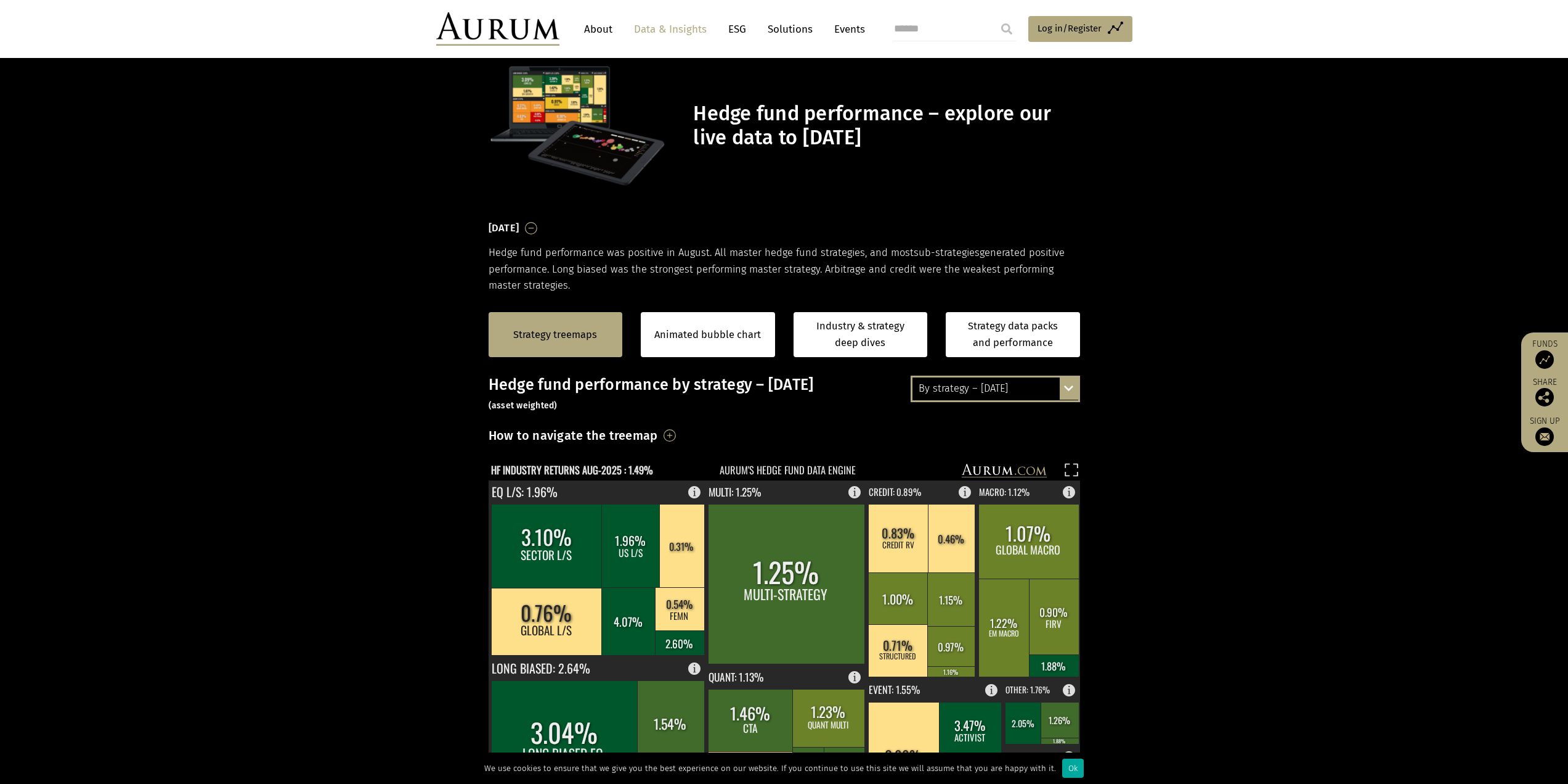
scroll to position [62, 0]
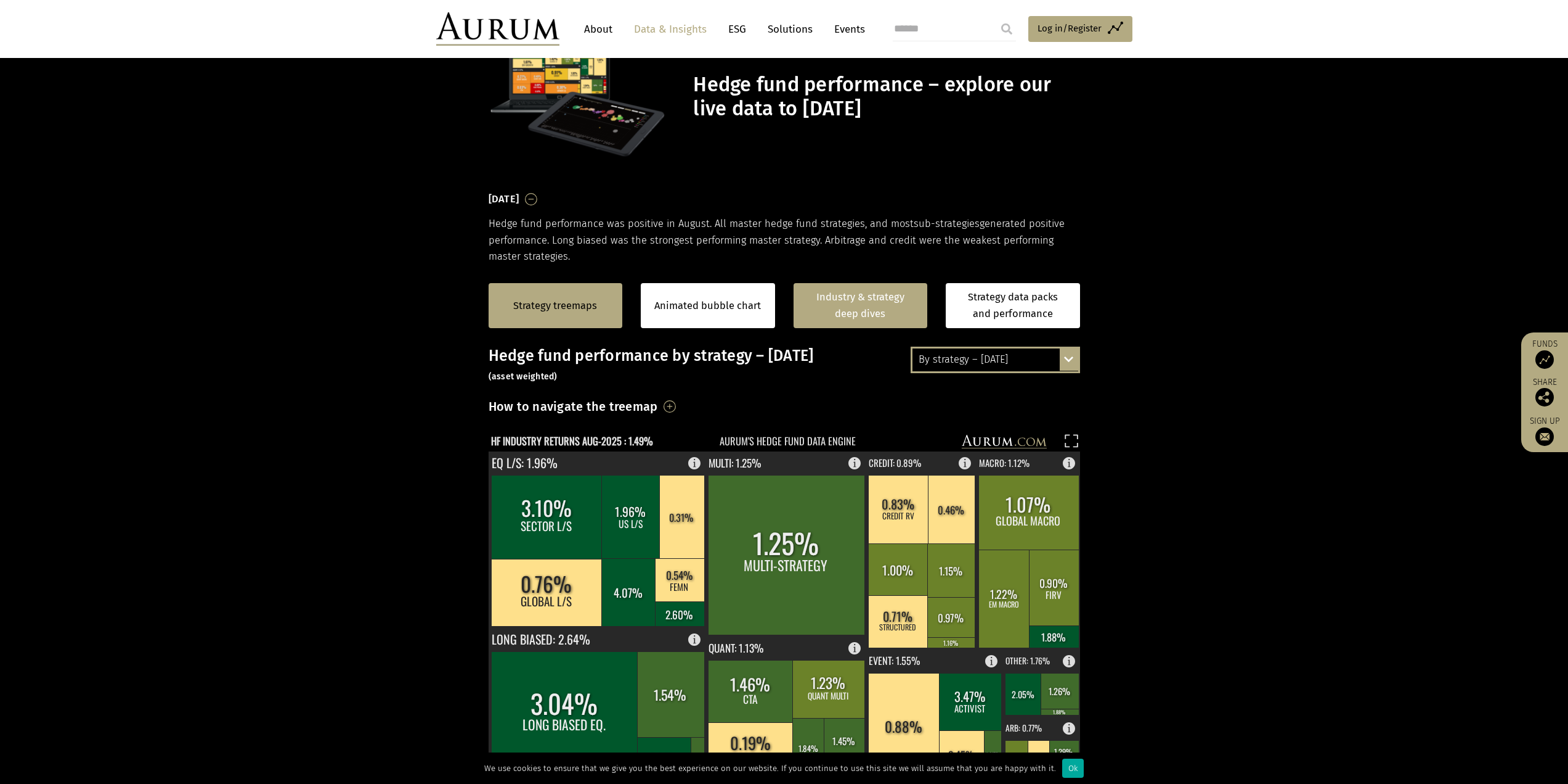
click at [822, 301] on link "Industry & strategy deep dives" at bounding box center [860, 306] width 135 height 45
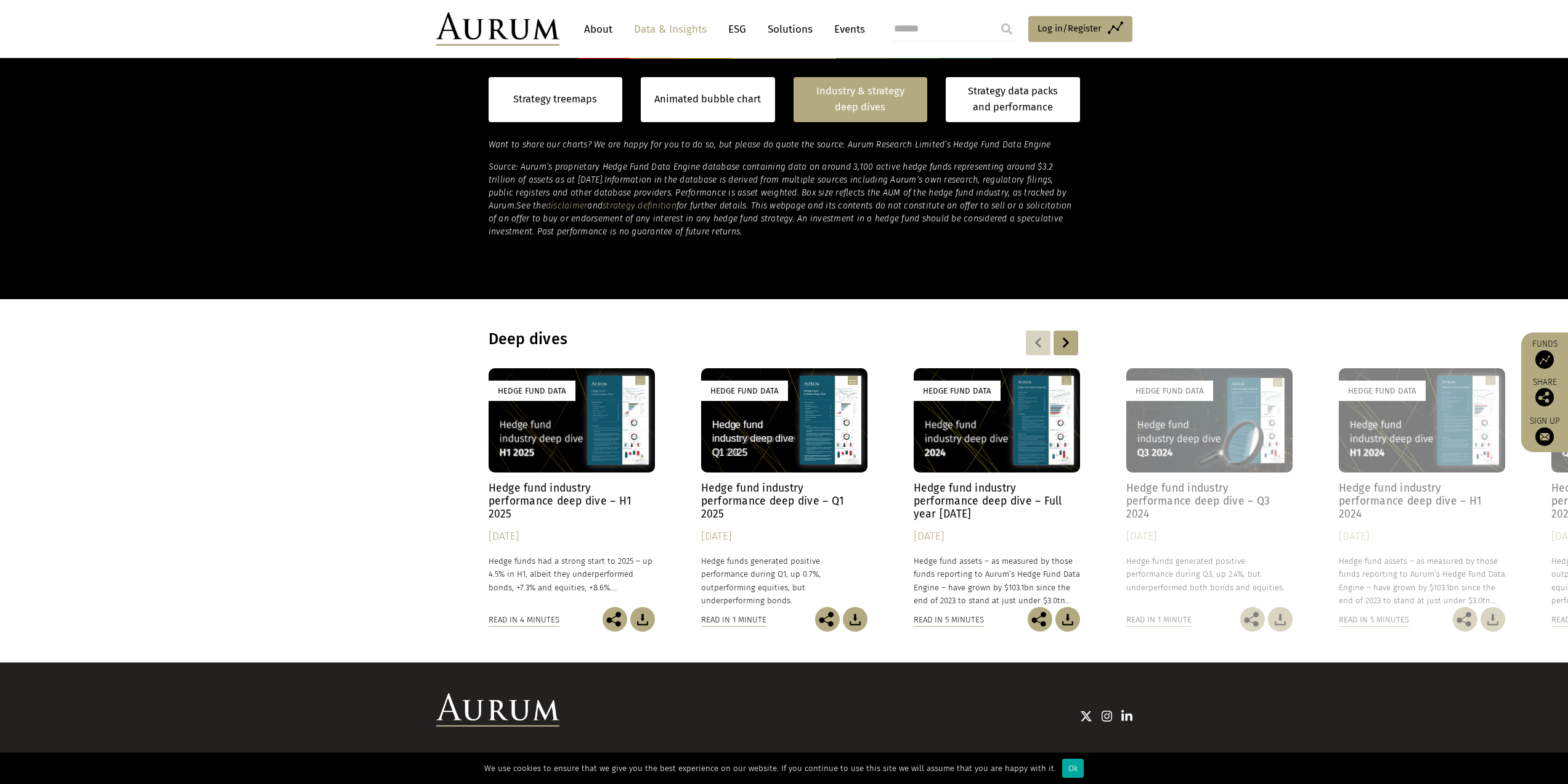
scroll to position [840, 0]
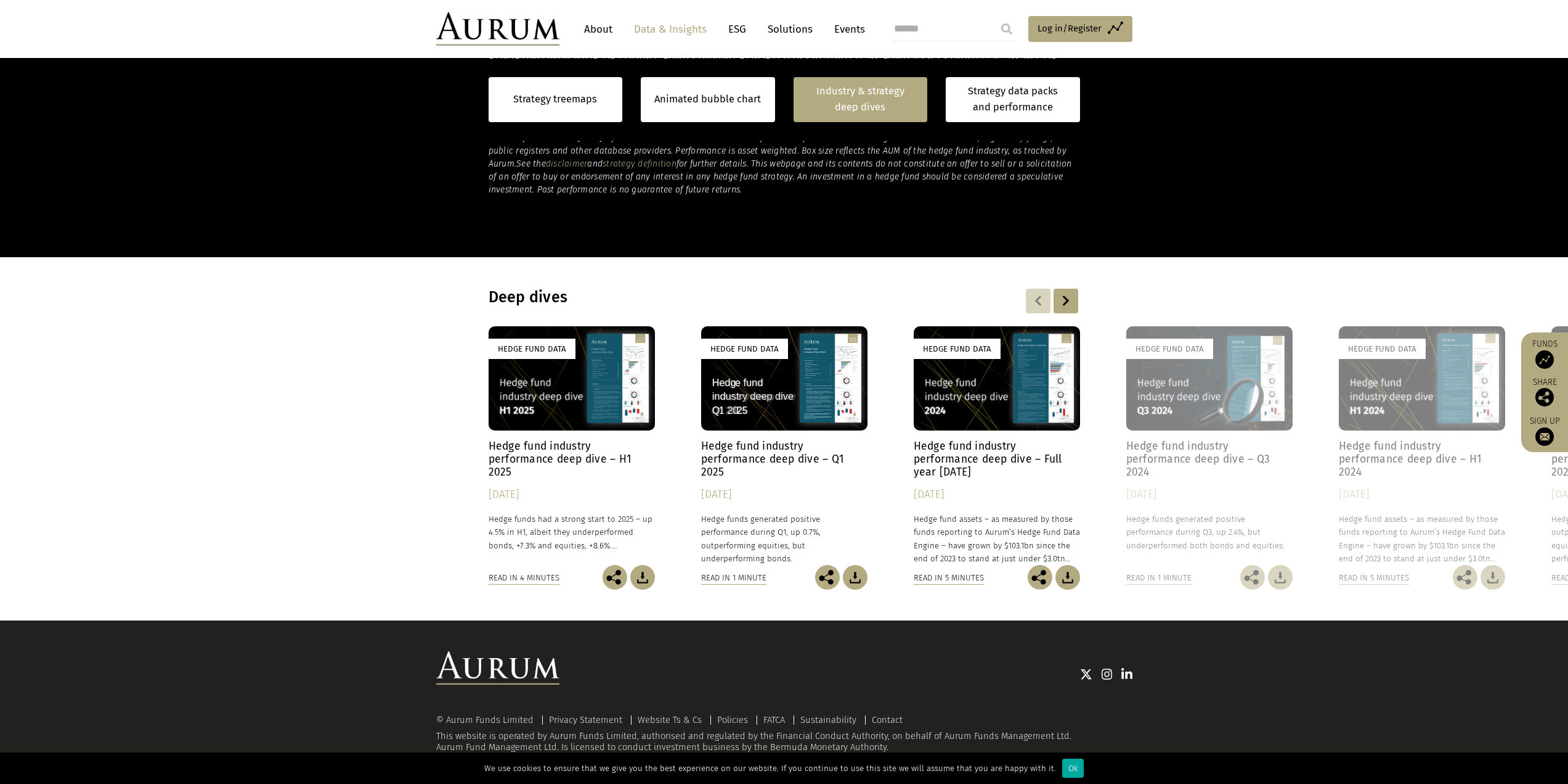
click at [1061, 302] on div at bounding box center [1066, 300] width 25 height 25
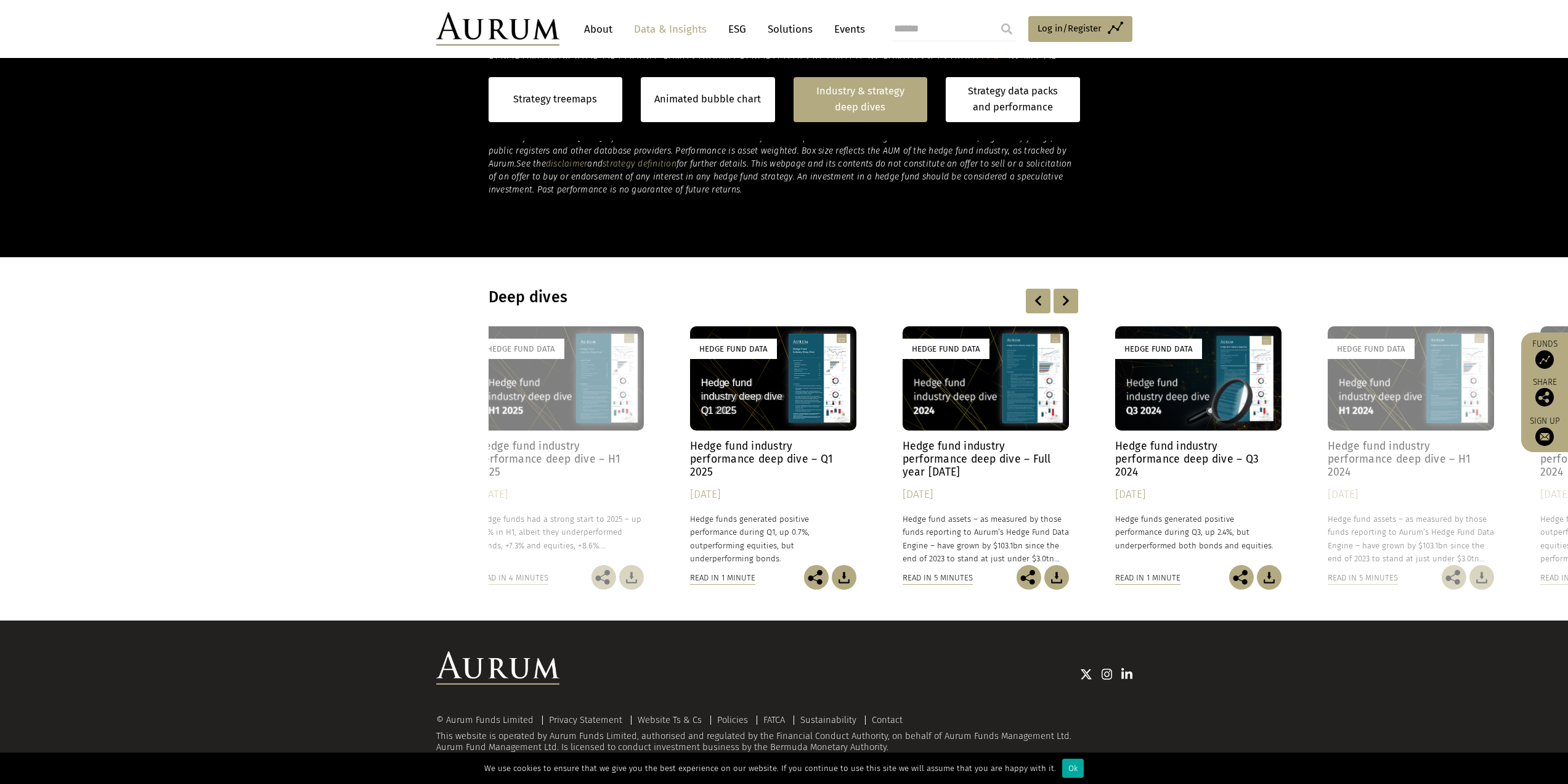
click at [1061, 302] on div at bounding box center [1066, 300] width 25 height 25
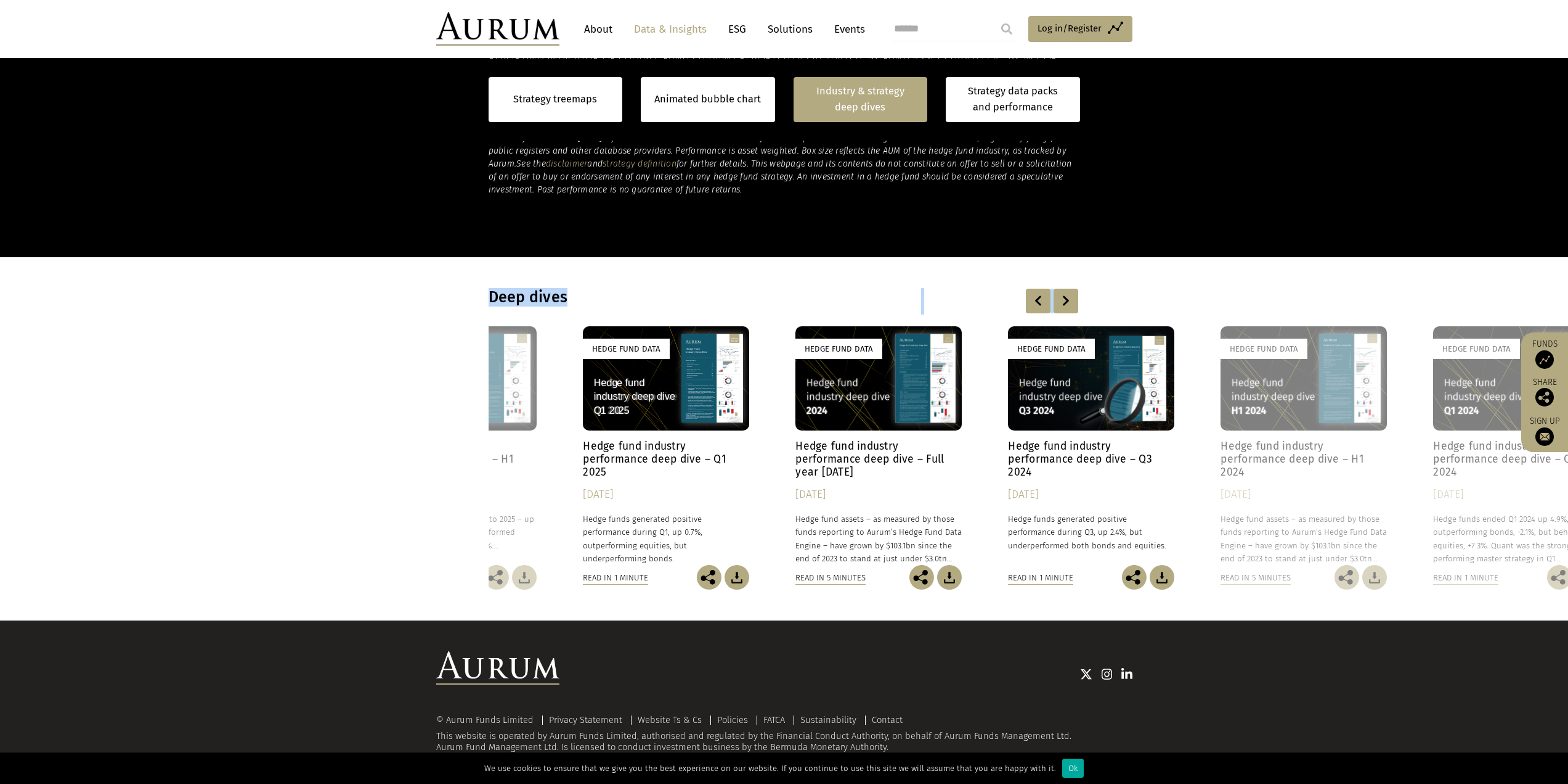
click at [1061, 302] on div at bounding box center [1066, 300] width 25 height 25
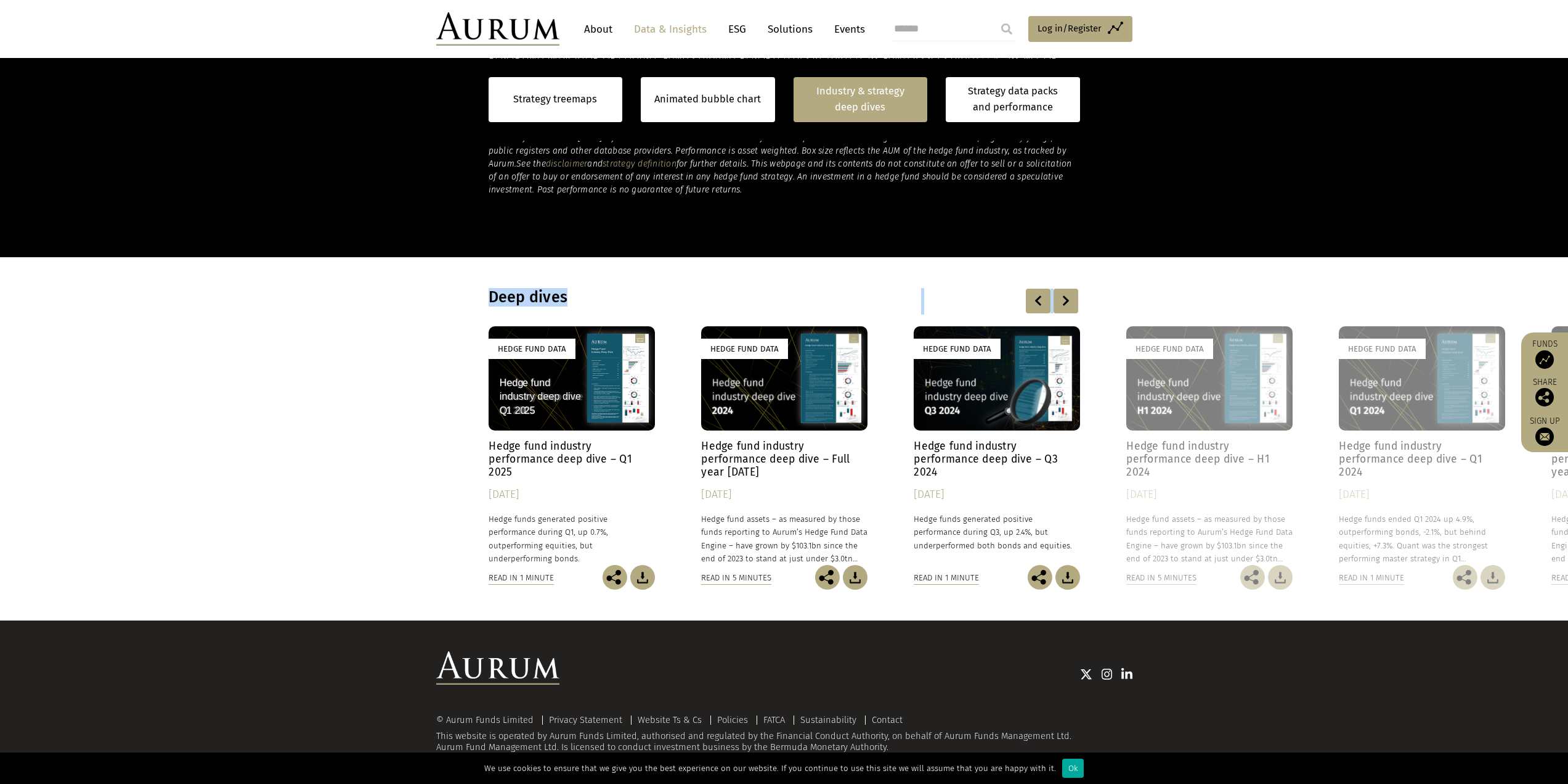
click at [1061, 302] on div at bounding box center [1066, 300] width 25 height 25
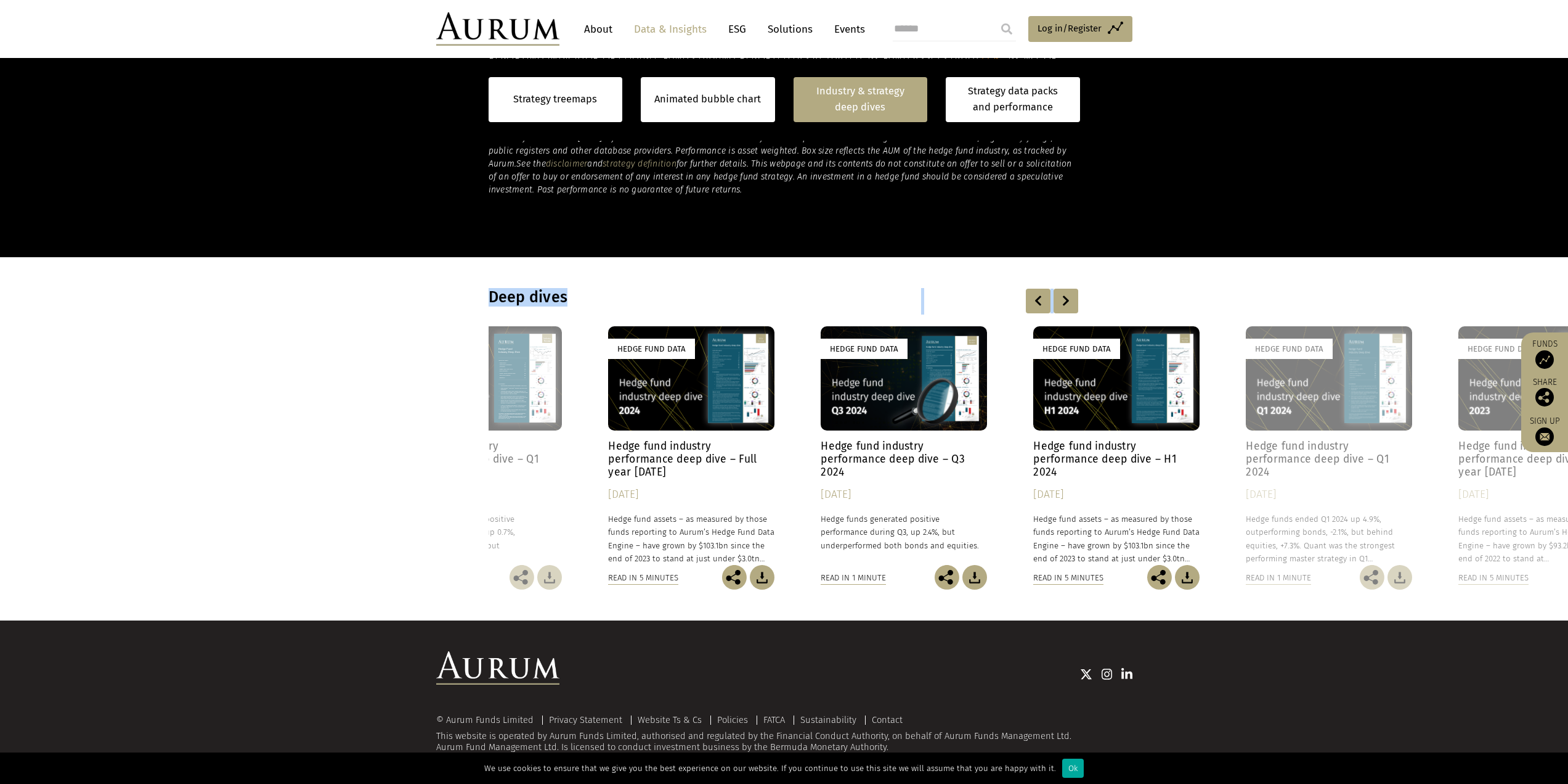
click at [1061, 302] on div at bounding box center [1066, 300] width 25 height 25
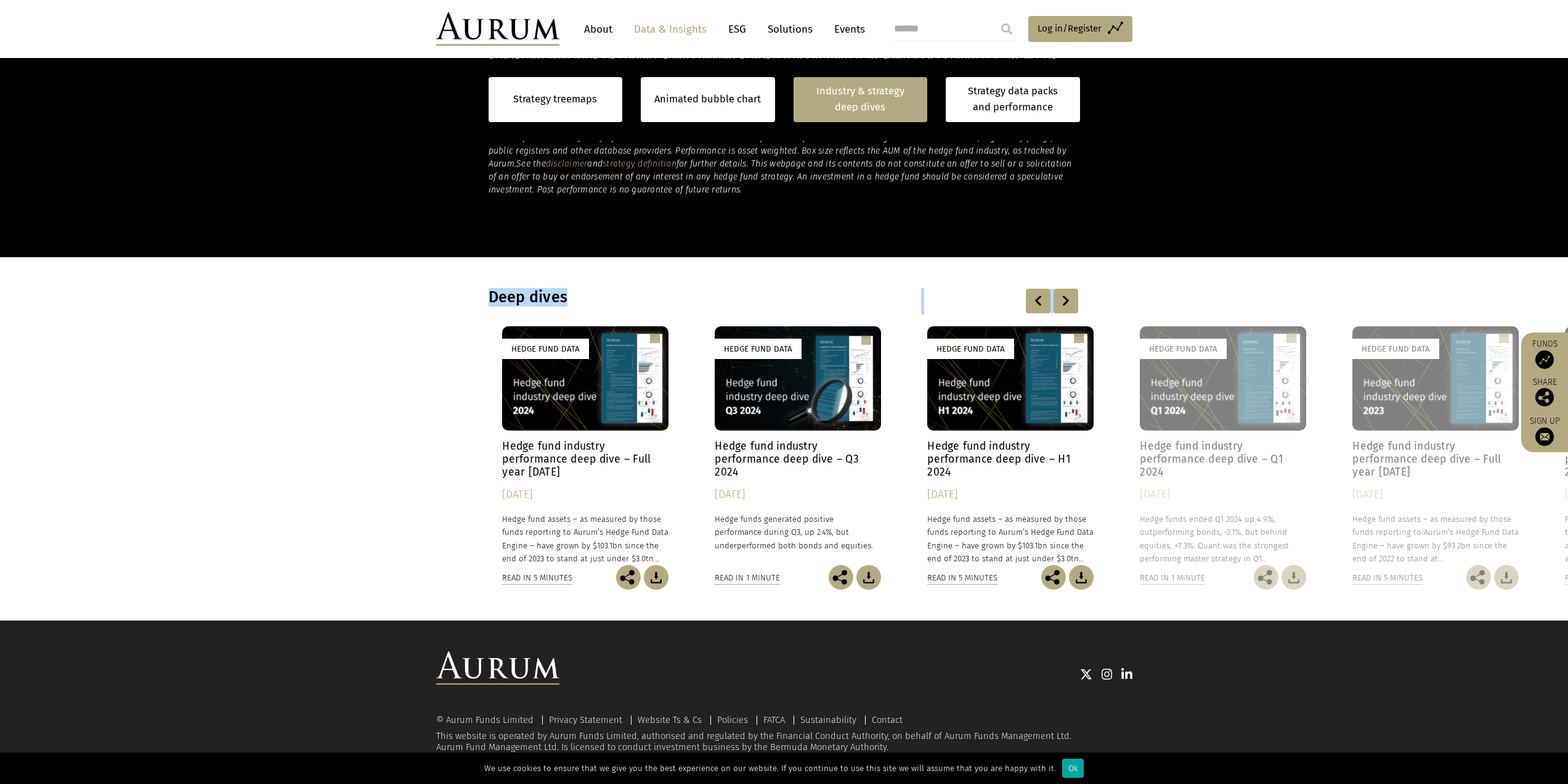
click at [1061, 302] on div at bounding box center [1066, 300] width 25 height 25
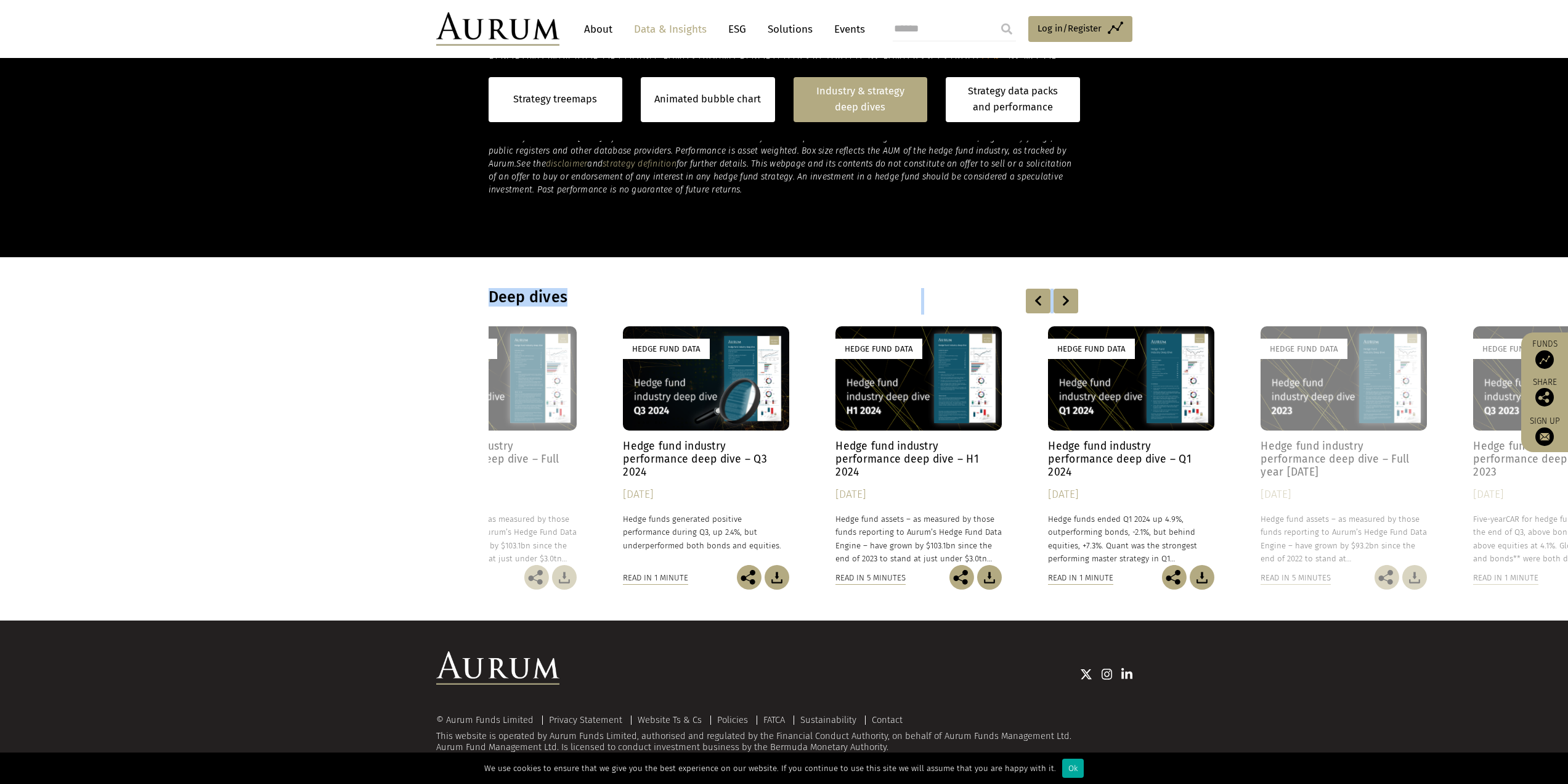
click at [1061, 302] on div at bounding box center [1066, 300] width 25 height 25
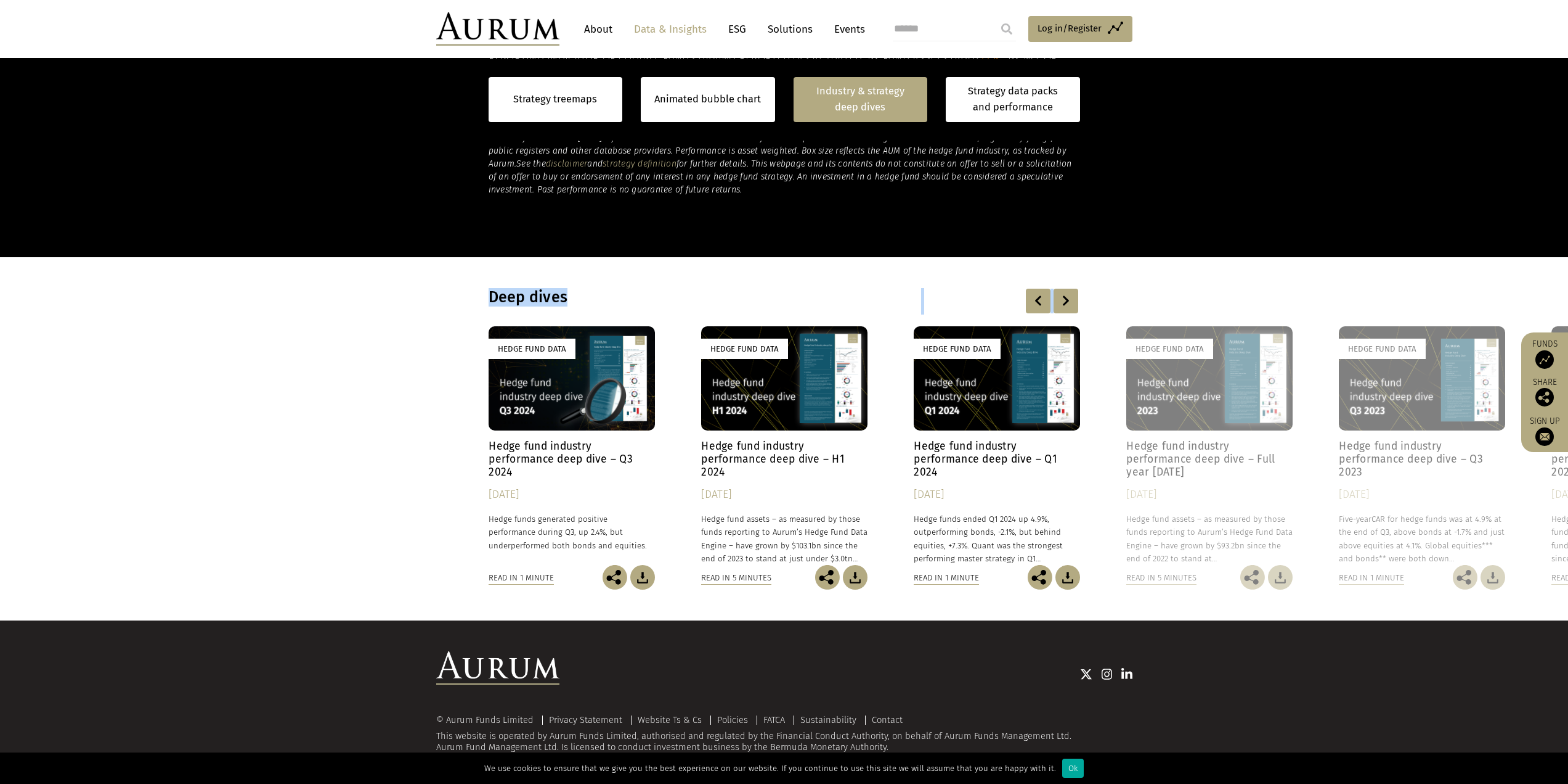
click at [1061, 302] on div at bounding box center [1066, 300] width 25 height 25
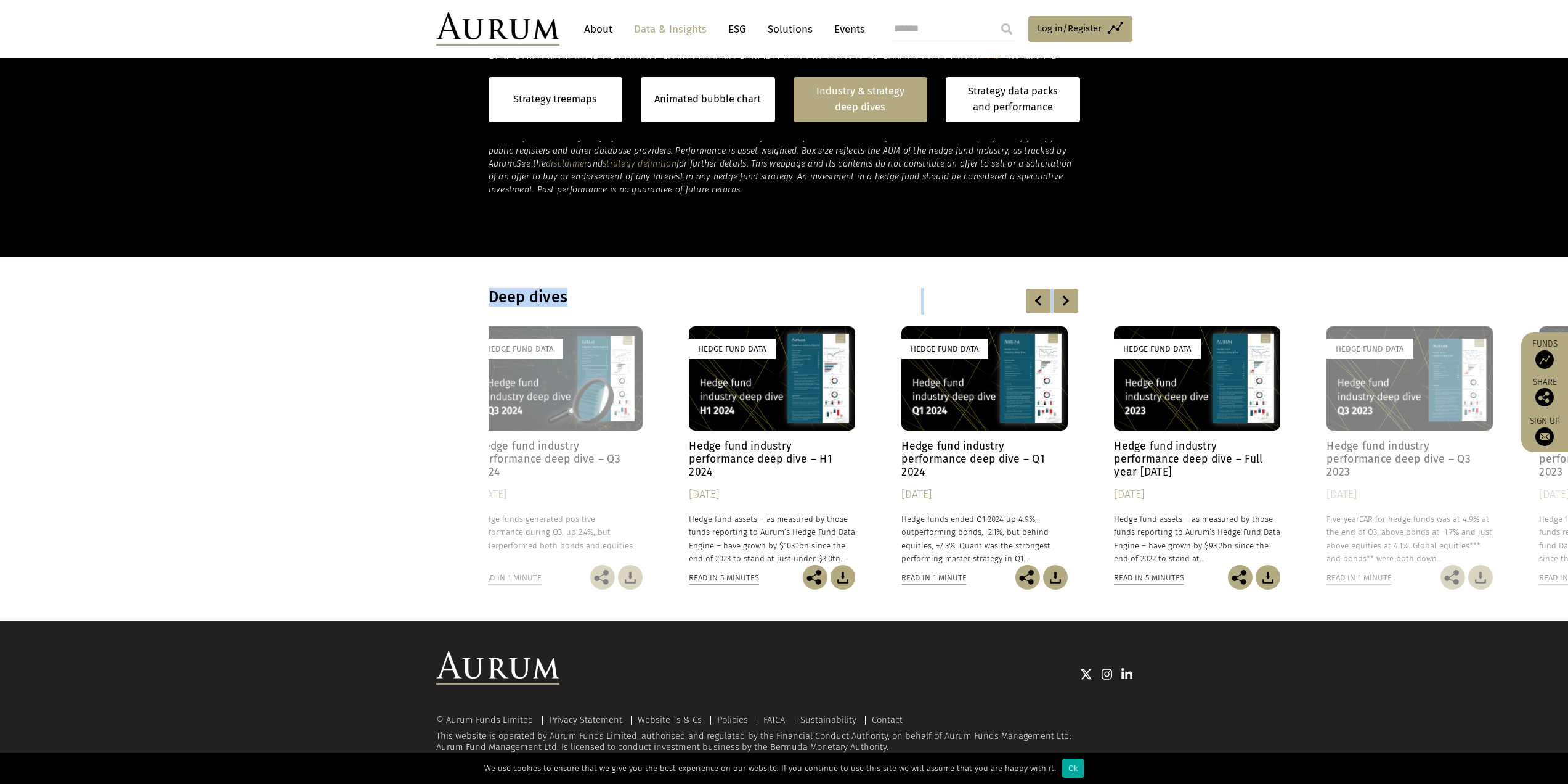
click at [1061, 302] on div at bounding box center [1066, 300] width 25 height 25
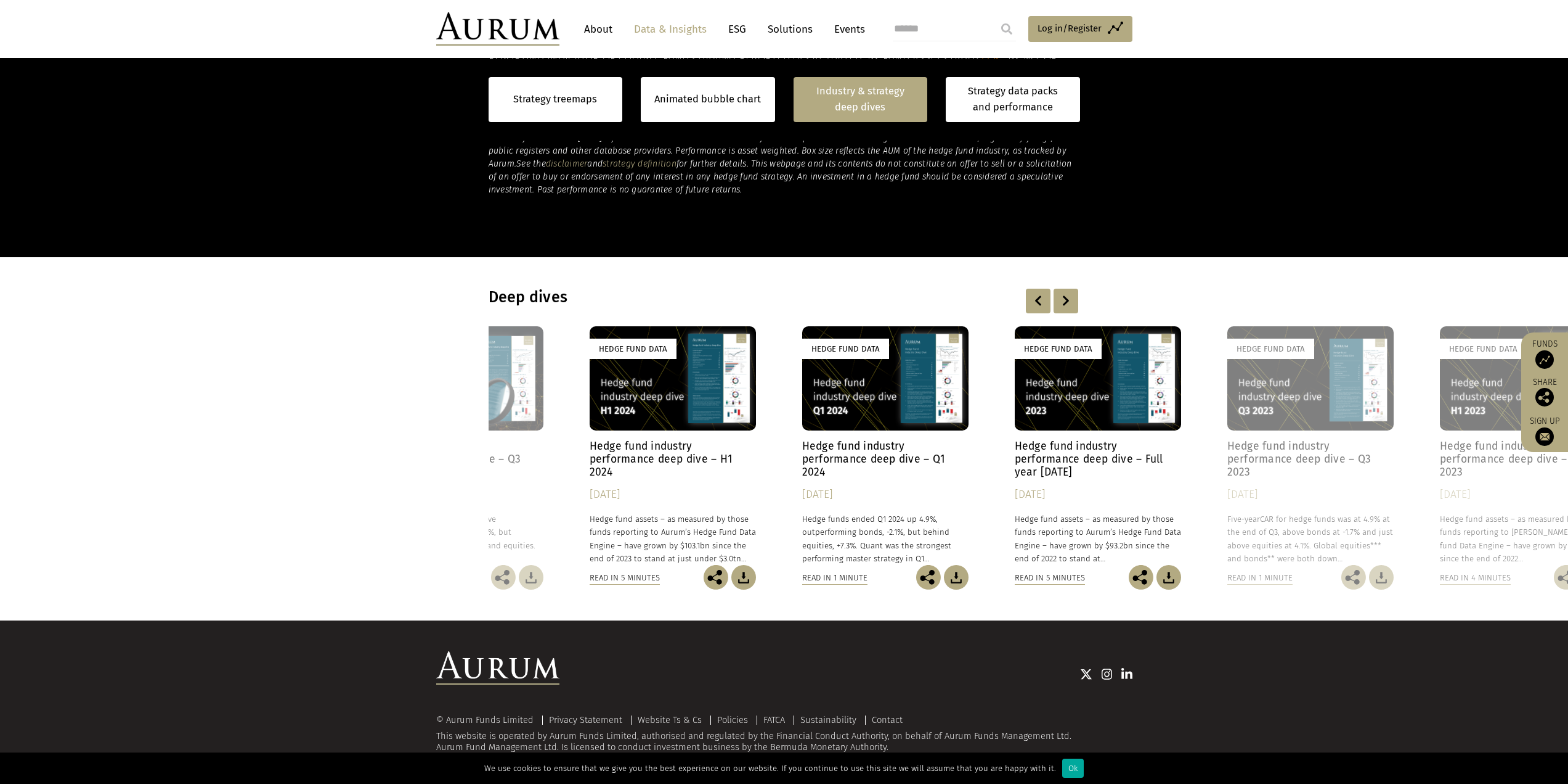
click at [1061, 302] on div at bounding box center [1066, 300] width 25 height 25
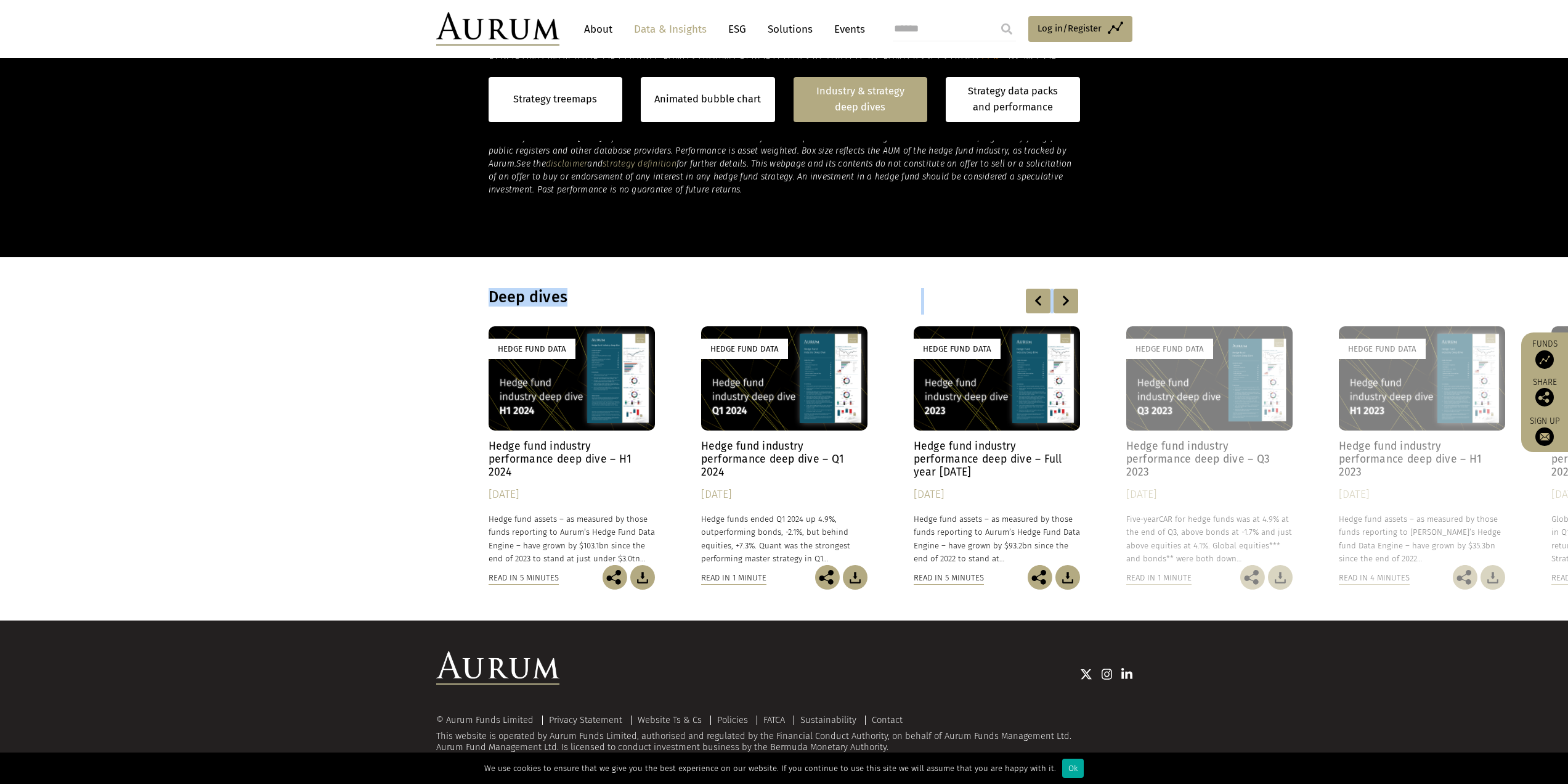
click at [1061, 302] on div at bounding box center [1066, 300] width 25 height 25
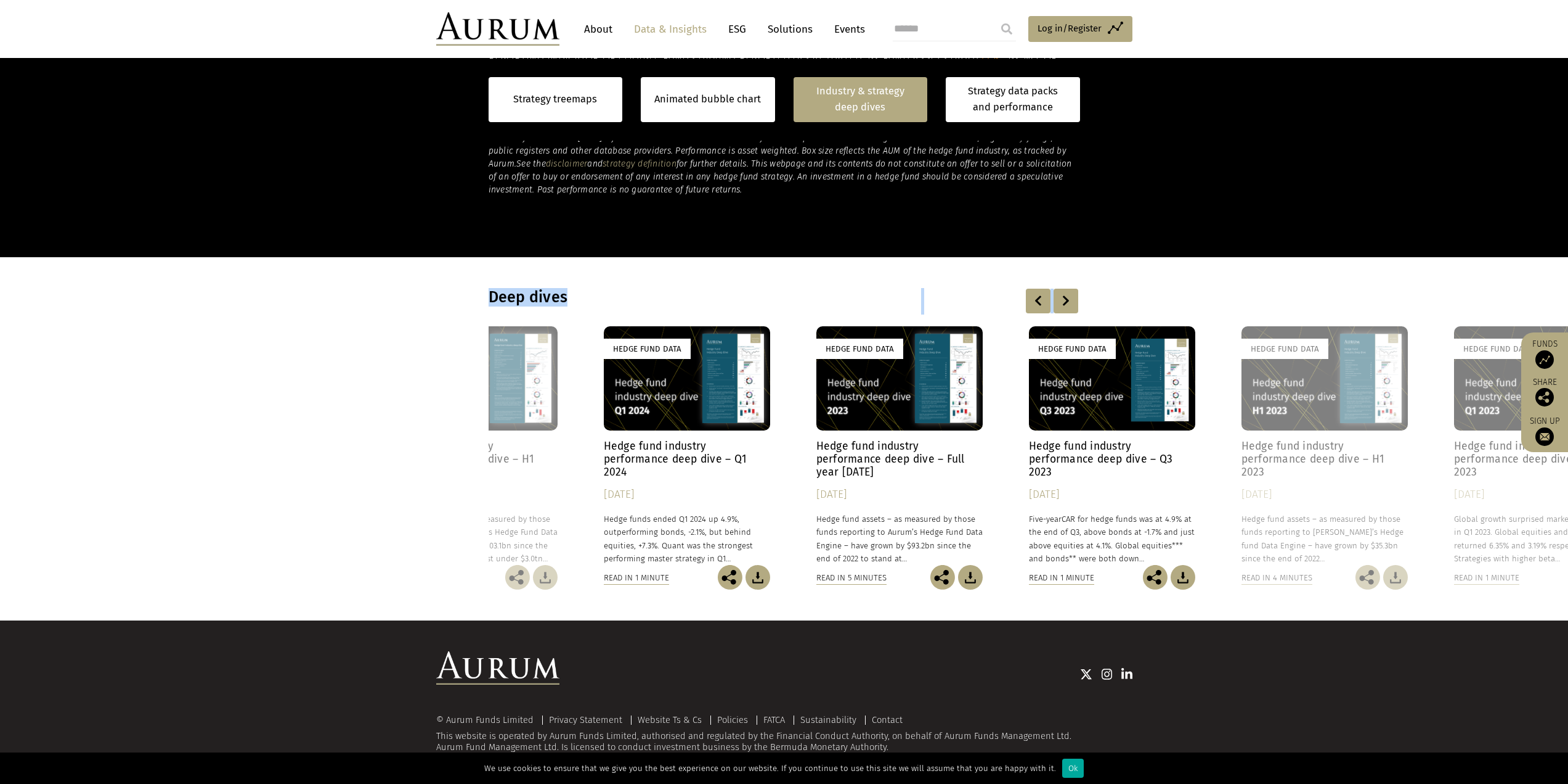
click at [1061, 302] on div at bounding box center [1066, 300] width 25 height 25
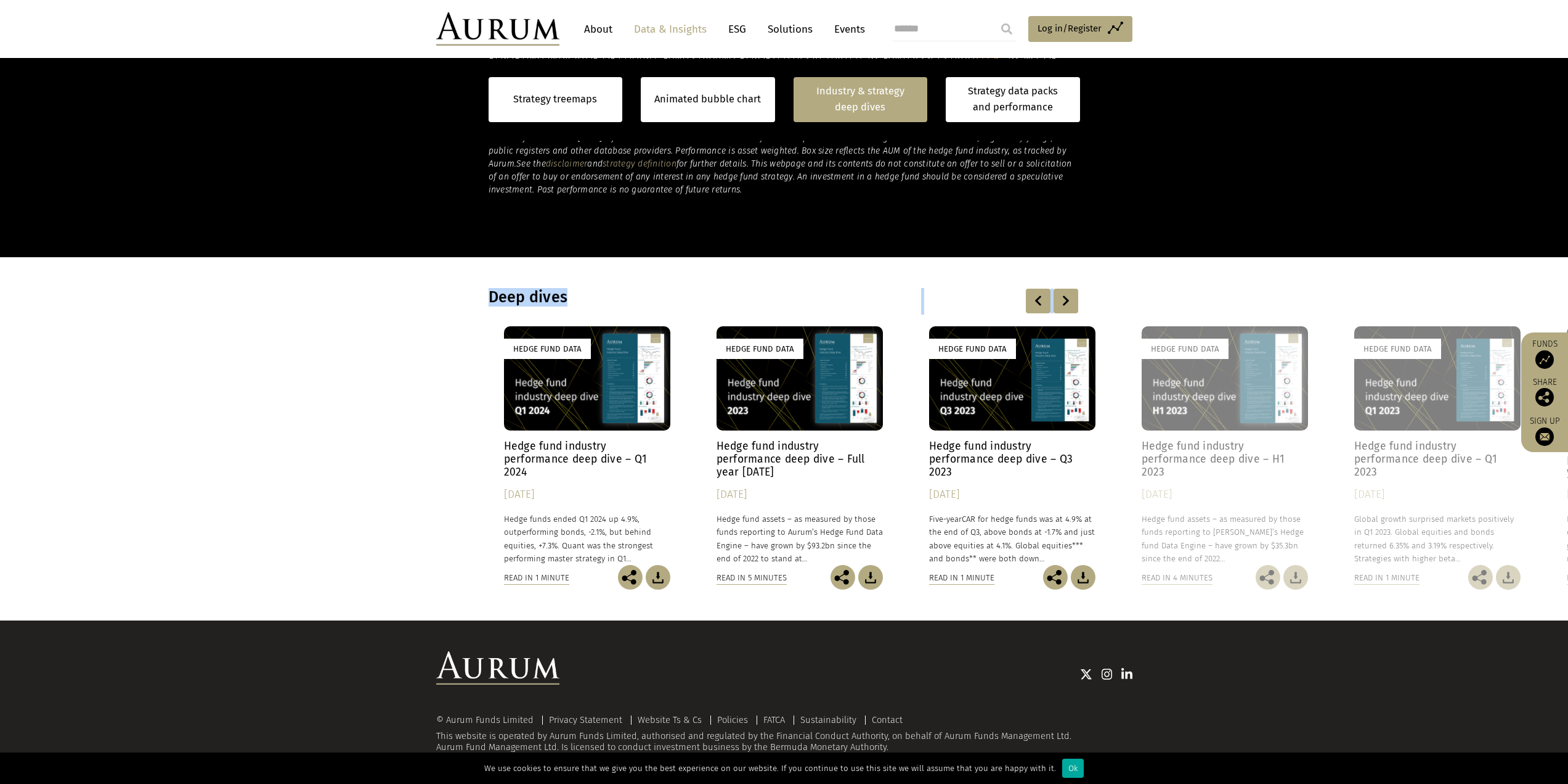
click at [1061, 302] on div at bounding box center [1066, 300] width 25 height 25
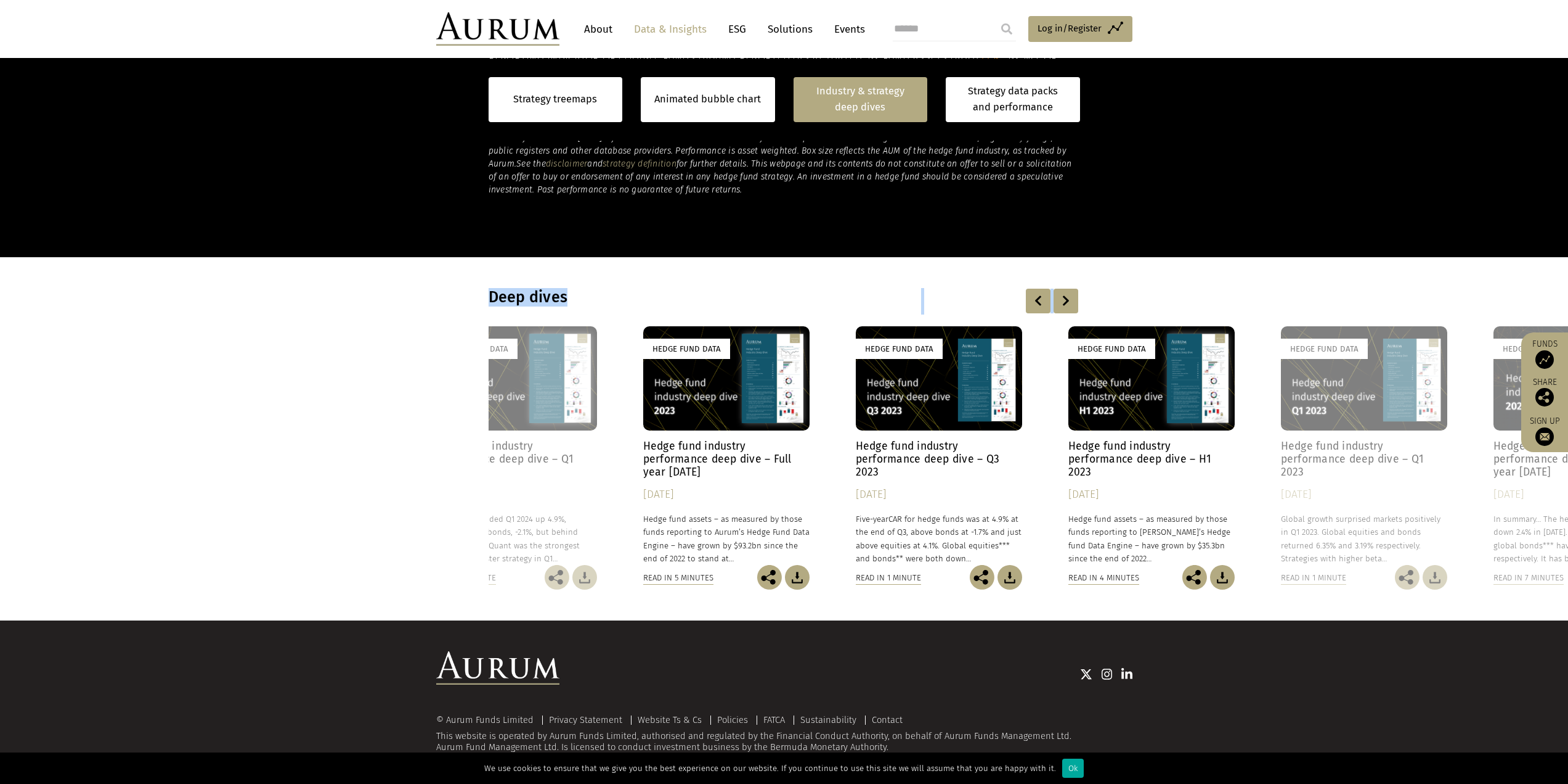
click at [1061, 302] on div at bounding box center [1066, 300] width 25 height 25
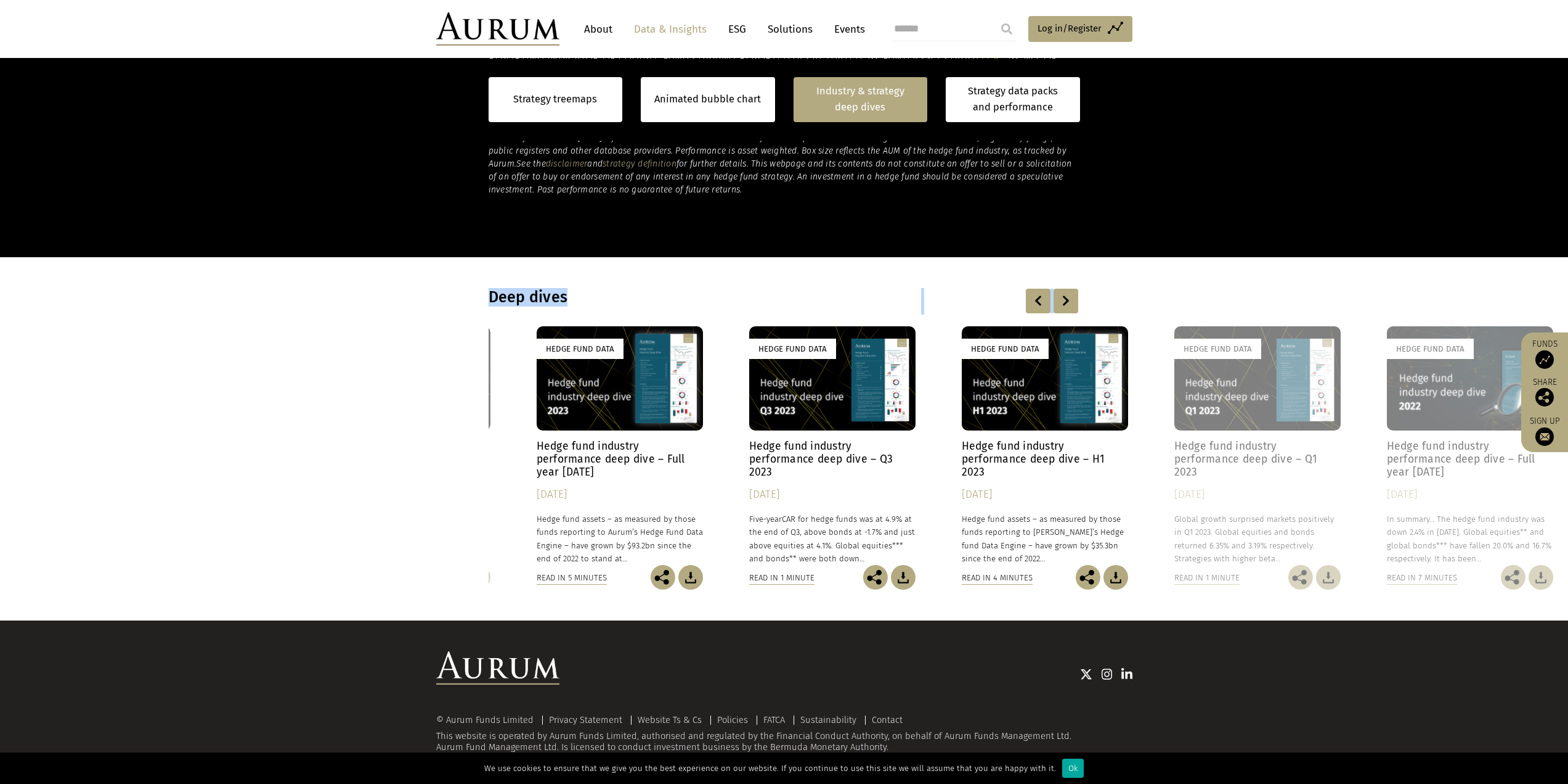
click at [1061, 302] on div at bounding box center [1066, 300] width 25 height 25
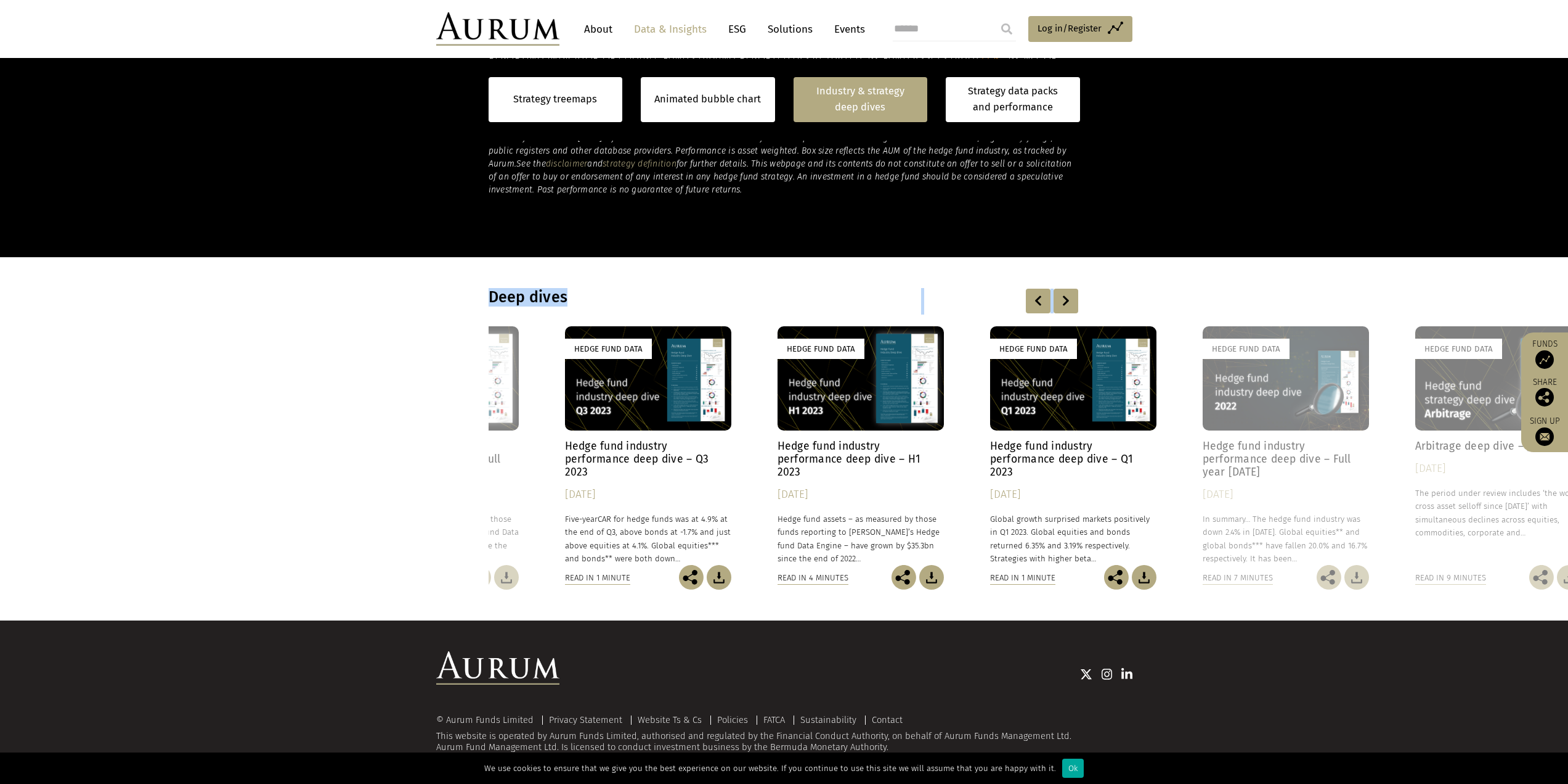
click at [1061, 302] on div at bounding box center [1066, 300] width 25 height 25
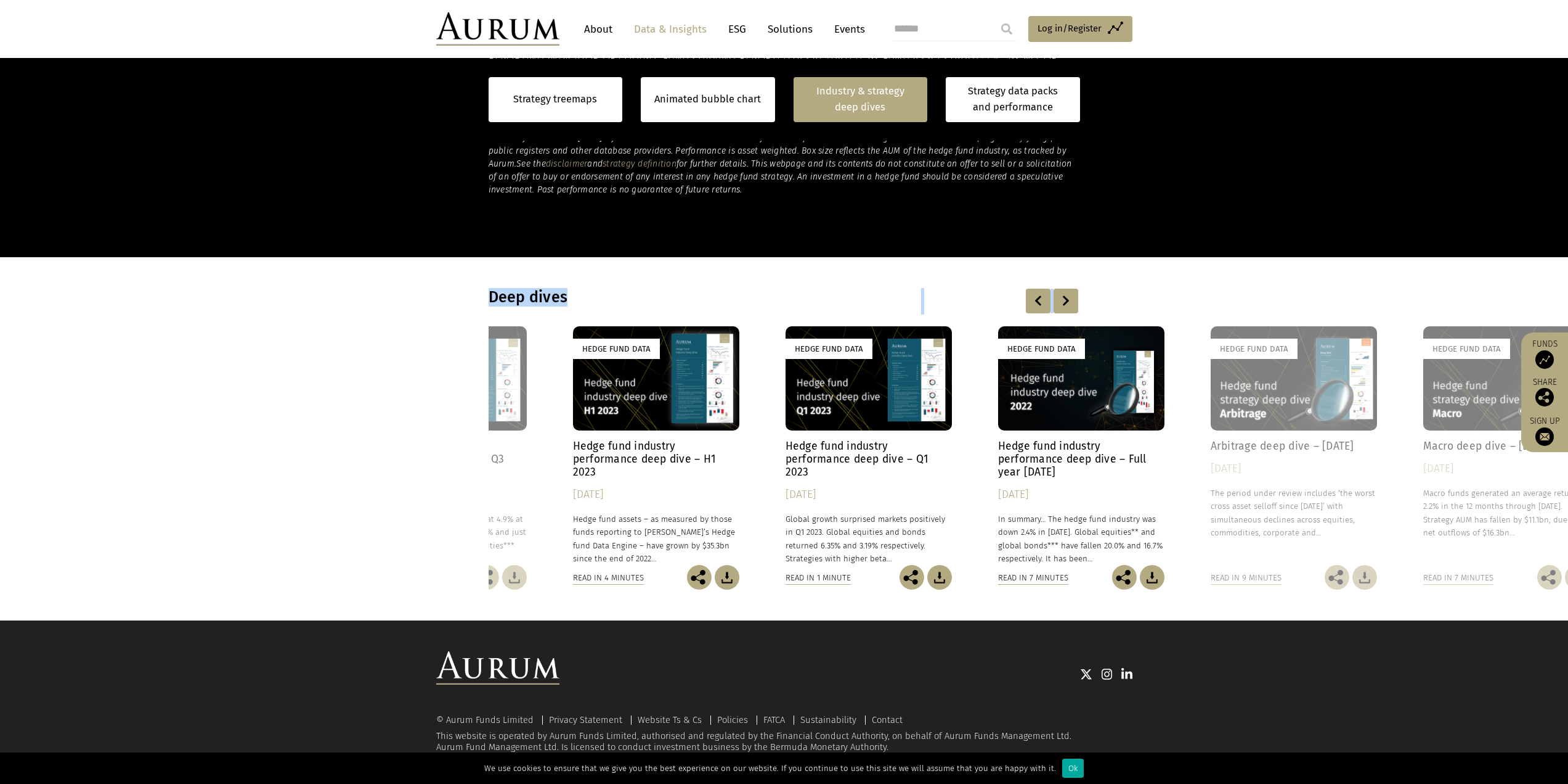
click at [1061, 302] on div at bounding box center [1066, 300] width 25 height 25
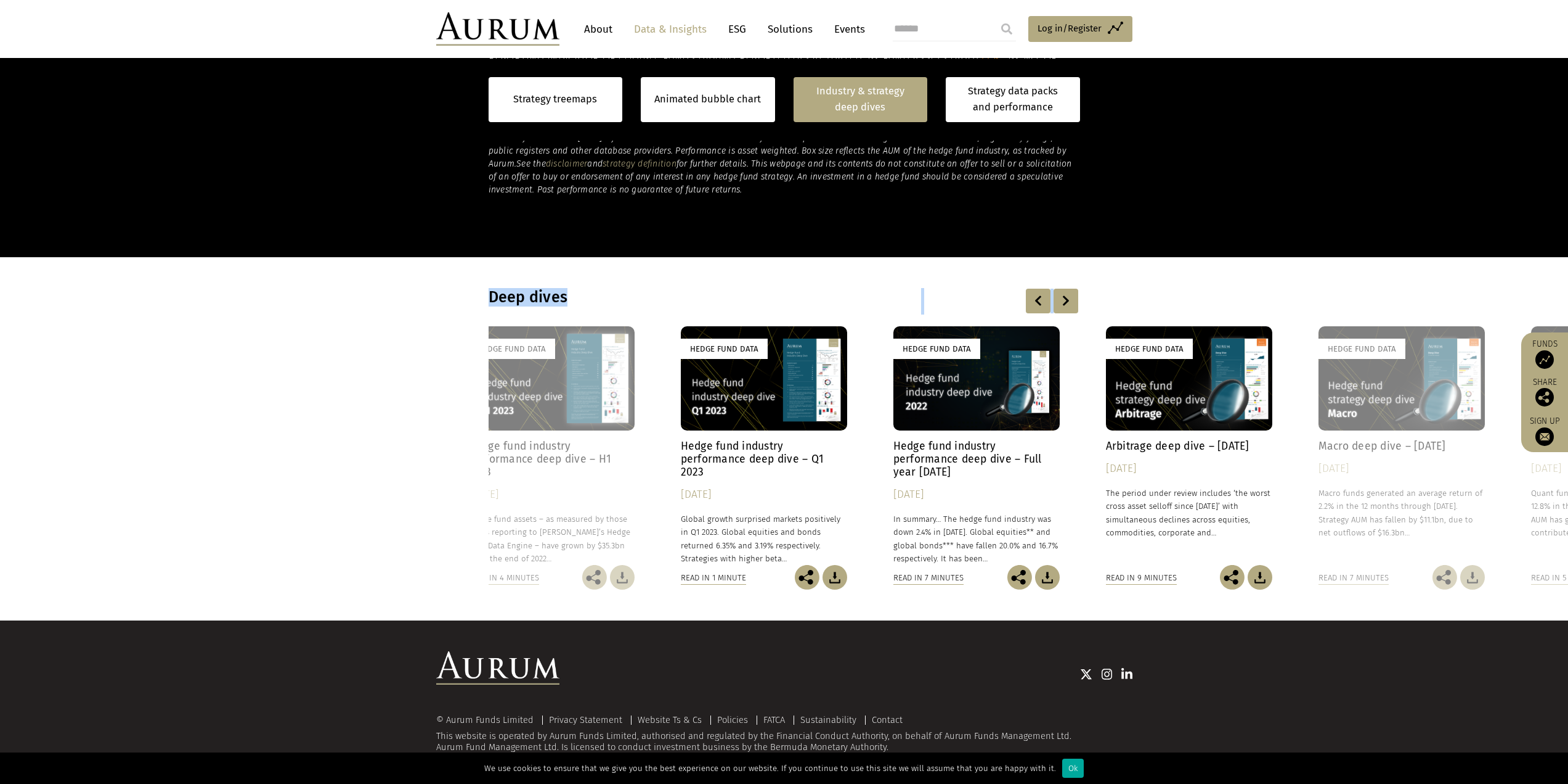
click at [1061, 302] on div at bounding box center [1066, 300] width 25 height 25
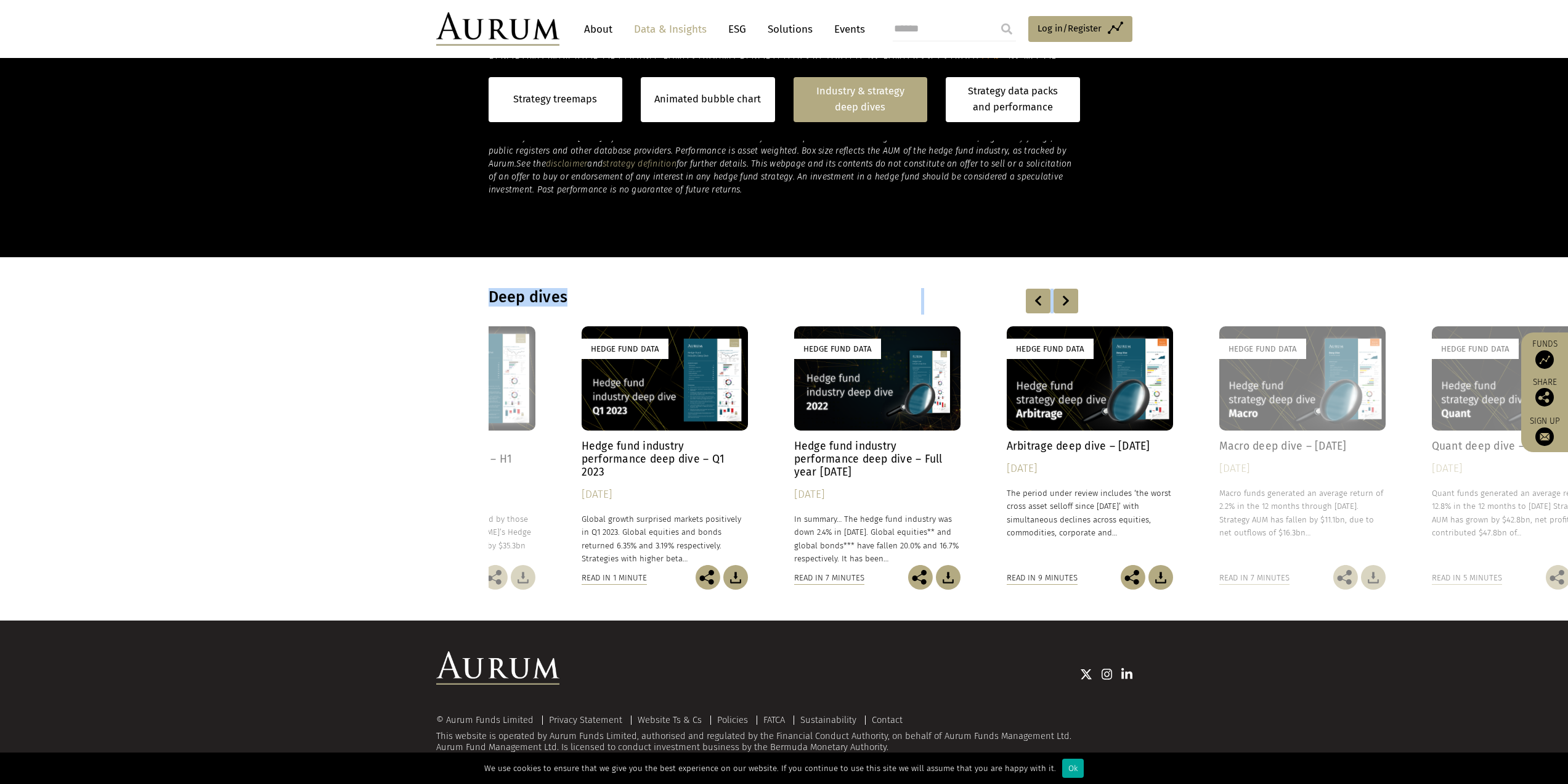
click at [1061, 302] on div at bounding box center [1066, 300] width 25 height 25
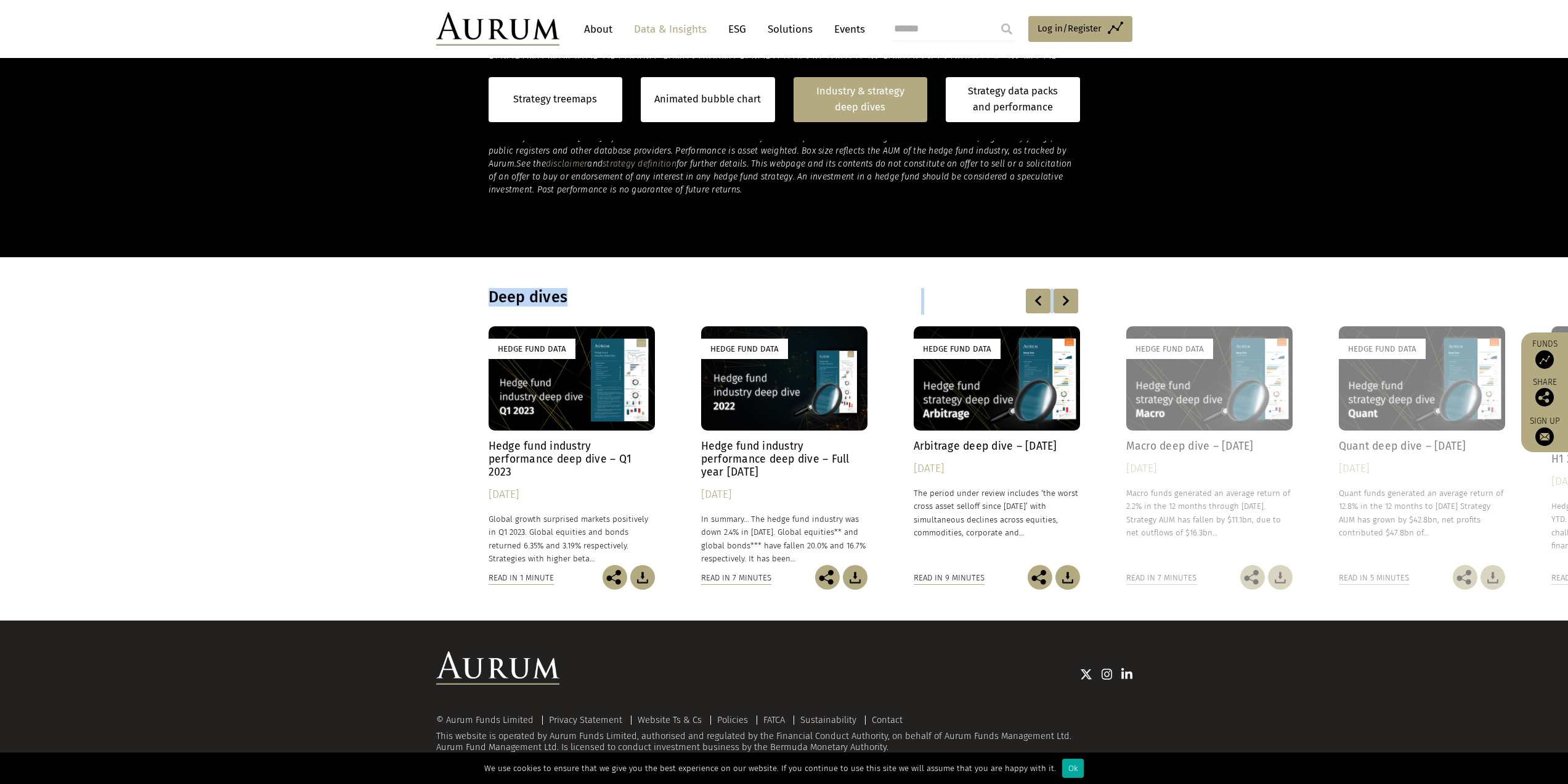
click at [1061, 302] on div at bounding box center [1066, 300] width 25 height 25
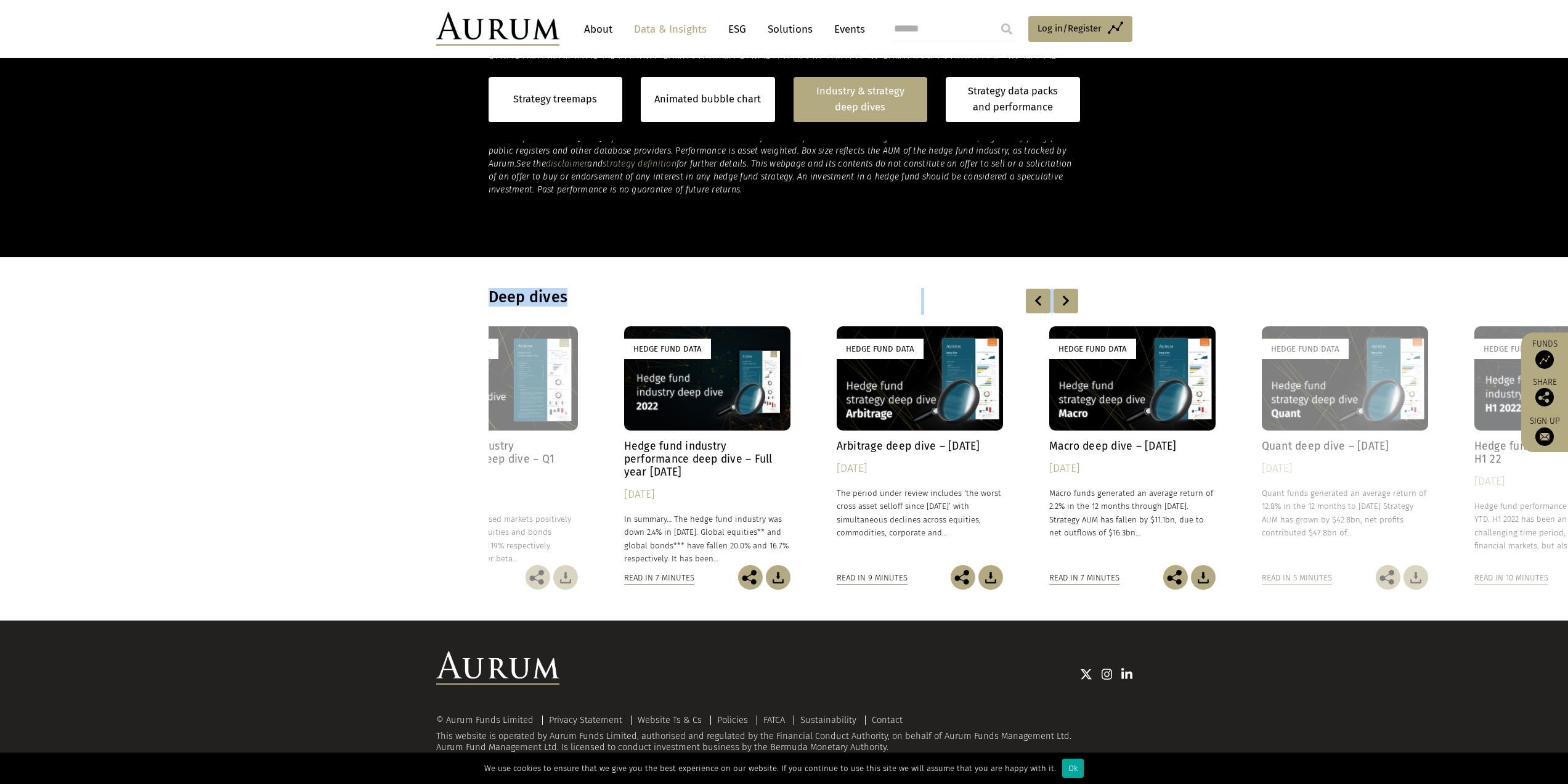
click at [1061, 302] on div at bounding box center [1066, 300] width 25 height 25
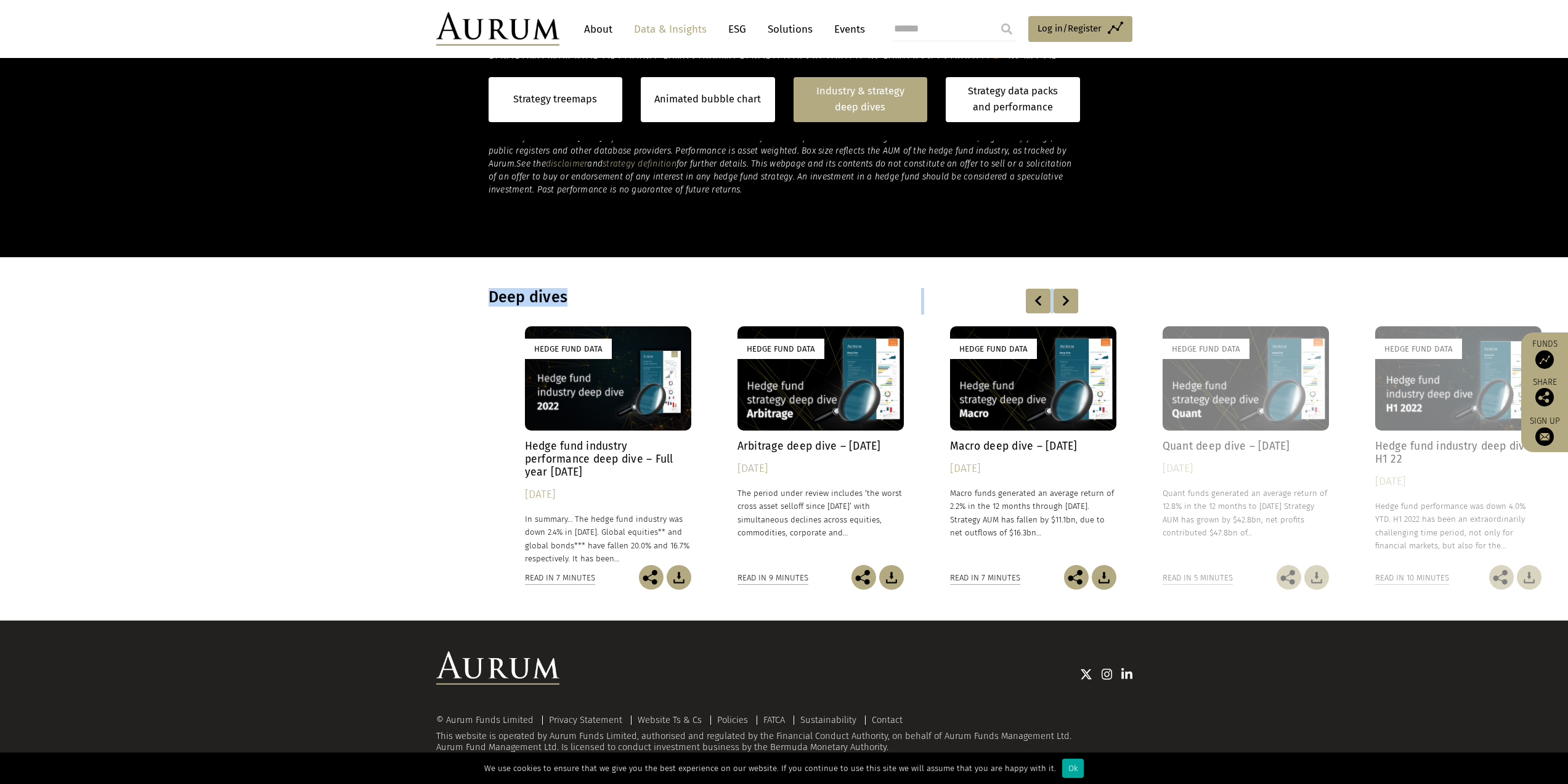
click at [1061, 302] on div at bounding box center [1066, 300] width 25 height 25
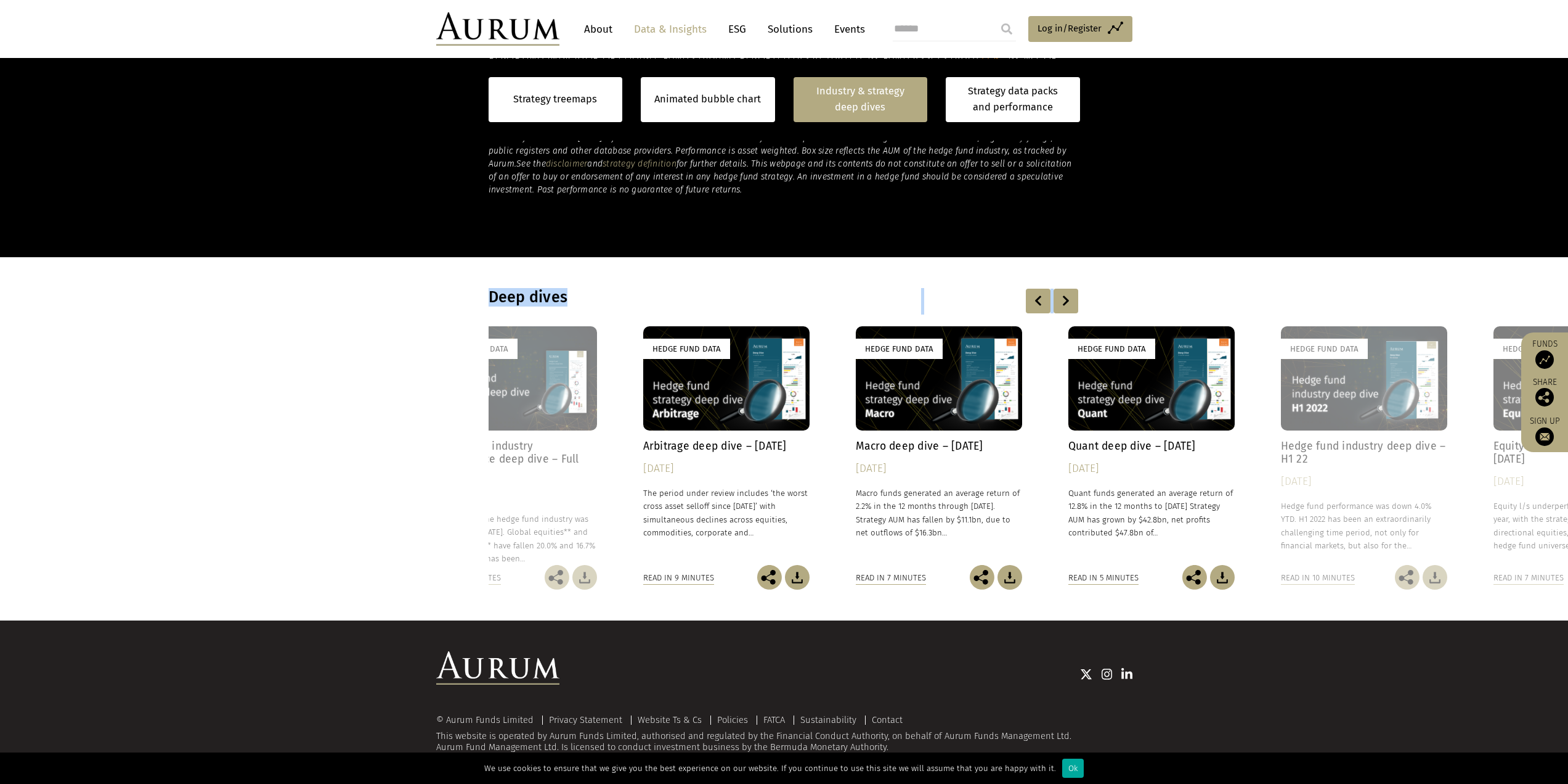
click at [1061, 302] on div at bounding box center [1066, 300] width 25 height 25
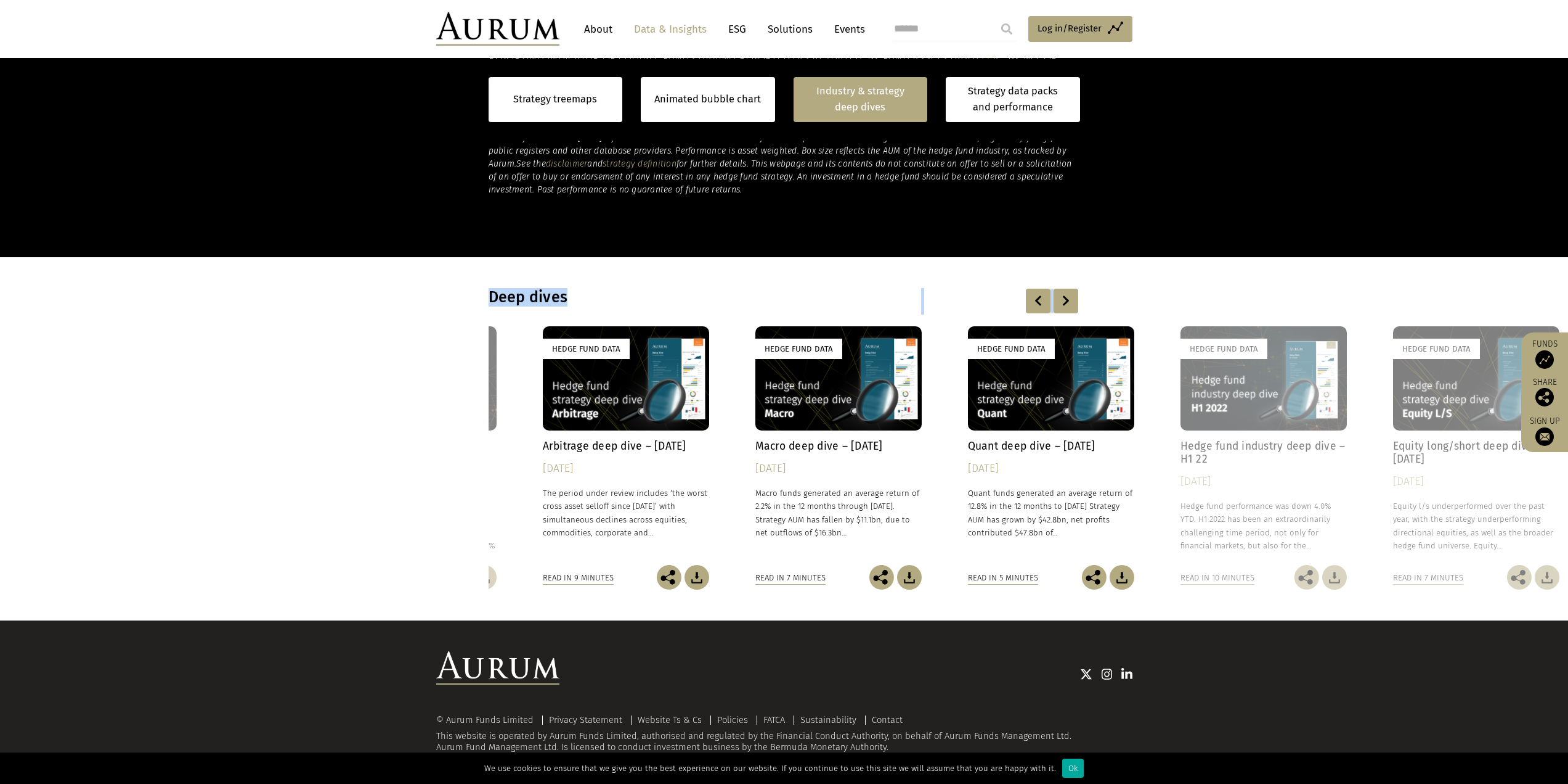
click at [1061, 302] on div at bounding box center [1066, 300] width 25 height 25
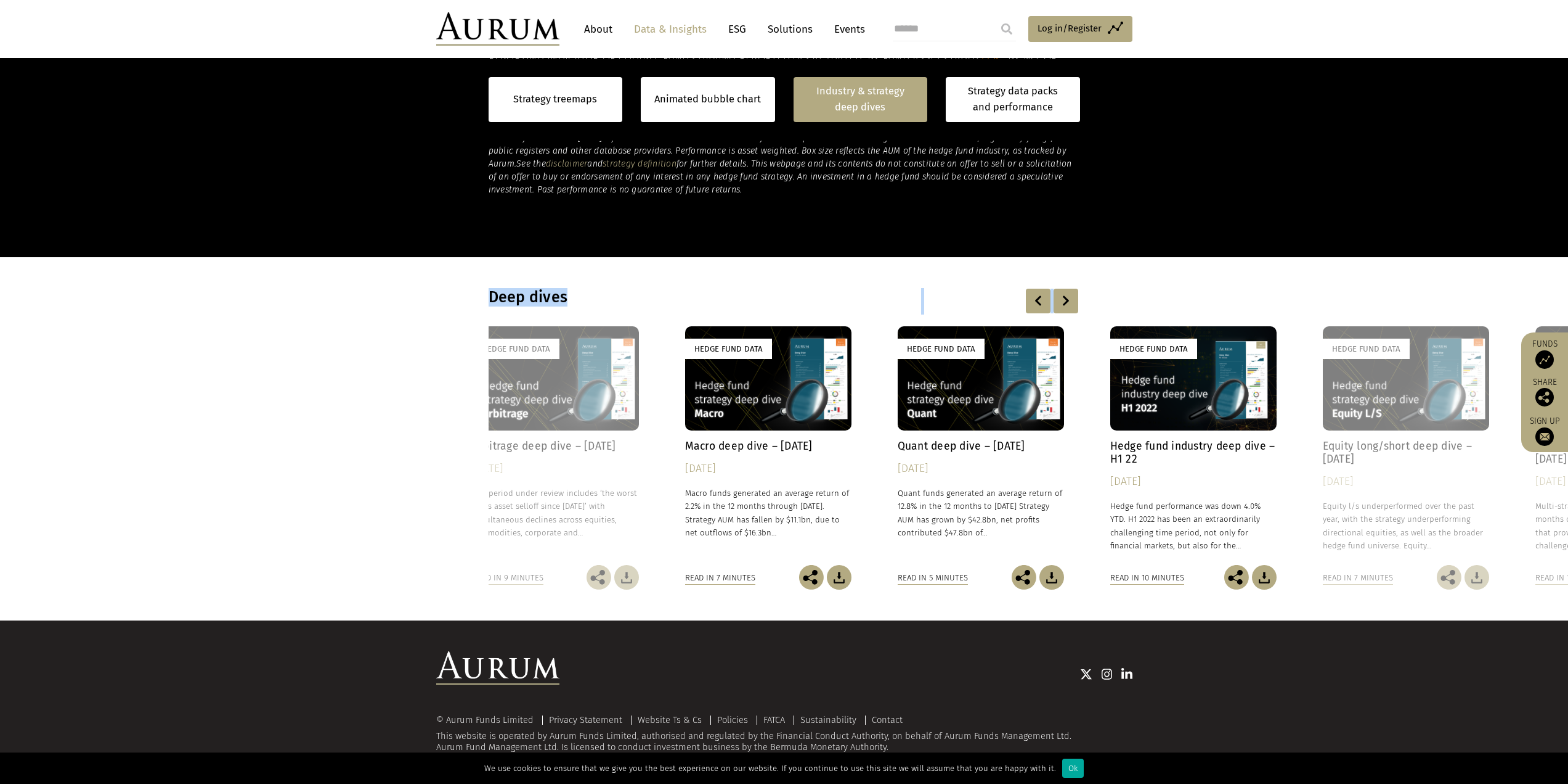
click at [1061, 302] on div at bounding box center [1066, 300] width 25 height 25
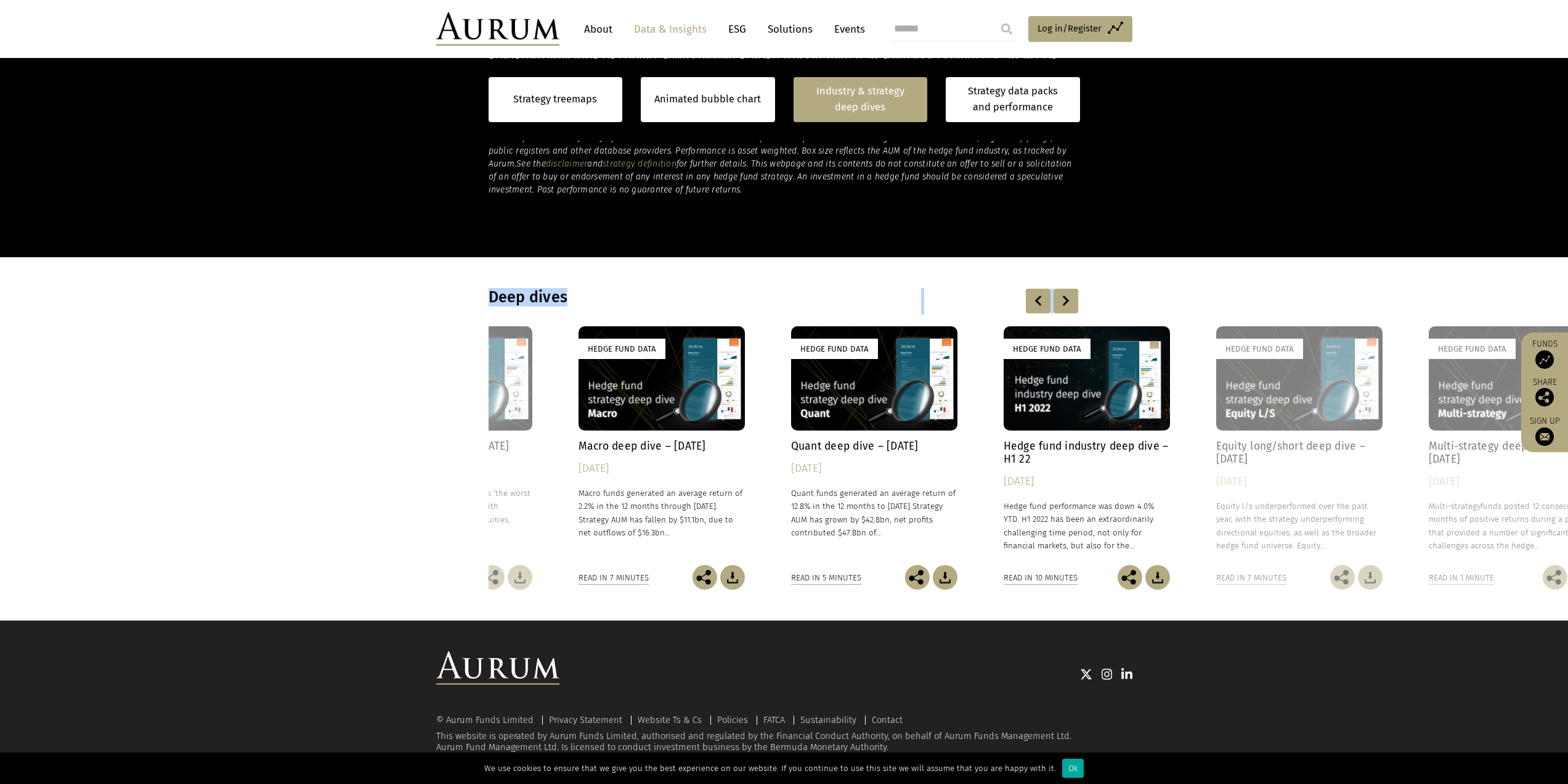
click at [1061, 302] on div at bounding box center [1066, 300] width 25 height 25
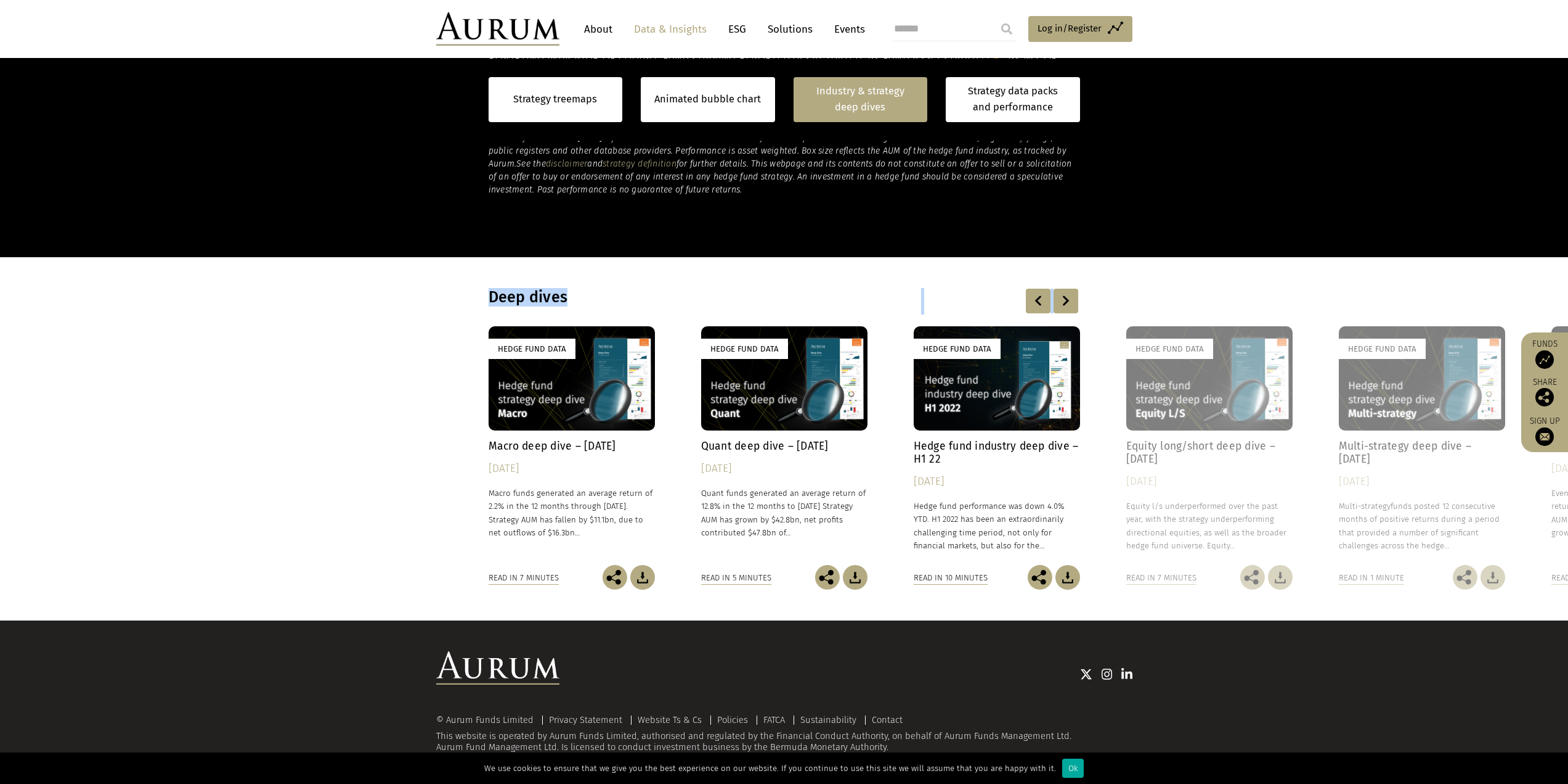
click at [1061, 302] on div at bounding box center [1066, 300] width 25 height 25
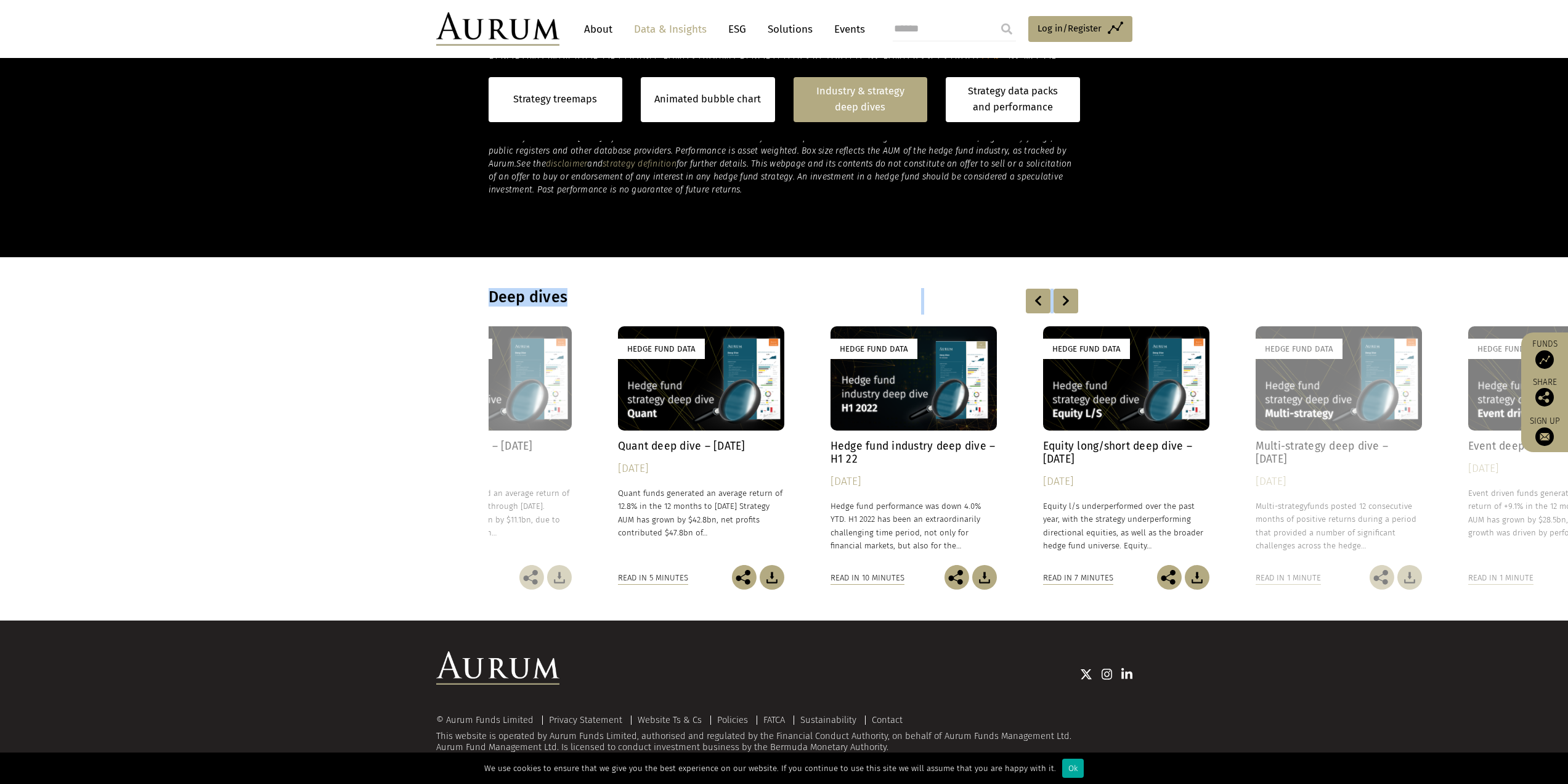
click at [1061, 302] on div at bounding box center [1066, 300] width 25 height 25
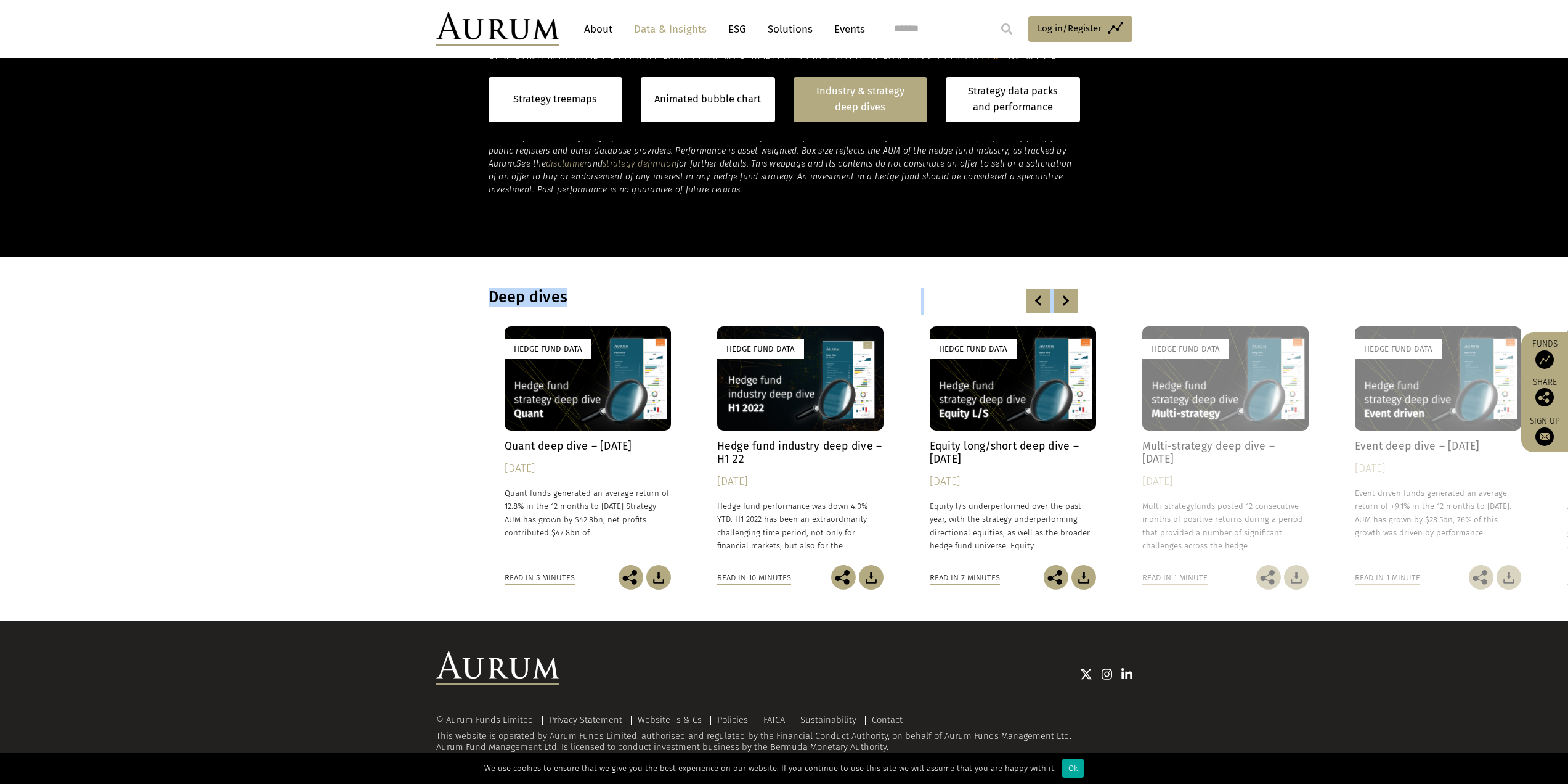
click at [1061, 302] on div at bounding box center [1066, 300] width 25 height 25
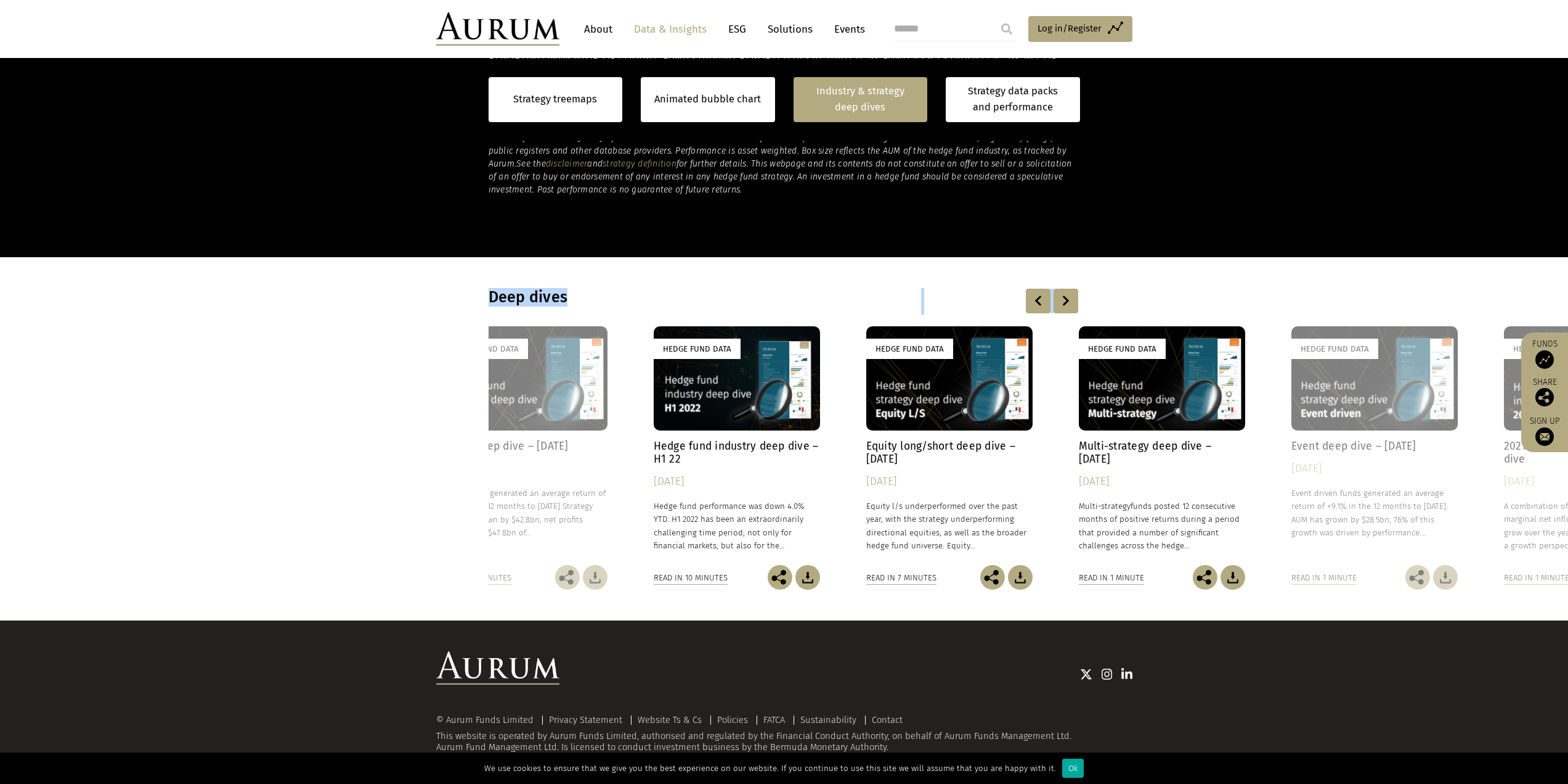
click at [1061, 302] on div at bounding box center [1066, 300] width 25 height 25
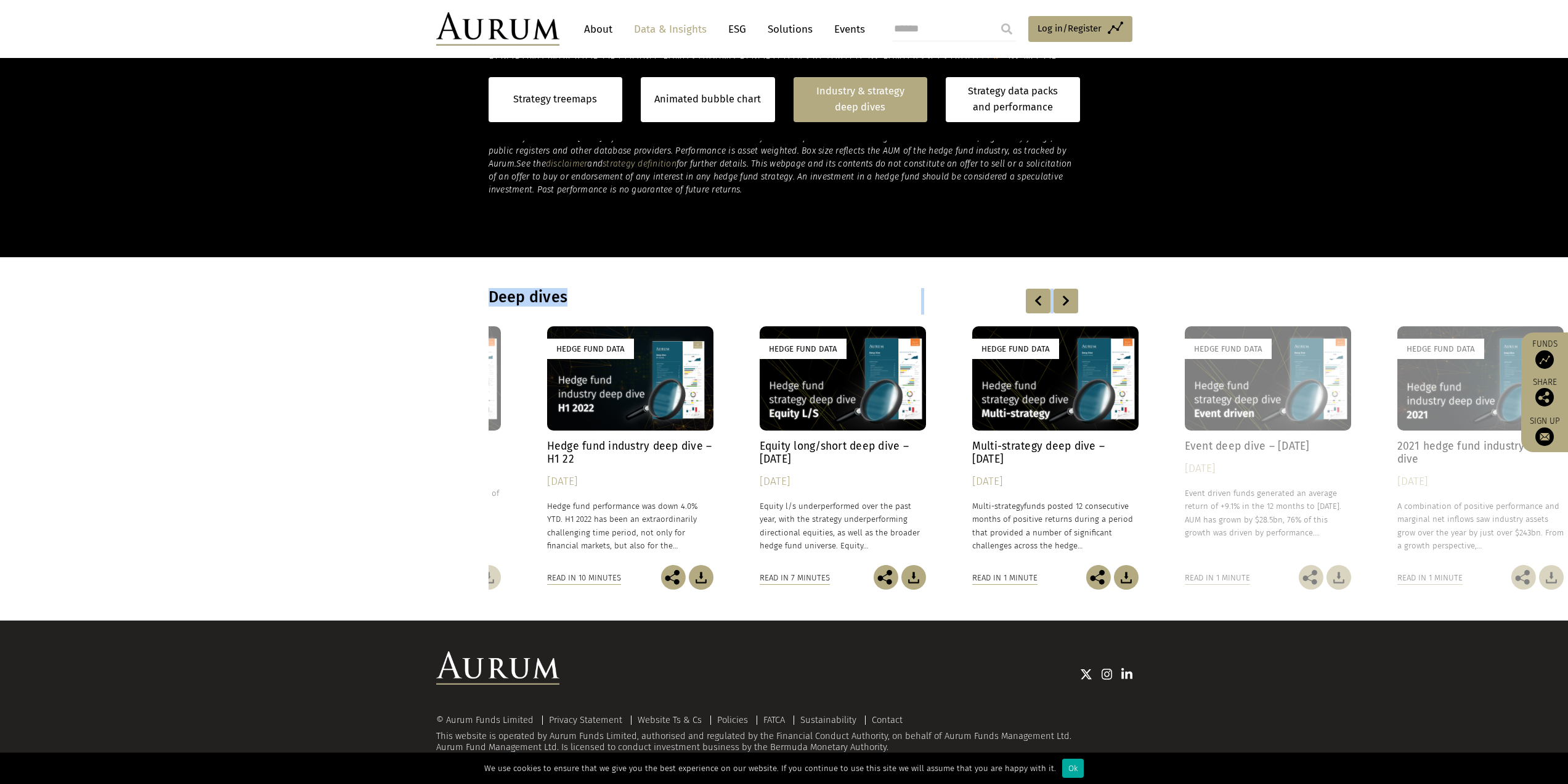
click at [1061, 302] on div at bounding box center [1066, 300] width 25 height 25
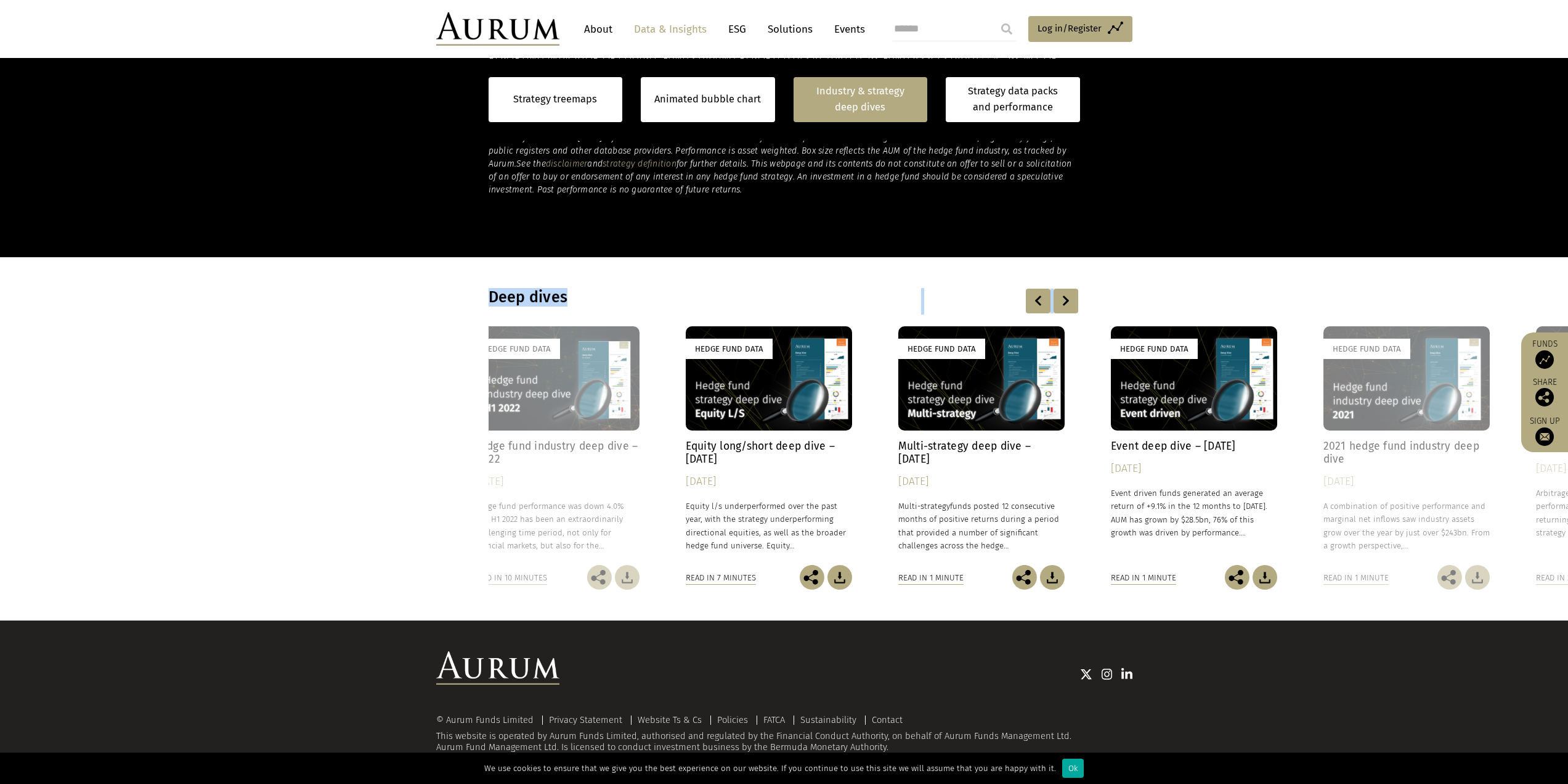
click at [1061, 302] on div at bounding box center [1066, 300] width 25 height 25
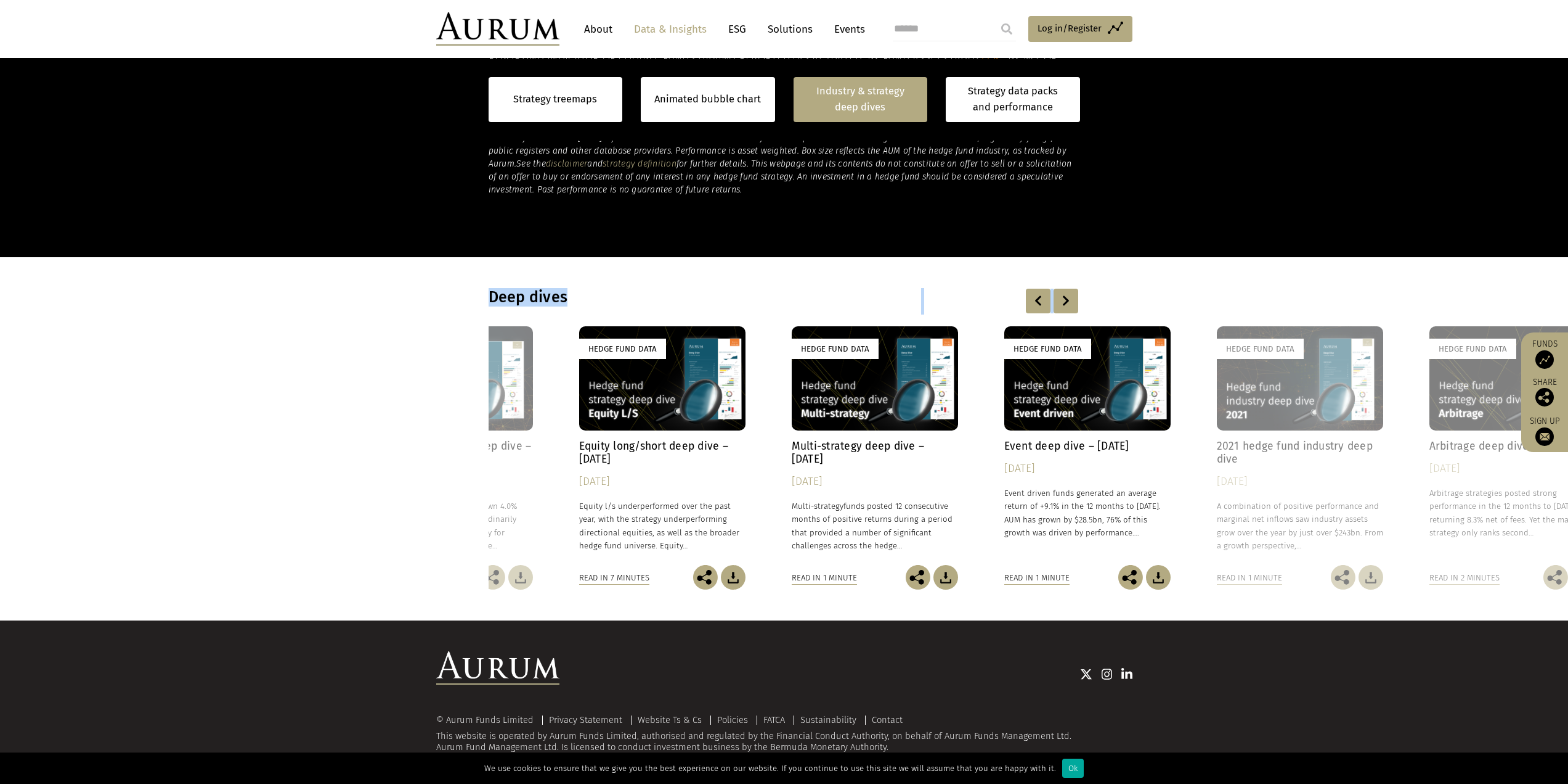
click at [1061, 302] on div at bounding box center [1066, 300] width 25 height 25
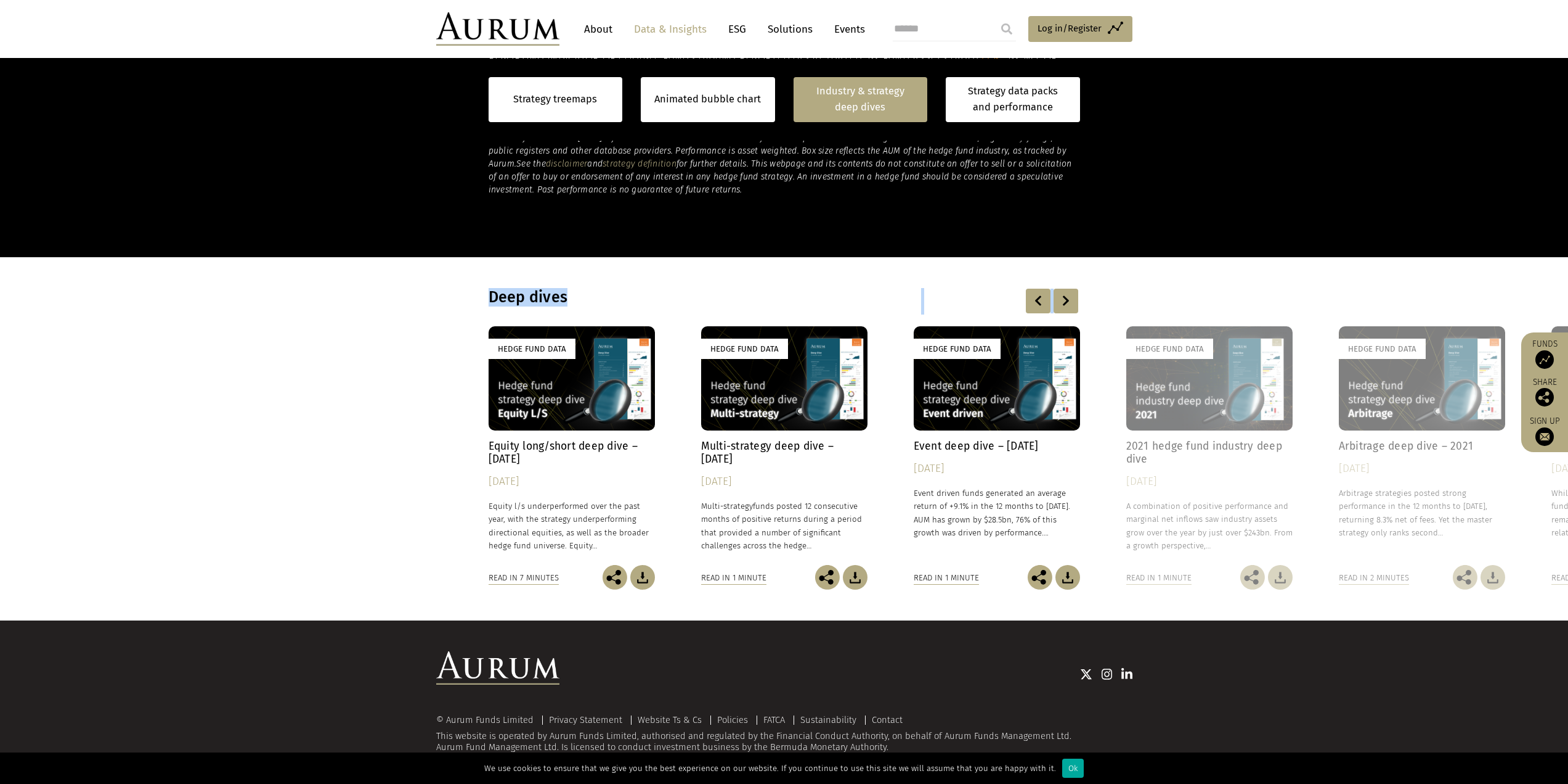
click at [1061, 302] on div at bounding box center [1066, 300] width 25 height 25
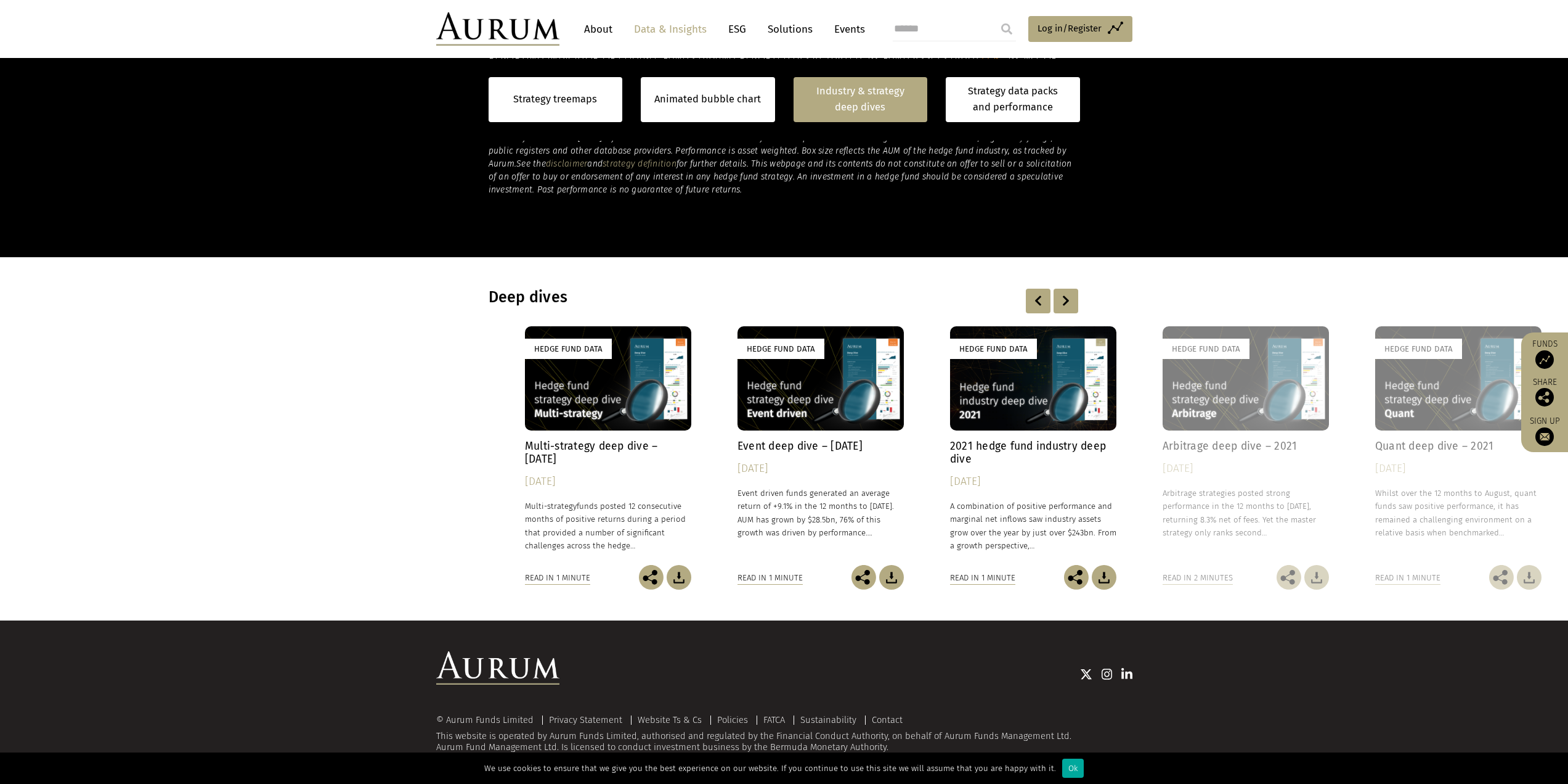
click at [1061, 302] on div at bounding box center [1066, 300] width 25 height 25
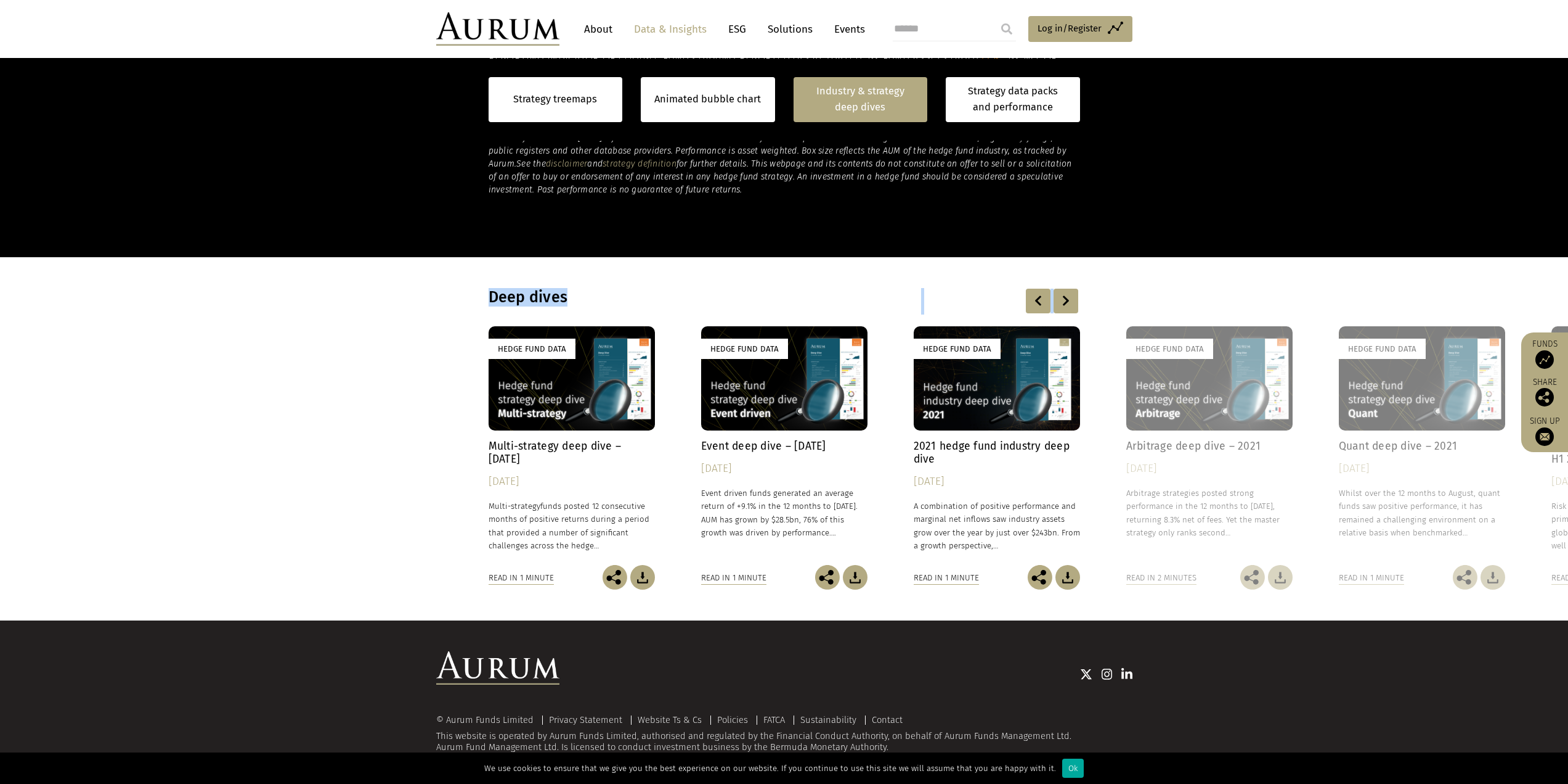
click at [1061, 302] on div at bounding box center [1066, 300] width 25 height 25
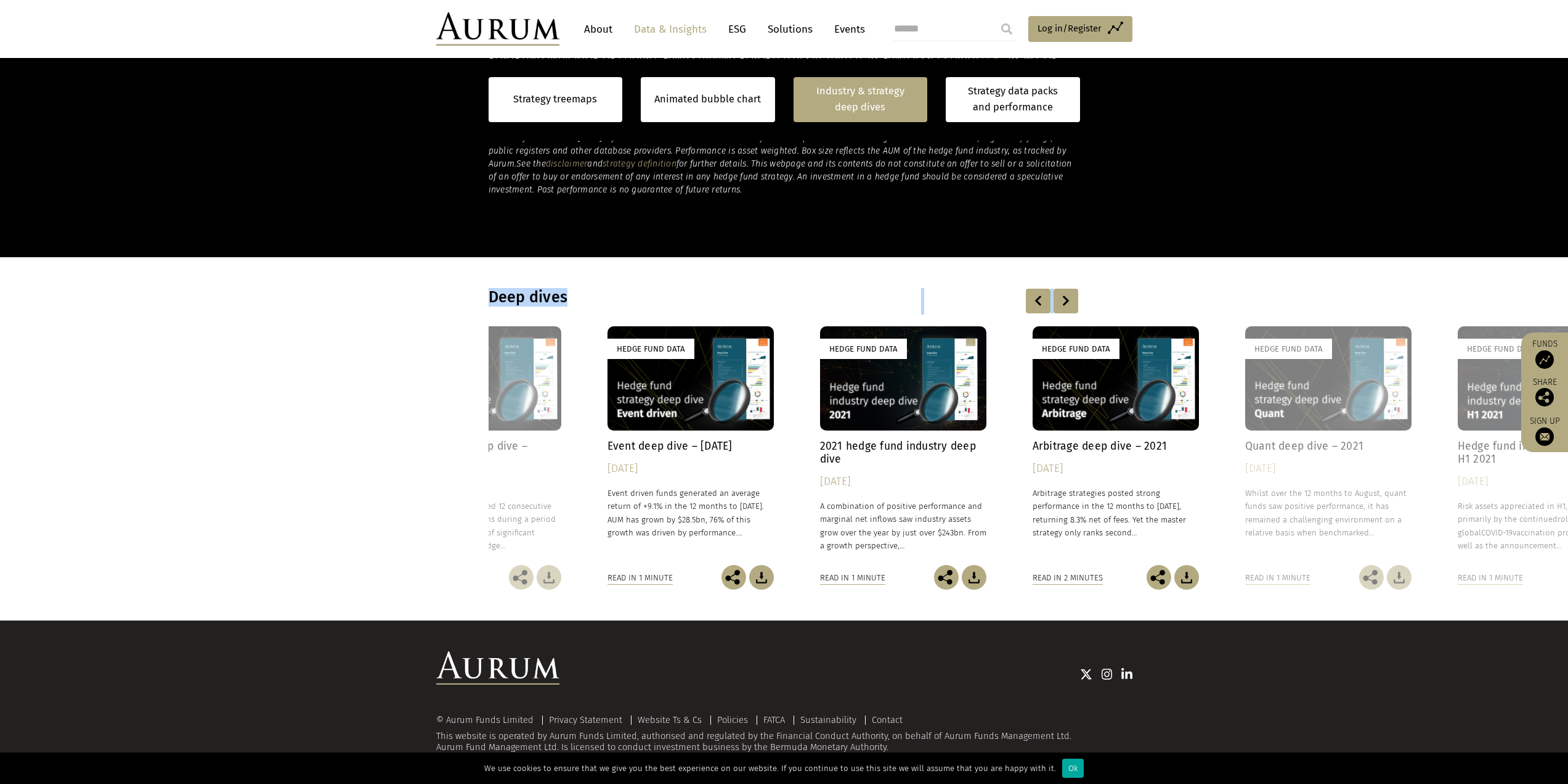
click at [1061, 302] on div at bounding box center [1066, 300] width 25 height 25
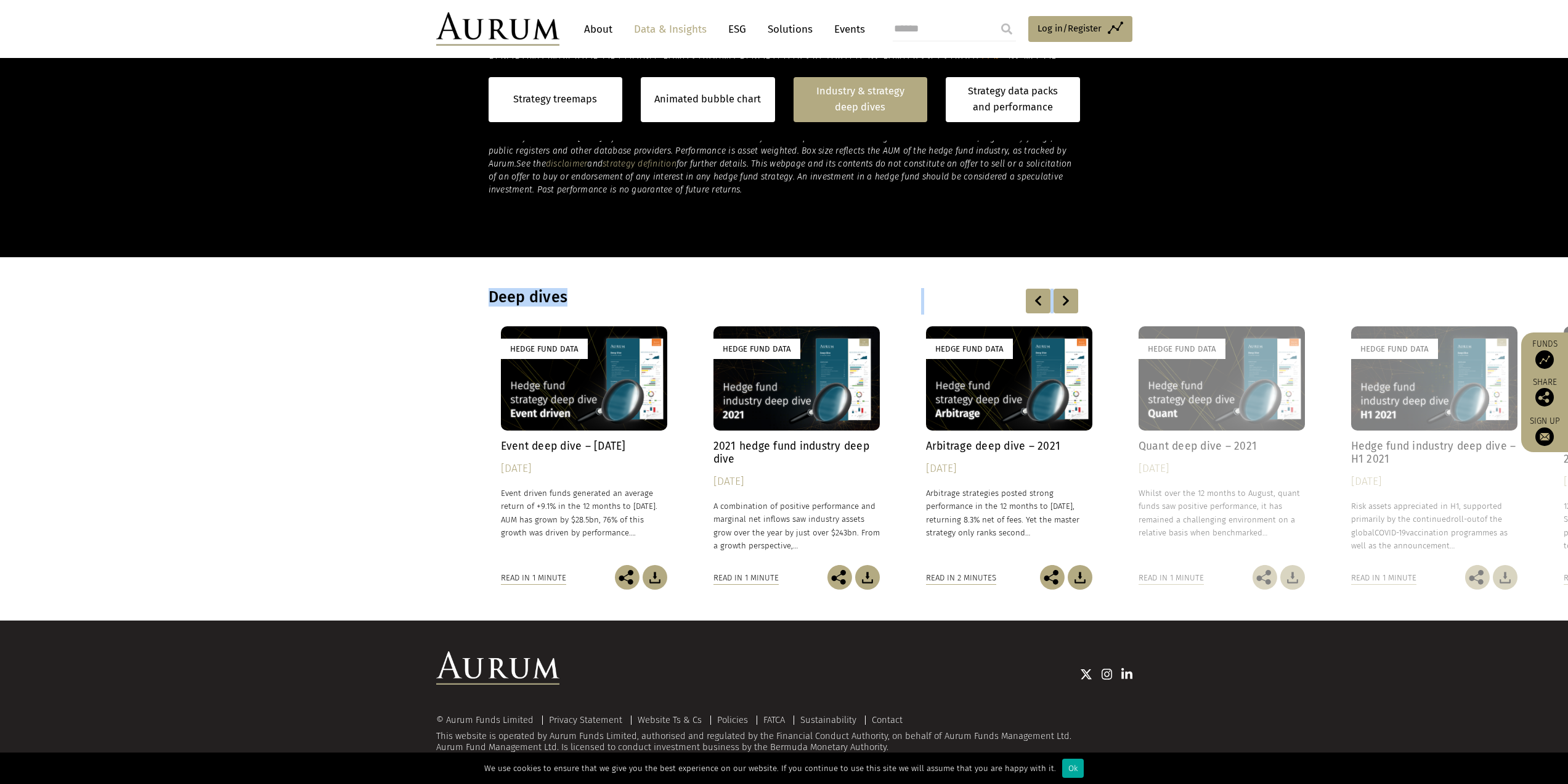
click at [1061, 302] on div at bounding box center [1066, 300] width 25 height 25
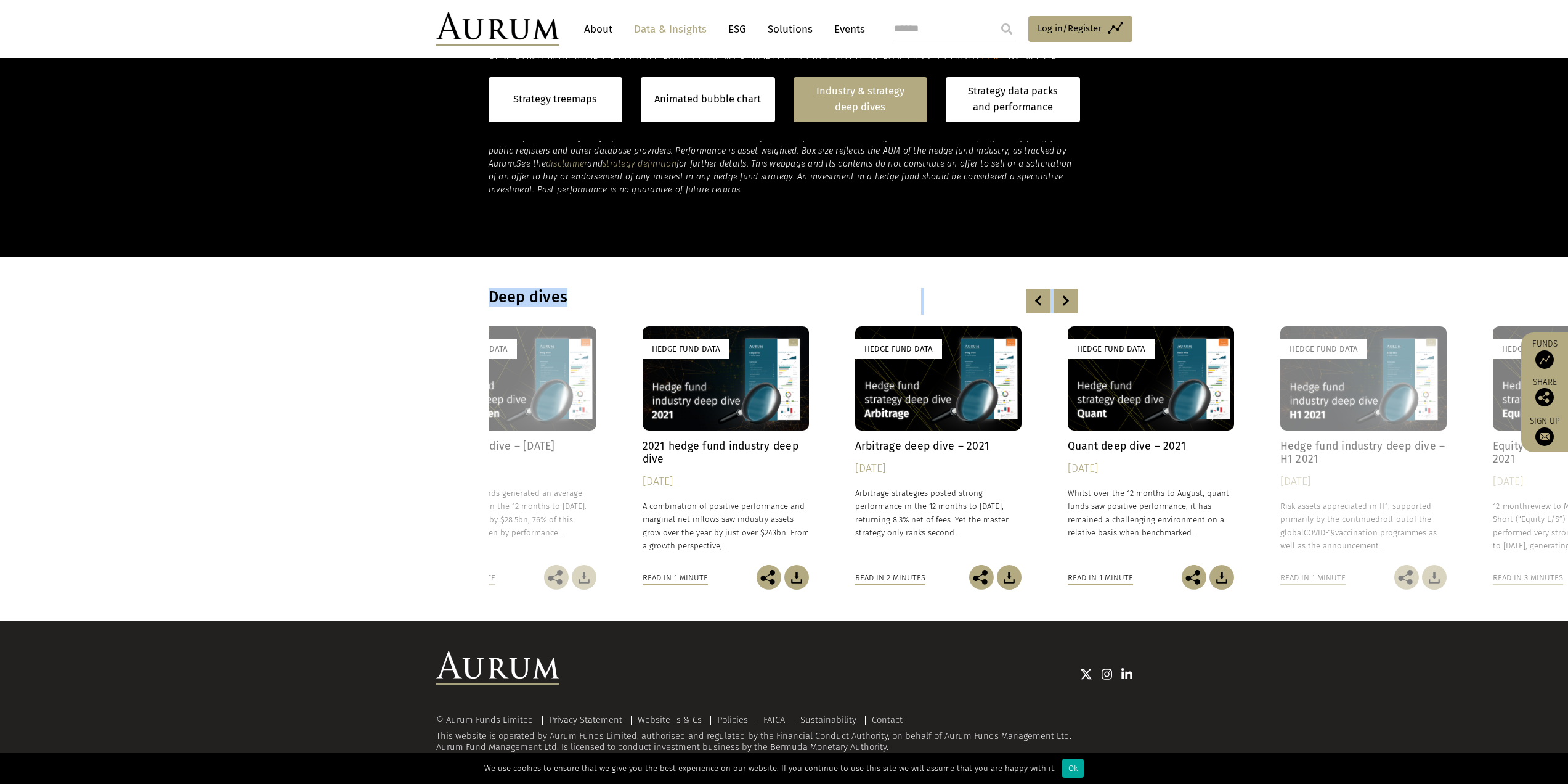
click at [1061, 302] on div at bounding box center [1066, 300] width 25 height 25
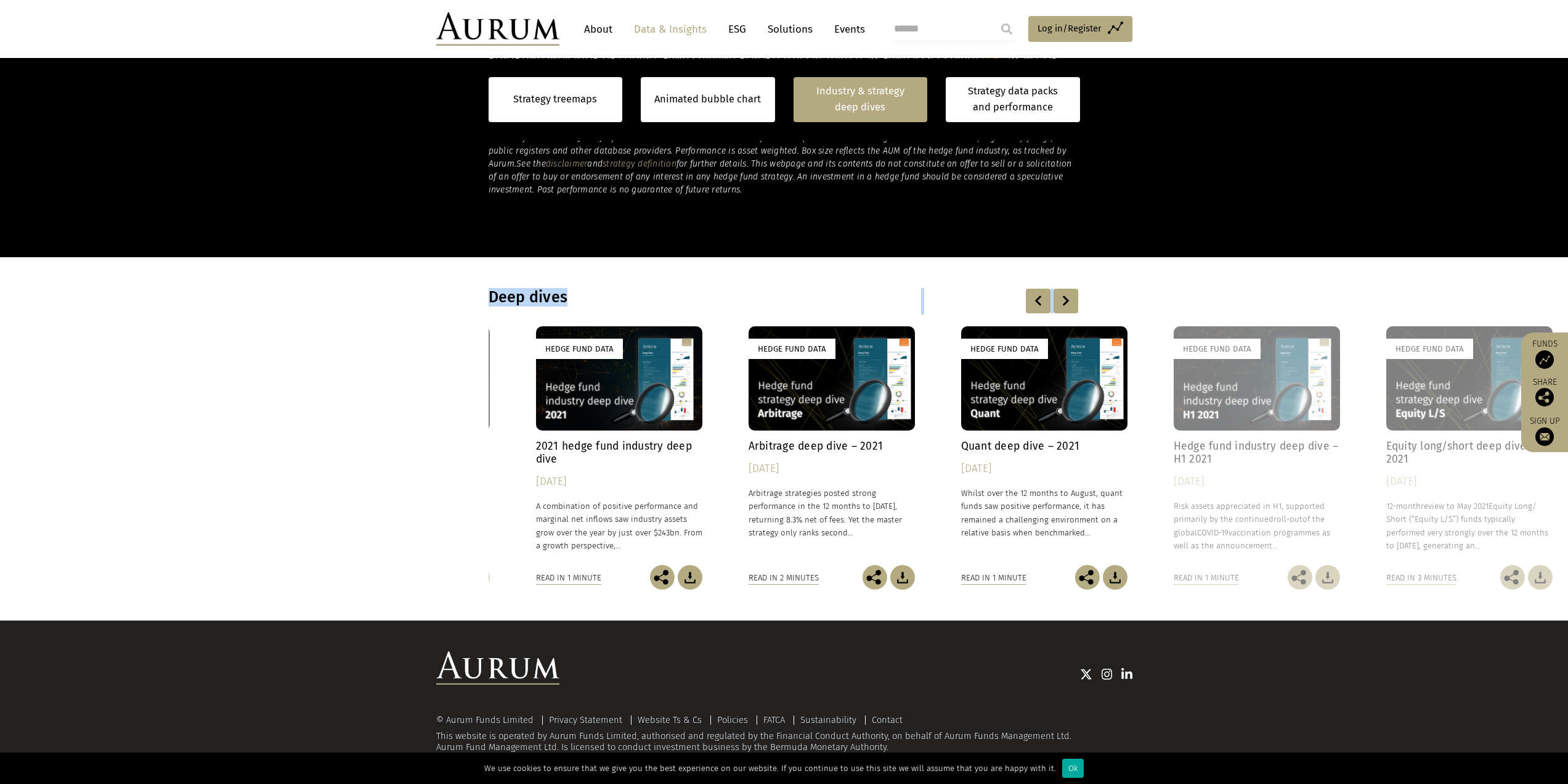
click at [1061, 302] on div at bounding box center [1066, 300] width 25 height 25
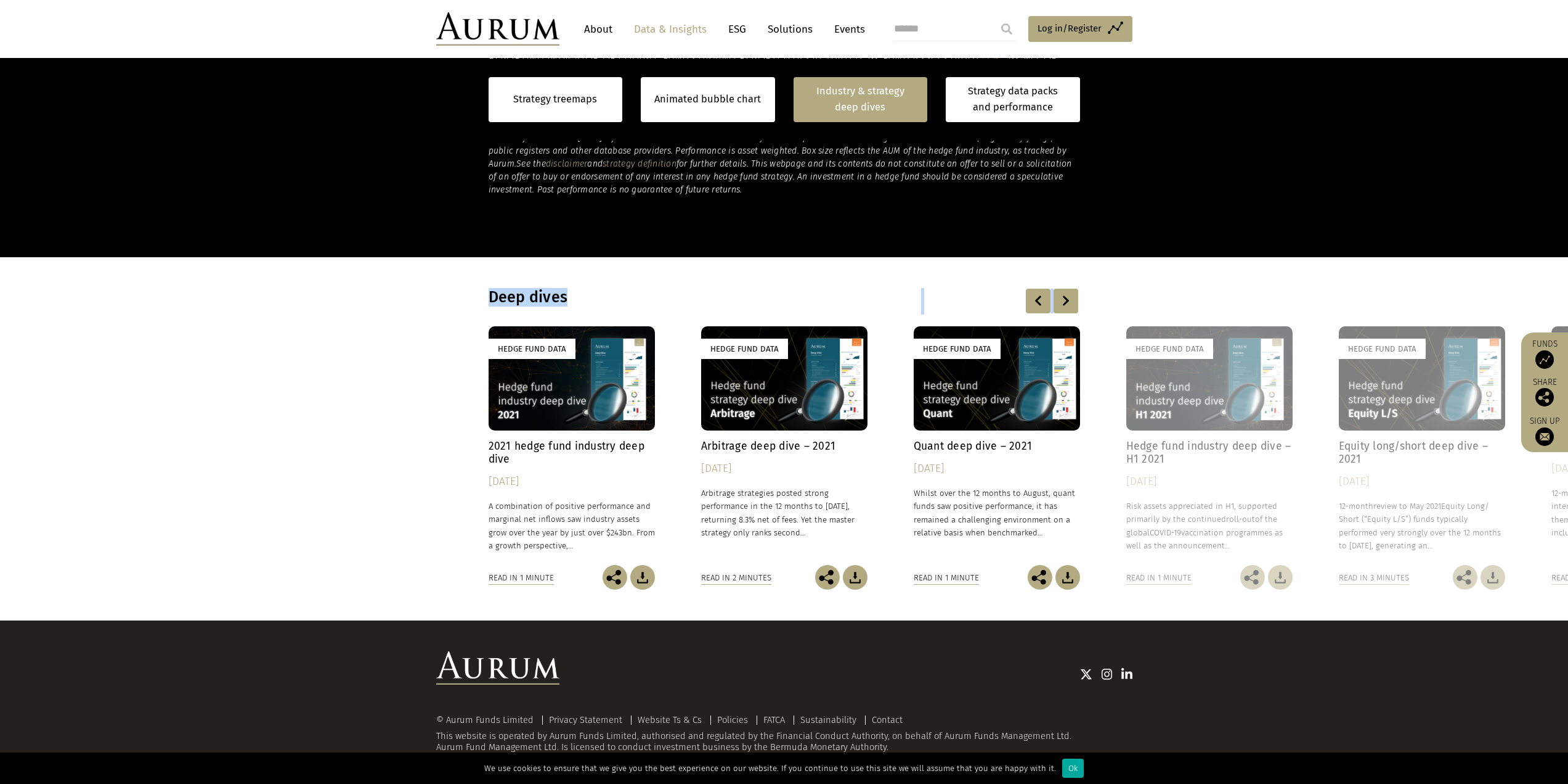
click at [1061, 302] on div at bounding box center [1066, 300] width 25 height 25
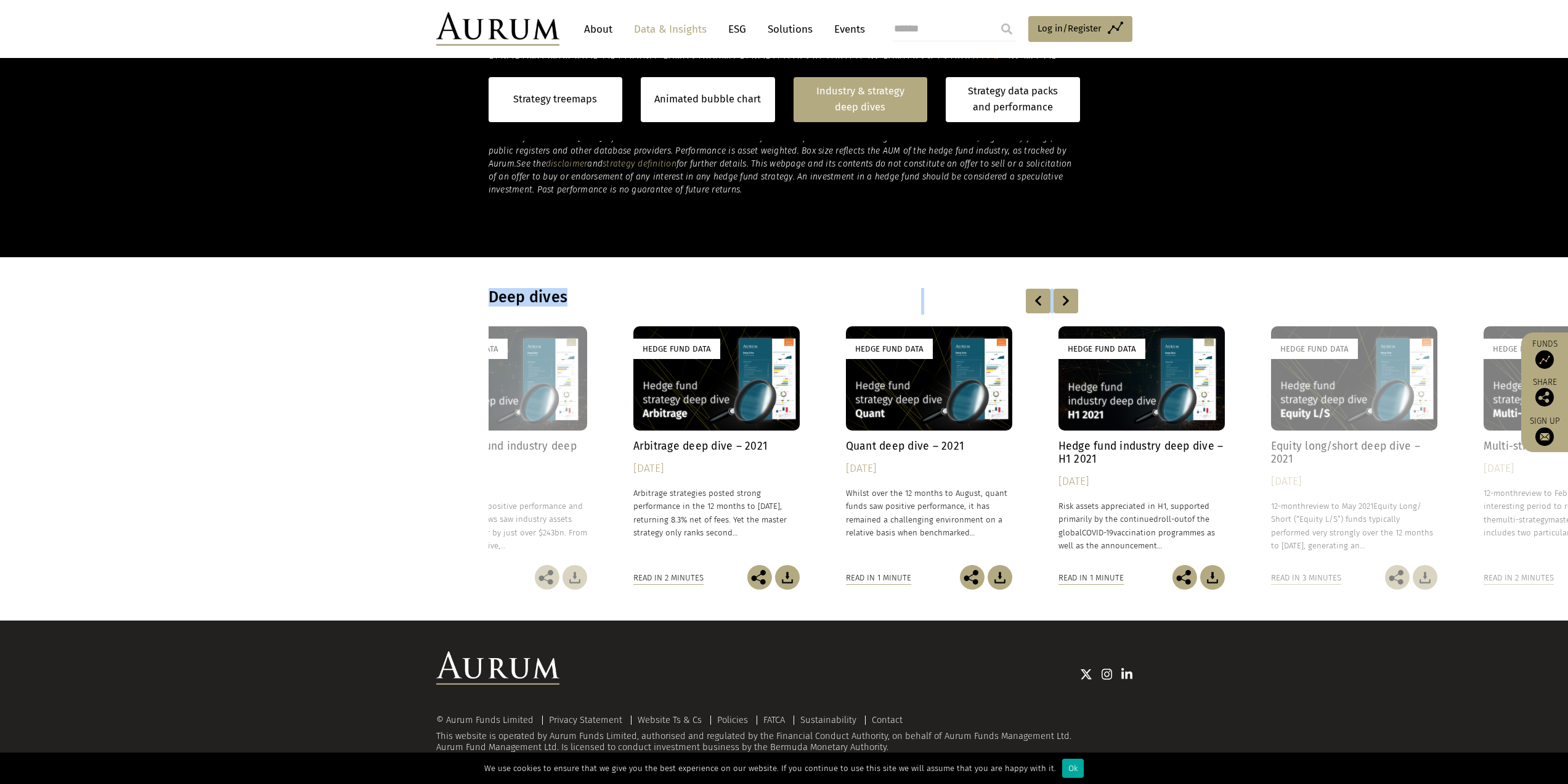
click at [1061, 302] on div at bounding box center [1066, 300] width 25 height 25
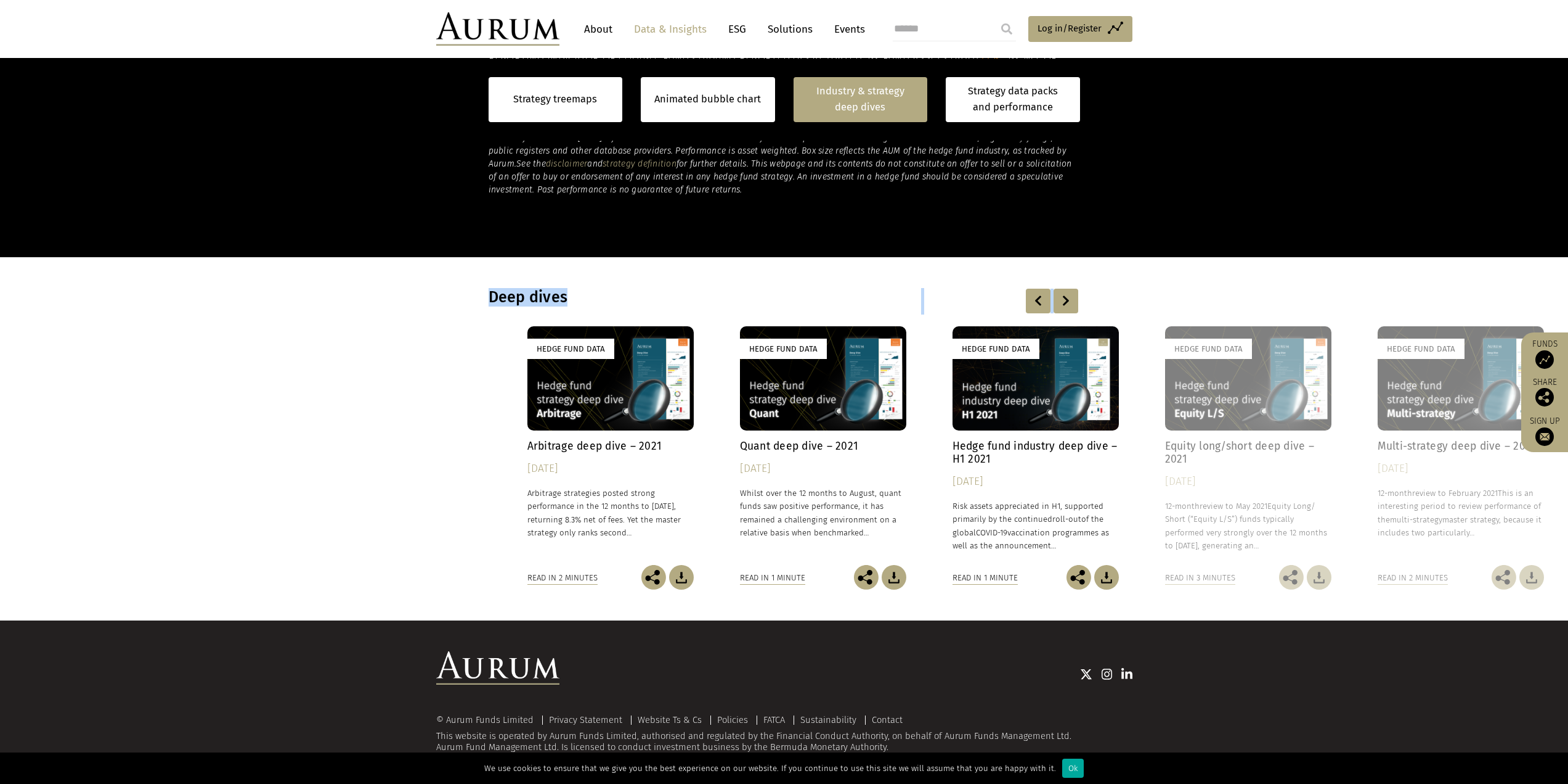
click at [1061, 302] on div at bounding box center [1066, 300] width 25 height 25
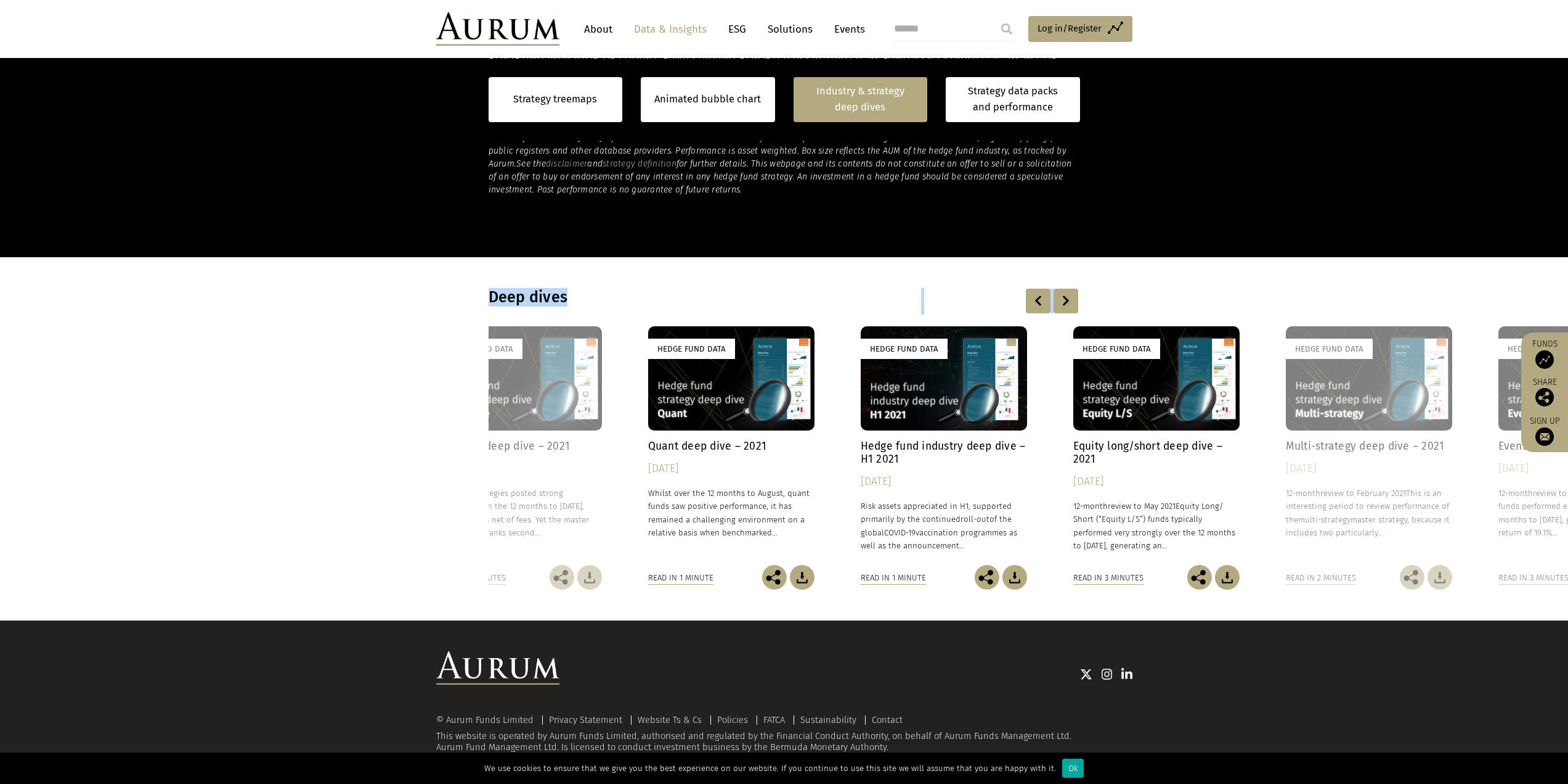
click at [1061, 302] on div at bounding box center [1066, 300] width 25 height 25
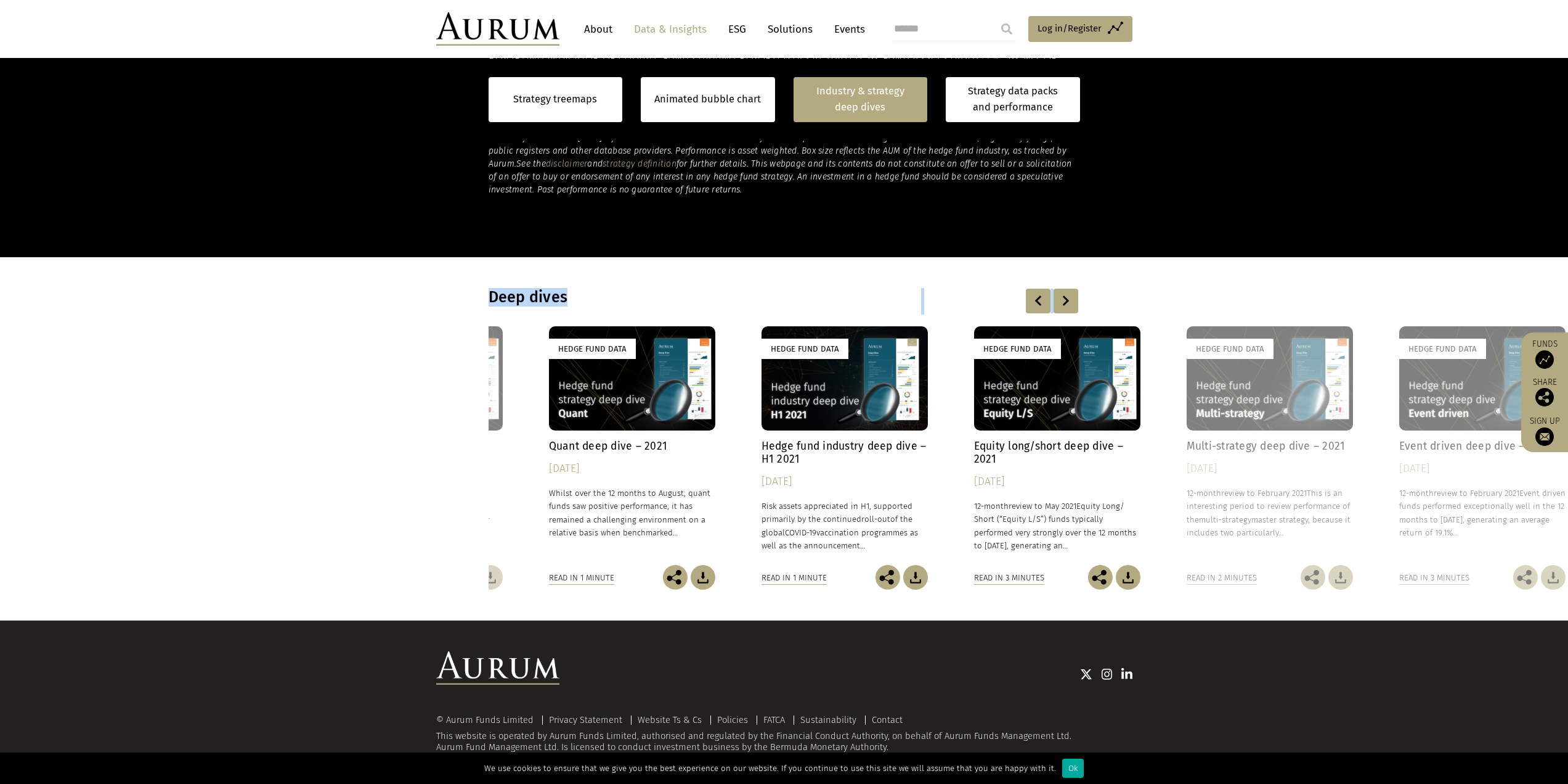
click at [1061, 302] on div at bounding box center [1066, 300] width 25 height 25
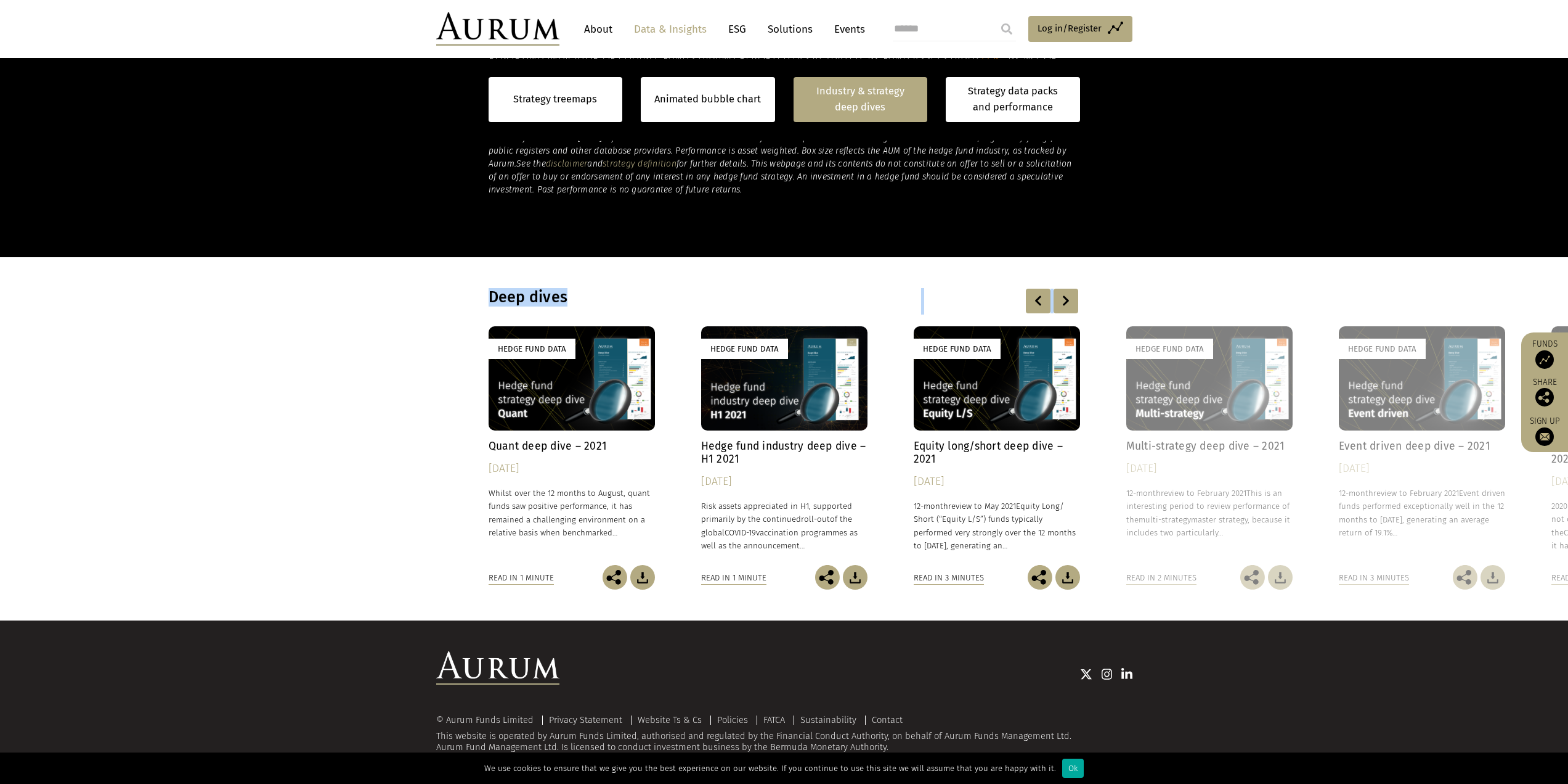
click at [1061, 302] on div at bounding box center [1066, 300] width 25 height 25
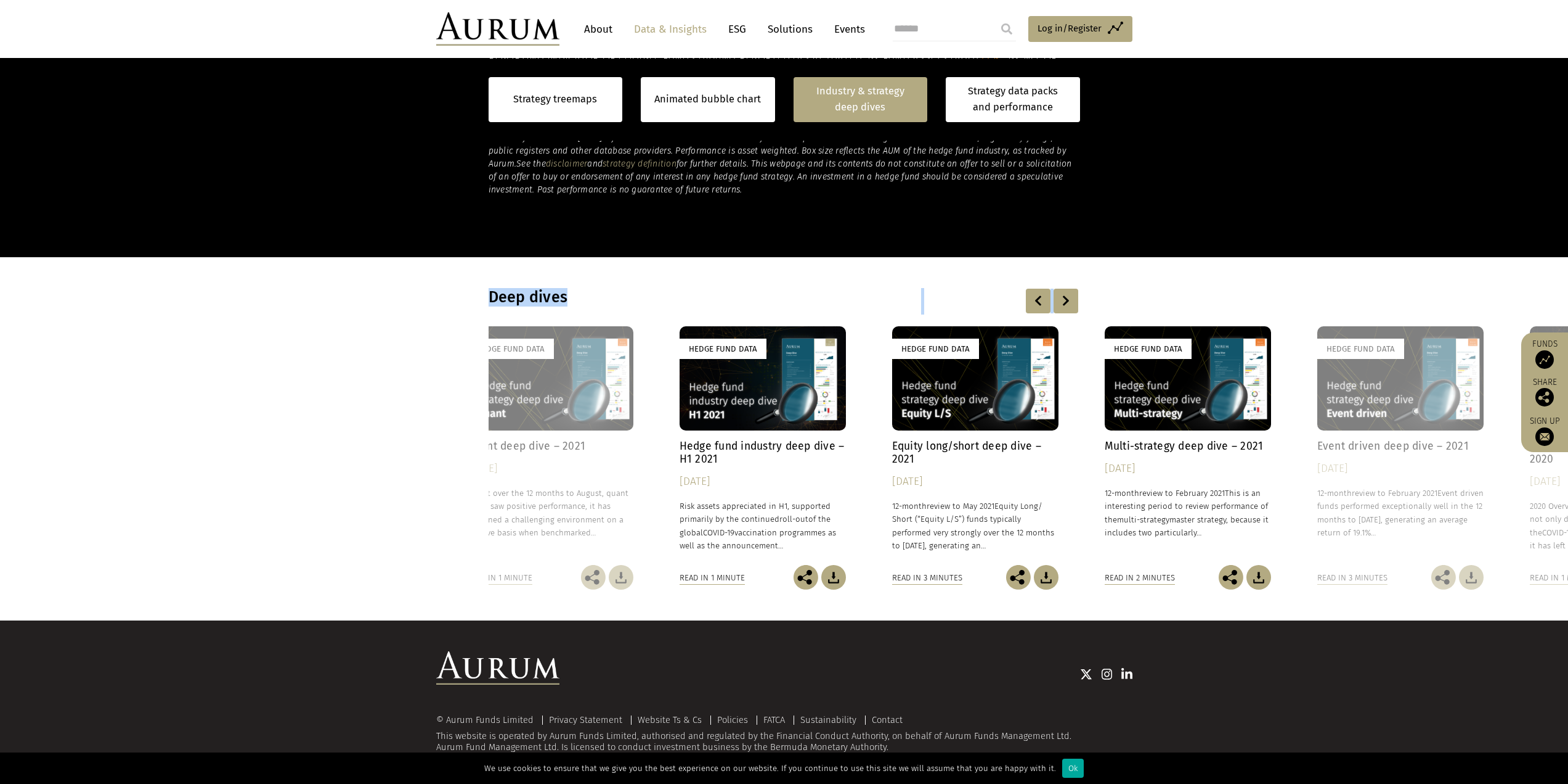
click at [1061, 302] on div at bounding box center [1066, 300] width 25 height 25
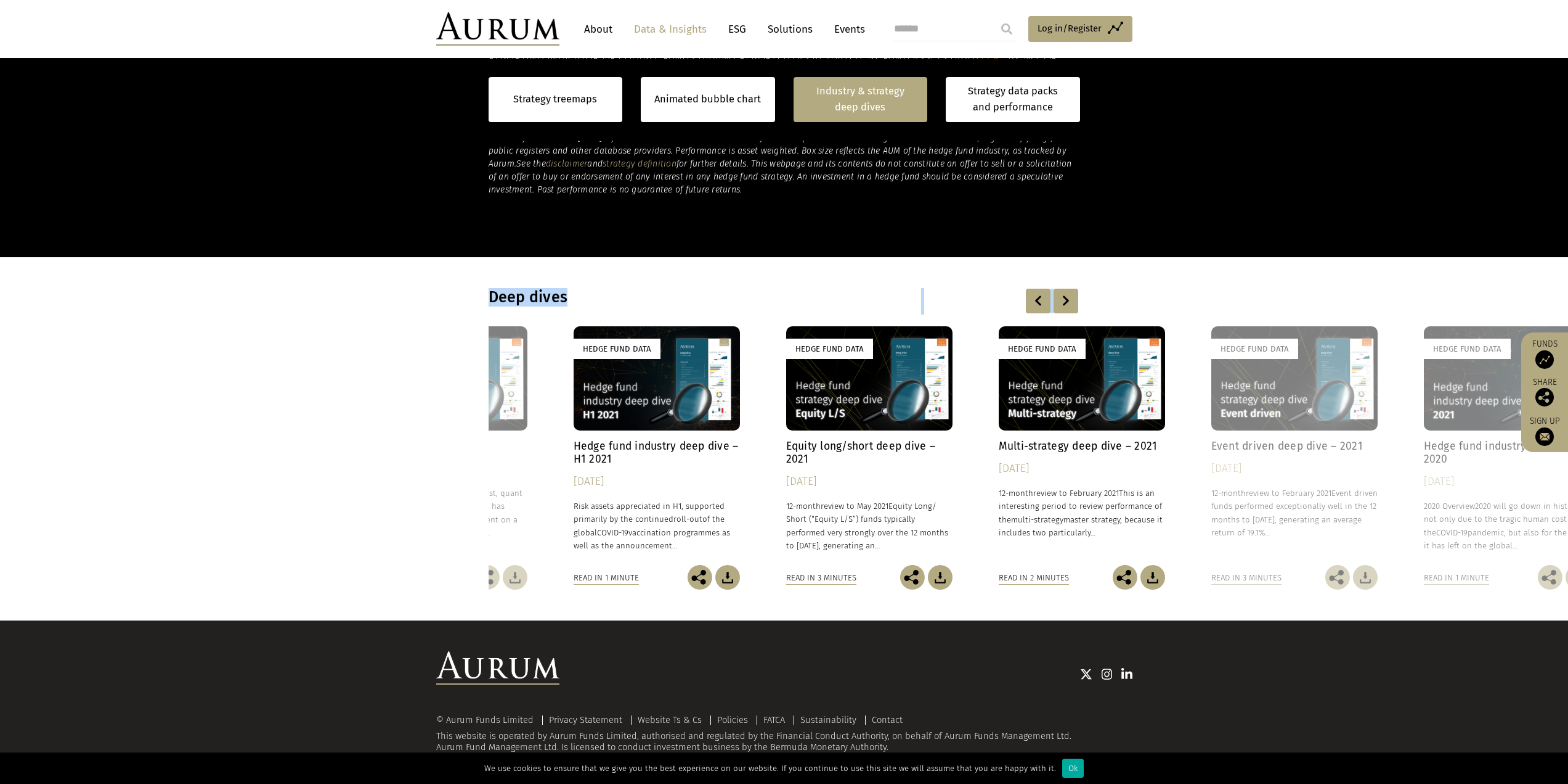
click at [1061, 302] on div at bounding box center [1066, 300] width 25 height 25
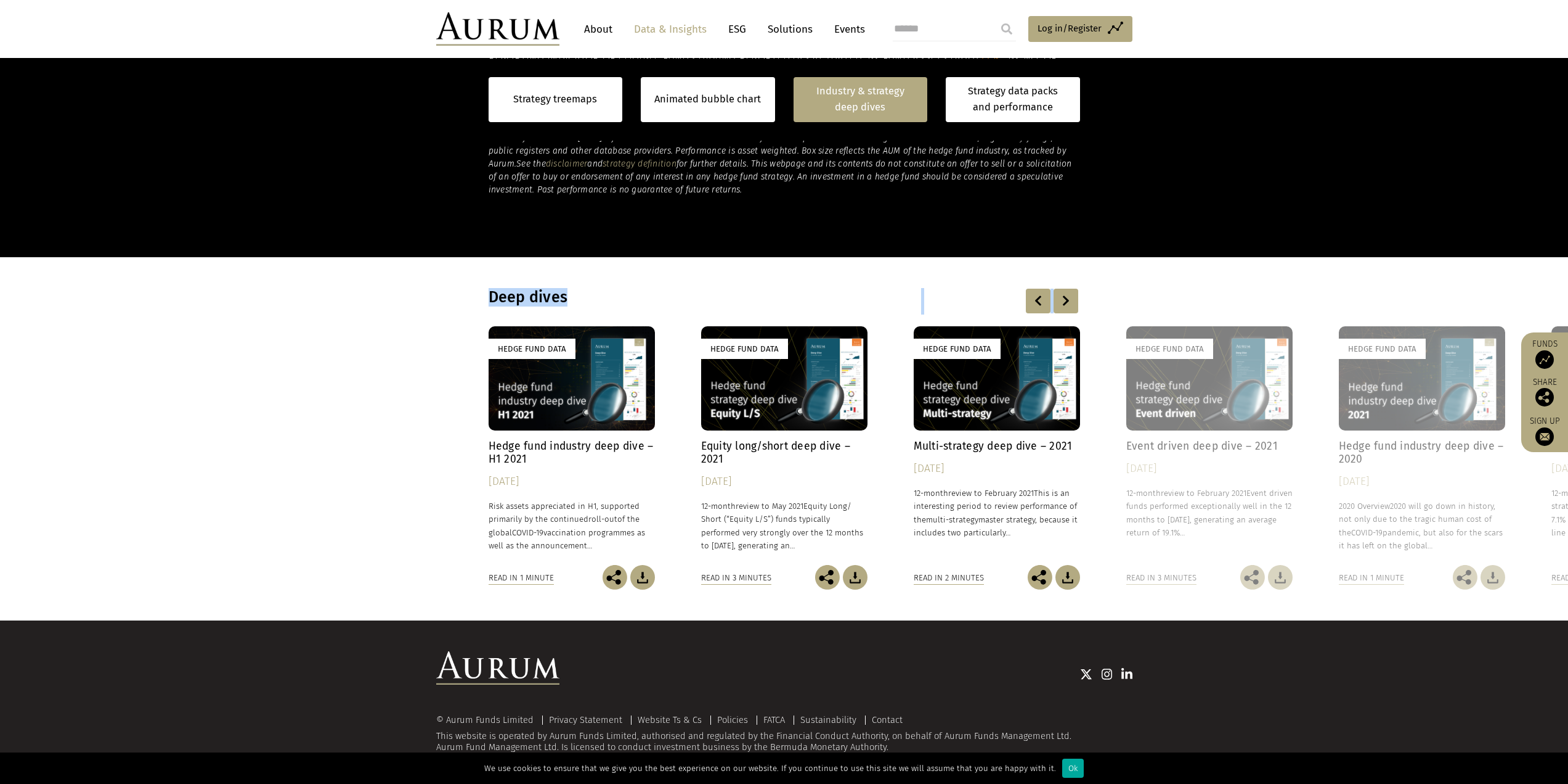
click at [1061, 302] on div at bounding box center [1066, 300] width 25 height 25
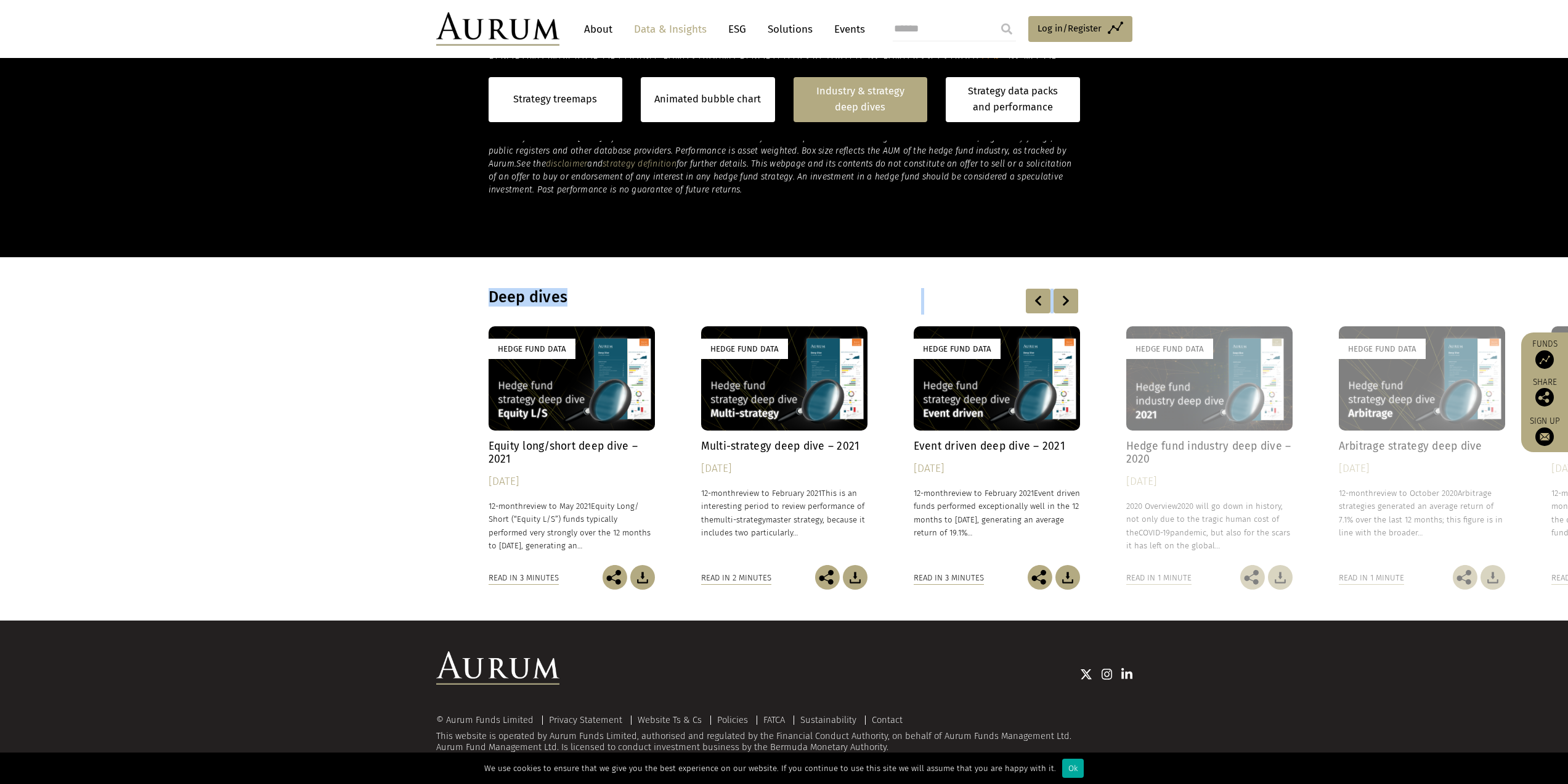
click at [1061, 302] on div at bounding box center [1066, 300] width 25 height 25
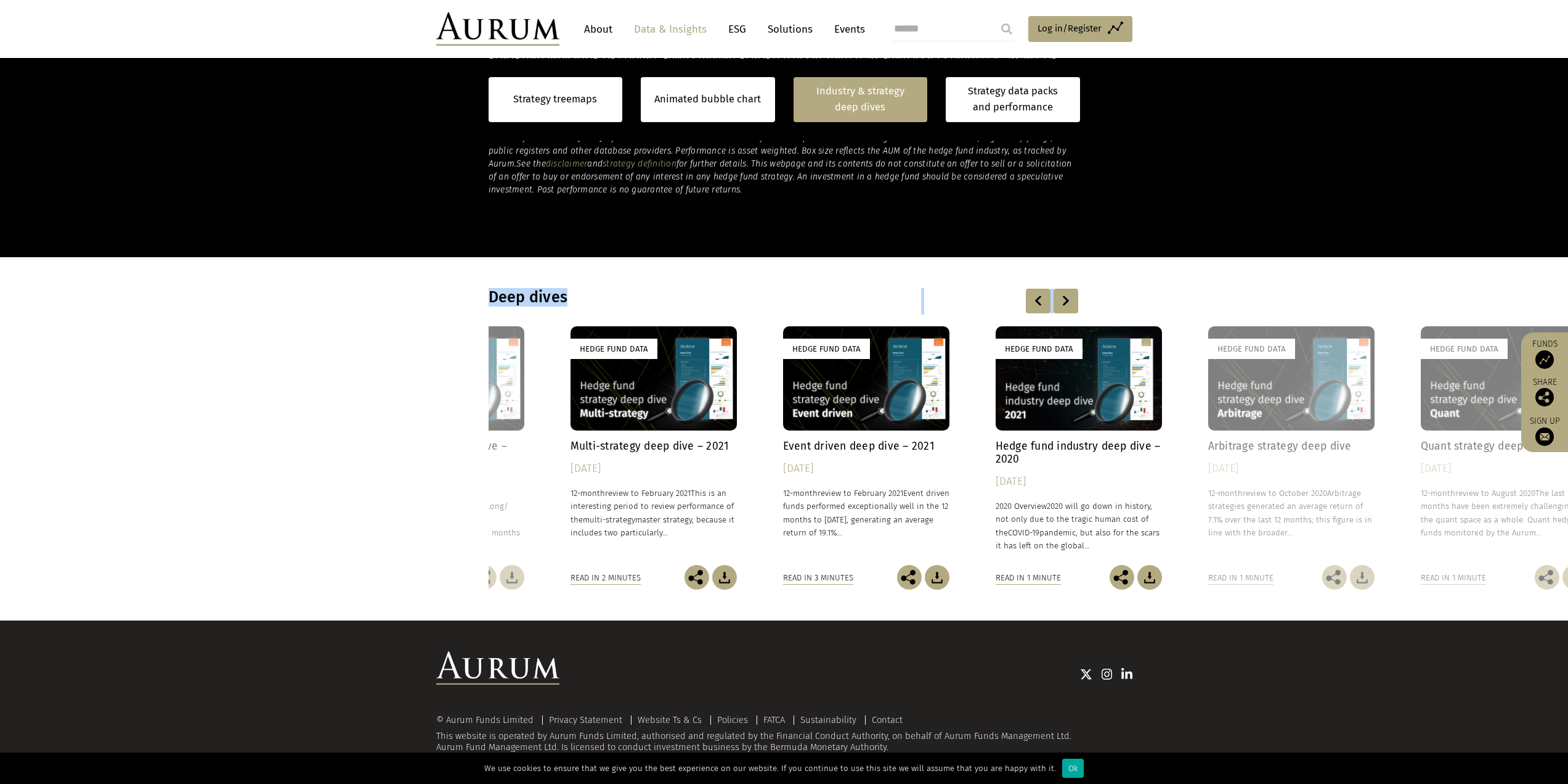
click at [1061, 302] on div at bounding box center [1066, 300] width 25 height 25
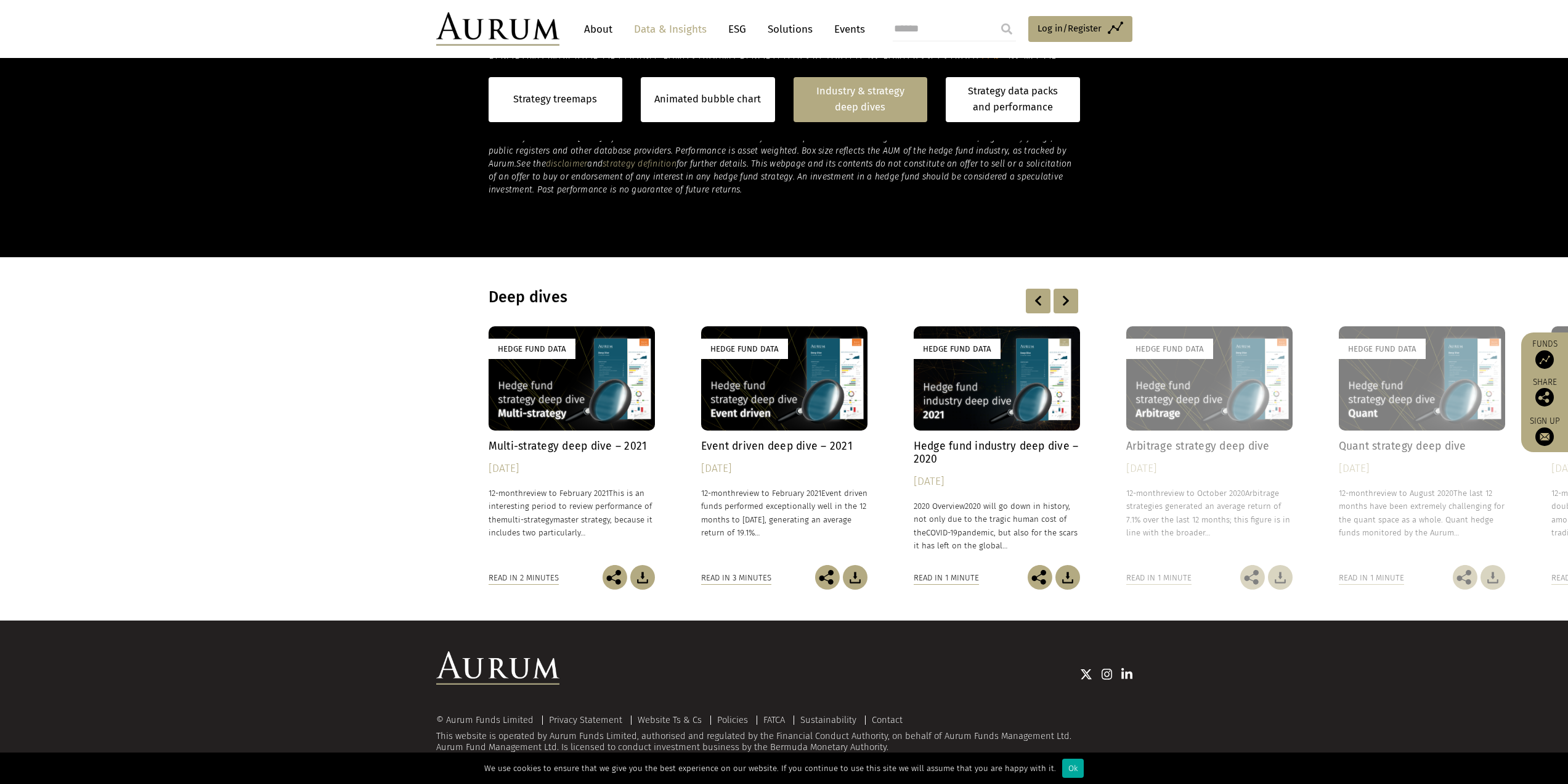
click at [1061, 302] on div at bounding box center [1066, 300] width 25 height 25
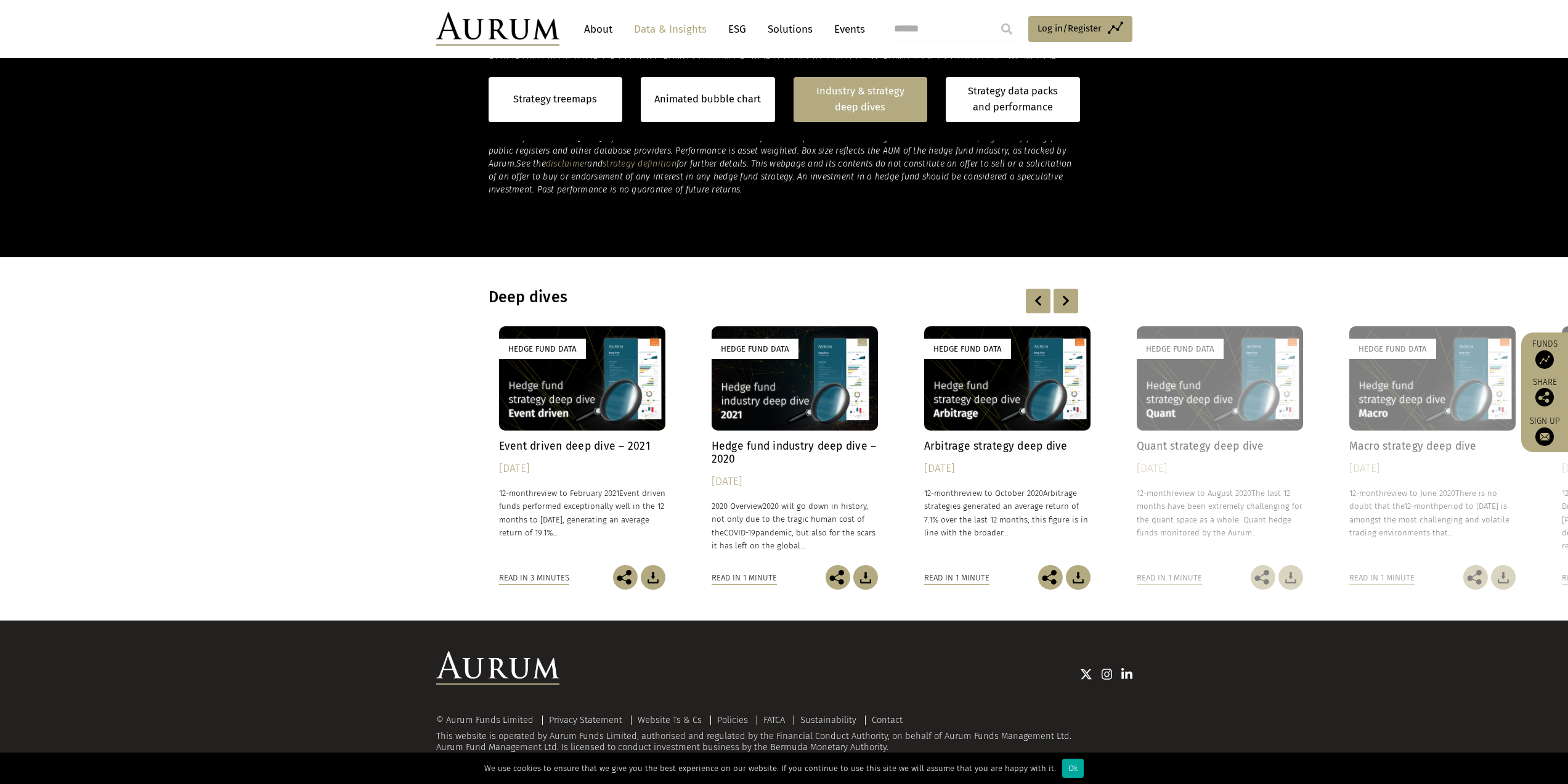
click at [1061, 303] on div at bounding box center [1066, 300] width 25 height 25
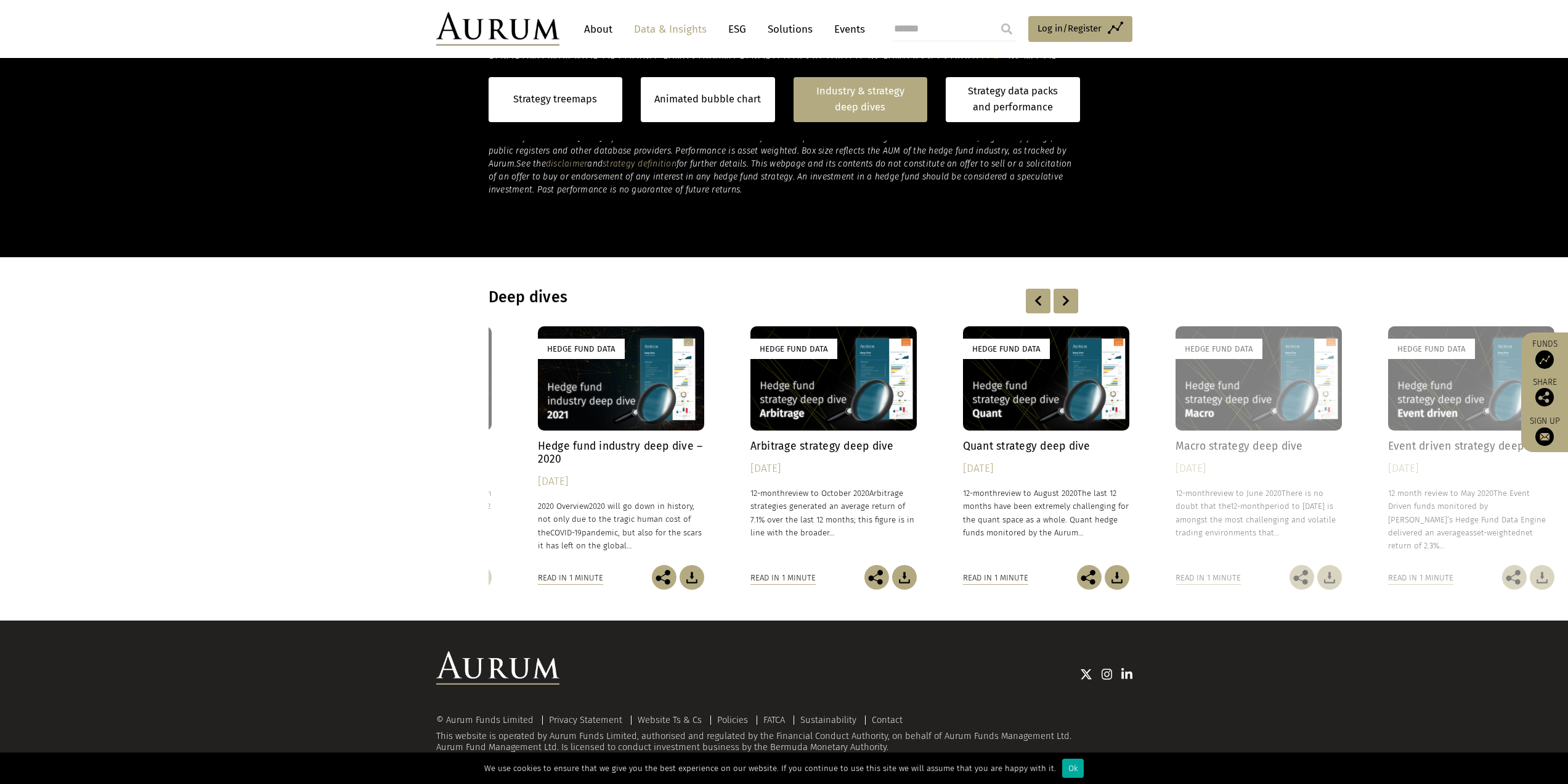
click at [1062, 303] on div at bounding box center [1066, 300] width 25 height 25
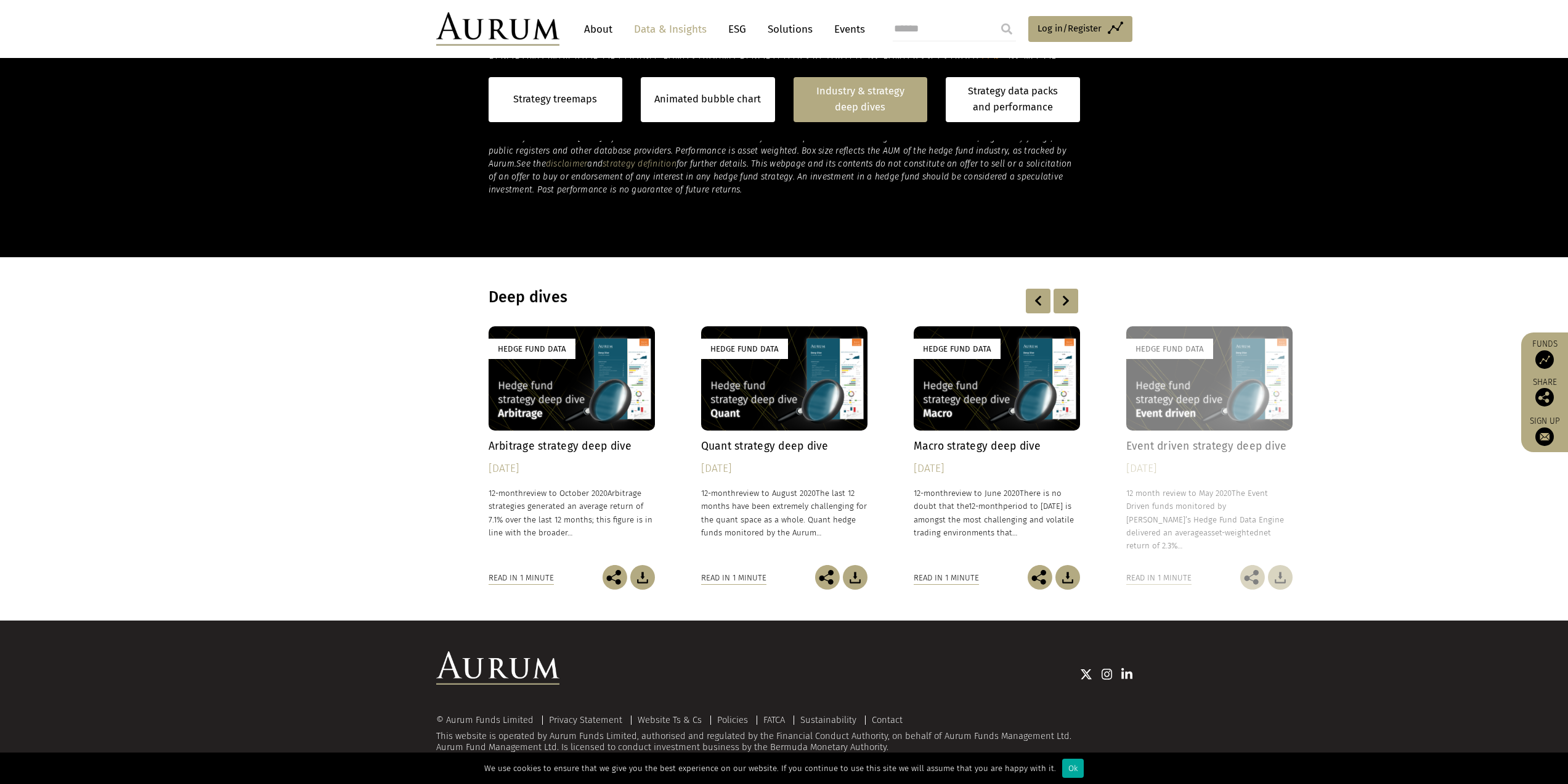
click at [1062, 303] on div at bounding box center [1066, 300] width 25 height 25
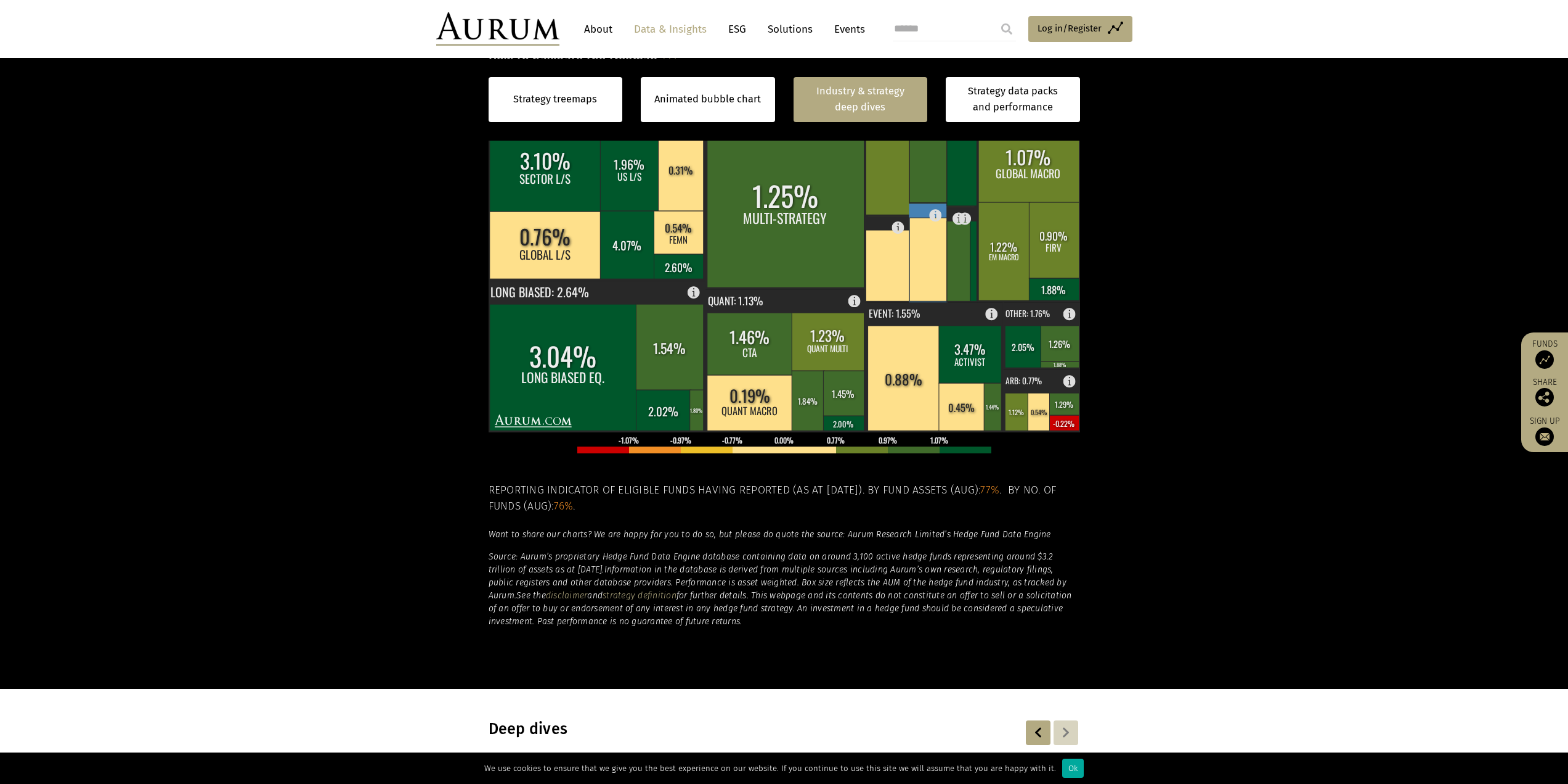
scroll to position [224, 0]
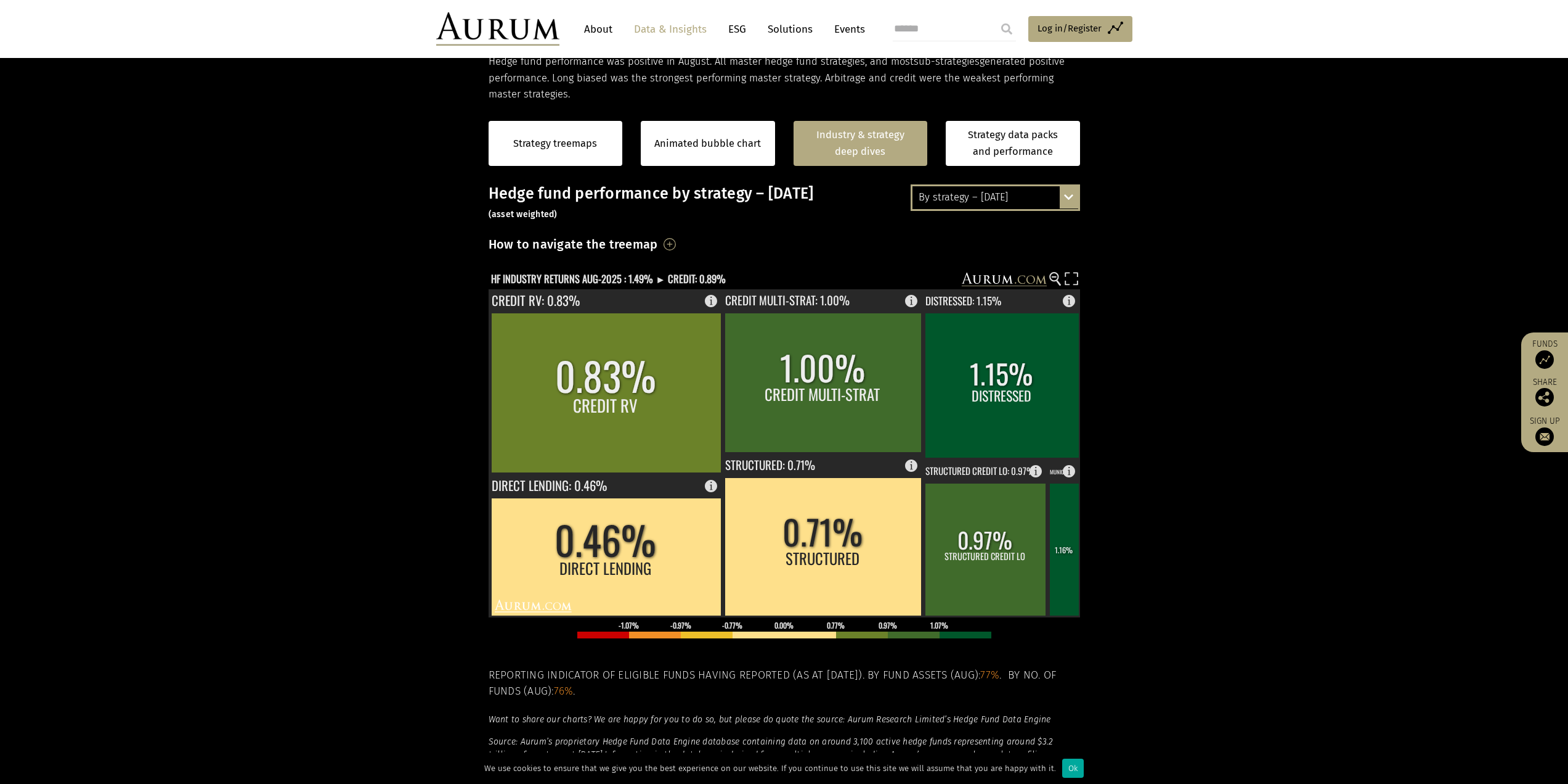
click at [990, 186] on div "By strategy – August 2025" at bounding box center [995, 197] width 166 height 23
click at [1016, 262] on div "2016 – August 2025" at bounding box center [995, 265] width 166 height 23
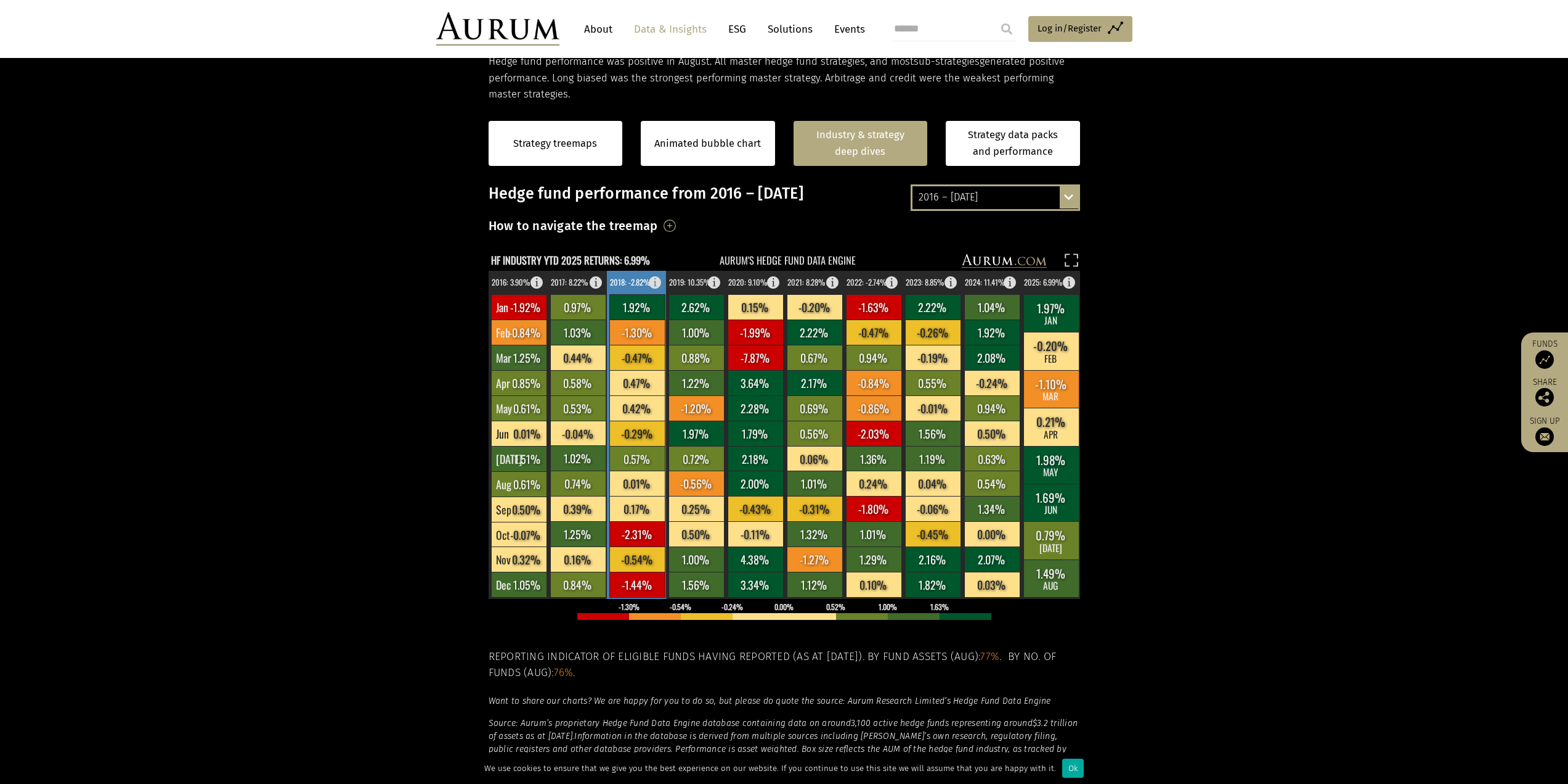
click at [624, 528] on rect at bounding box center [637, 534] width 55 height 26
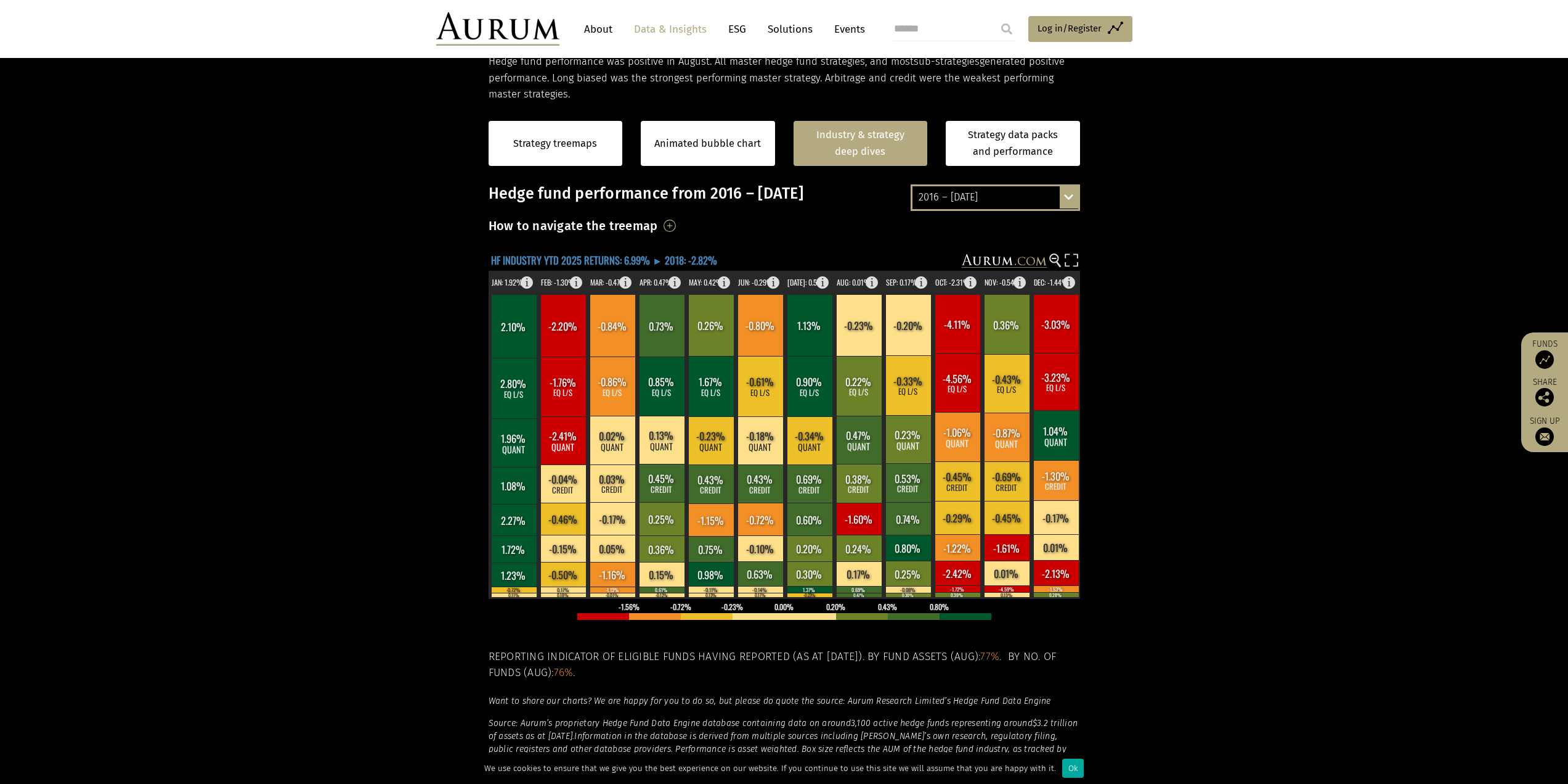
click at [648, 257] on text "HF INDUSTRY YTD 2025 RETURNS: 6.99% ► 2018: -2.82%" at bounding box center [605, 260] width 226 height 16
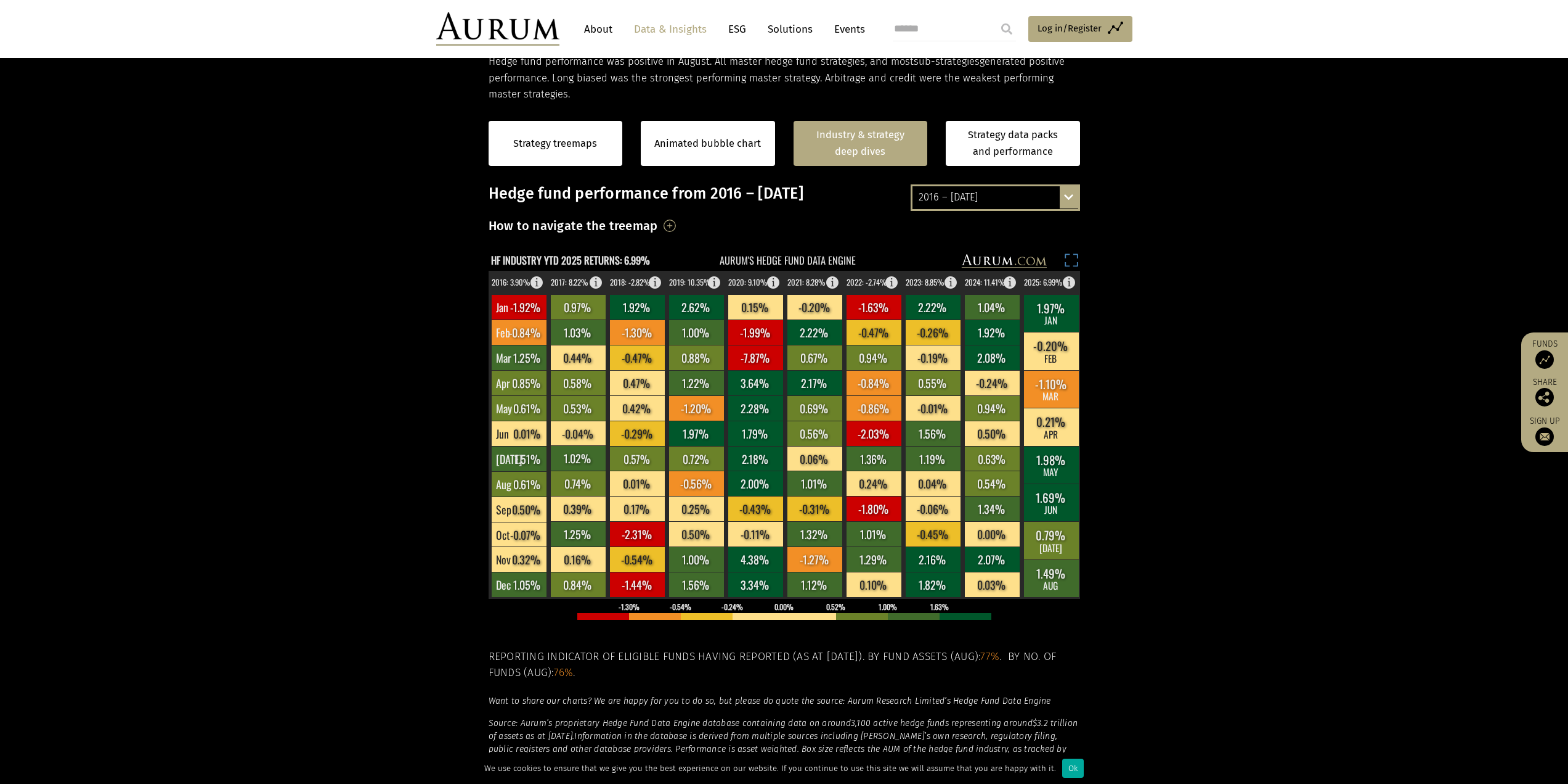
click at [1075, 259] on rect at bounding box center [1072, 263] width 18 height 18
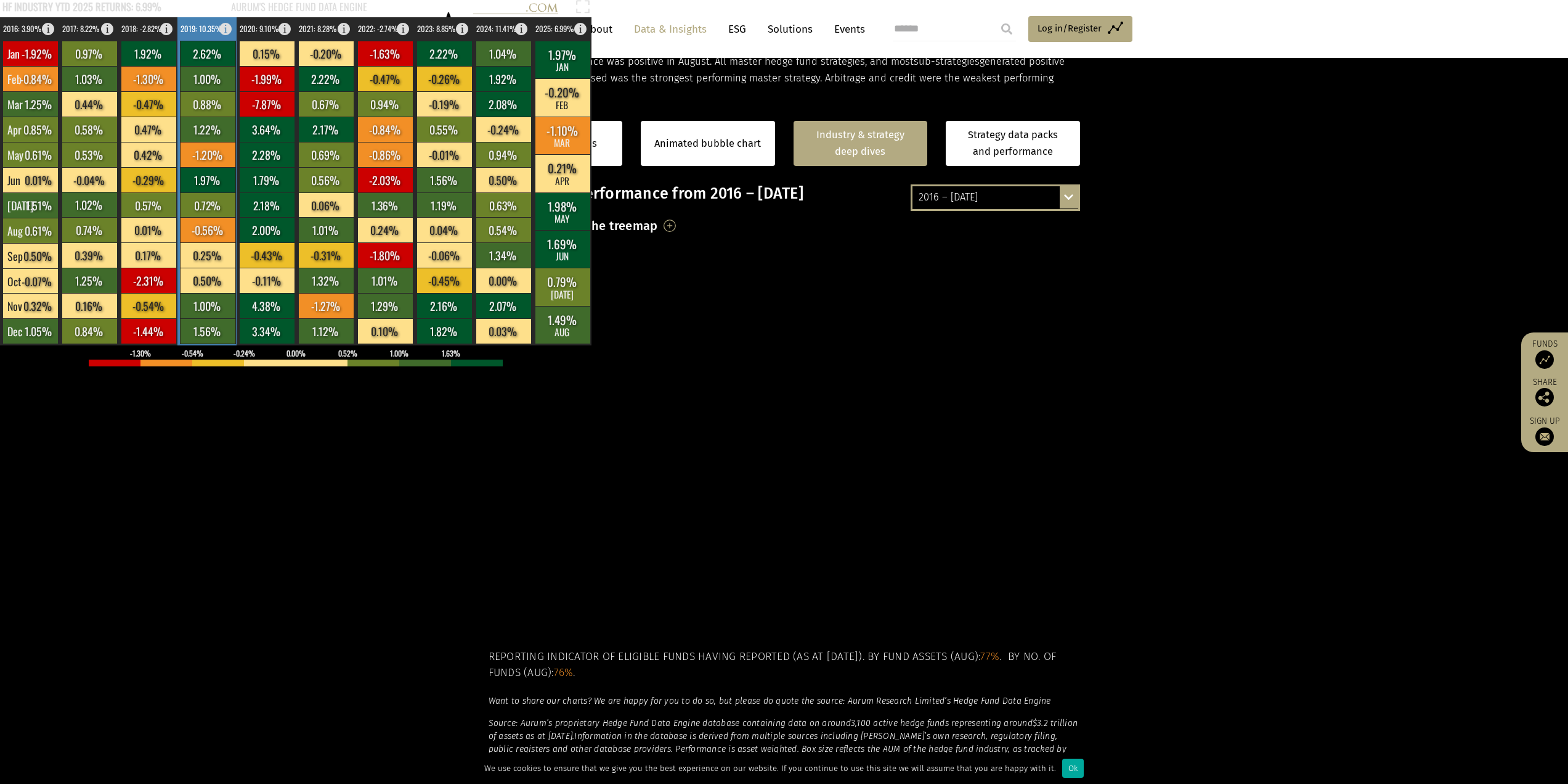
click at [235, 116] on rect at bounding box center [207, 104] width 55 height 26
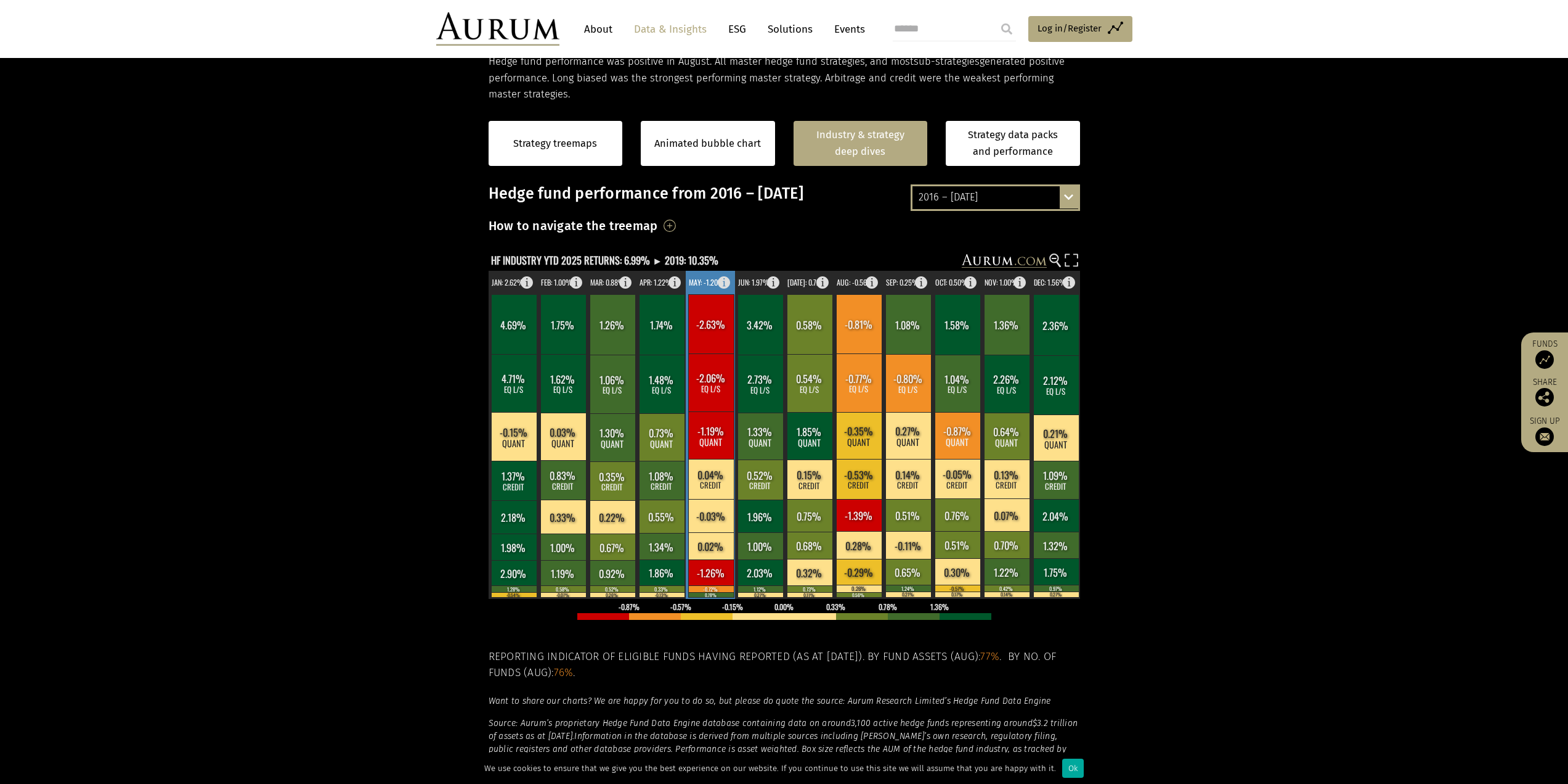
click at [713, 444] on rect at bounding box center [711, 435] width 45 height 47
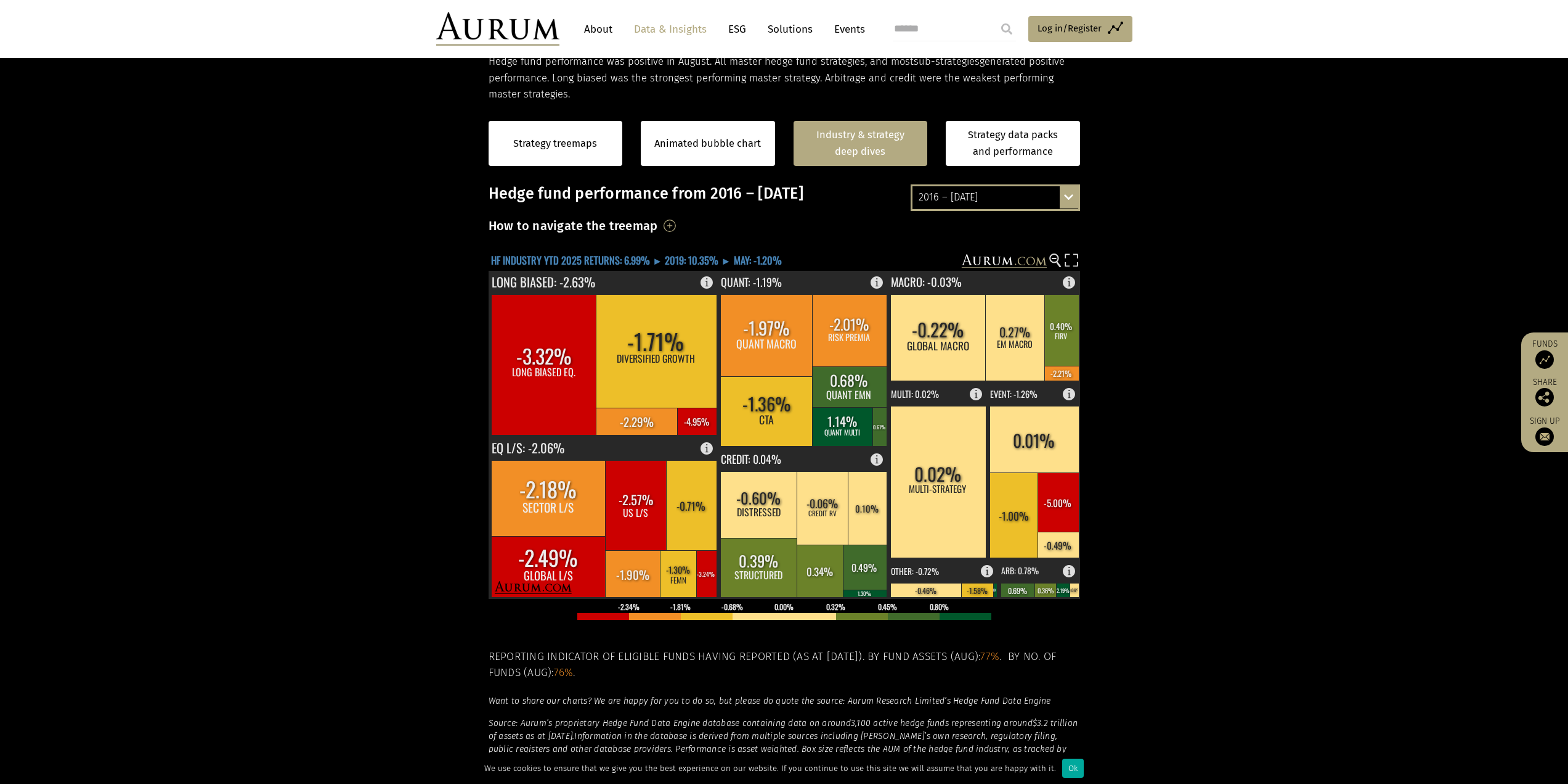
click at [690, 258] on text "HF INDUSTRY YTD 2025 RETURNS: 6.99% ► 2019: 10.35% ► MAY: -1.20%" at bounding box center [637, 260] width 291 height 16
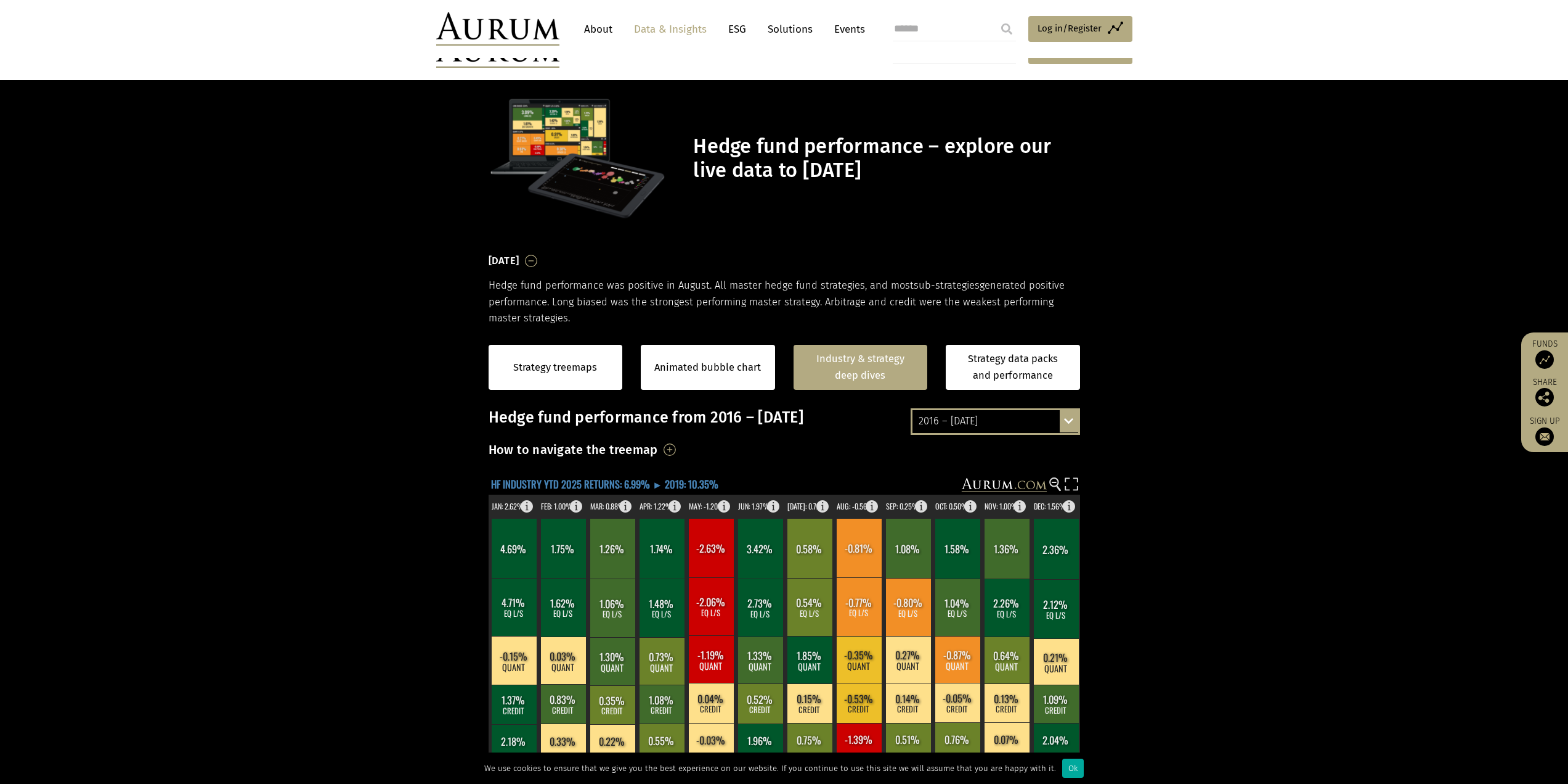
scroll to position [224, 0]
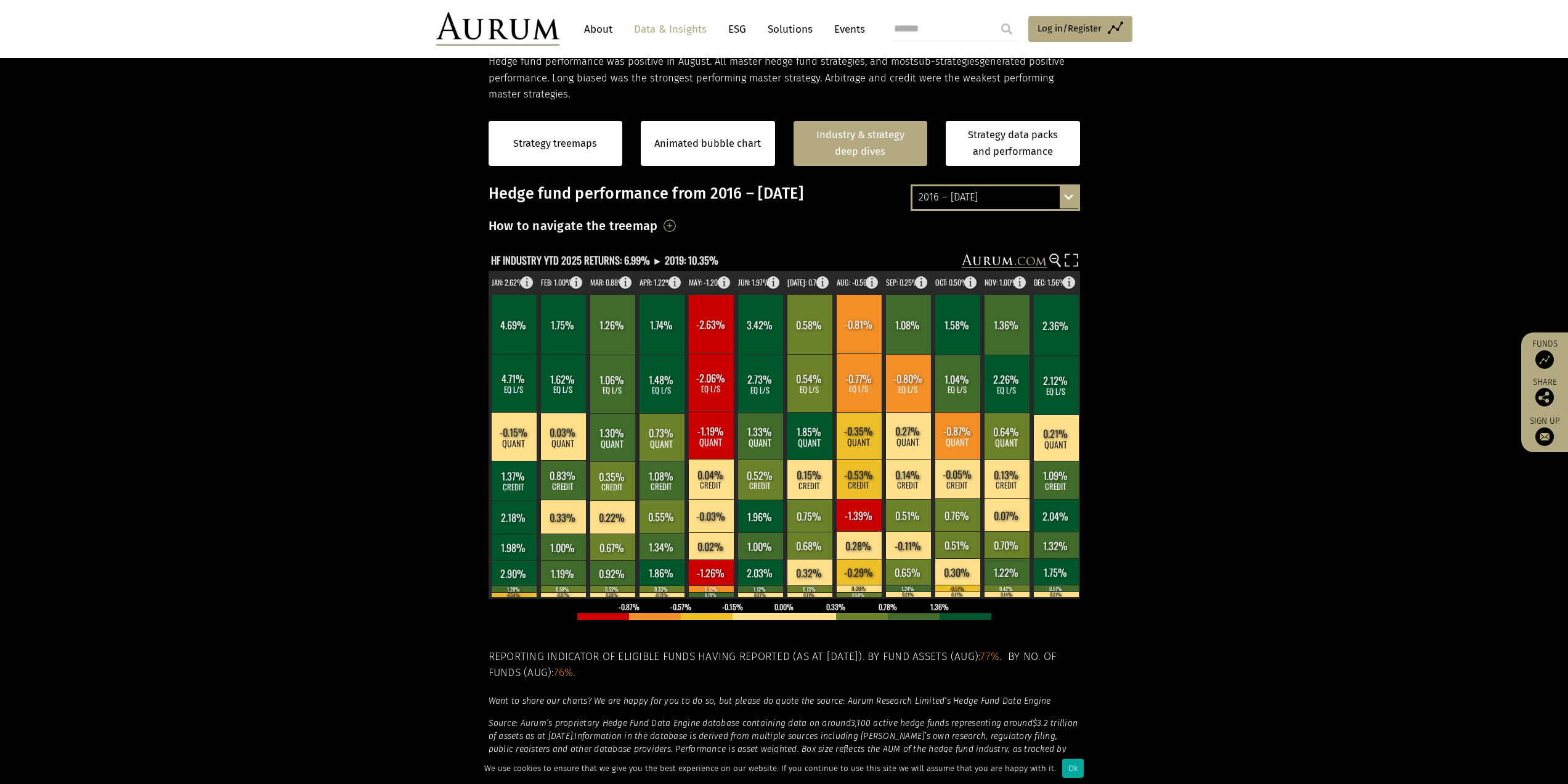
click at [658, 225] on h3 "How to navigate the treemap" at bounding box center [573, 225] width 169 height 21
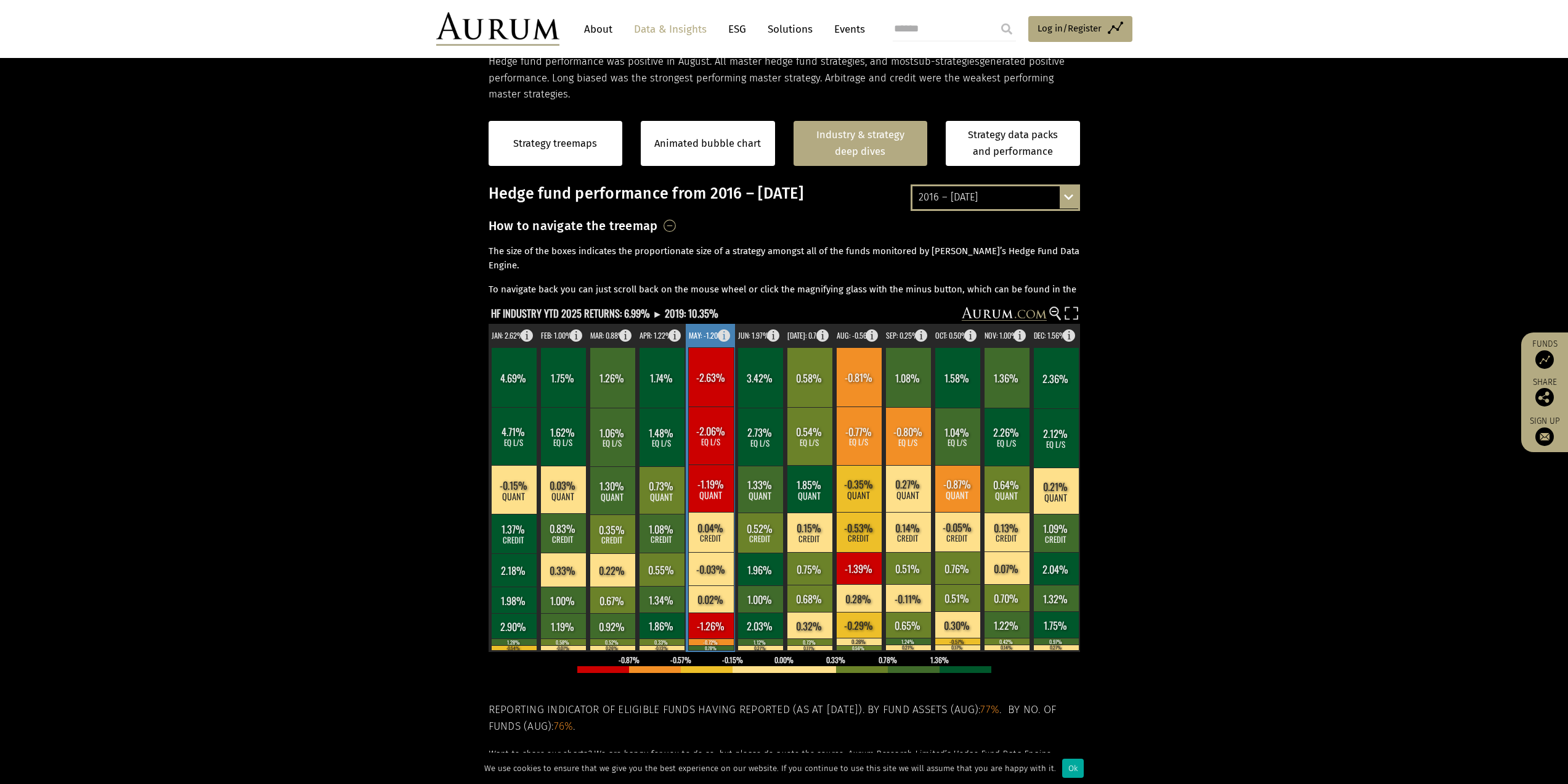
click at [698, 384] on rect at bounding box center [711, 377] width 45 height 59
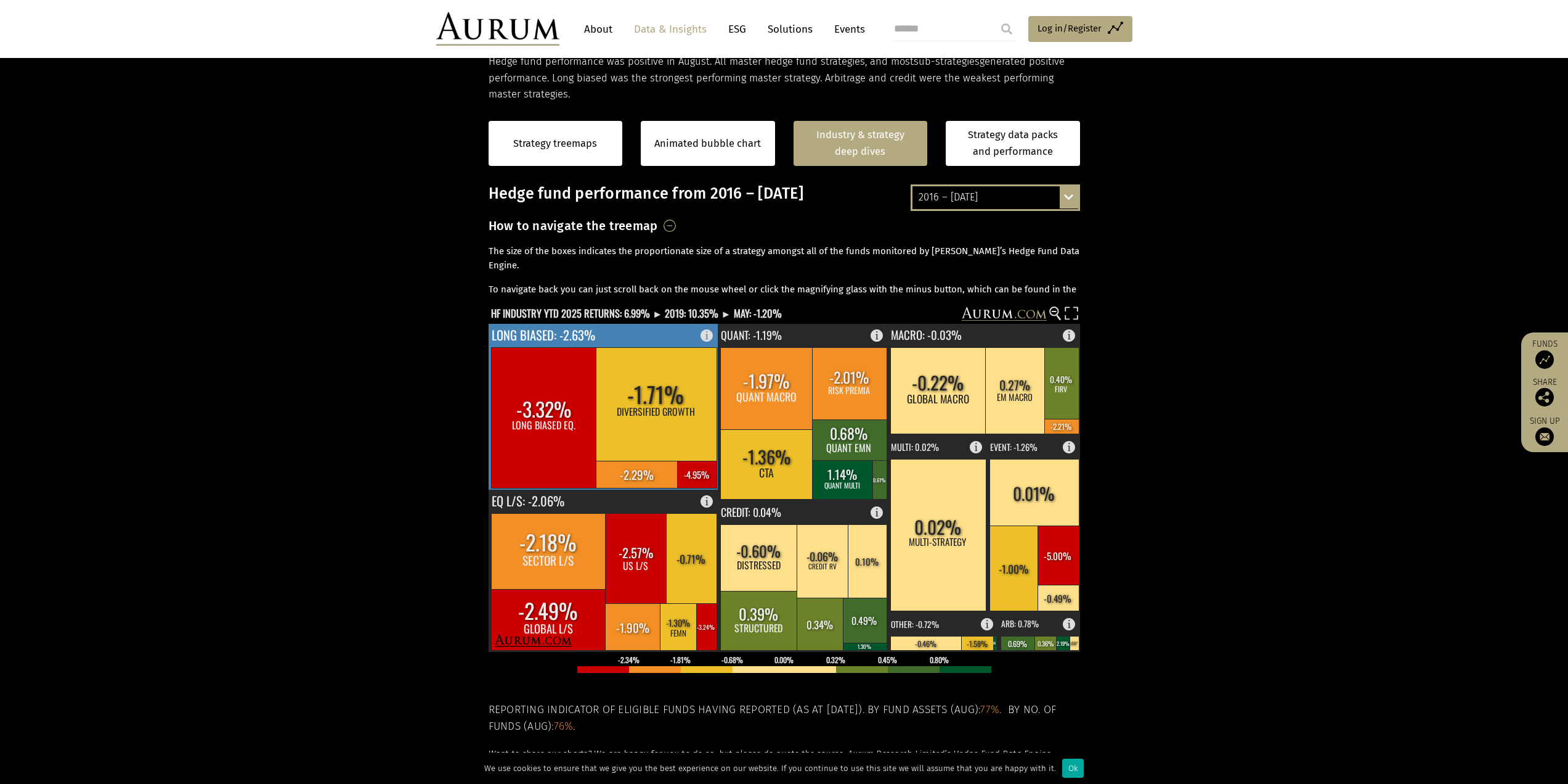
click at [530, 432] on rect at bounding box center [545, 417] width 106 height 141
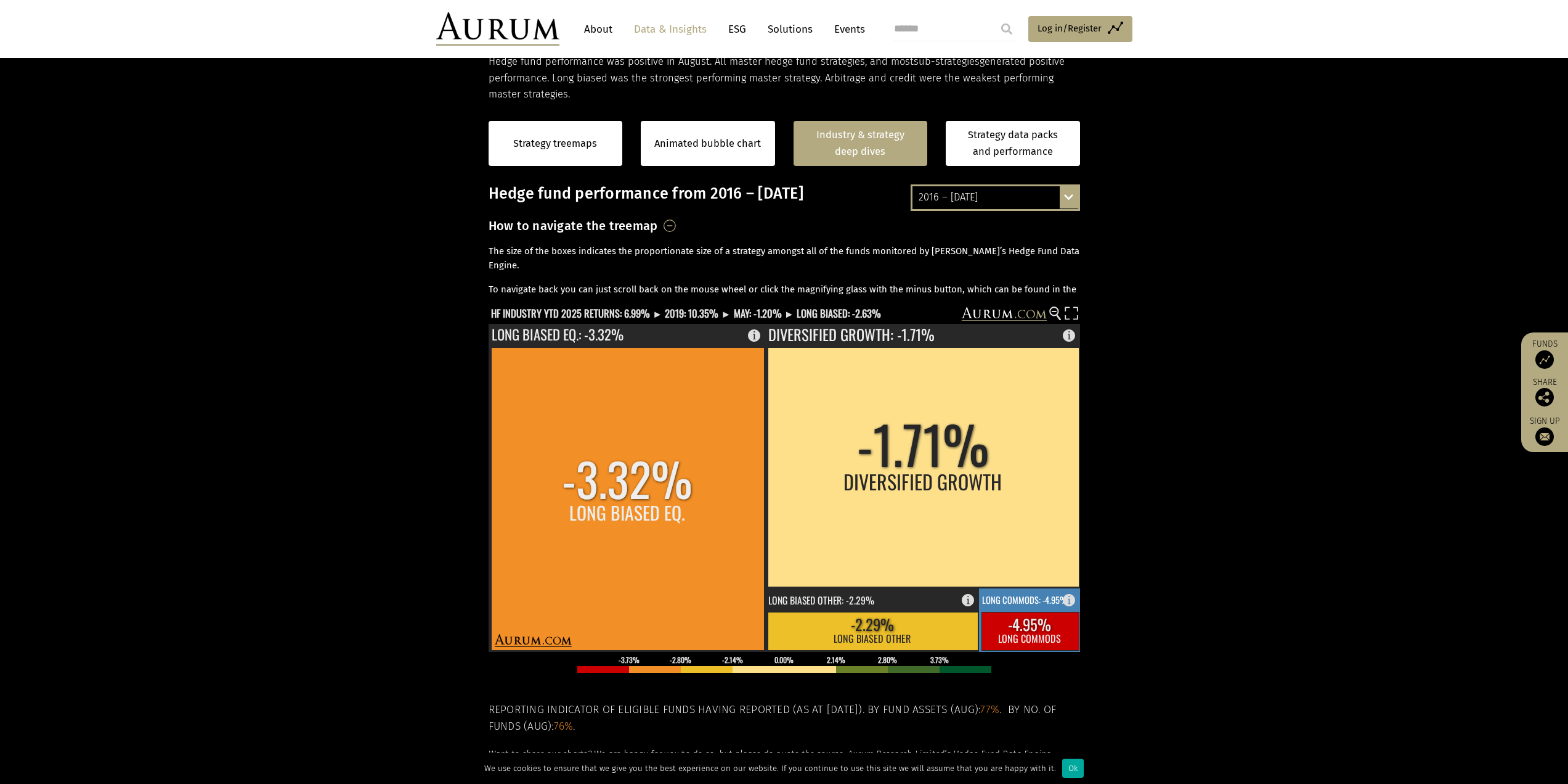
click at [1043, 632] on rect at bounding box center [1029, 631] width 97 height 38
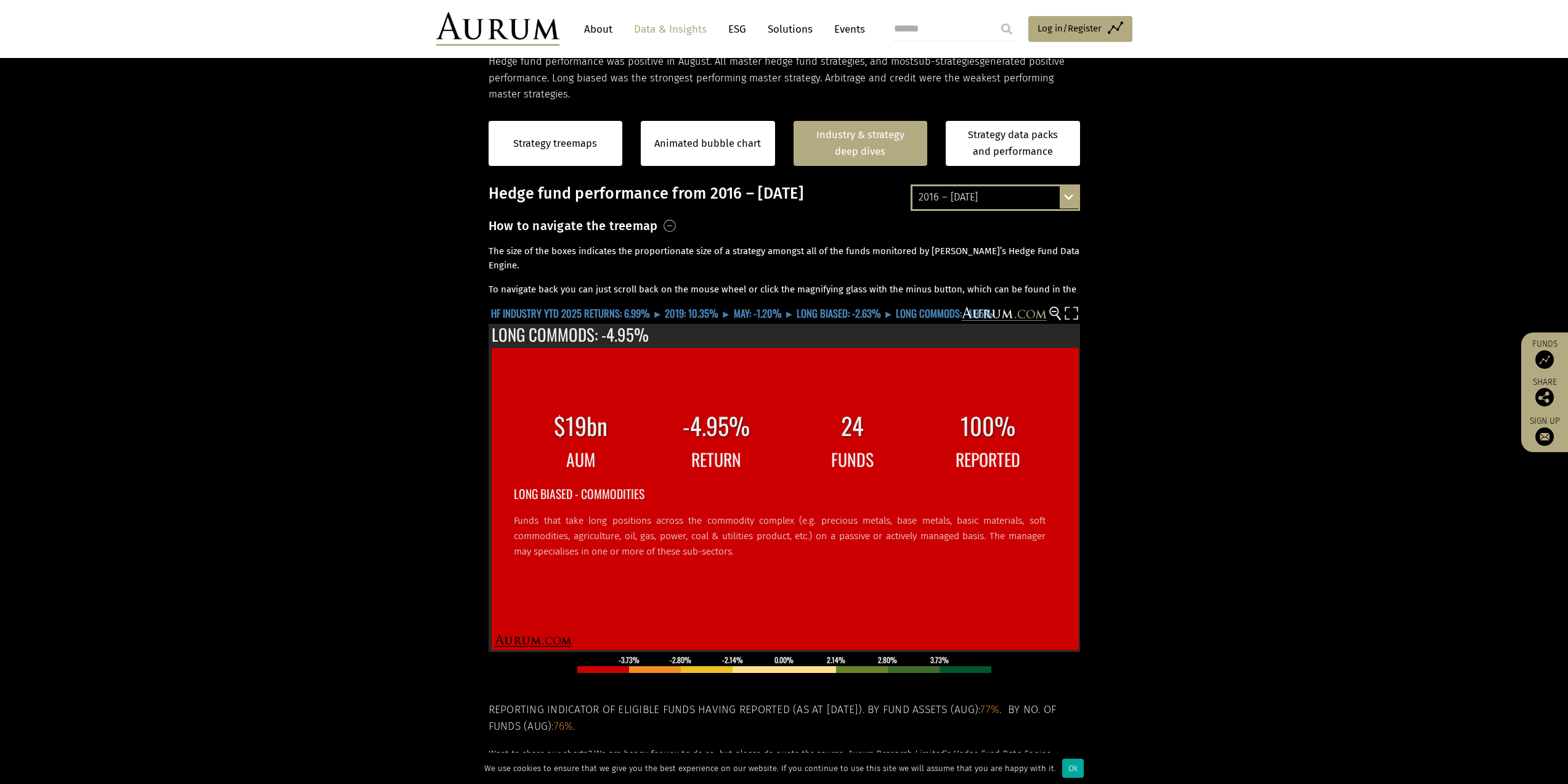
click at [730, 318] on text "HF INDUSTRY YTD 2025 RETURNS: 6.99% ► 2019: 10.35% ► MAY: -1.20% ► LONG BIASED:…" at bounding box center [742, 313] width 502 height 16
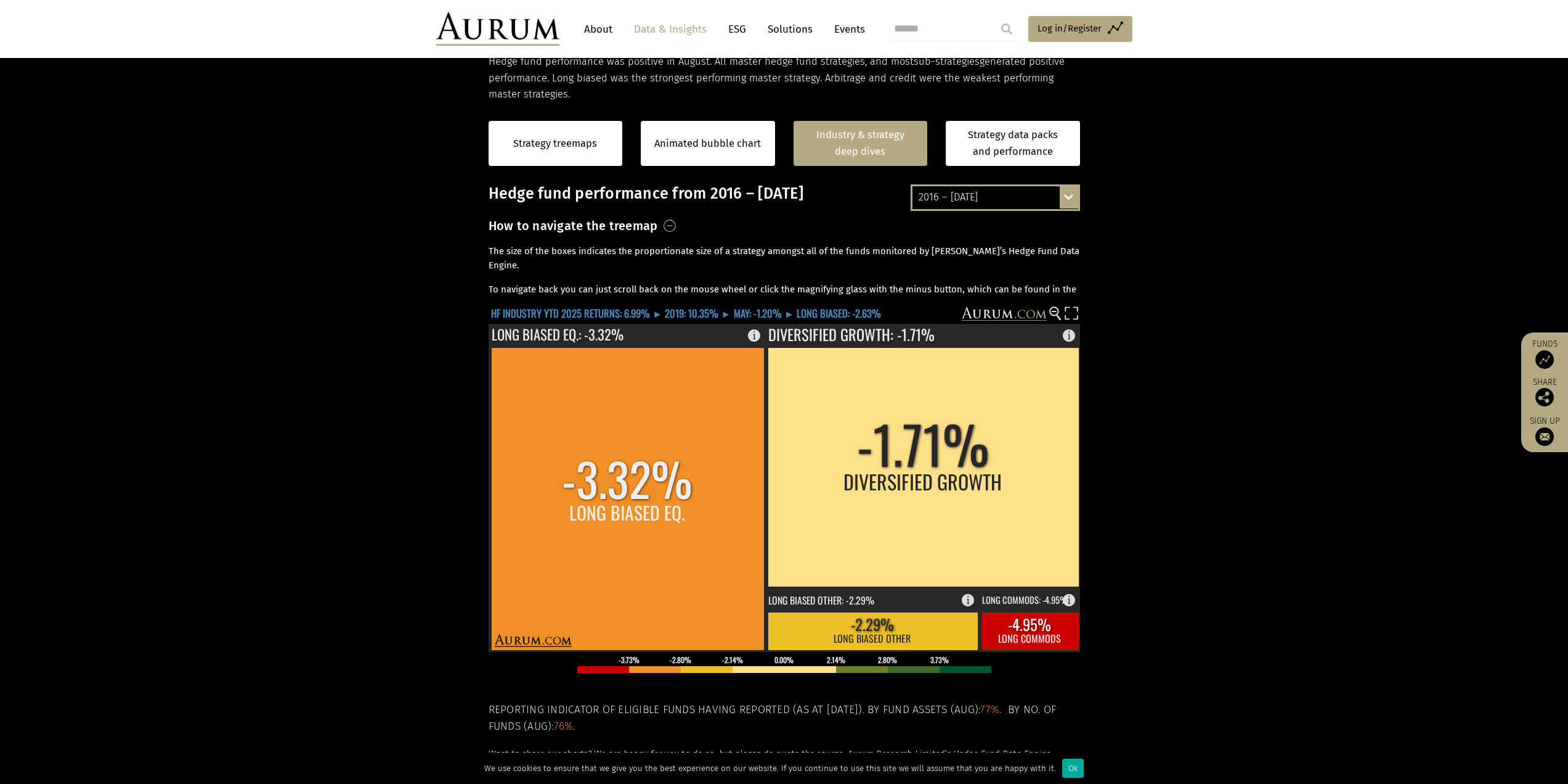
click at [701, 315] on text "HF INDUSTRY YTD 2025 RETURNS: 6.99% ► 2019: 10.35% ► MAY: -1.20% ► LONG BIASED:…" at bounding box center [686, 313] width 390 height 16
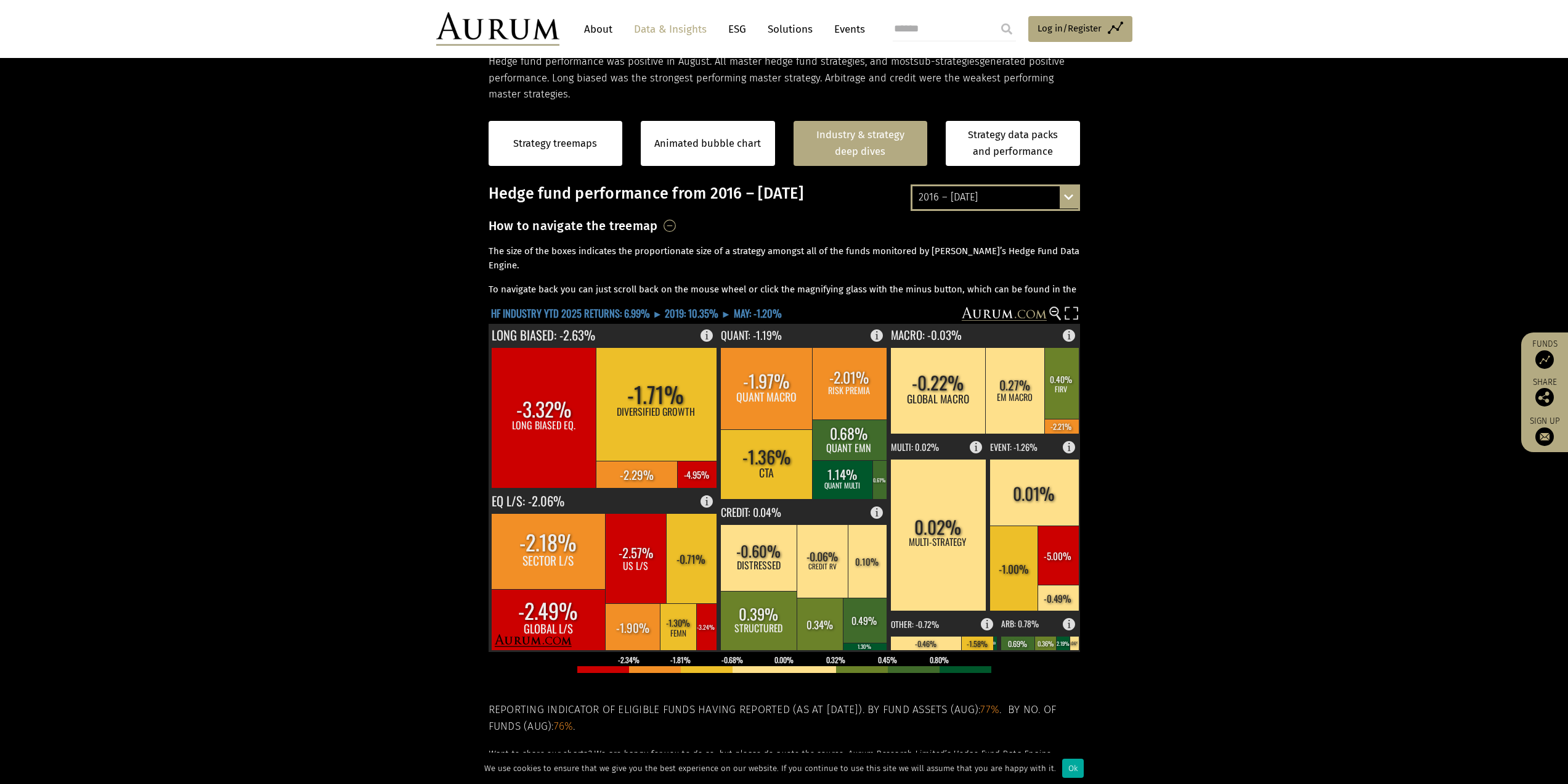
click at [662, 312] on text "HF INDUSTRY YTD 2025 RETURNS: 6.99% ► 2019: 10.35% ► MAY: -1.20%" at bounding box center [637, 313] width 291 height 16
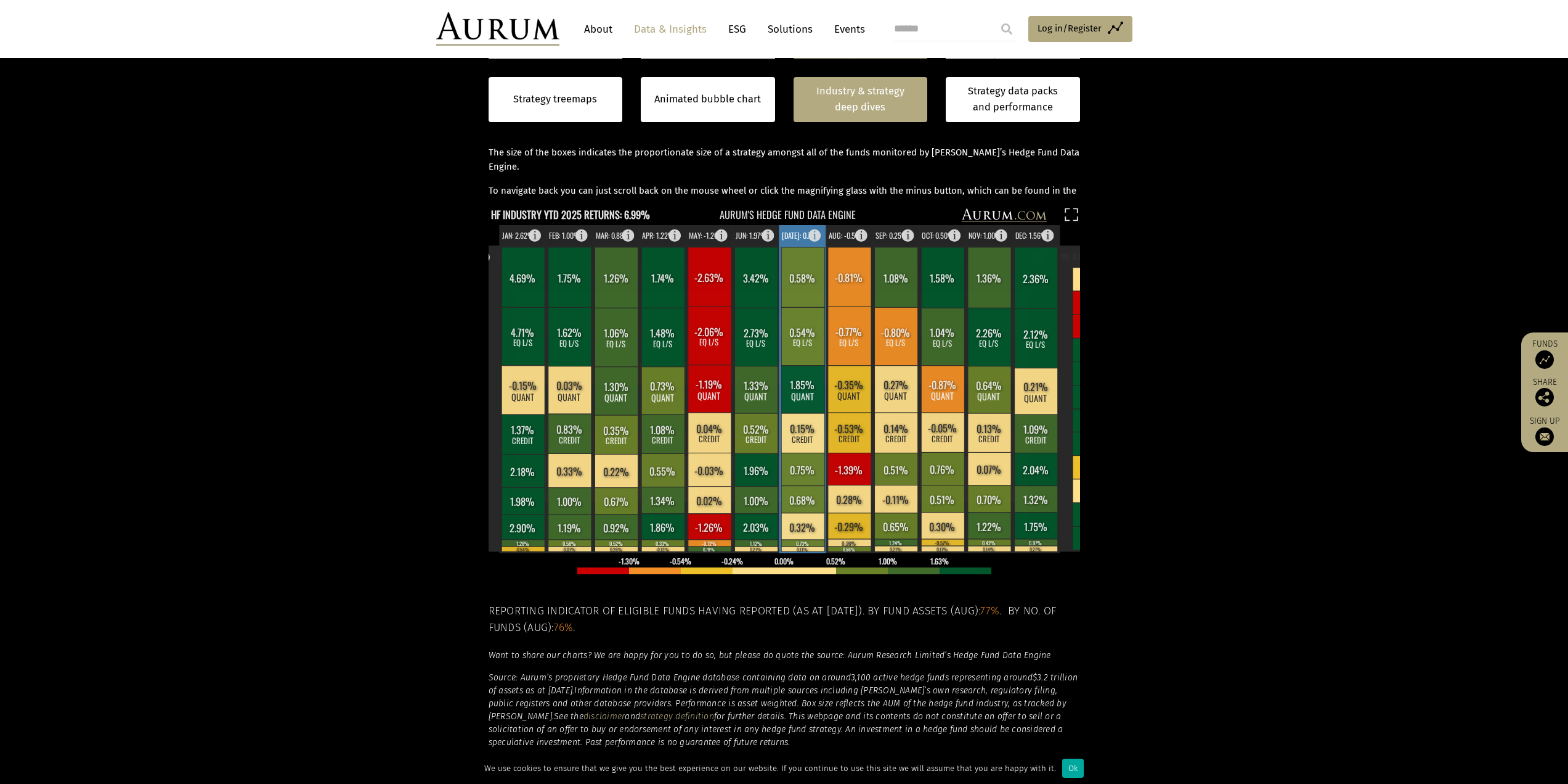
scroll to position [347, 0]
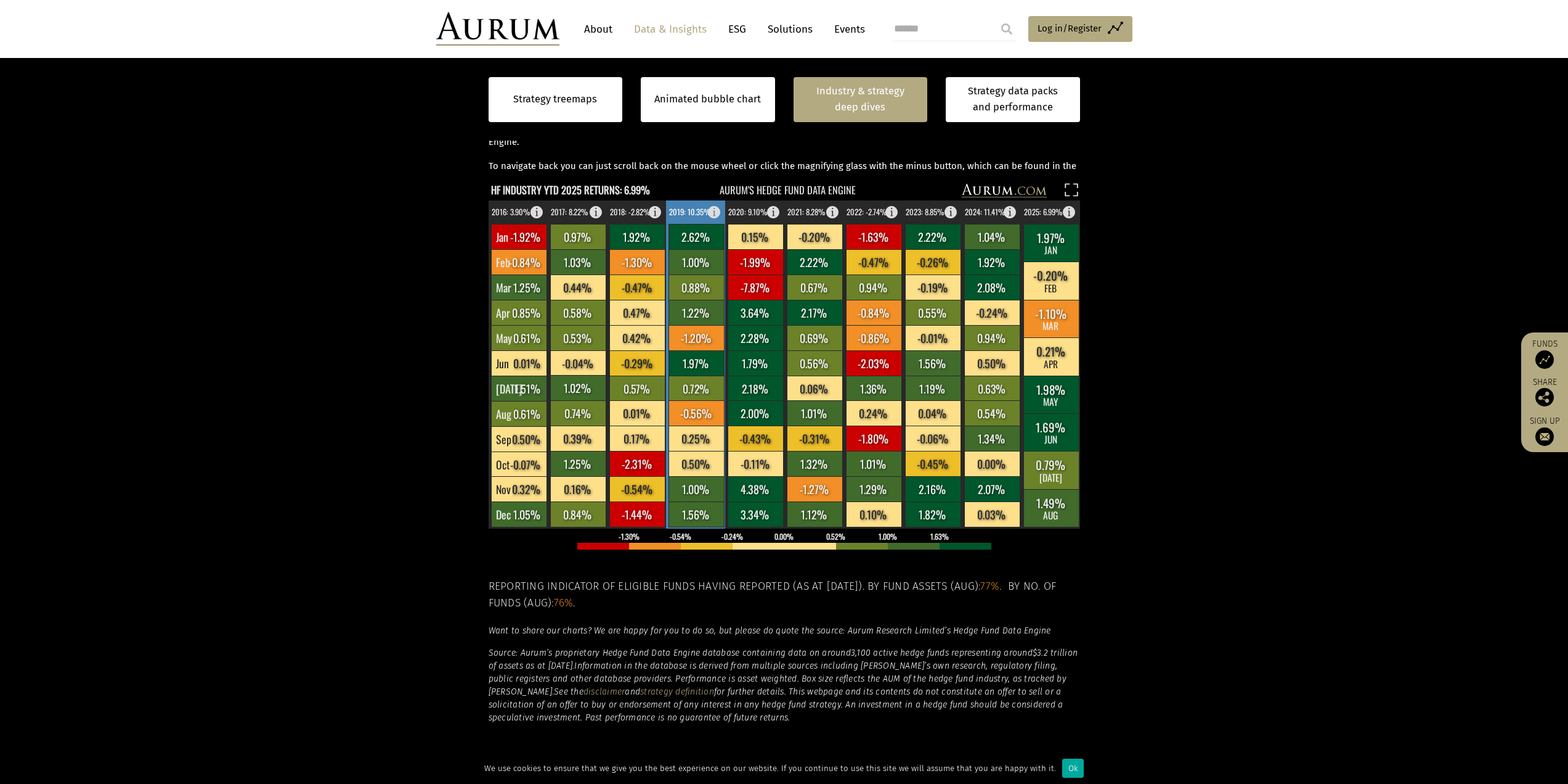
click at [701, 410] on rect at bounding box center [696, 413] width 55 height 26
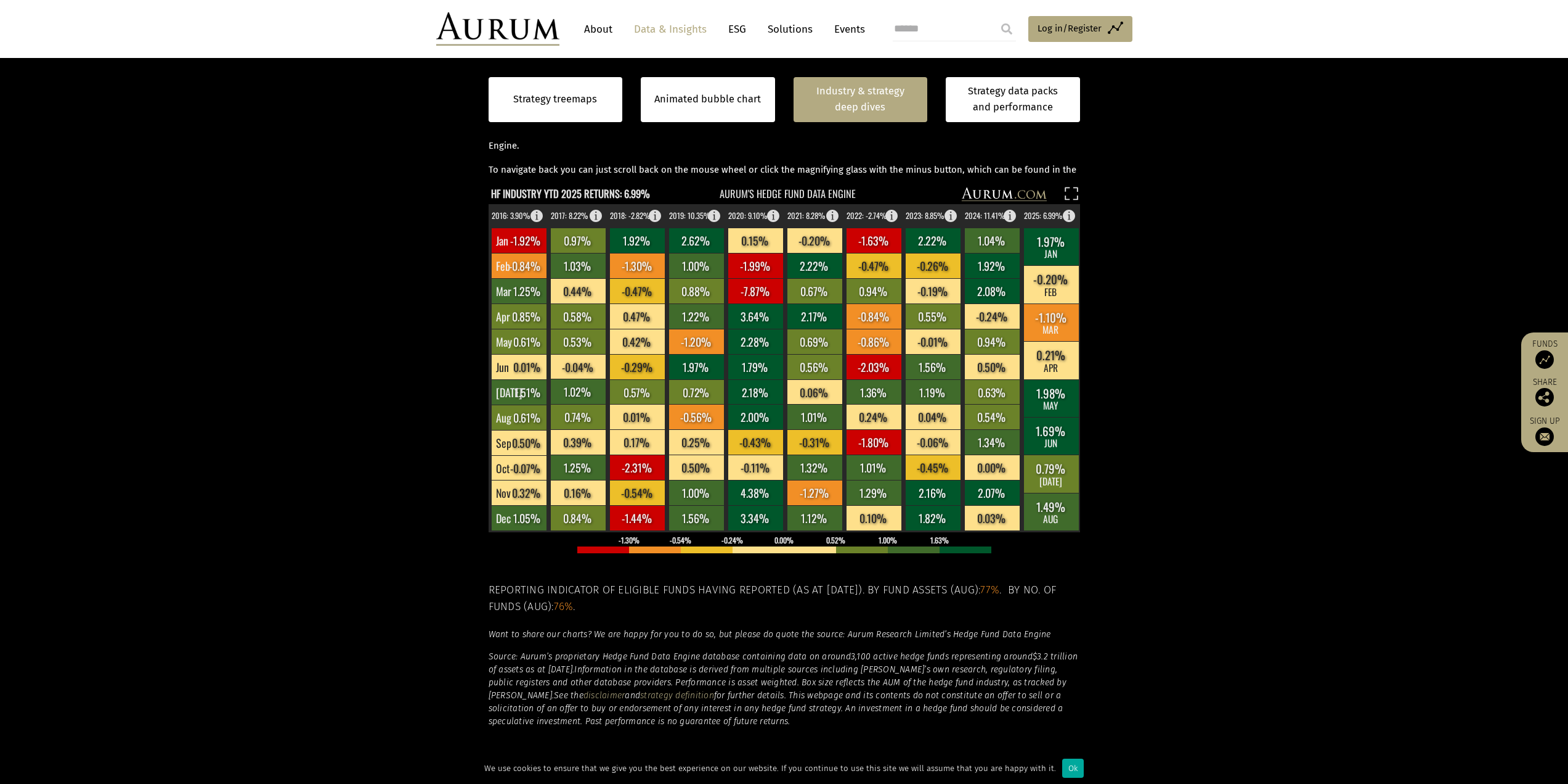
scroll to position [285, 0]
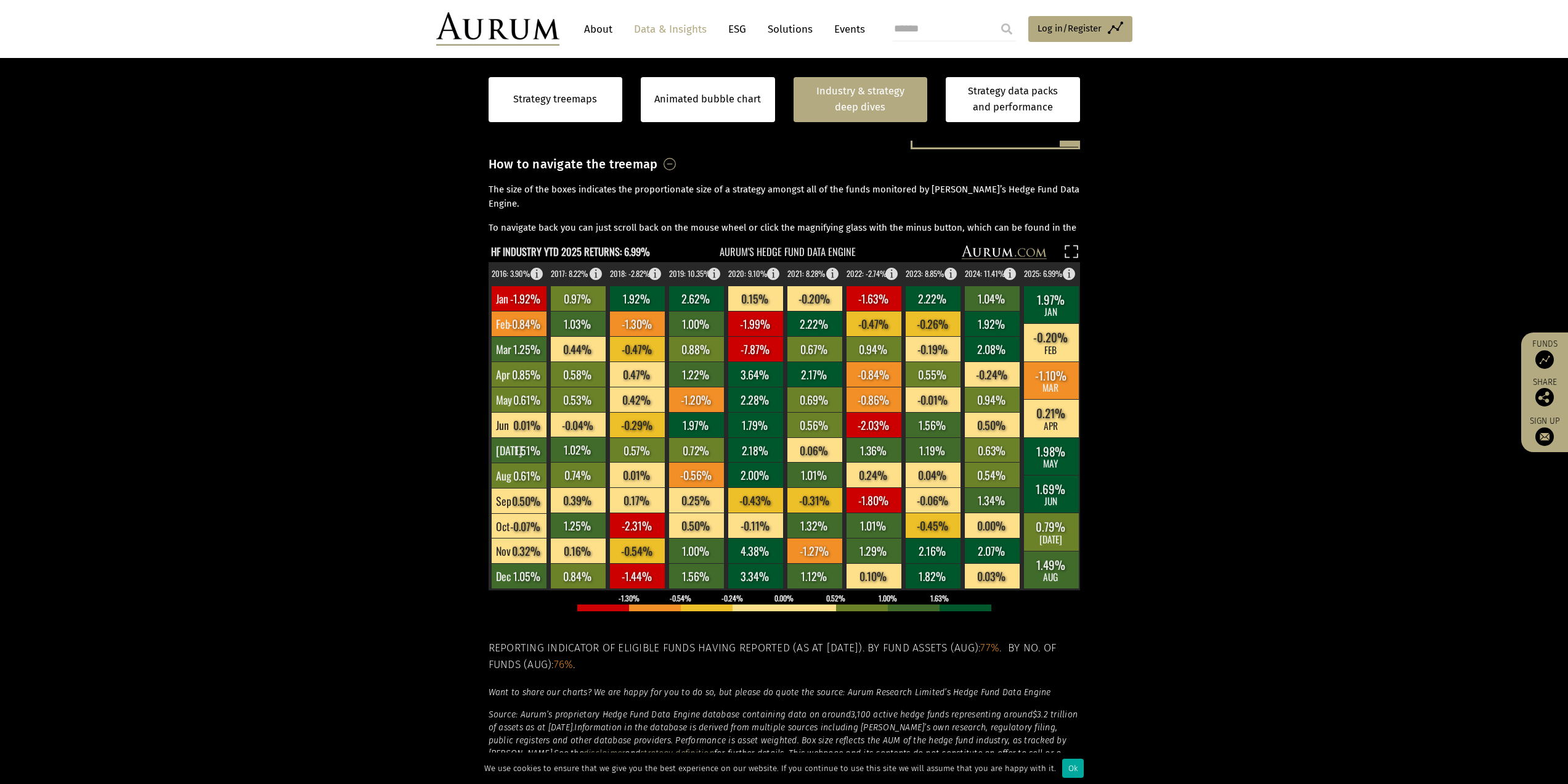
drag, startPoint x: 1087, startPoint y: 454, endPoint x: 1150, endPoint y: 395, distance: 86.3
click at [1151, 395] on section "Strategy treemaps Animated bubble chart Industry & strategy deep dives Strategy…" at bounding box center [784, 443] width 1568 height 806
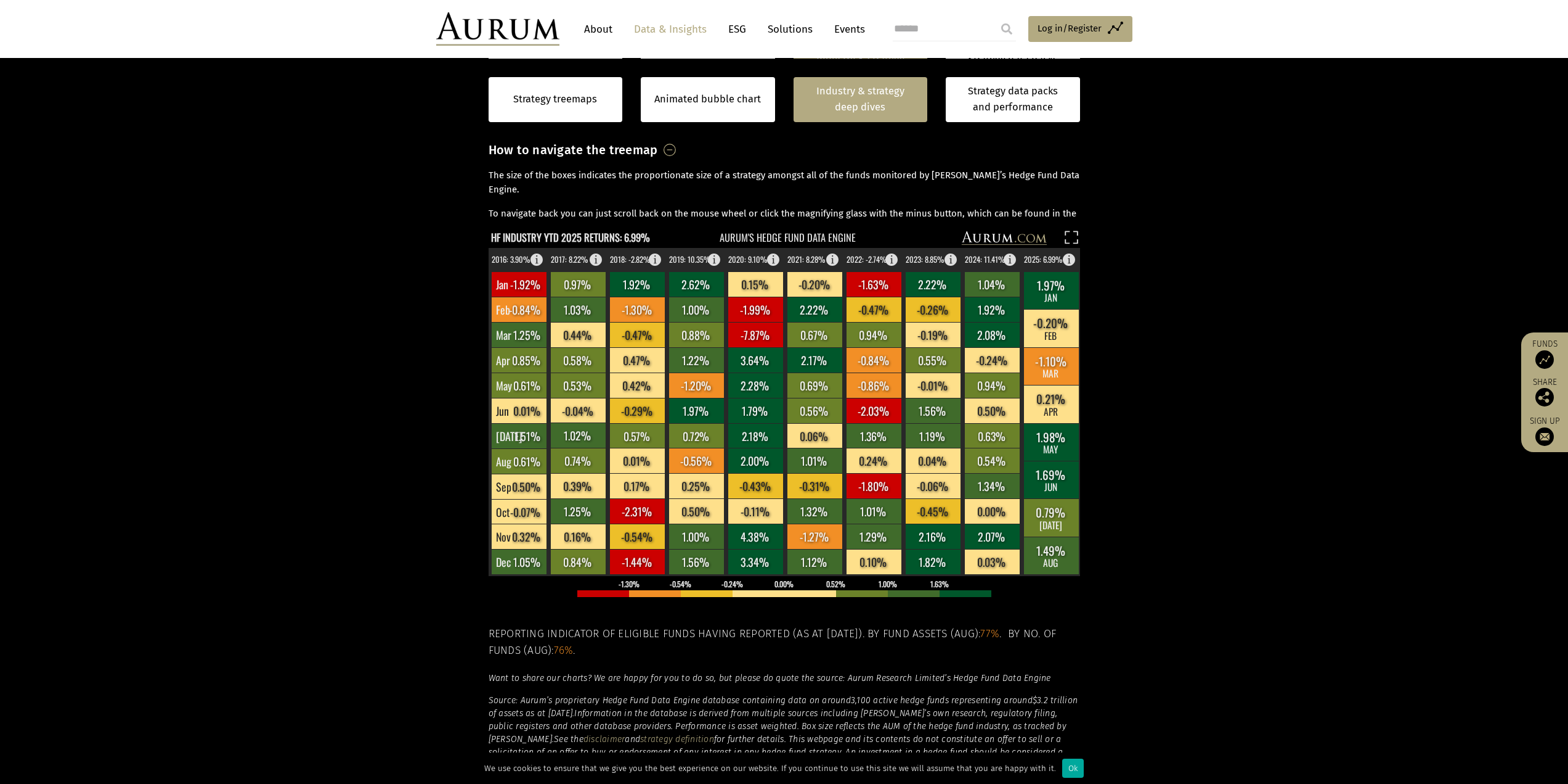
scroll to position [285, 0]
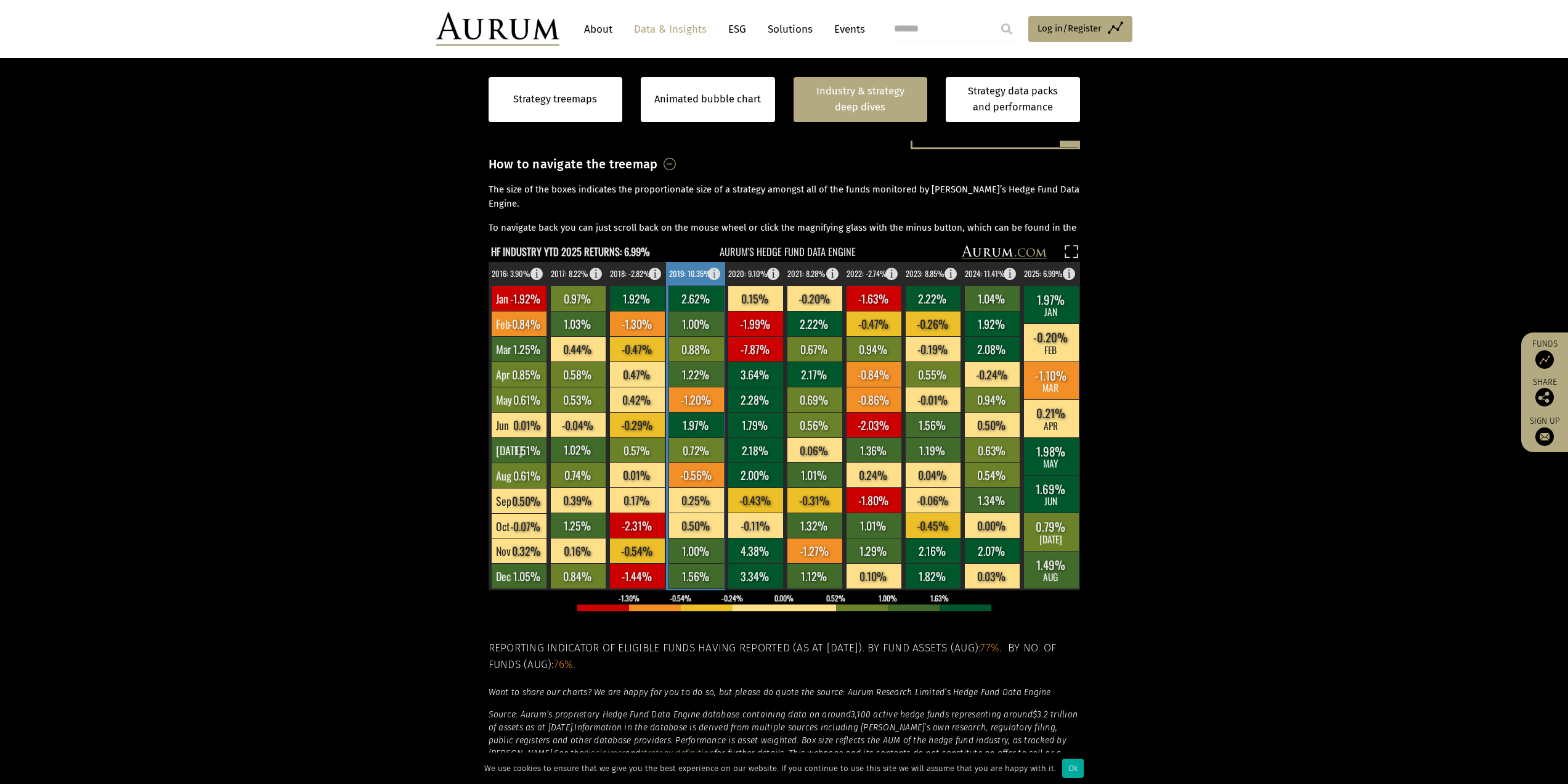
click at [683, 268] on text "2019: 10.35%" at bounding box center [690, 273] width 41 height 12
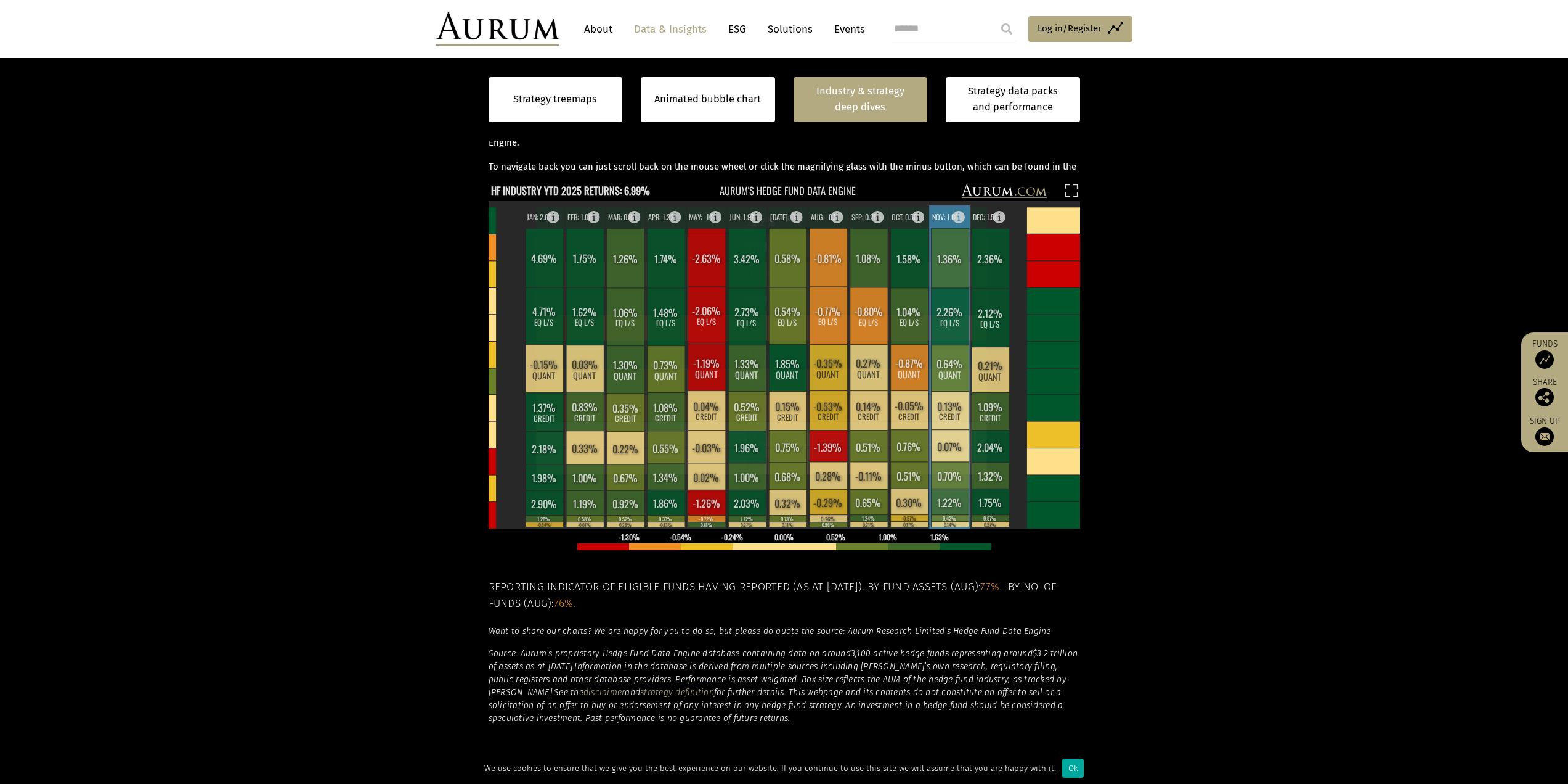
scroll to position [347, 0]
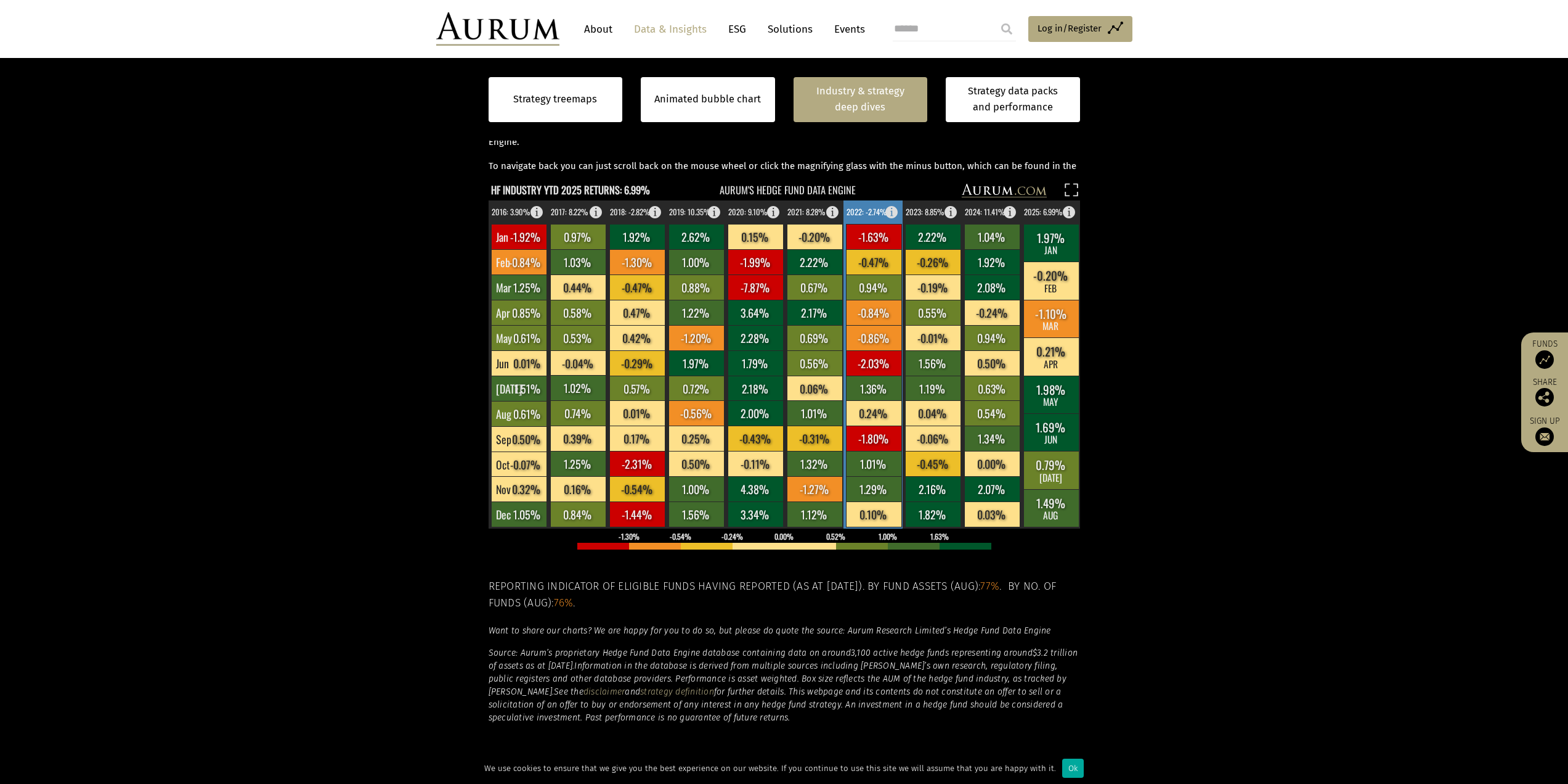
click at [884, 380] on rect at bounding box center [874, 388] width 55 height 25
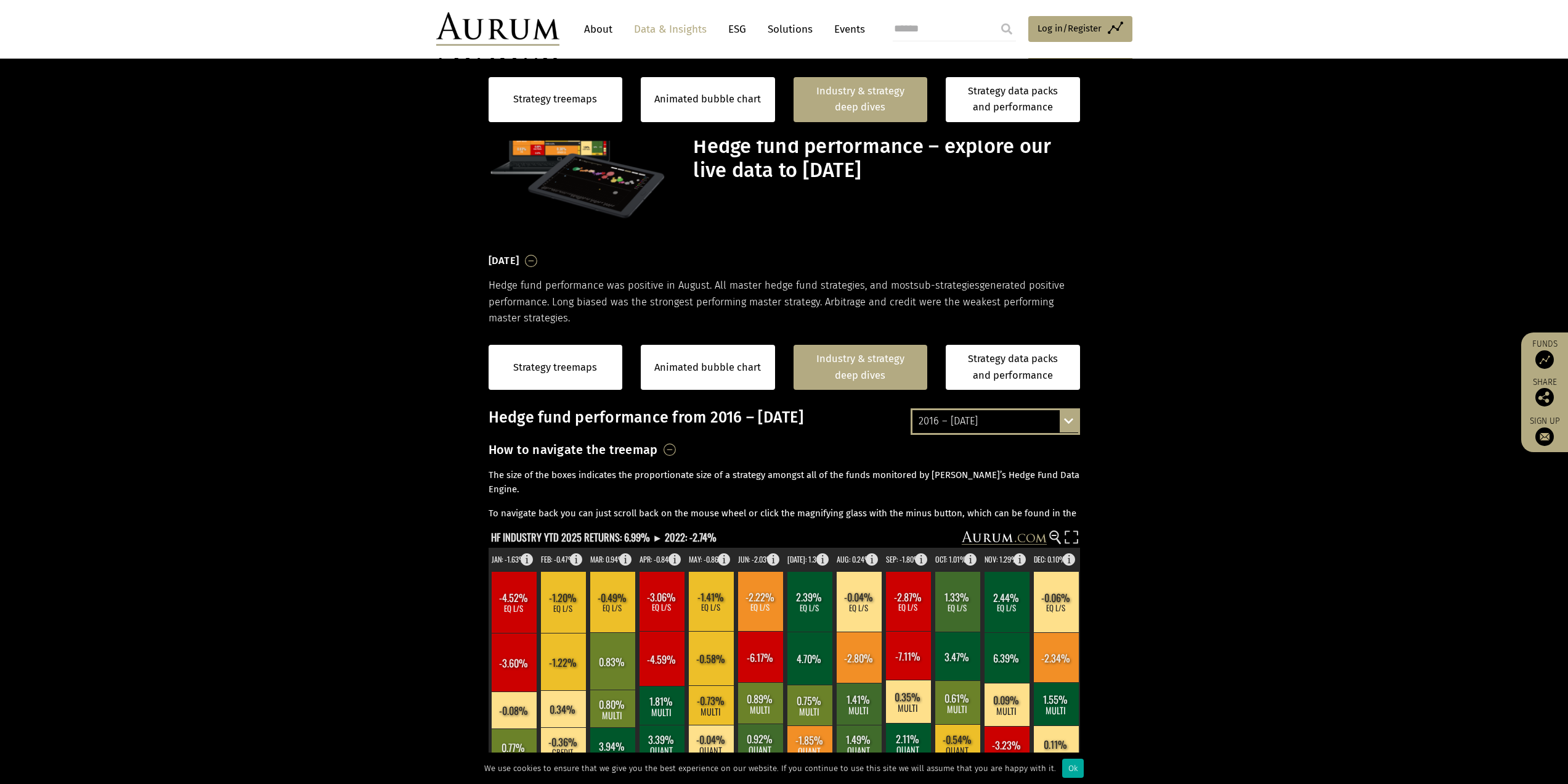
scroll to position [347, 0]
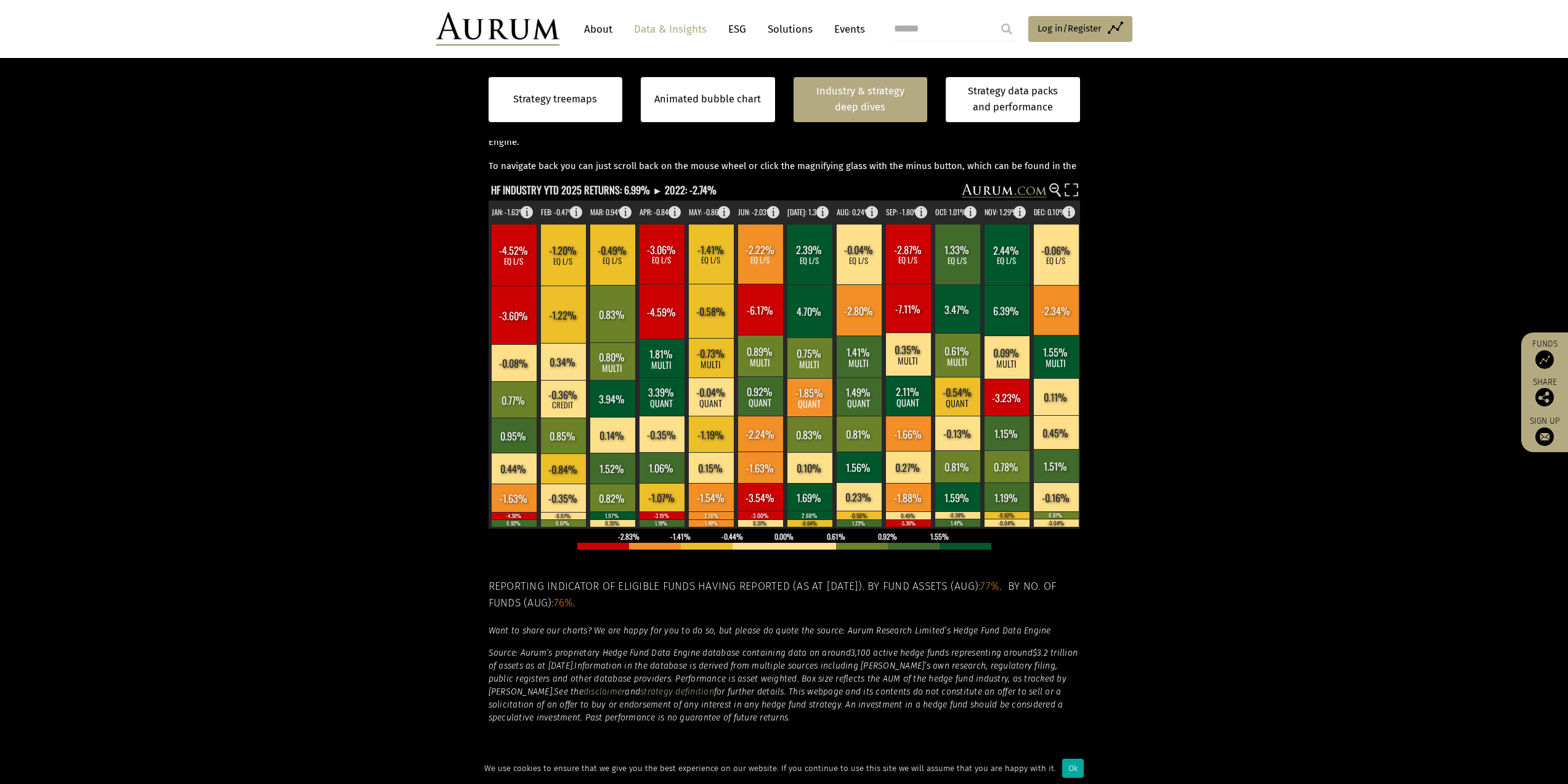
drag, startPoint x: 665, startPoint y: 199, endPoint x: 474, endPoint y: 224, distance: 192.6
click at [474, 224] on section "Strategy treemaps Animated bubble chart Industry & strategy deep dives Strategy…" at bounding box center [784, 382] width 1568 height 806
drag, startPoint x: 474, startPoint y: 224, endPoint x: 353, endPoint y: 191, distance: 125.4
click at [353, 191] on section "Strategy treemaps Animated bubble chart Industry & strategy deep dives Strategy…" at bounding box center [784, 382] width 1568 height 806
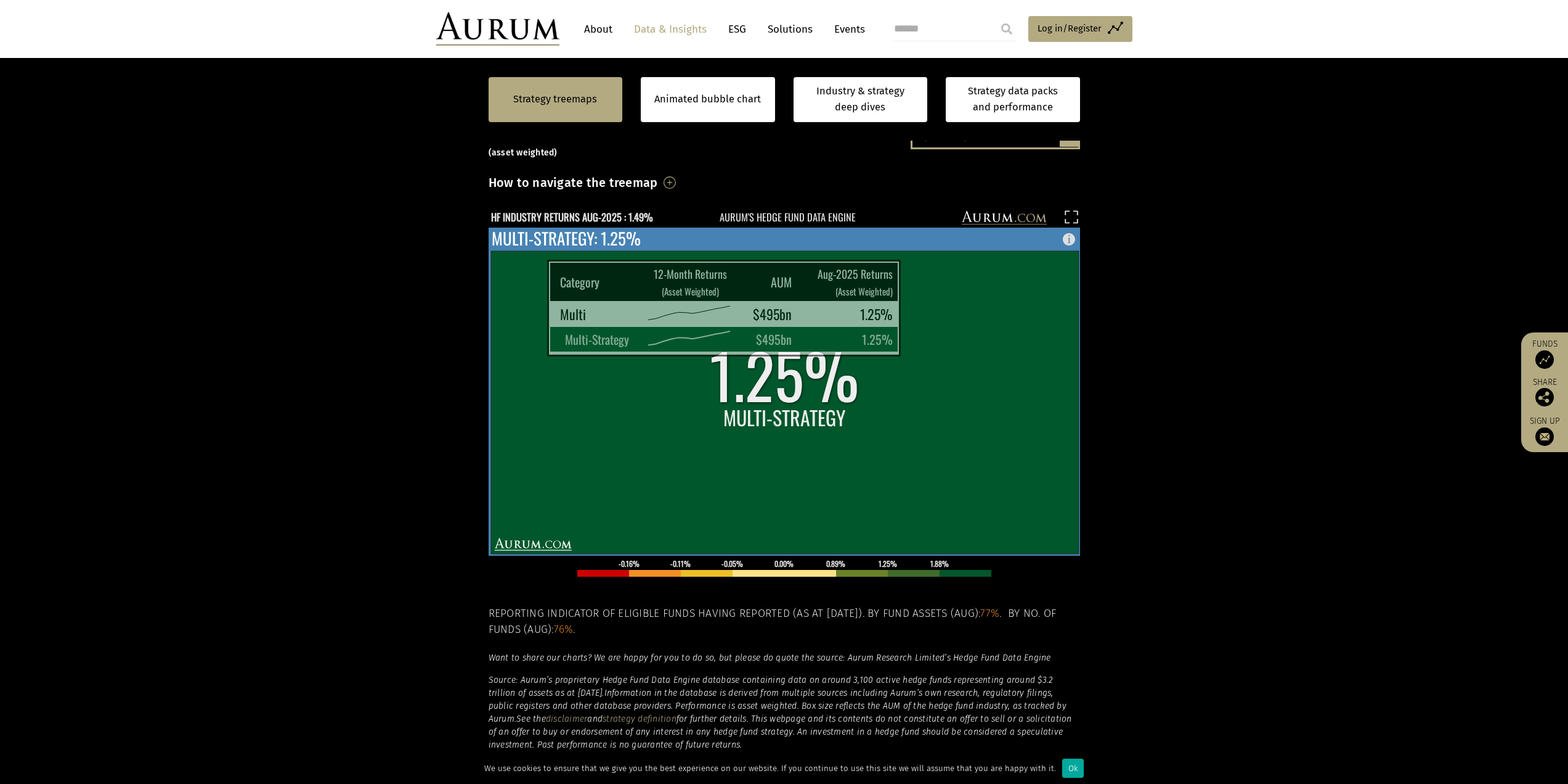
scroll to position [347, 0]
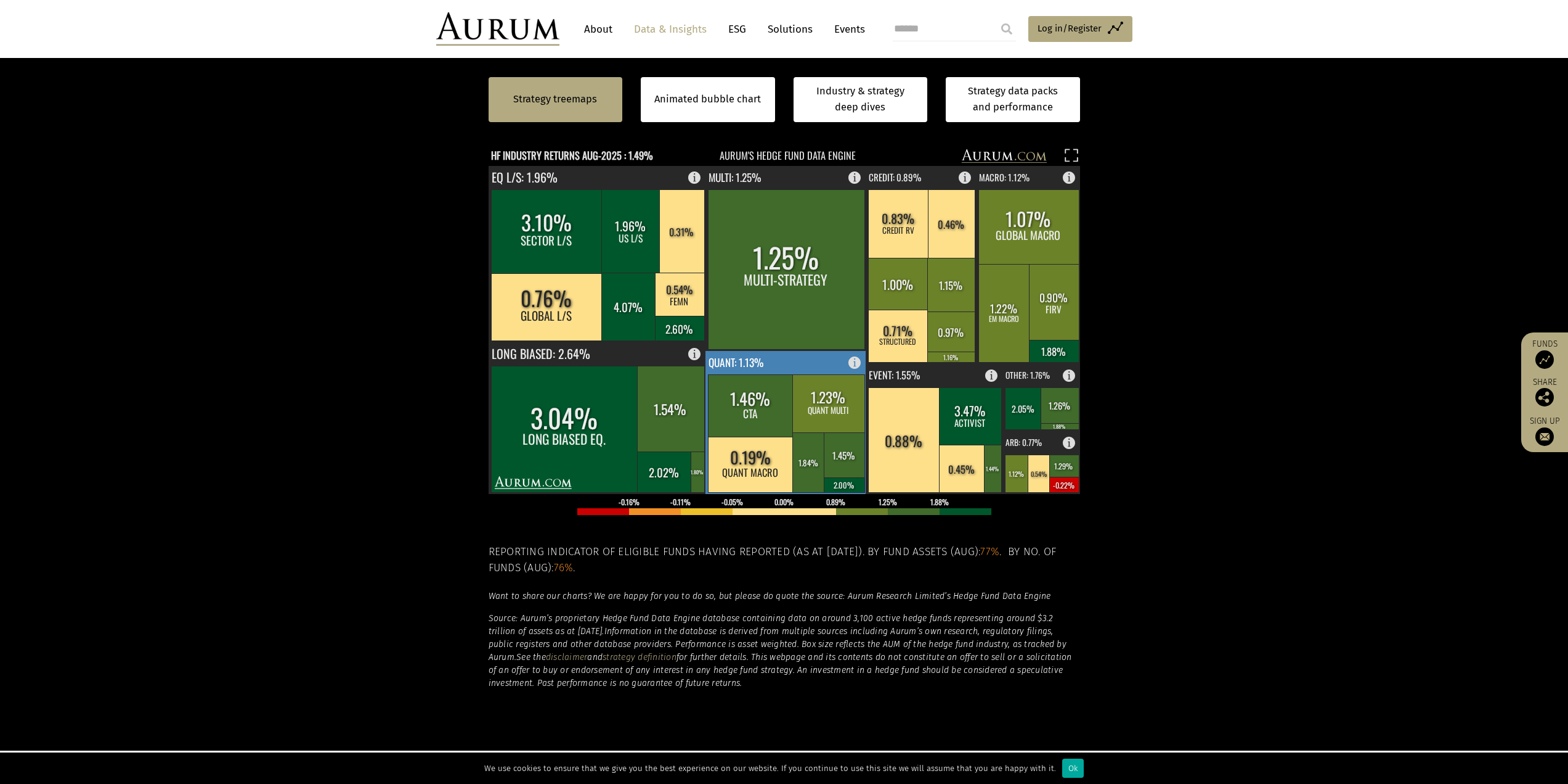
click at [853, 364] on rect at bounding box center [858, 360] width 15 height 18
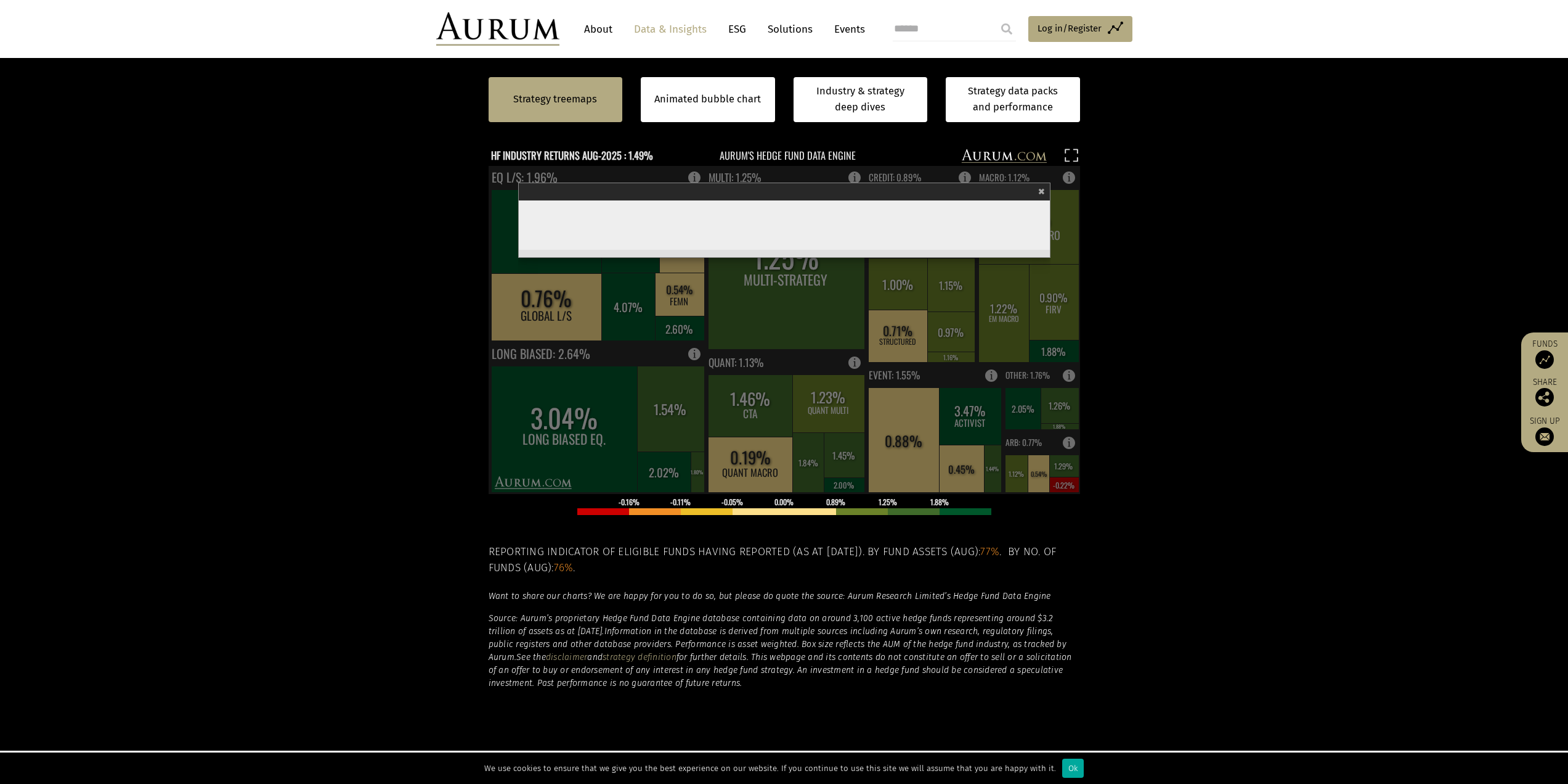
click at [1048, 189] on div "× Quant" at bounding box center [784, 192] width 531 height 18
click at [1042, 194] on span "×" at bounding box center [1041, 190] width 7 height 14
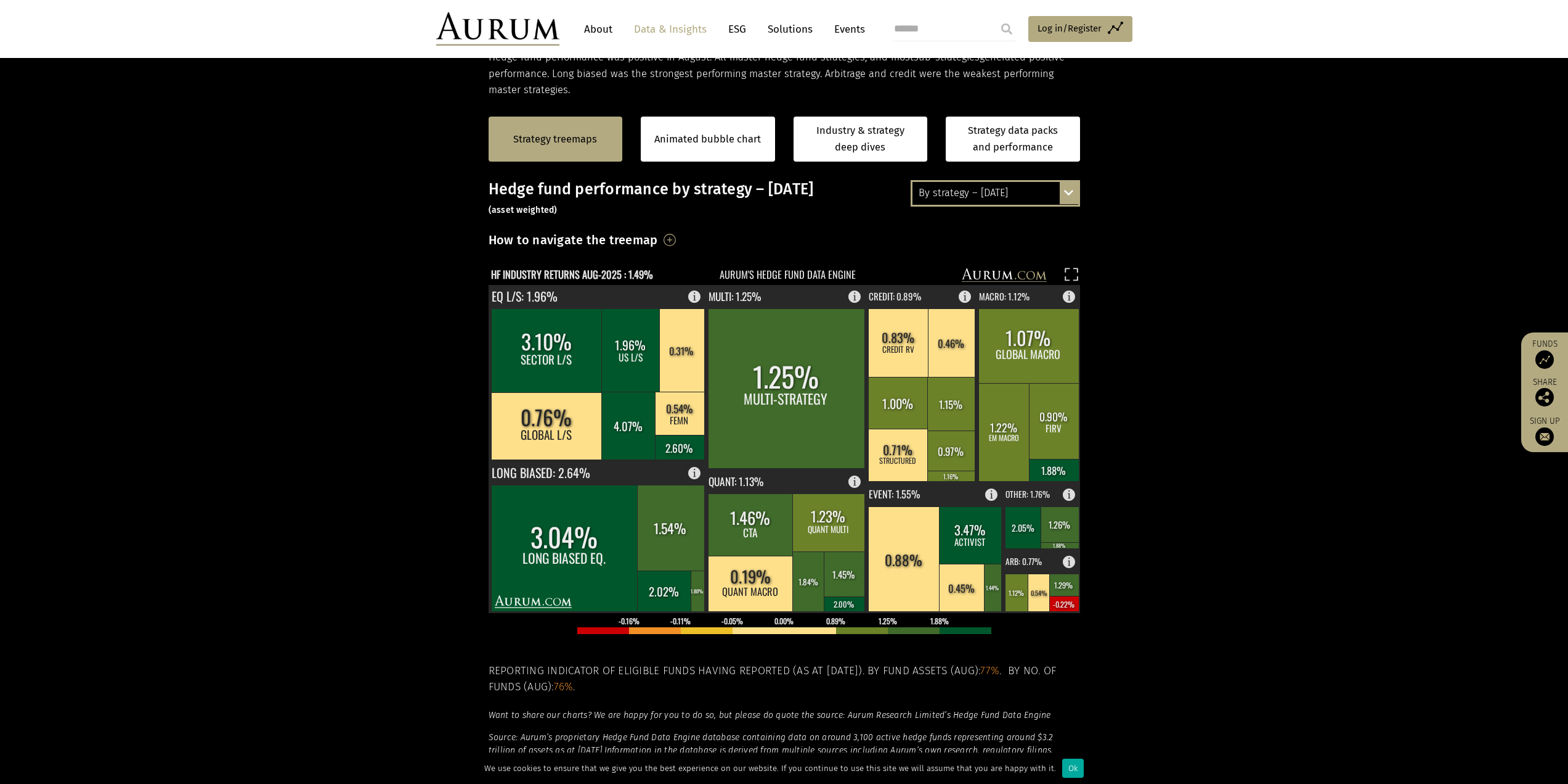
scroll to position [162, 0]
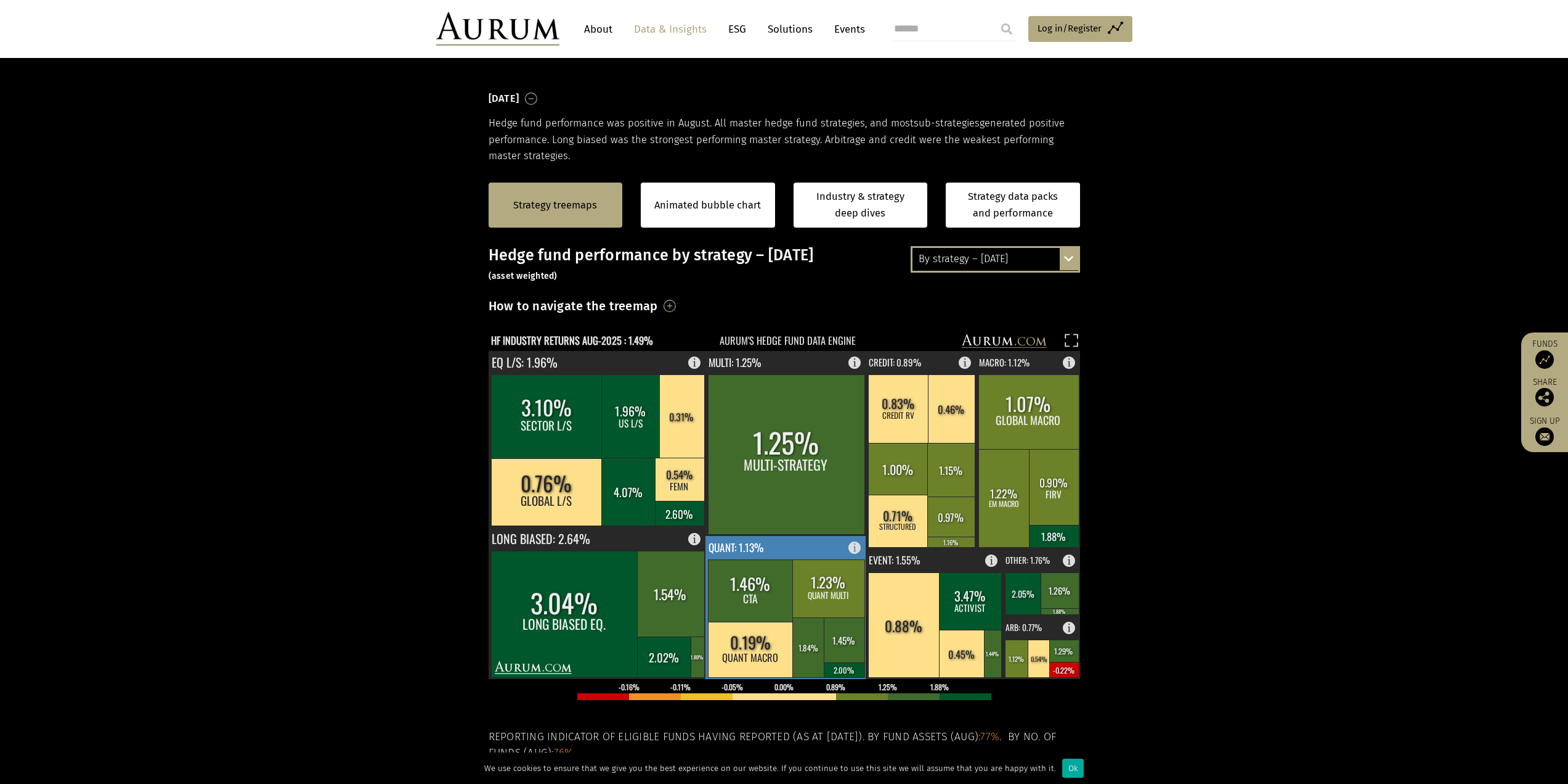
click at [844, 544] on rect at bounding box center [786, 607] width 161 height 143
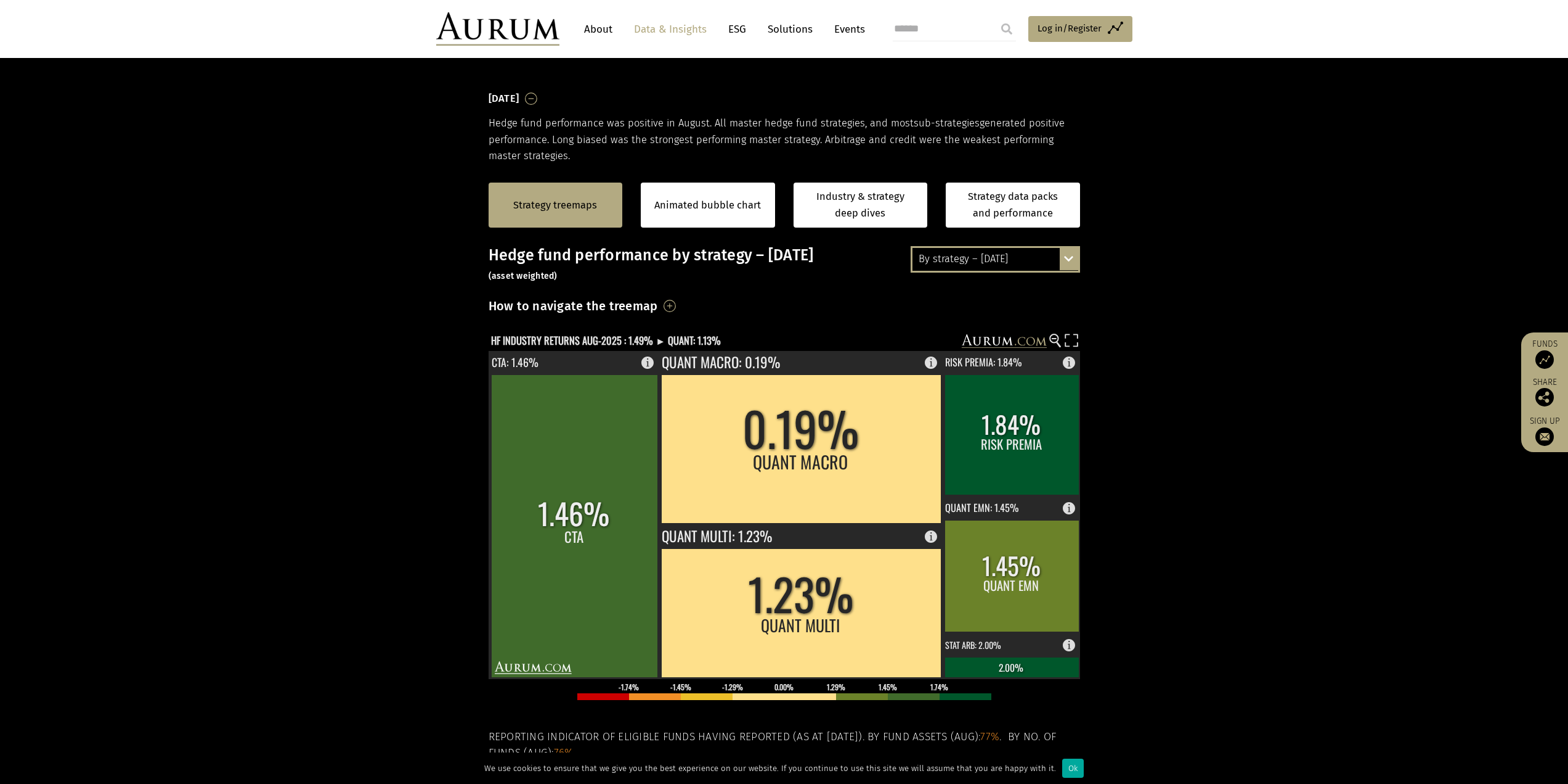
click at [404, 336] on section "Strategy treemaps Animated bubble chart Industry & strategy deep dives Strategy…" at bounding box center [784, 550] width 1568 height 771
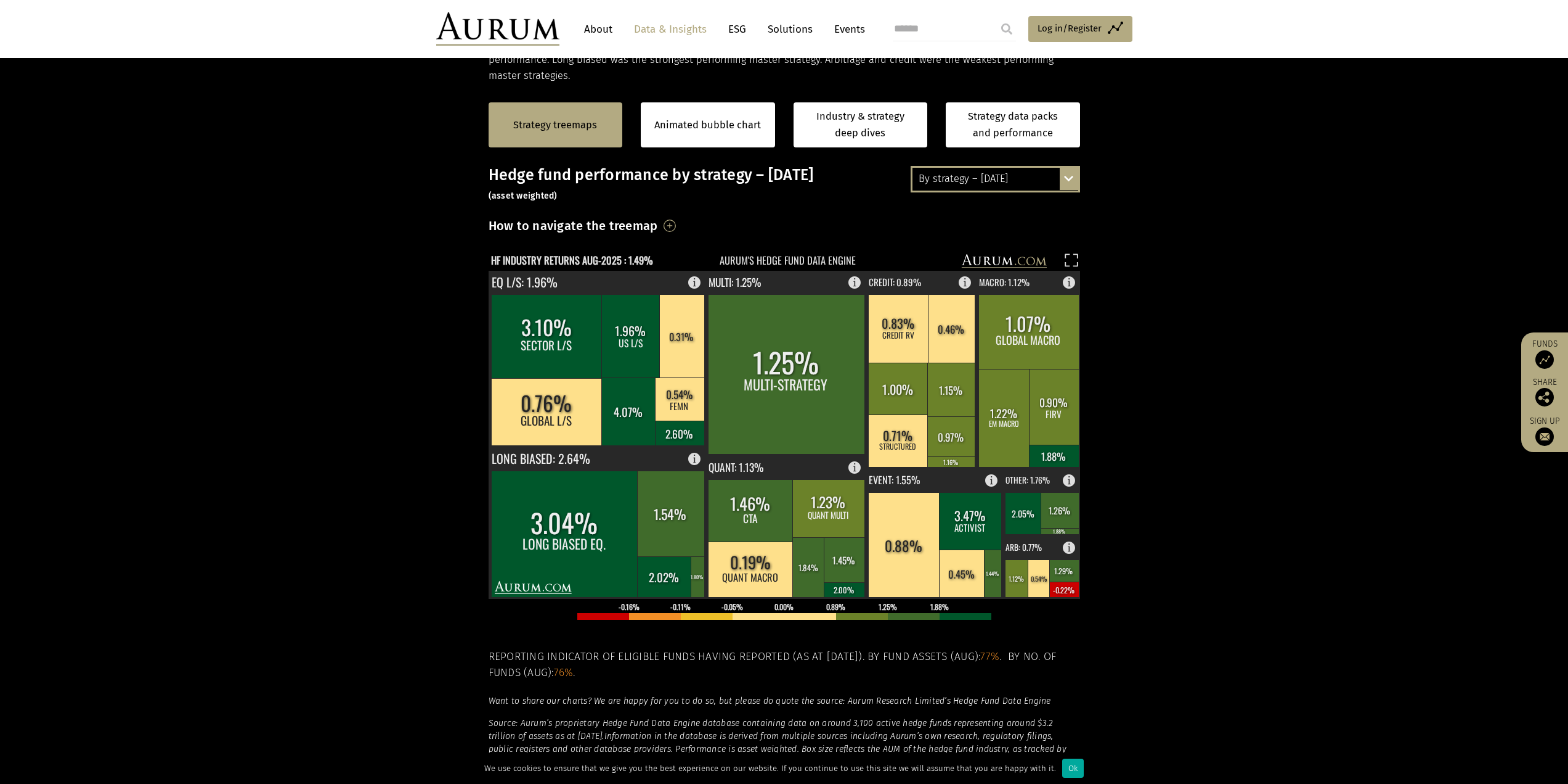
scroll to position [247, 0]
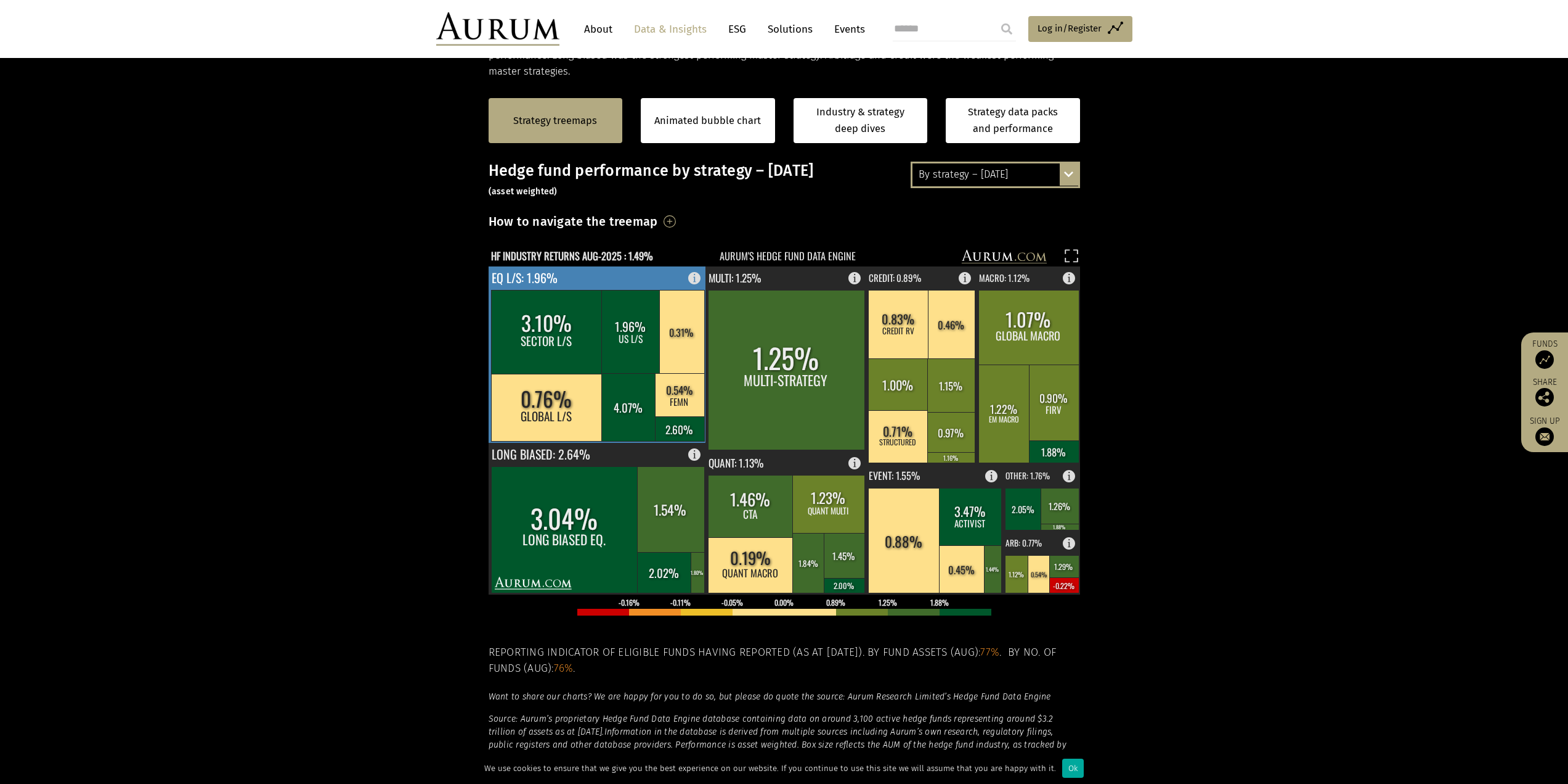
click at [693, 276] on rect at bounding box center [698, 275] width 15 height 18
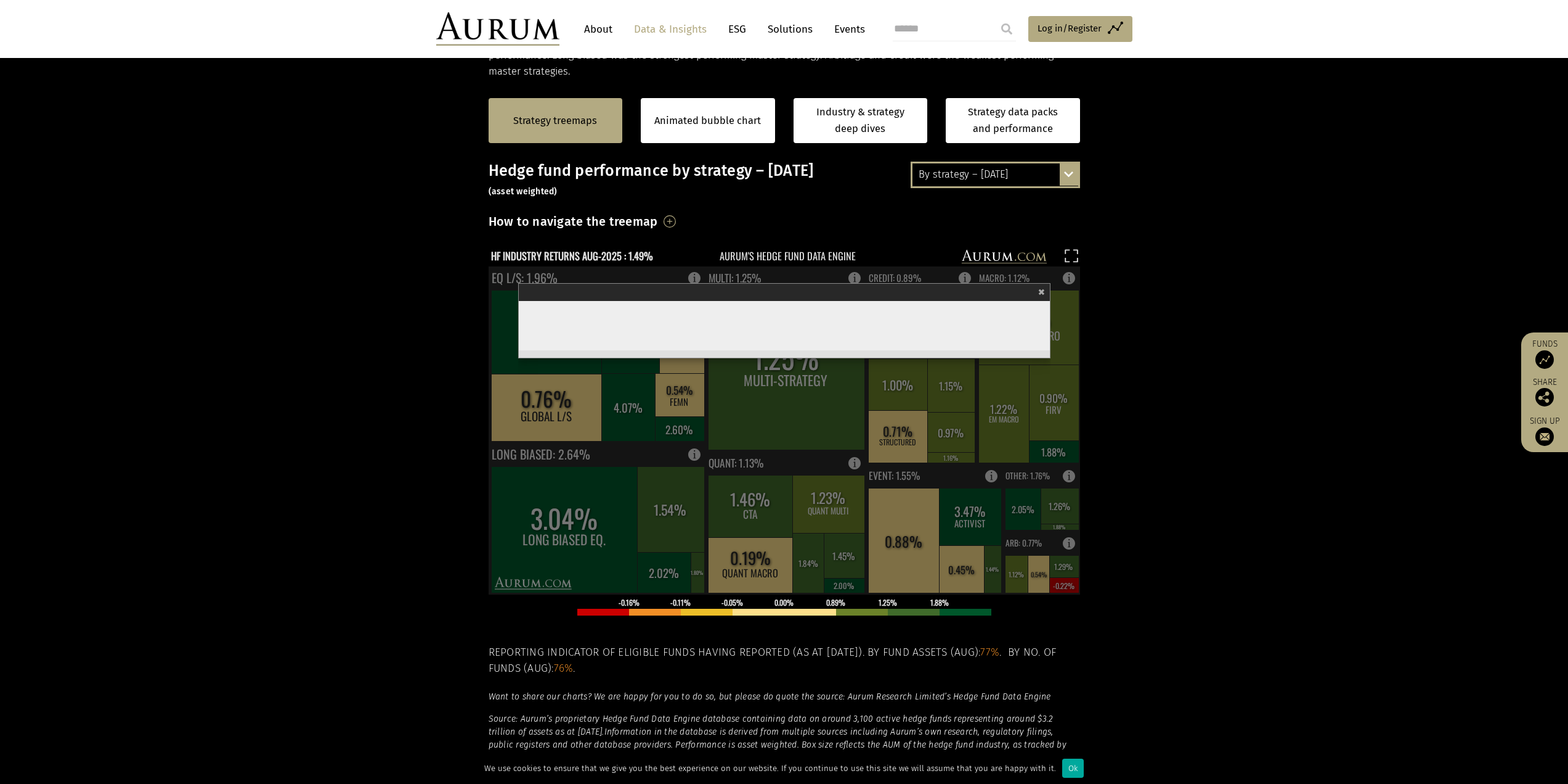
click at [696, 252] on rect at bounding box center [776, 258] width 574 height 18
click at [1044, 286] on span "×" at bounding box center [1041, 290] width 7 height 14
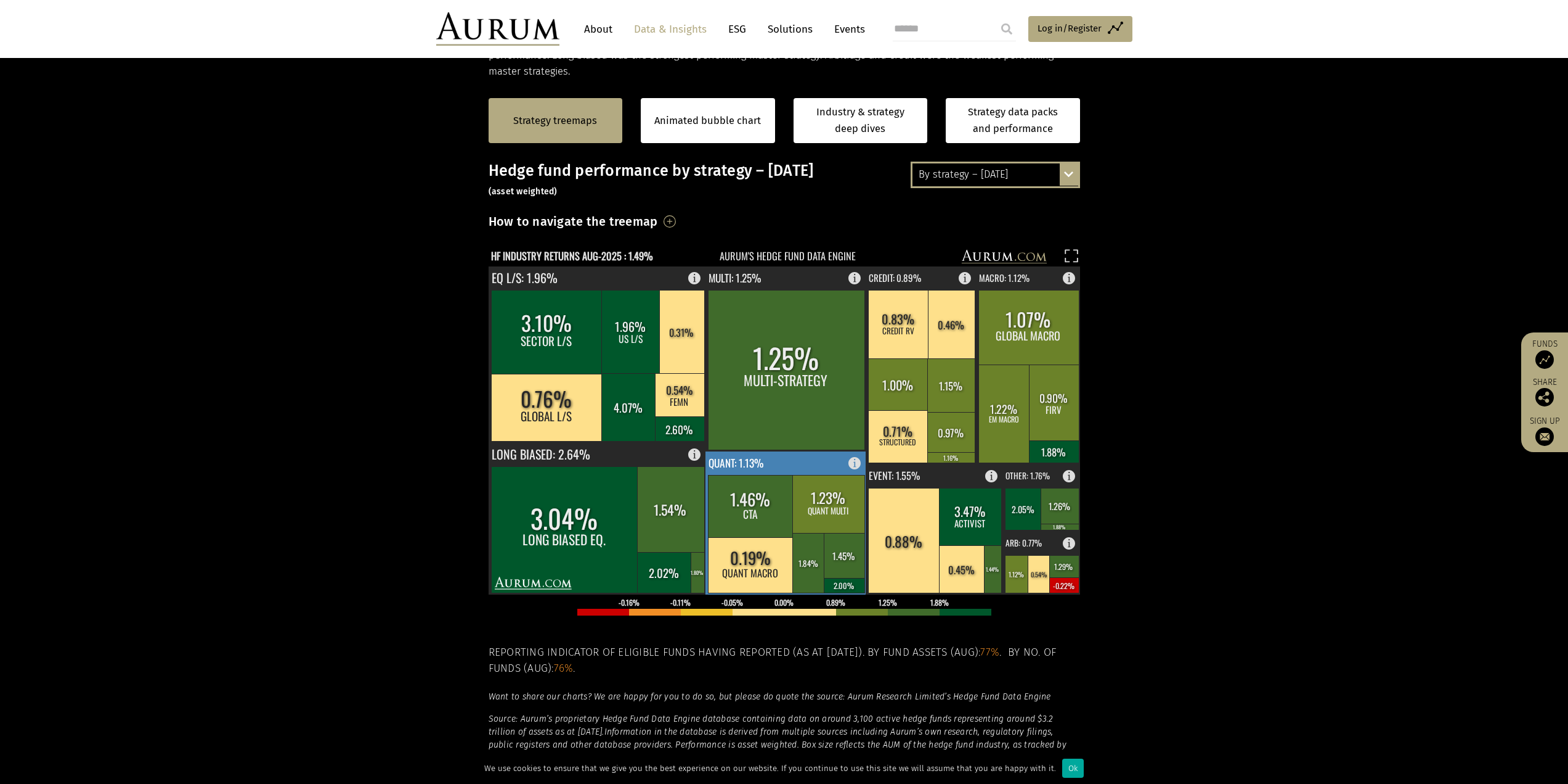
click at [855, 456] on rect at bounding box center [858, 460] width 15 height 18
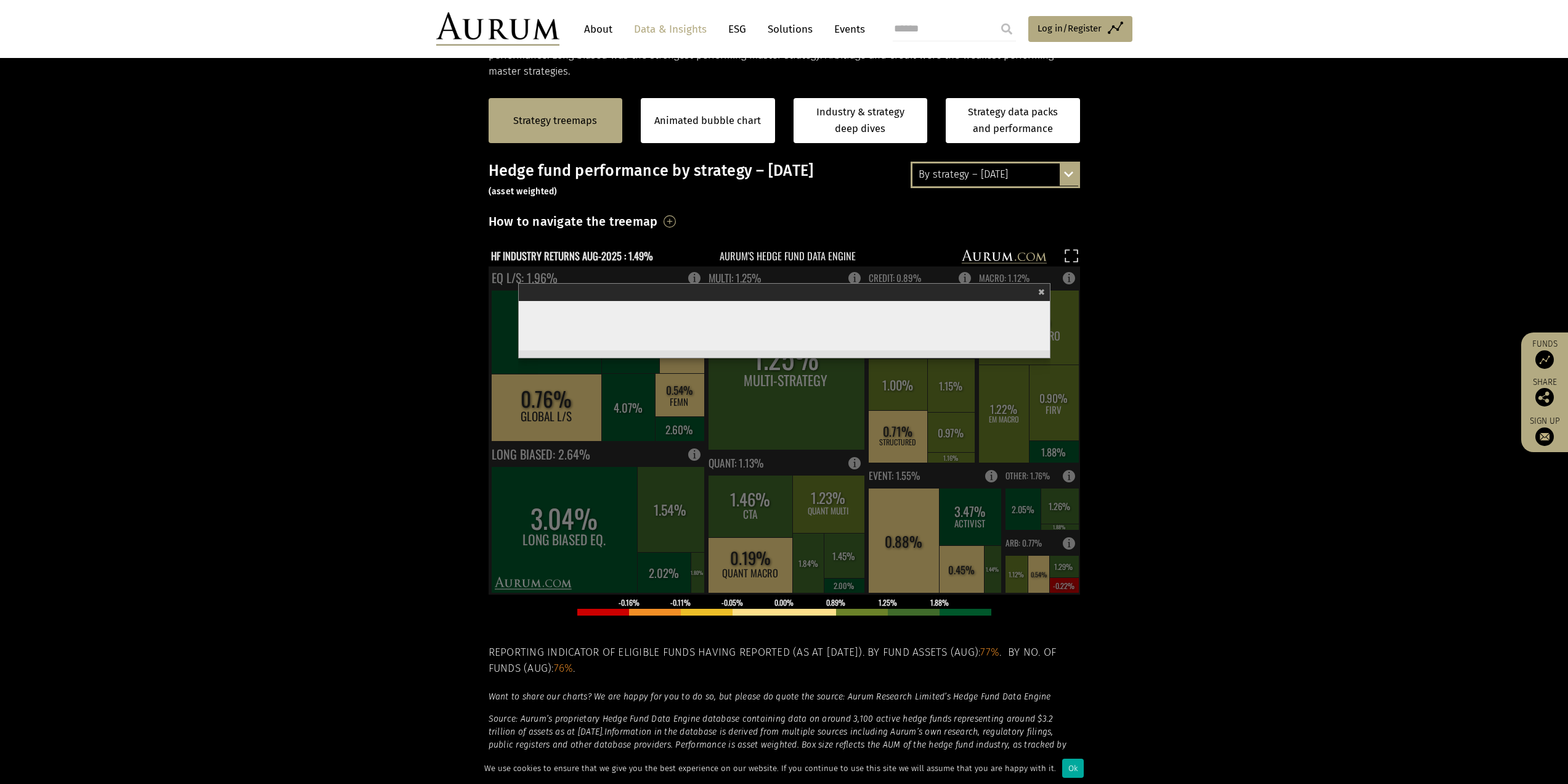
click at [615, 242] on div "Hedge fund performance by strategy – August 2025 (asset weighted) How to naviga…" at bounding box center [784, 474] width 592 height 627
click at [1042, 291] on span "×" at bounding box center [1041, 290] width 7 height 14
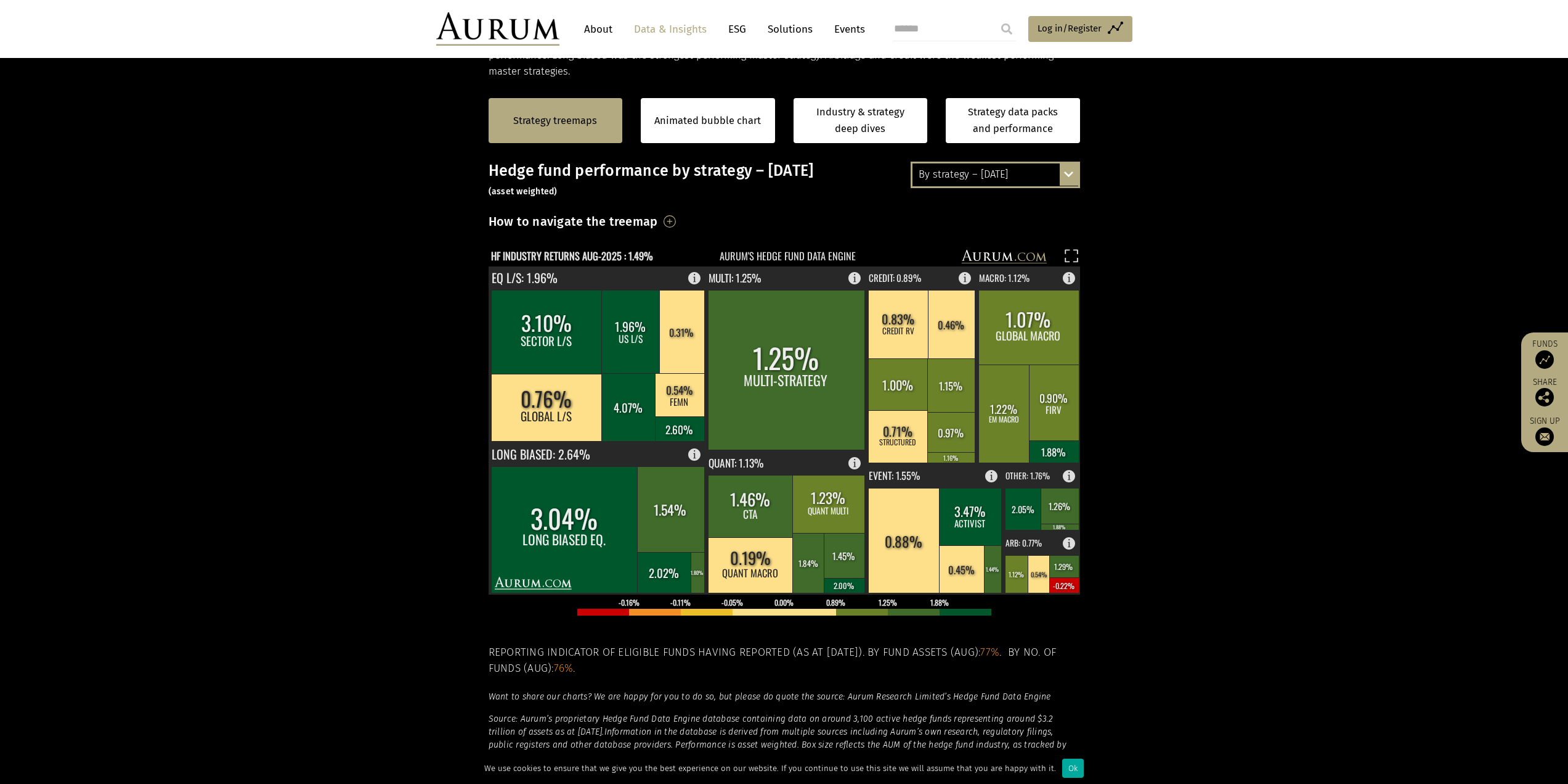
click at [1150, 356] on section "Strategy treemaps Animated bubble chart Industry & strategy deep dives Strategy…" at bounding box center [784, 465] width 1568 height 771
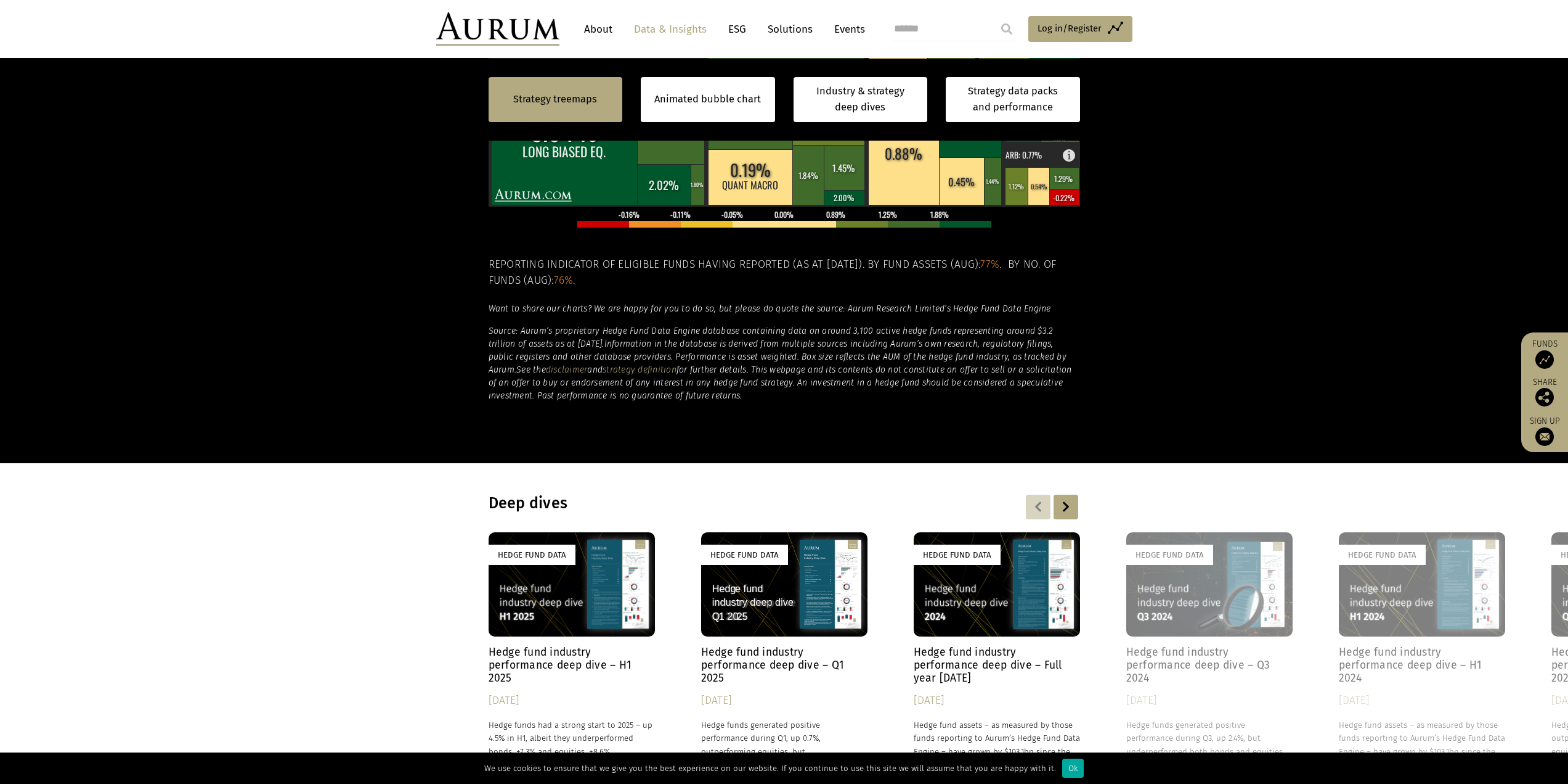
scroll to position [802, 0]
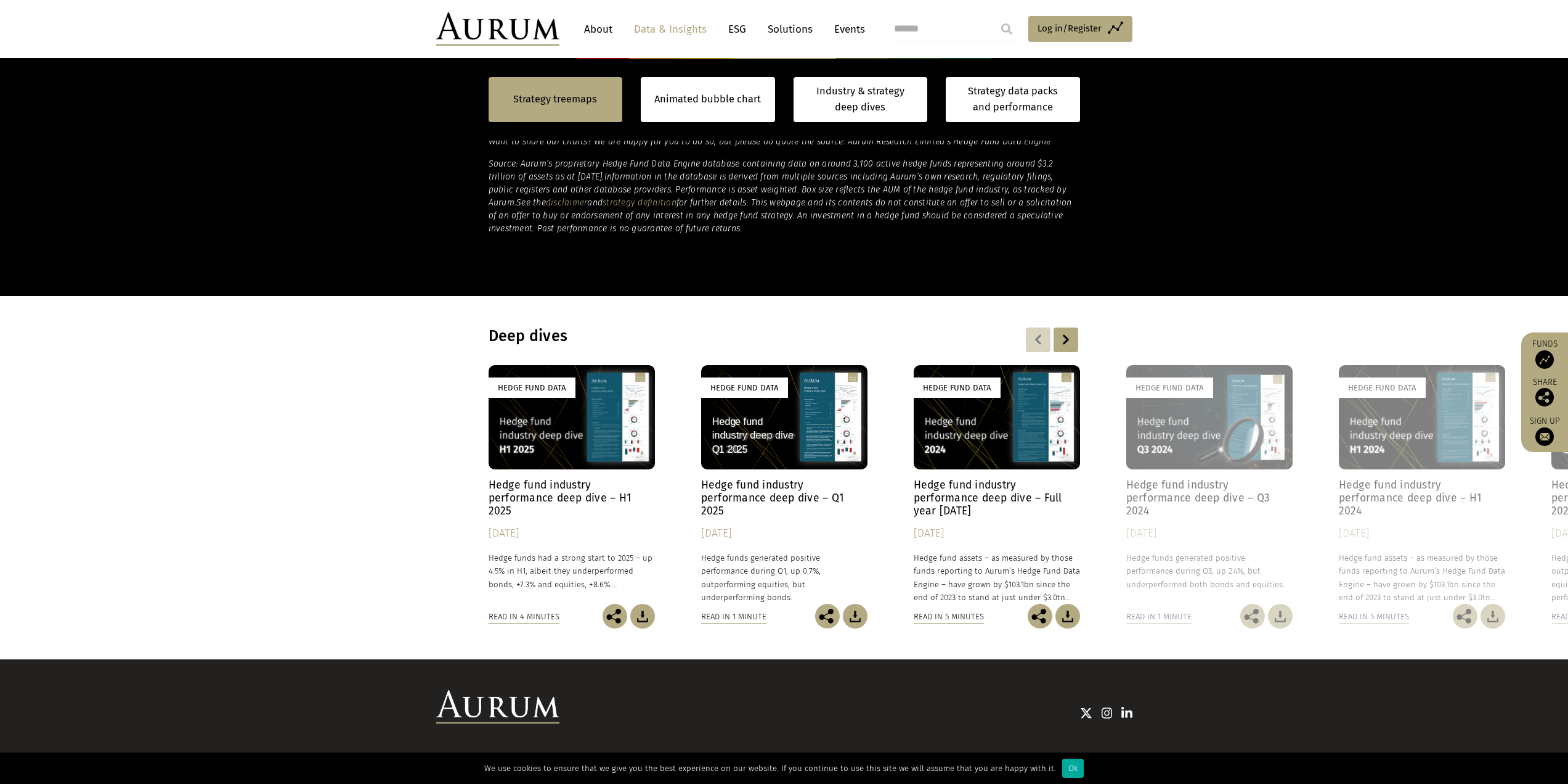
click at [552, 439] on div "Hedge Fund Data" at bounding box center [571, 417] width 166 height 104
click at [777, 412] on div "Hedge Fund Data" at bounding box center [784, 417] width 166 height 104
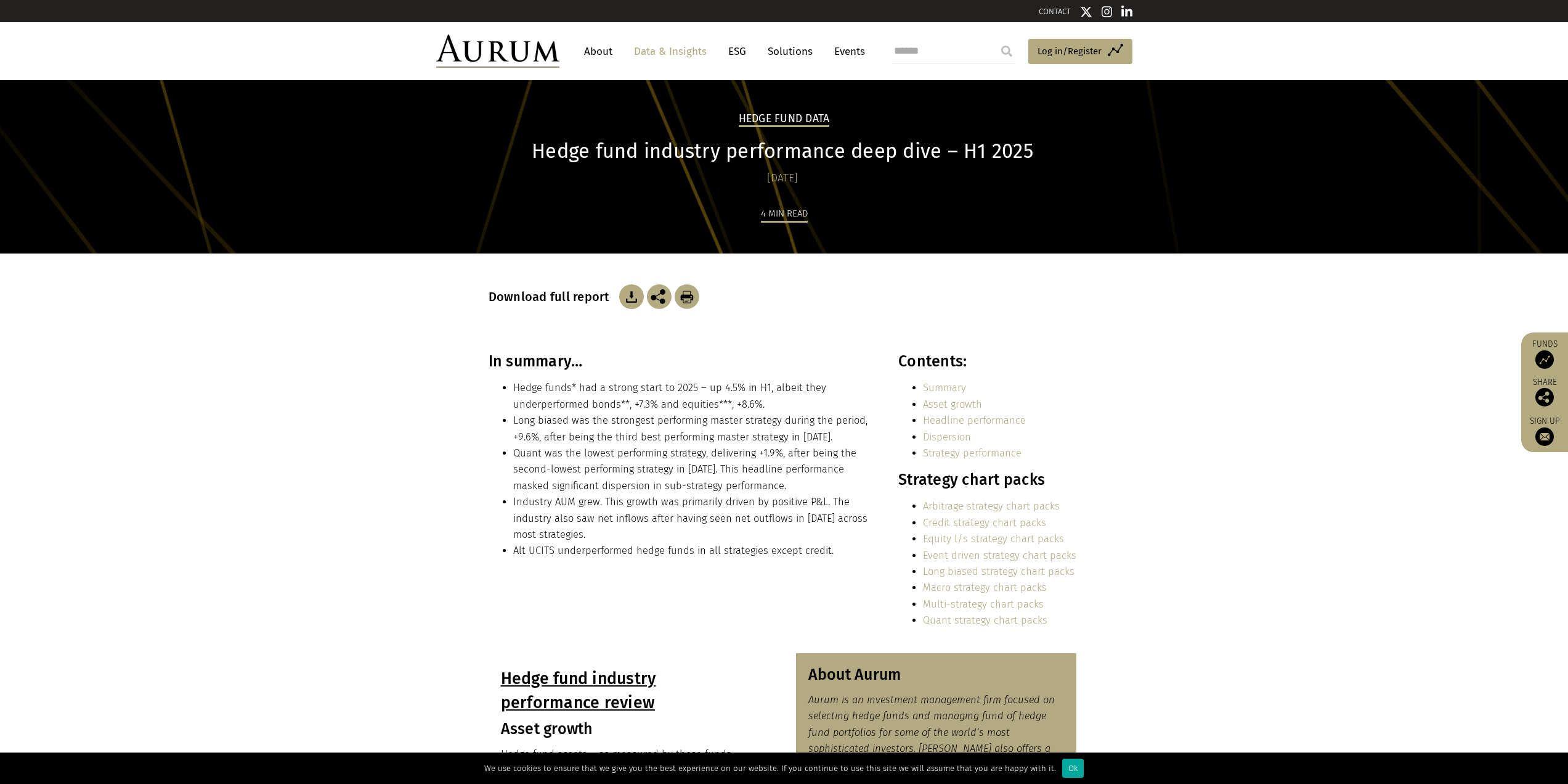
click at [631, 288] on img at bounding box center [631, 296] width 25 height 25
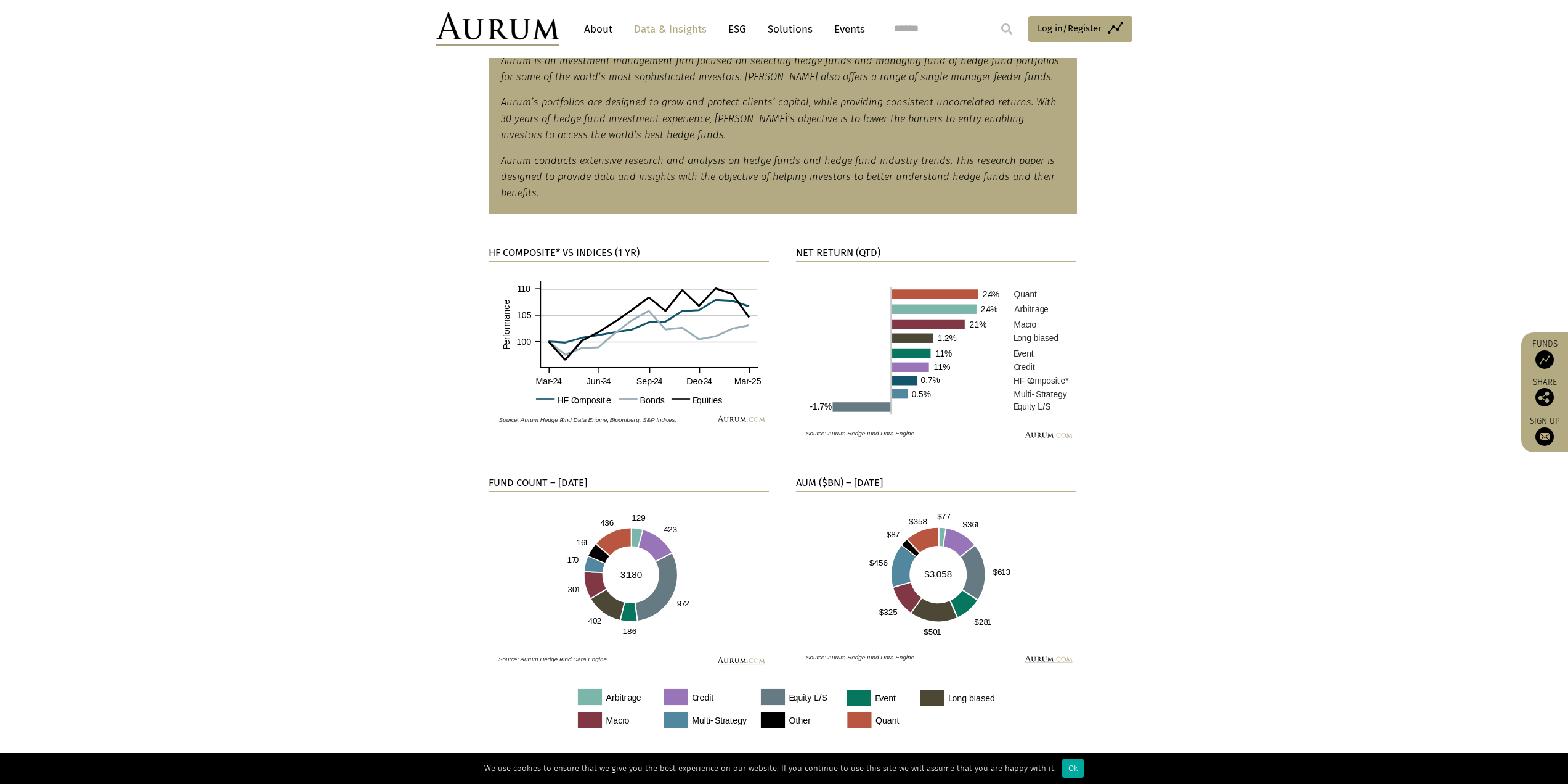
scroll to position [617, 0]
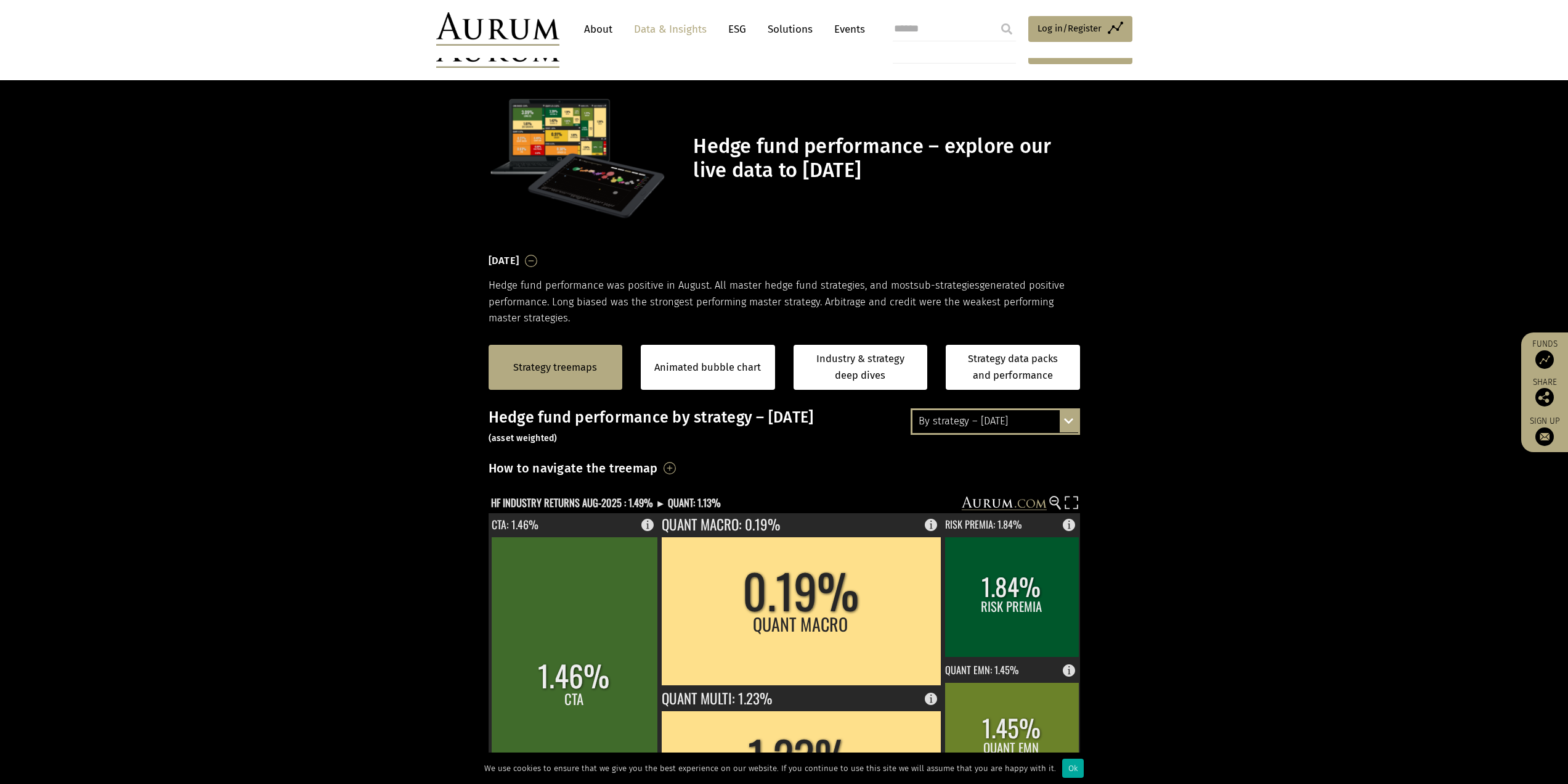
scroll to position [162, 0]
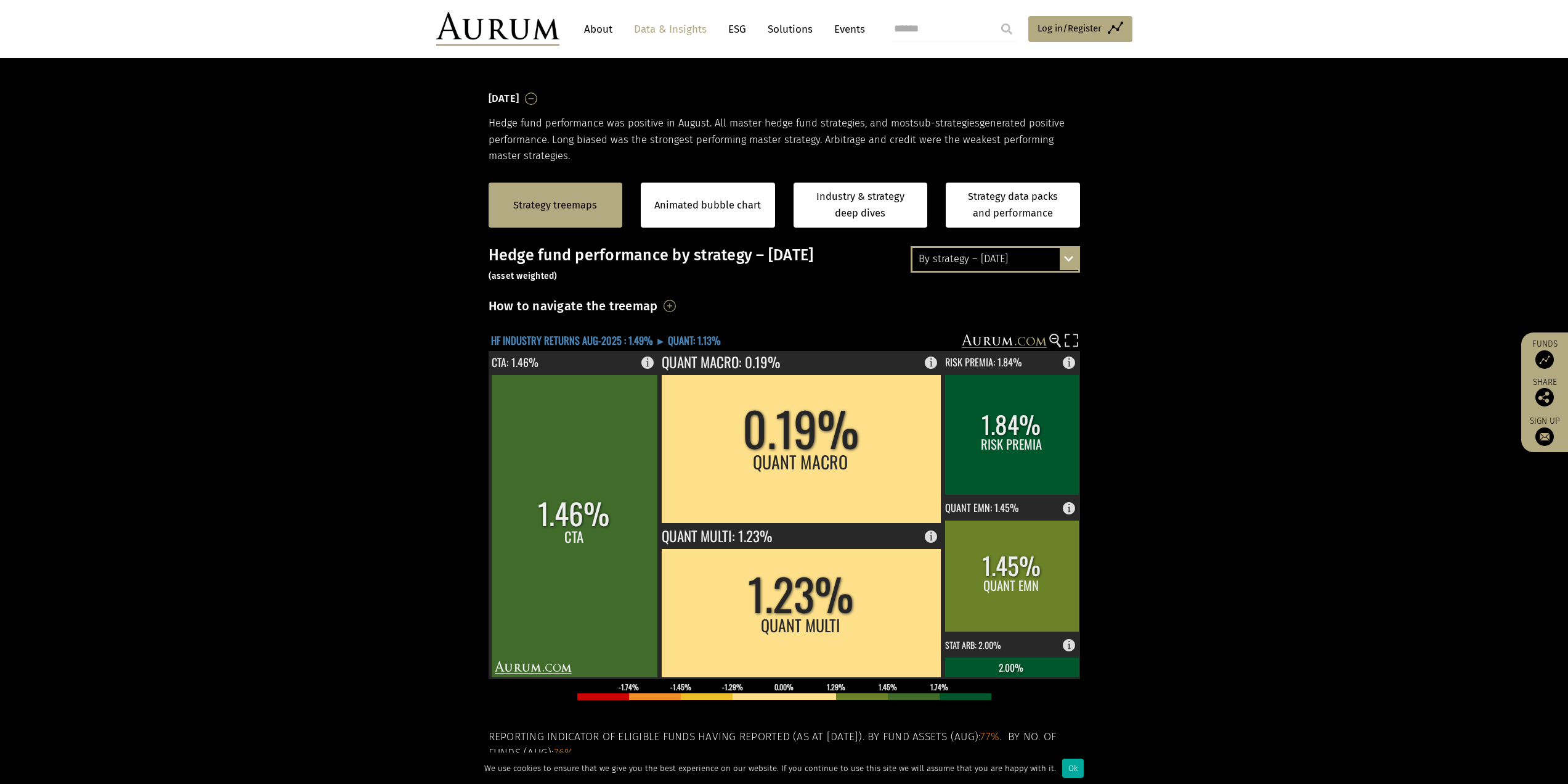
click at [554, 337] on text "HF INDUSTRY RETURNS AUG-2025 : 1.49% ► QUANT: 1.13%" at bounding box center [607, 340] width 230 height 16
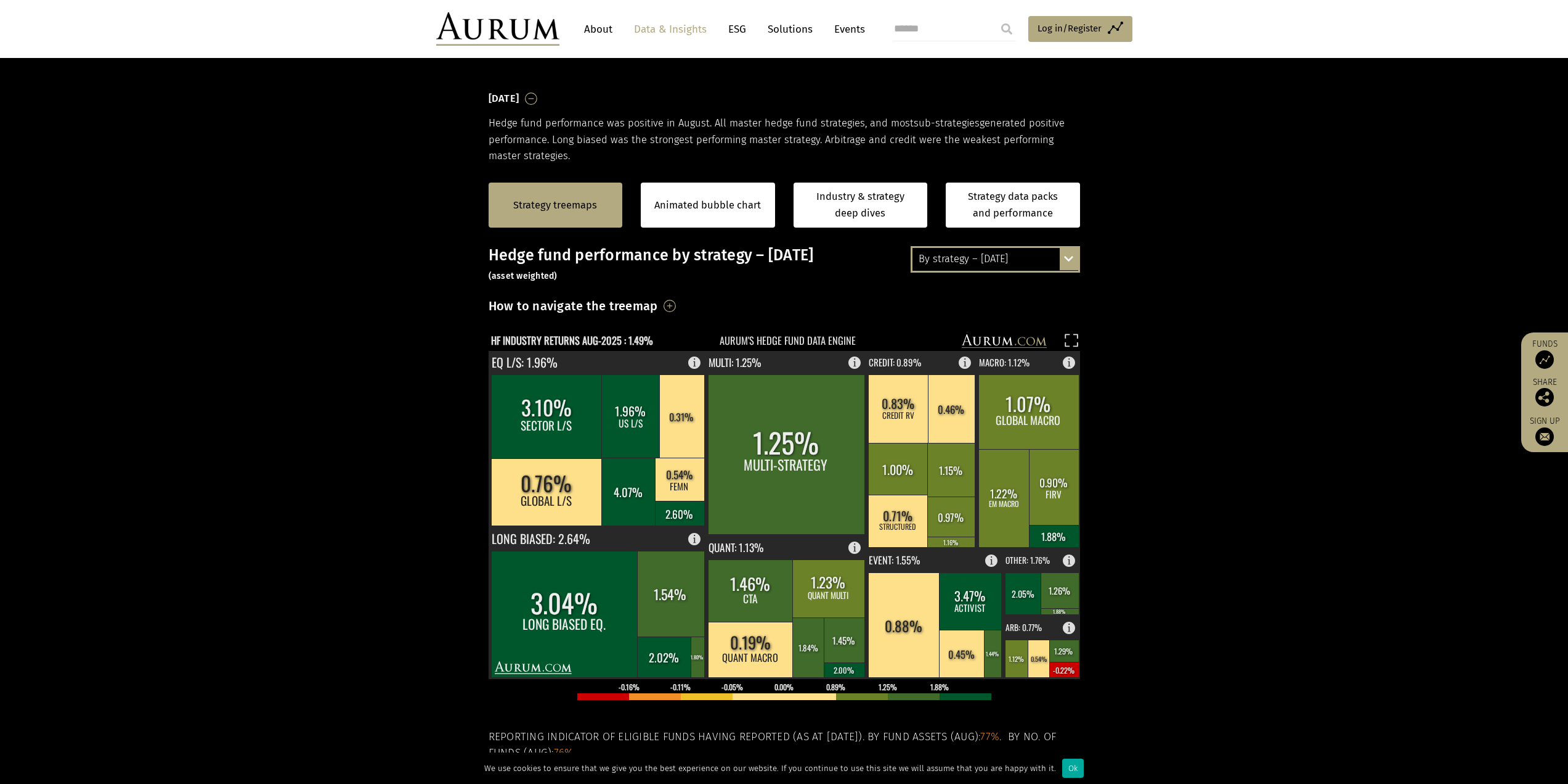
click at [997, 249] on div "By strategy – [DATE]" at bounding box center [995, 259] width 166 height 23
click at [1013, 305] on div "By strategy – year to date" at bounding box center [995, 304] width 166 height 23
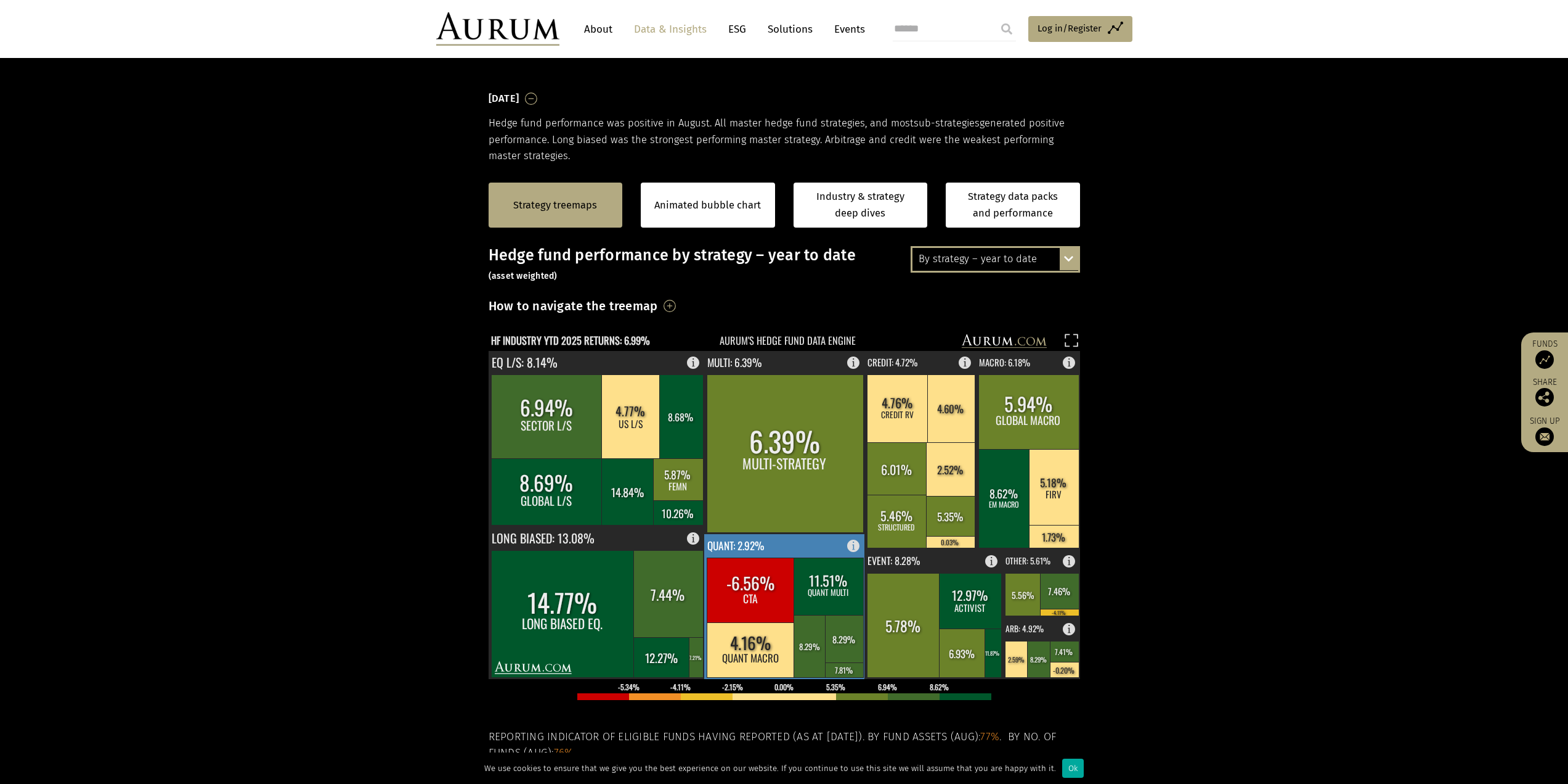
click at [848, 545] on rect at bounding box center [784, 606] width 161 height 145
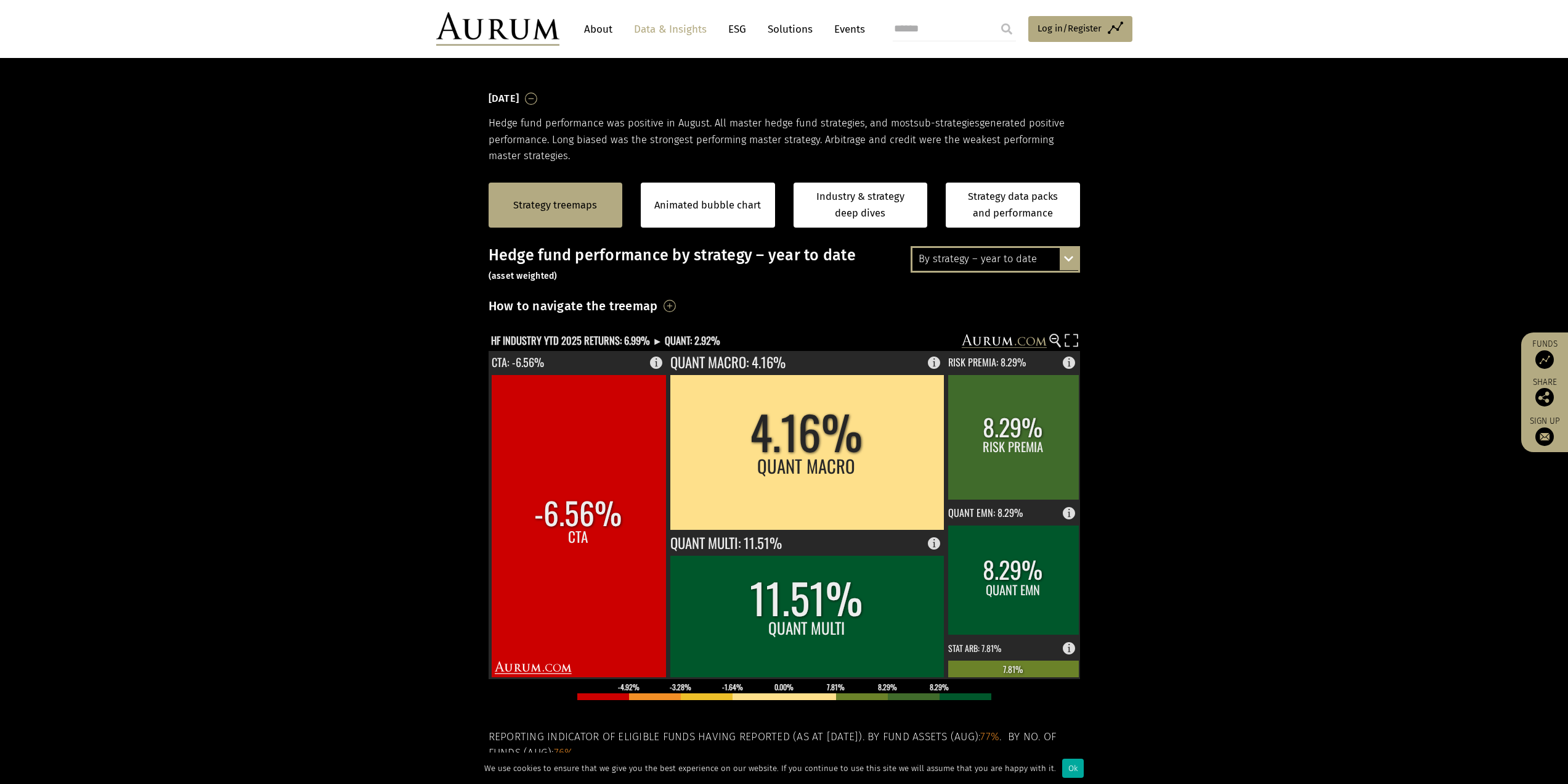
click at [1008, 262] on div "By strategy – year to date" at bounding box center [995, 259] width 166 height 23
click at [774, 320] on div "How to navigate the treemap Hovering over one of the coloured boxes in the char…" at bounding box center [784, 309] width 592 height 29
click at [633, 344] on text "HF INDUSTRY YTD 2025 RETURNS: 6.99% ► QUANT: 2.92%" at bounding box center [606, 340] width 229 height 16
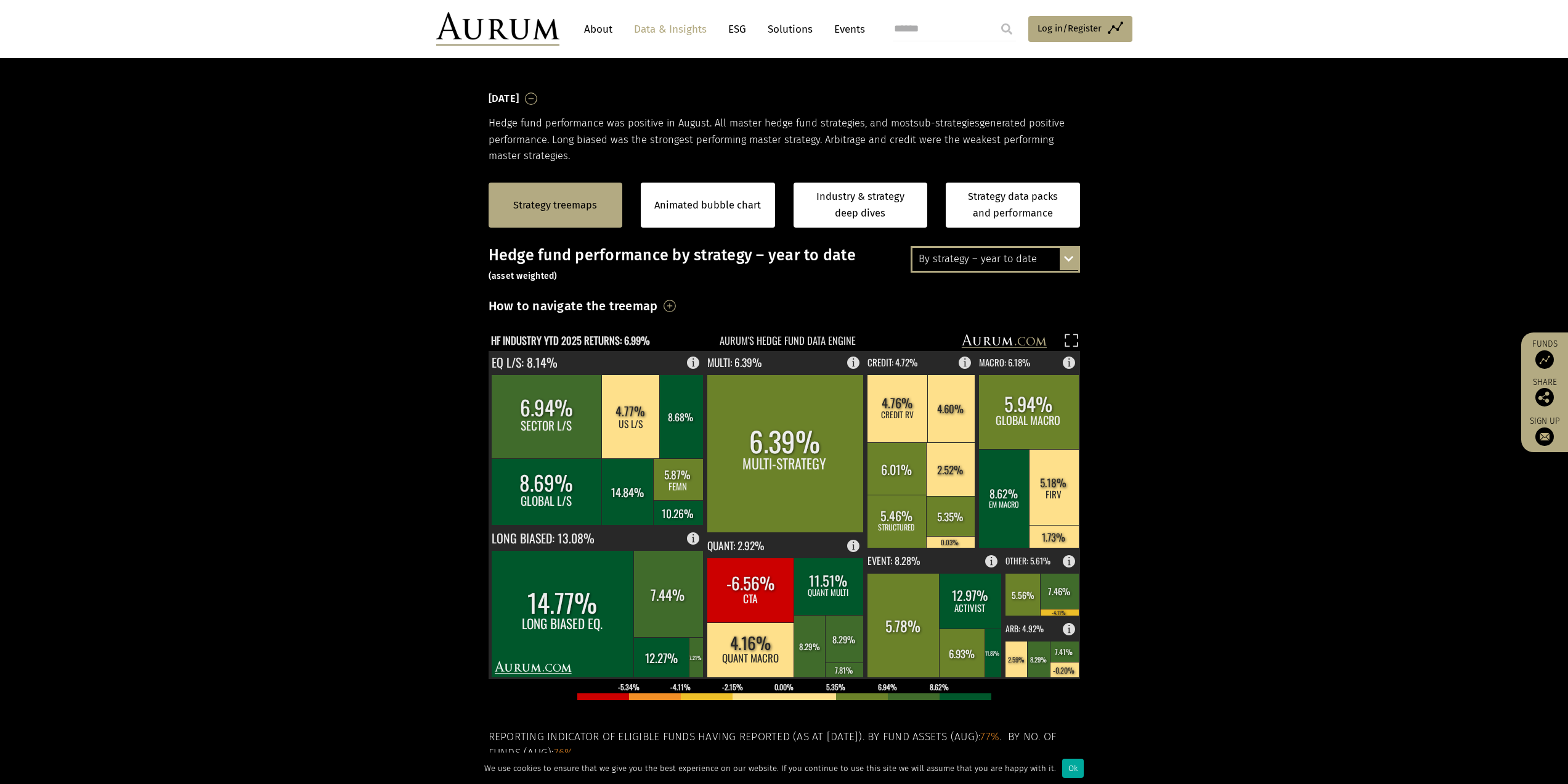
drag, startPoint x: 961, startPoint y: 256, endPoint x: 989, endPoint y: 283, distance: 38.9
click at [960, 257] on div "By strategy – year to date" at bounding box center [995, 259] width 166 height 23
click at [980, 283] on div "By strategy – [DATE]" at bounding box center [995, 281] width 166 height 23
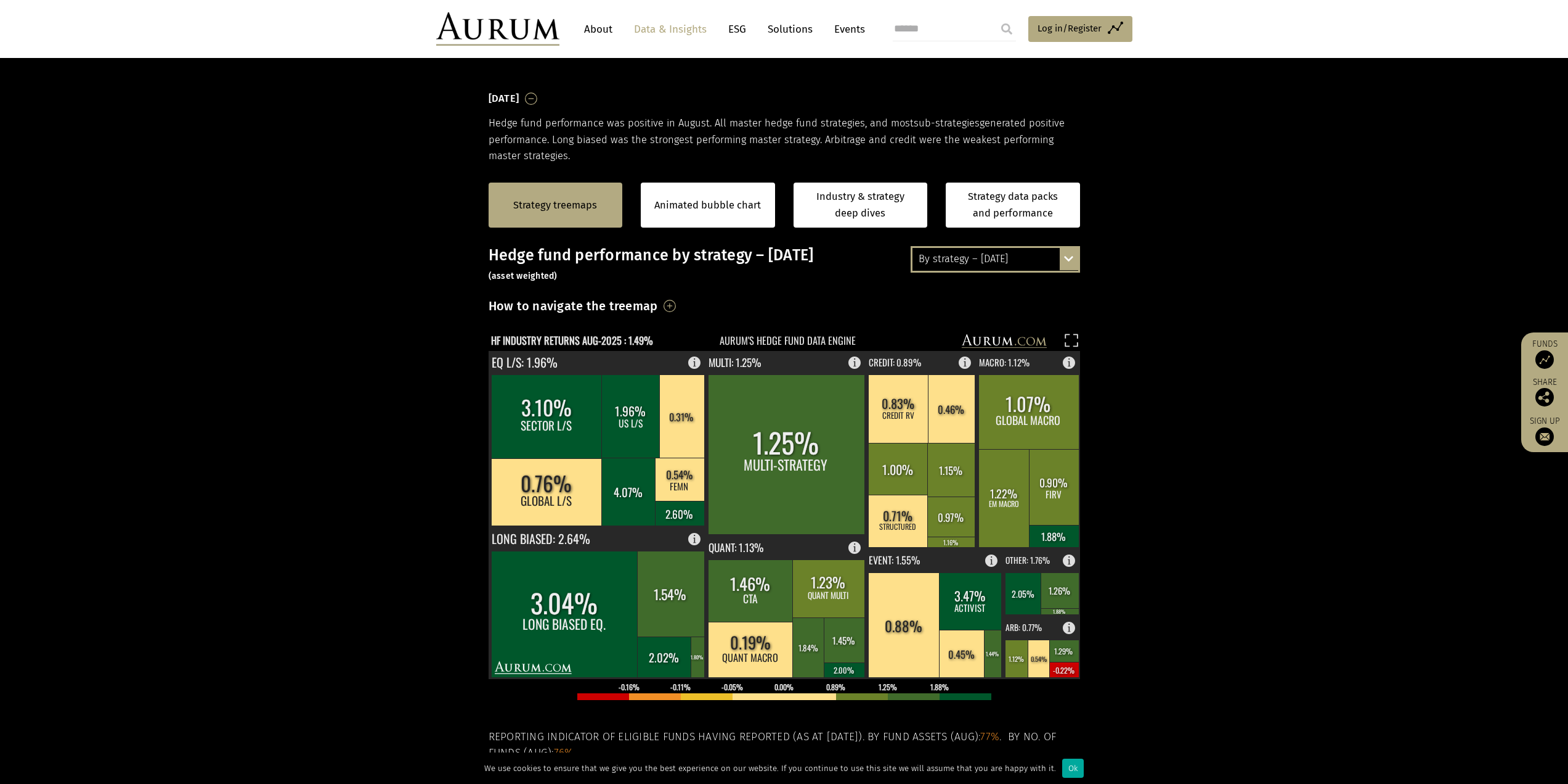
click at [987, 261] on div "By strategy – [DATE]" at bounding box center [995, 259] width 166 height 23
click at [1003, 303] on div "By strategy – year to date" at bounding box center [995, 304] width 166 height 23
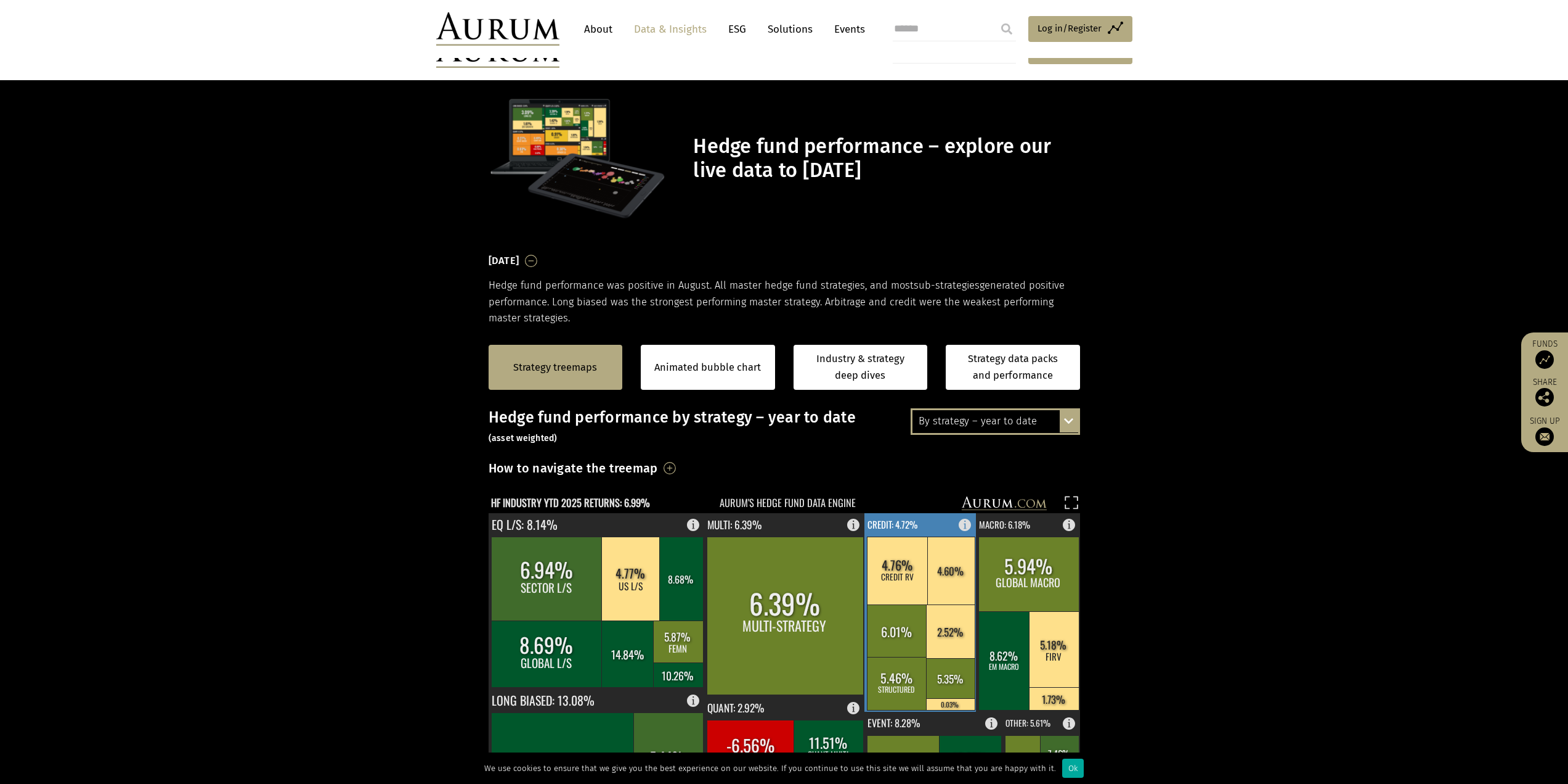
scroll to position [162, 0]
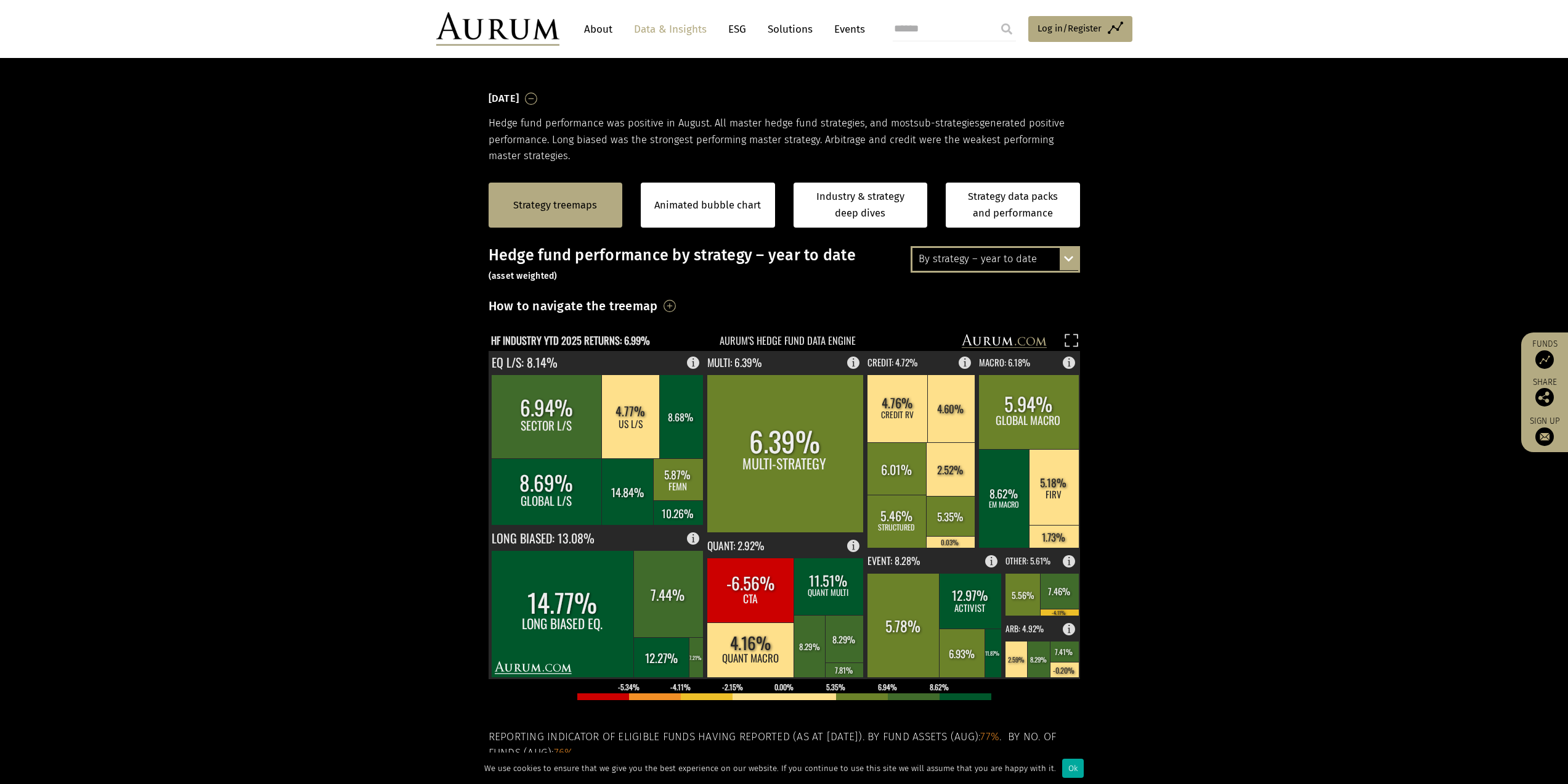
click at [990, 261] on div "By strategy – year to date" at bounding box center [995, 259] width 166 height 23
click at [1036, 285] on div "By strategy – [DATE]" at bounding box center [995, 281] width 166 height 23
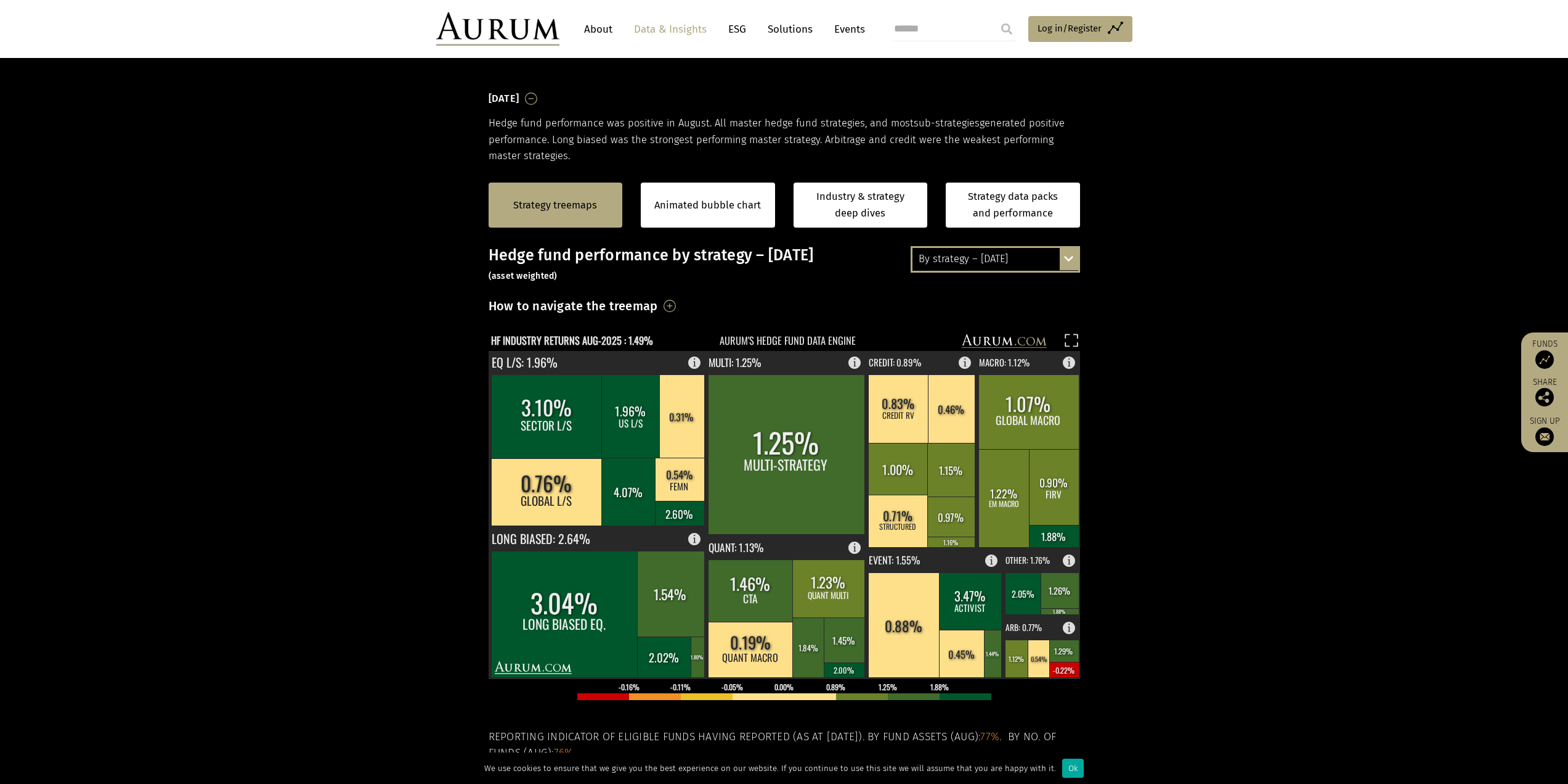
click at [976, 262] on div "By strategy – [DATE]" at bounding box center [995, 259] width 166 height 23
click at [1022, 303] on div "By strategy – year to date" at bounding box center [995, 304] width 166 height 23
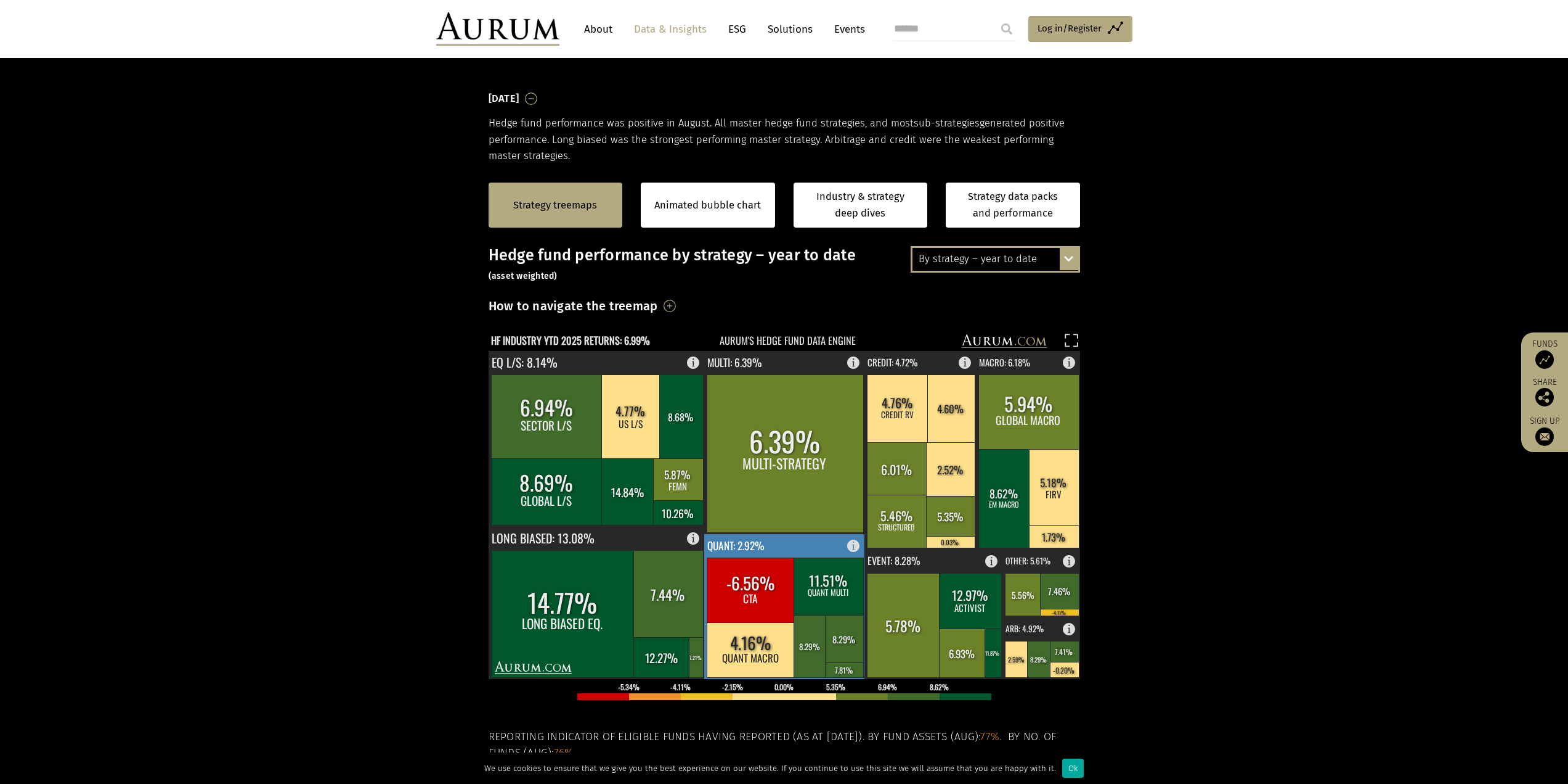
click at [849, 549] on rect at bounding box center [856, 543] width 15 height 18
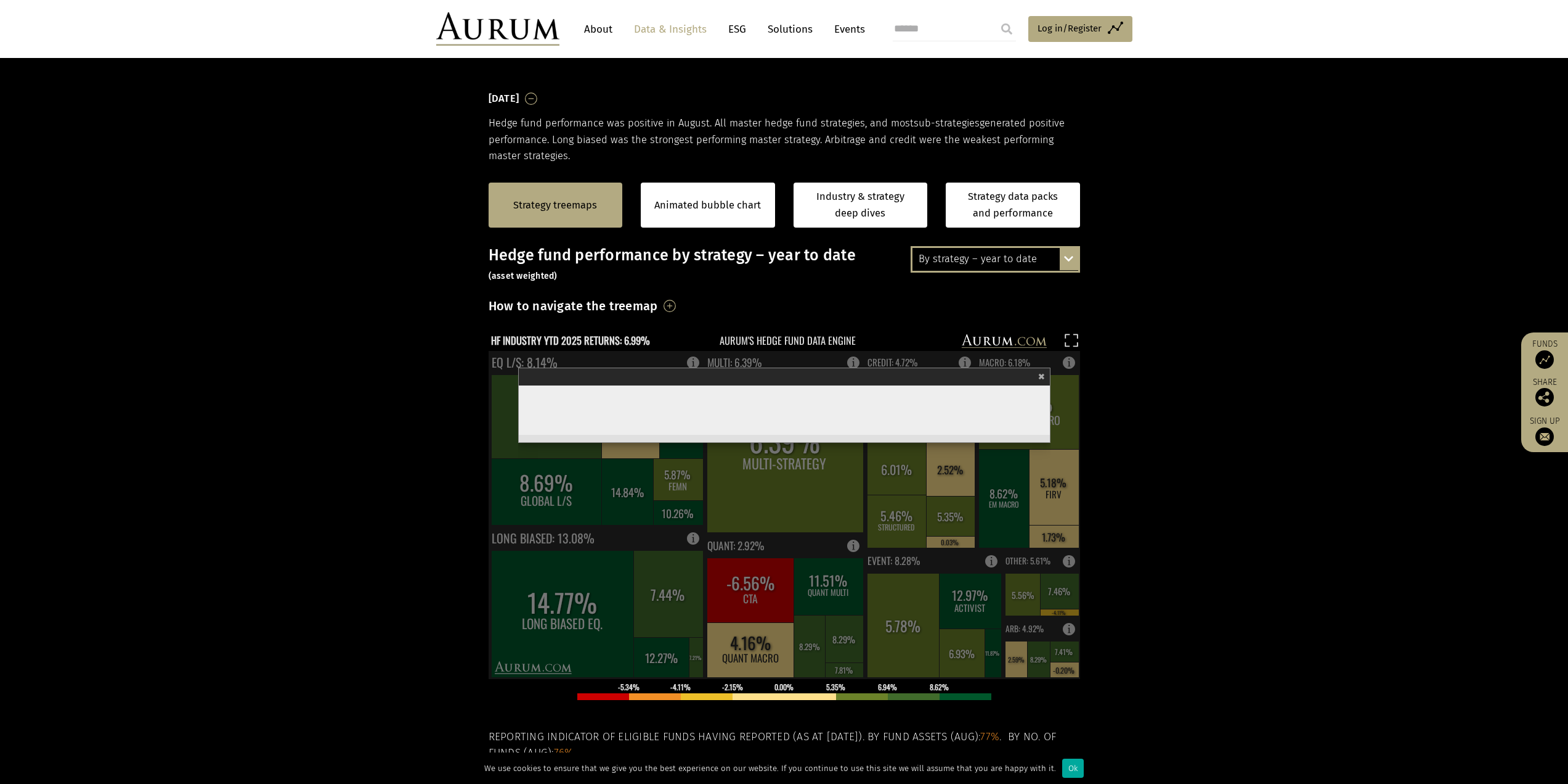
click at [1044, 378] on span "×" at bounding box center [1041, 375] width 7 height 14
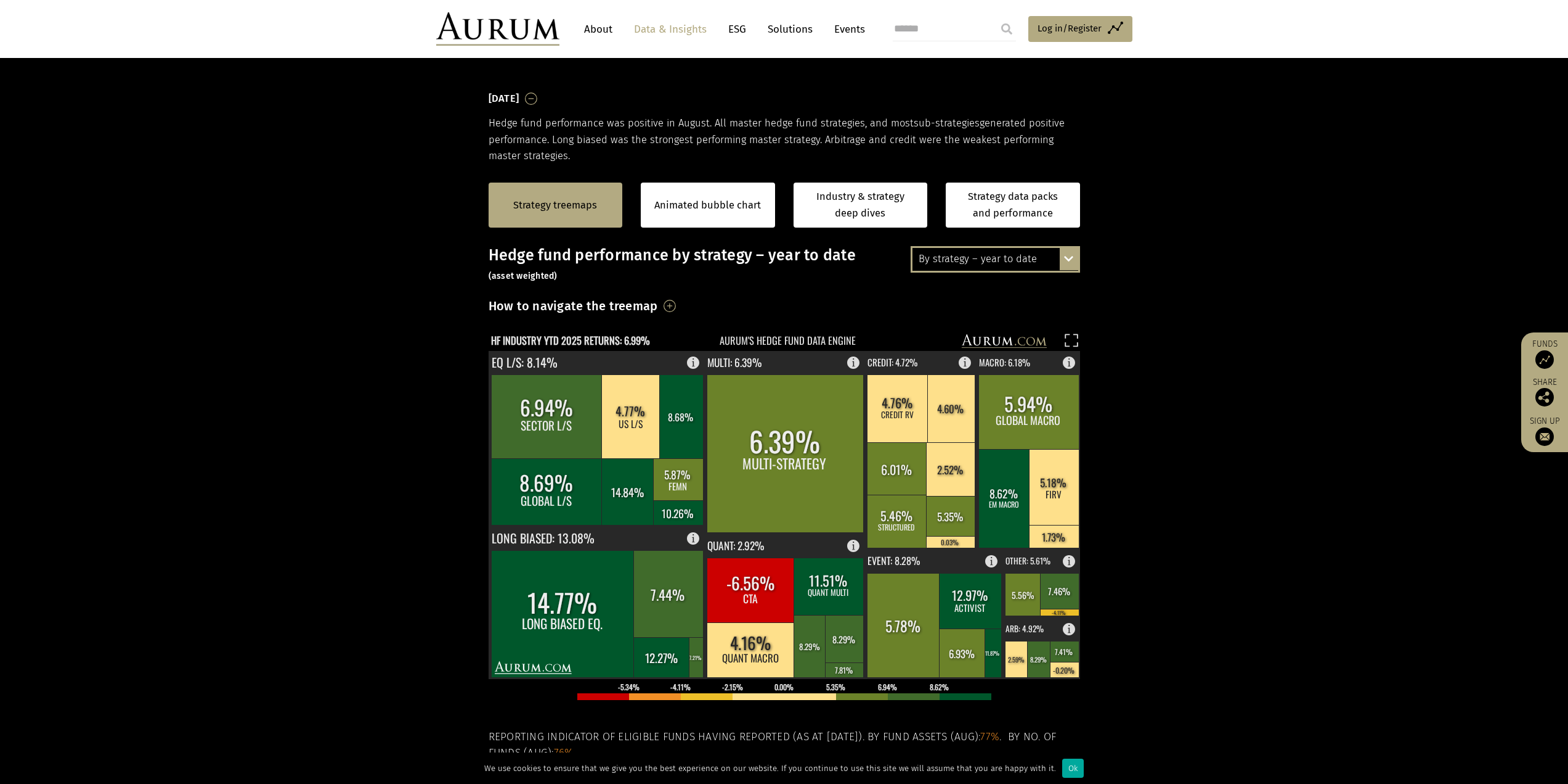
click at [1025, 252] on div "By strategy – year to date" at bounding box center [995, 259] width 166 height 23
click at [1023, 330] on div "2016 – [DATE]" at bounding box center [995, 326] width 166 height 23
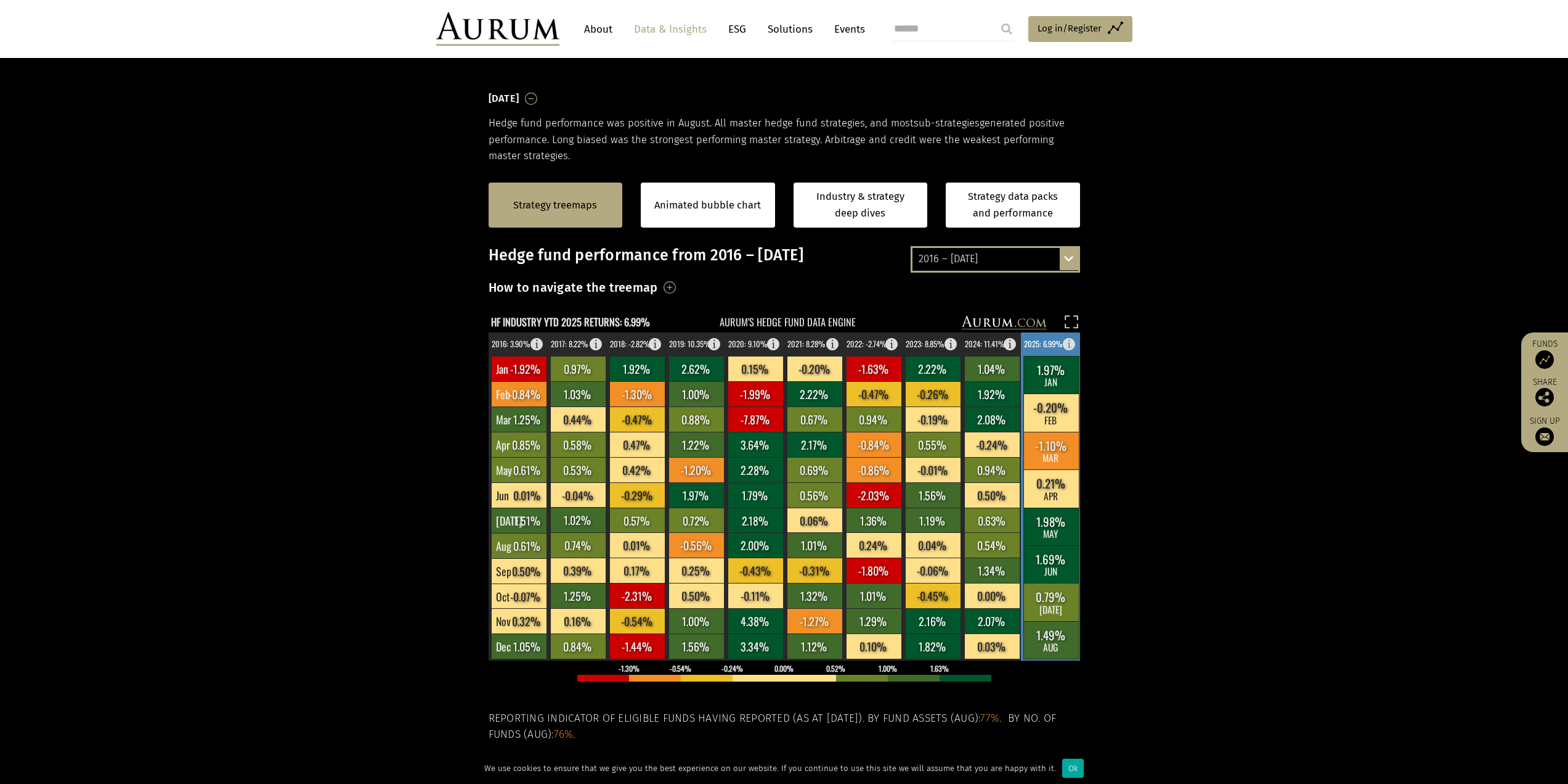
click at [1063, 343] on g "1.97% JAN -0.20% FEB -1.10% MAR 0.21% APR 1.98% MAY 1.69% JUN 0.79% [DATE] 1.49…" at bounding box center [1051, 496] width 60 height 328
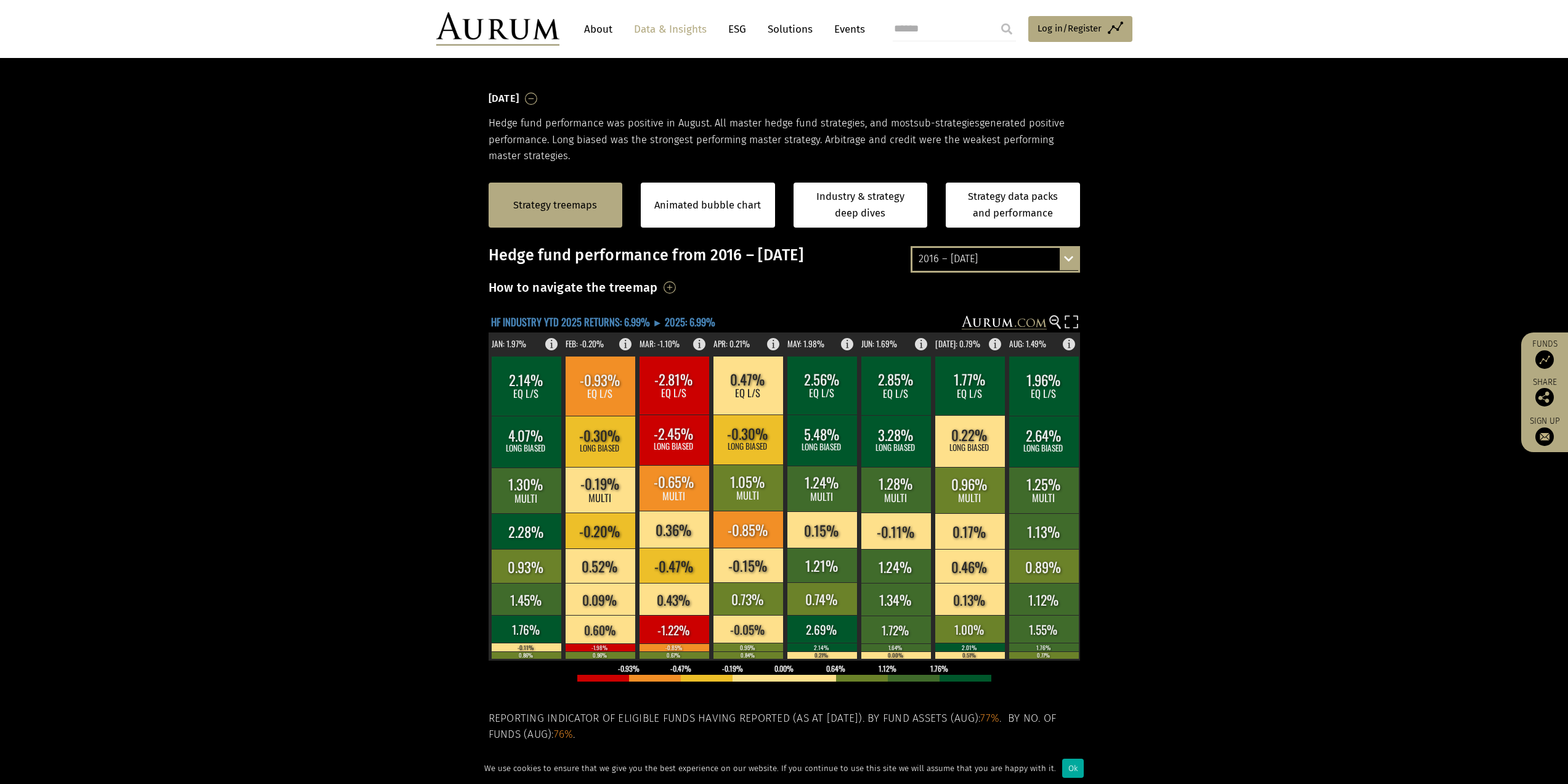
click at [609, 324] on text "HF INDUSTRY YTD 2025 RETURNS: 6.99% ► 2025: 6.99%" at bounding box center [604, 322] width 224 height 16
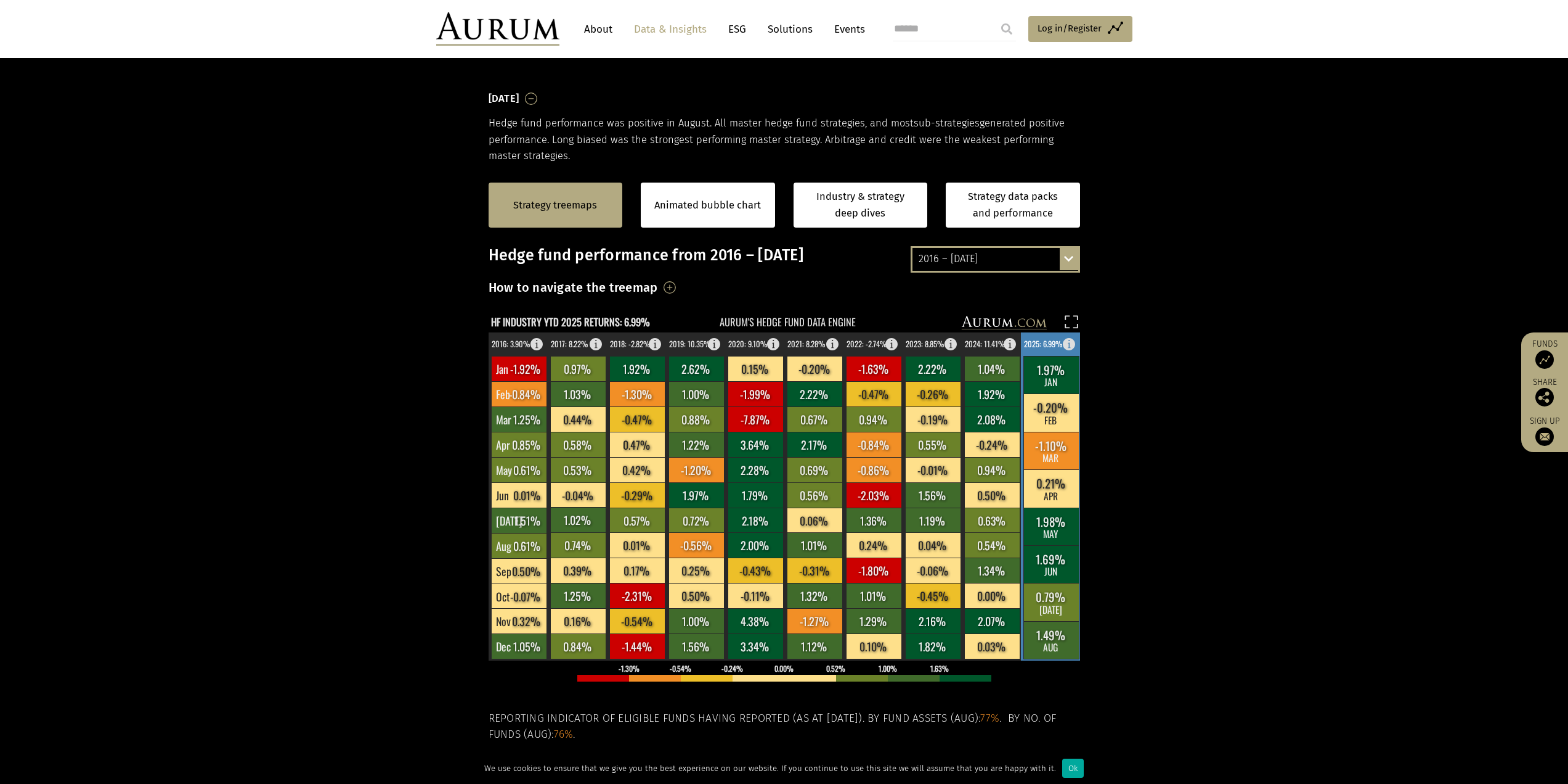
click at [1068, 343] on rect at bounding box center [1073, 341] width 15 height 18
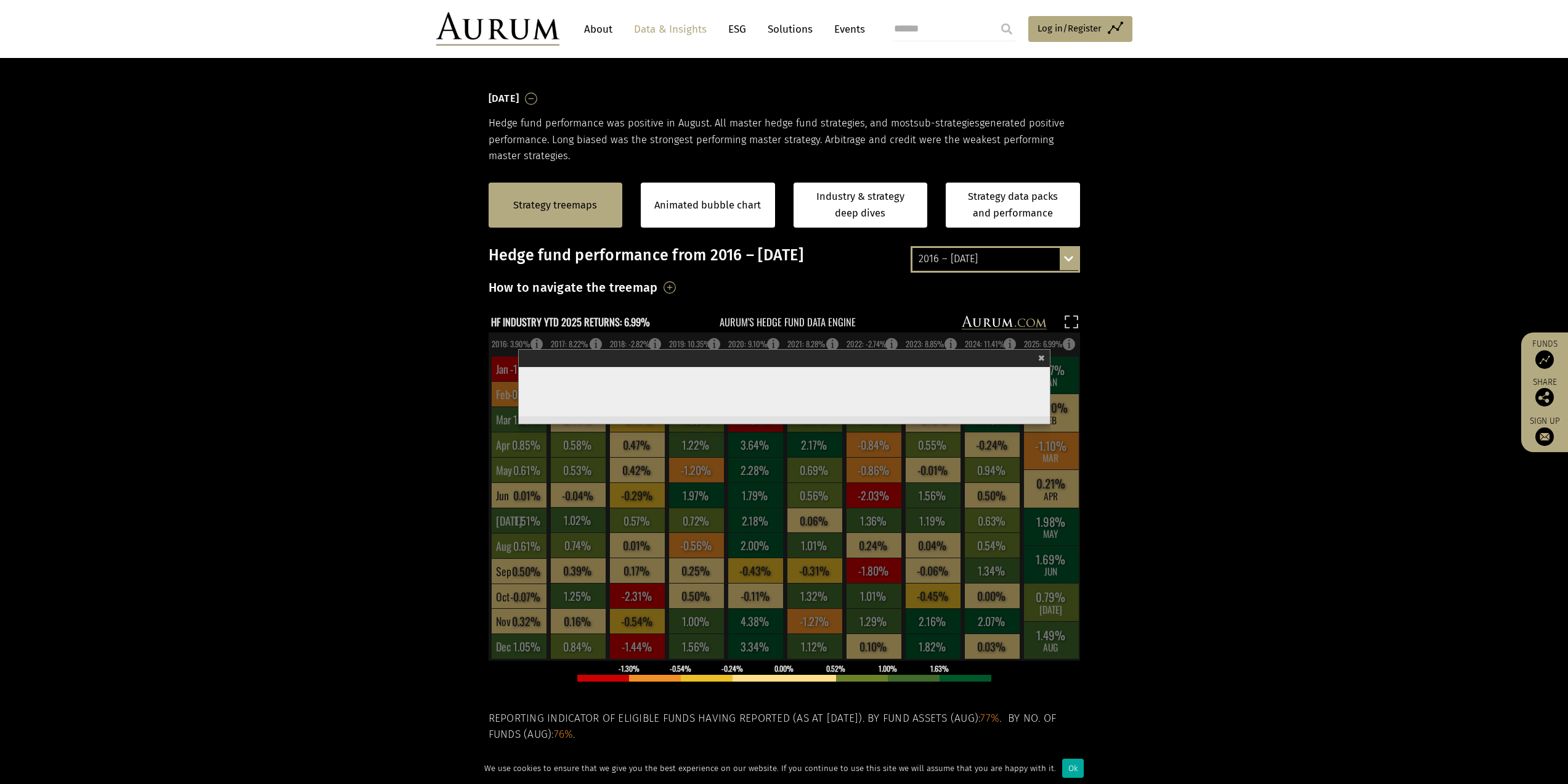
click at [1048, 353] on div "× 2025" at bounding box center [784, 358] width 531 height 18
click at [1043, 363] on span "×" at bounding box center [1041, 356] width 7 height 14
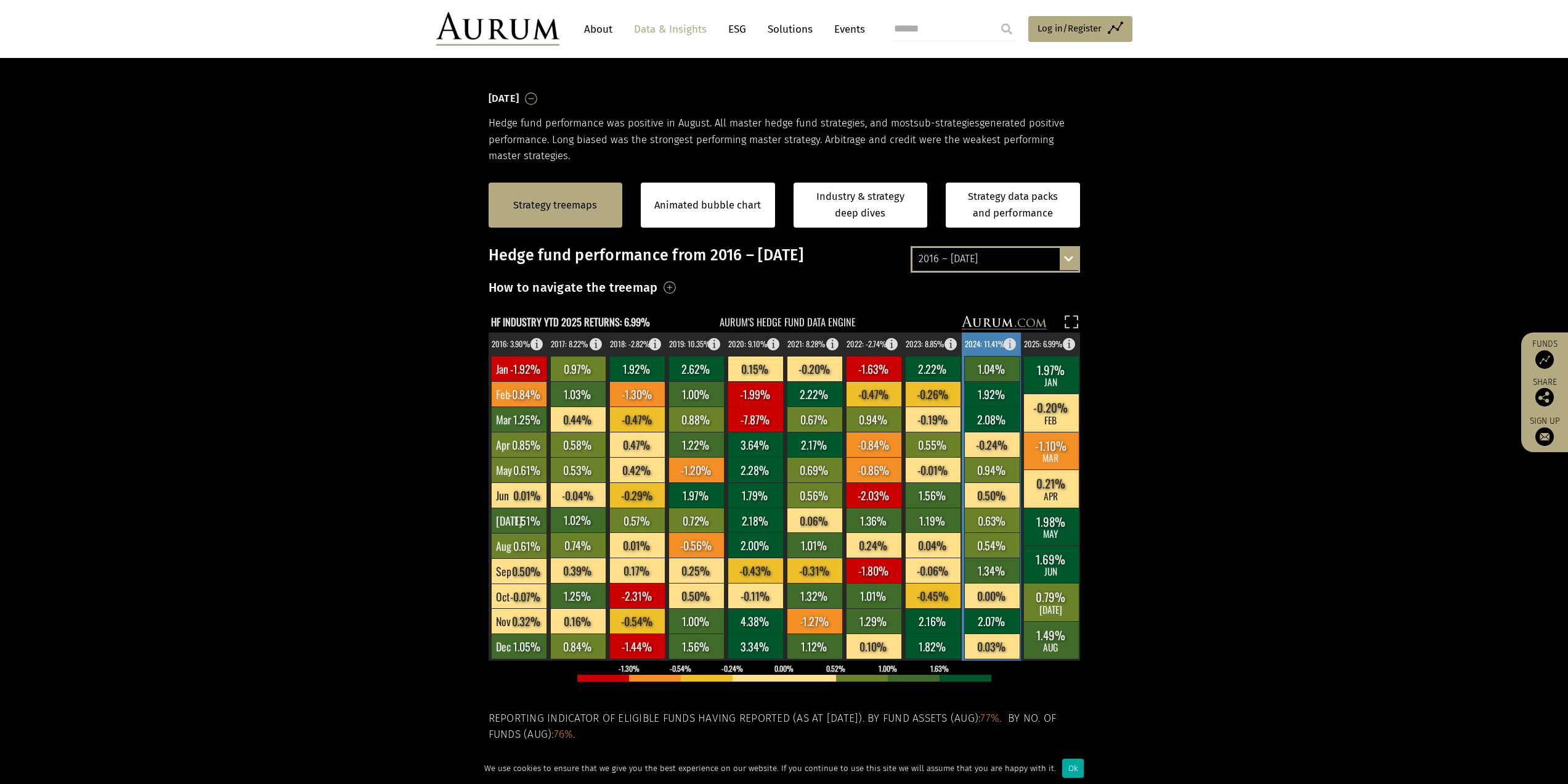
click at [1005, 348] on rect at bounding box center [991, 496] width 60 height 328
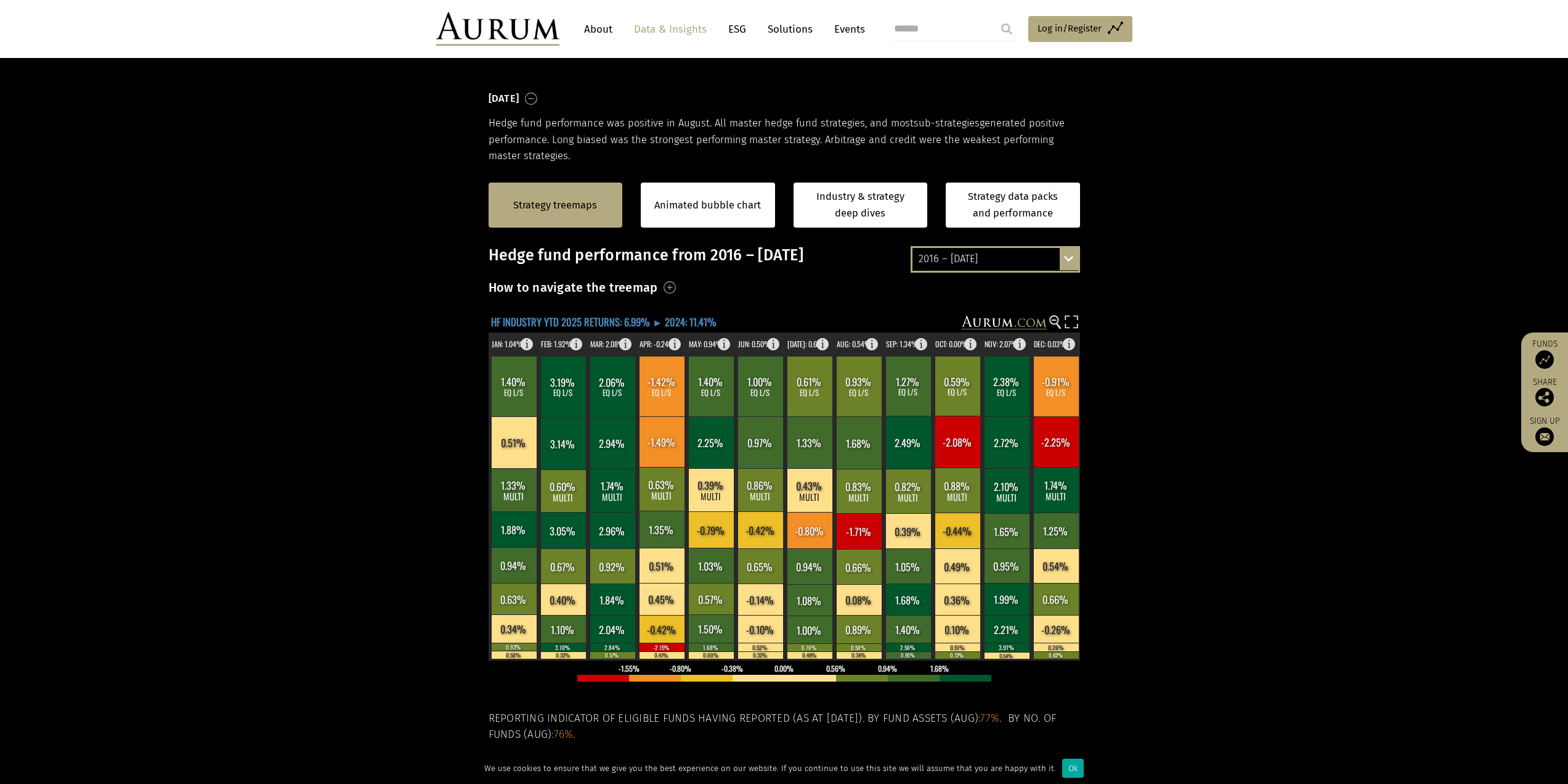
click at [640, 320] on text "HF INDUSTRY YTD 2025 RETURNS: 6.99% ► 2024: 11.41%" at bounding box center [604, 322] width 225 height 16
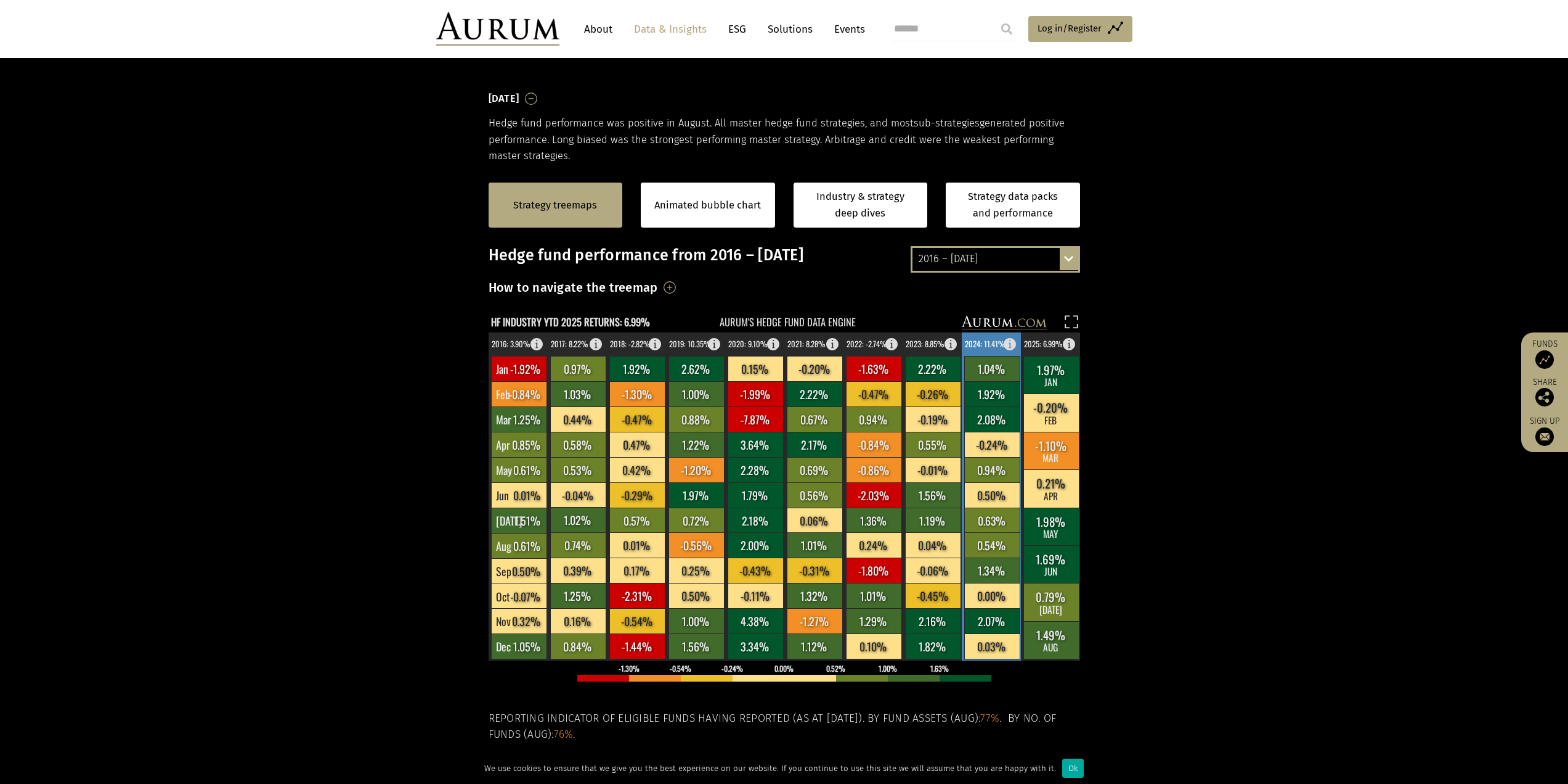
click at [1012, 347] on rect at bounding box center [1014, 341] width 15 height 18
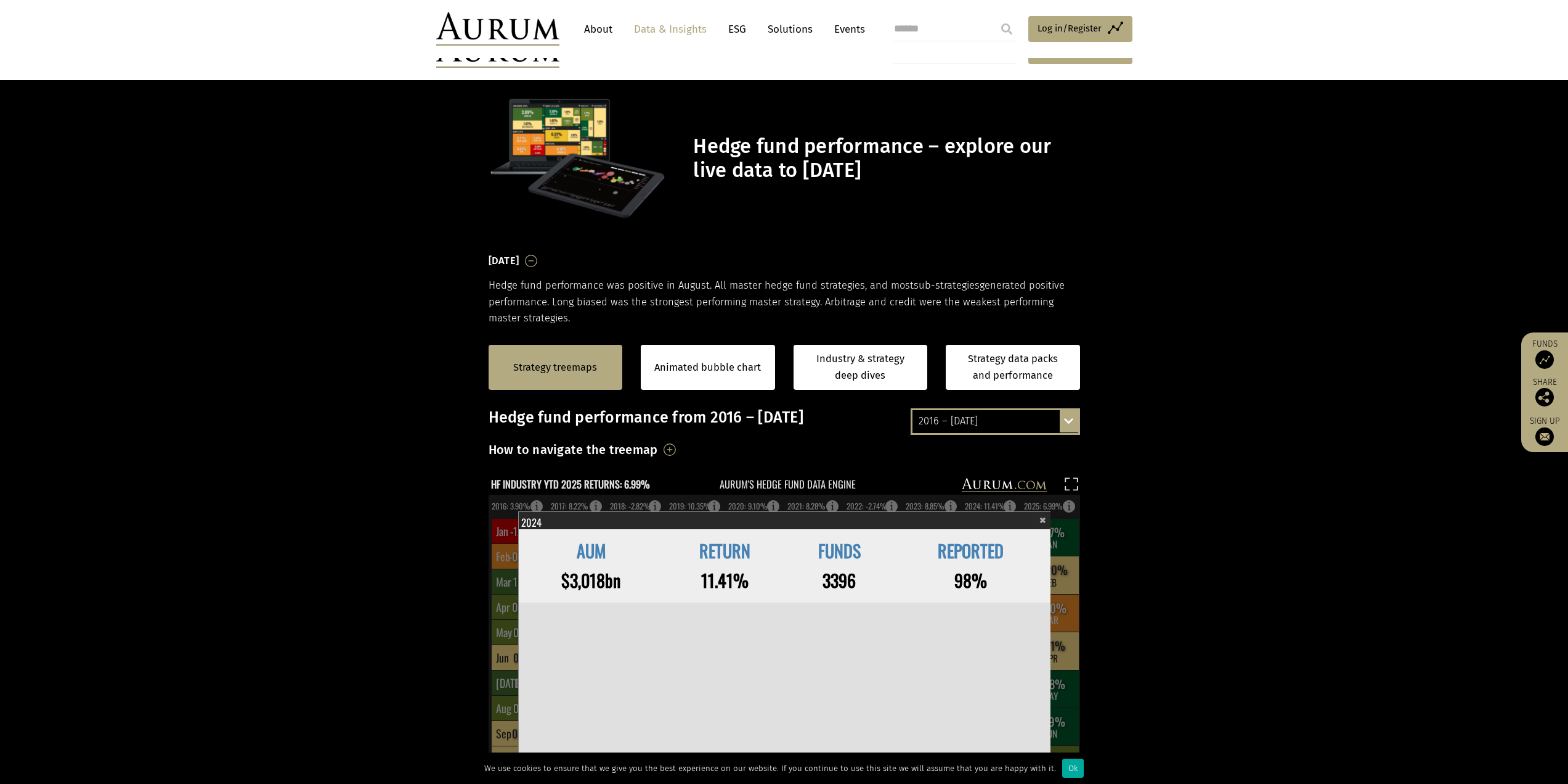
scroll to position [162, 0]
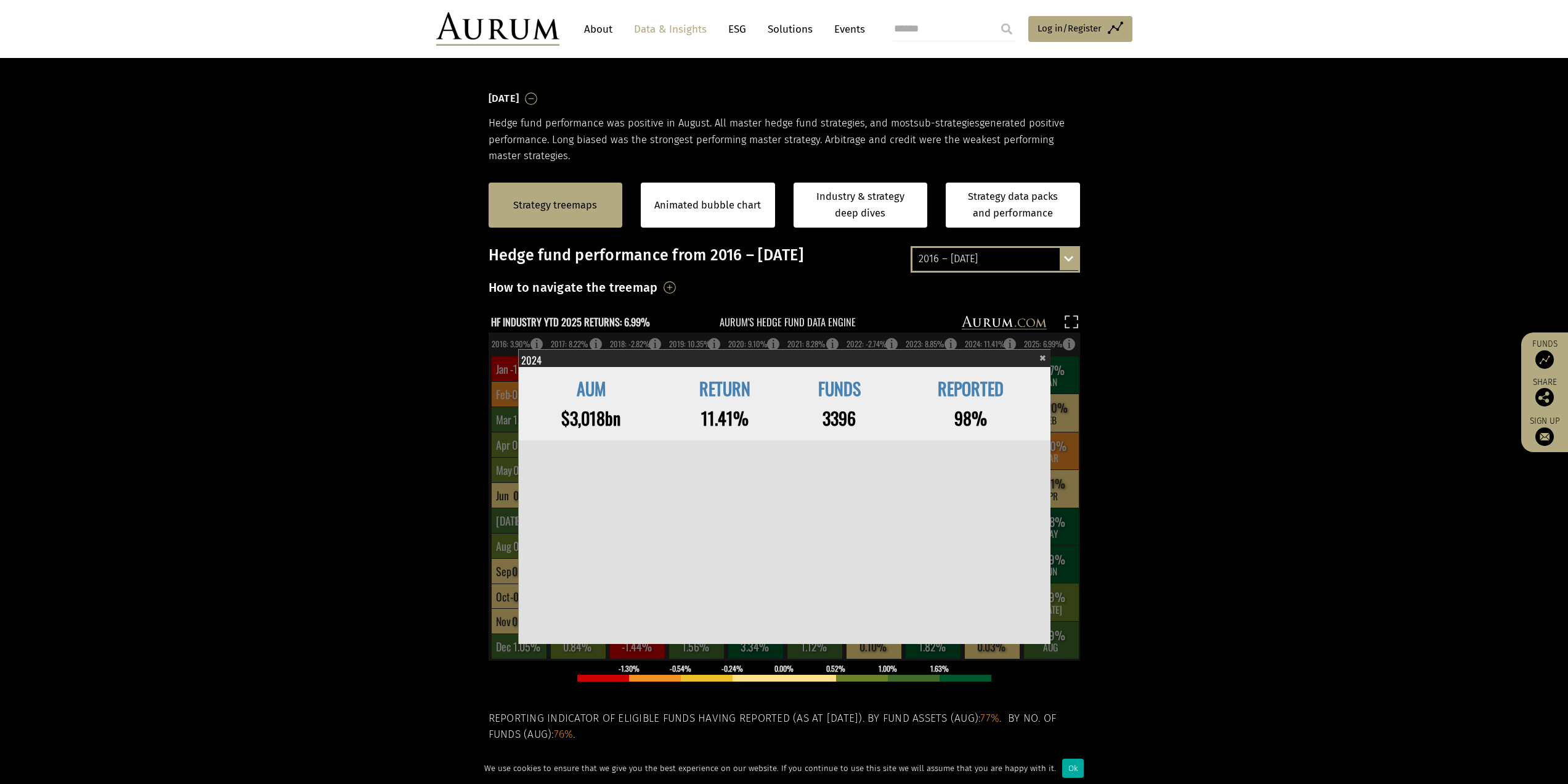
click at [1033, 357] on div "2024" at bounding box center [784, 358] width 525 height 18
click at [1036, 358] on div "2024" at bounding box center [784, 358] width 525 height 18
click at [1042, 358] on span "×" at bounding box center [1042, 356] width 7 height 14
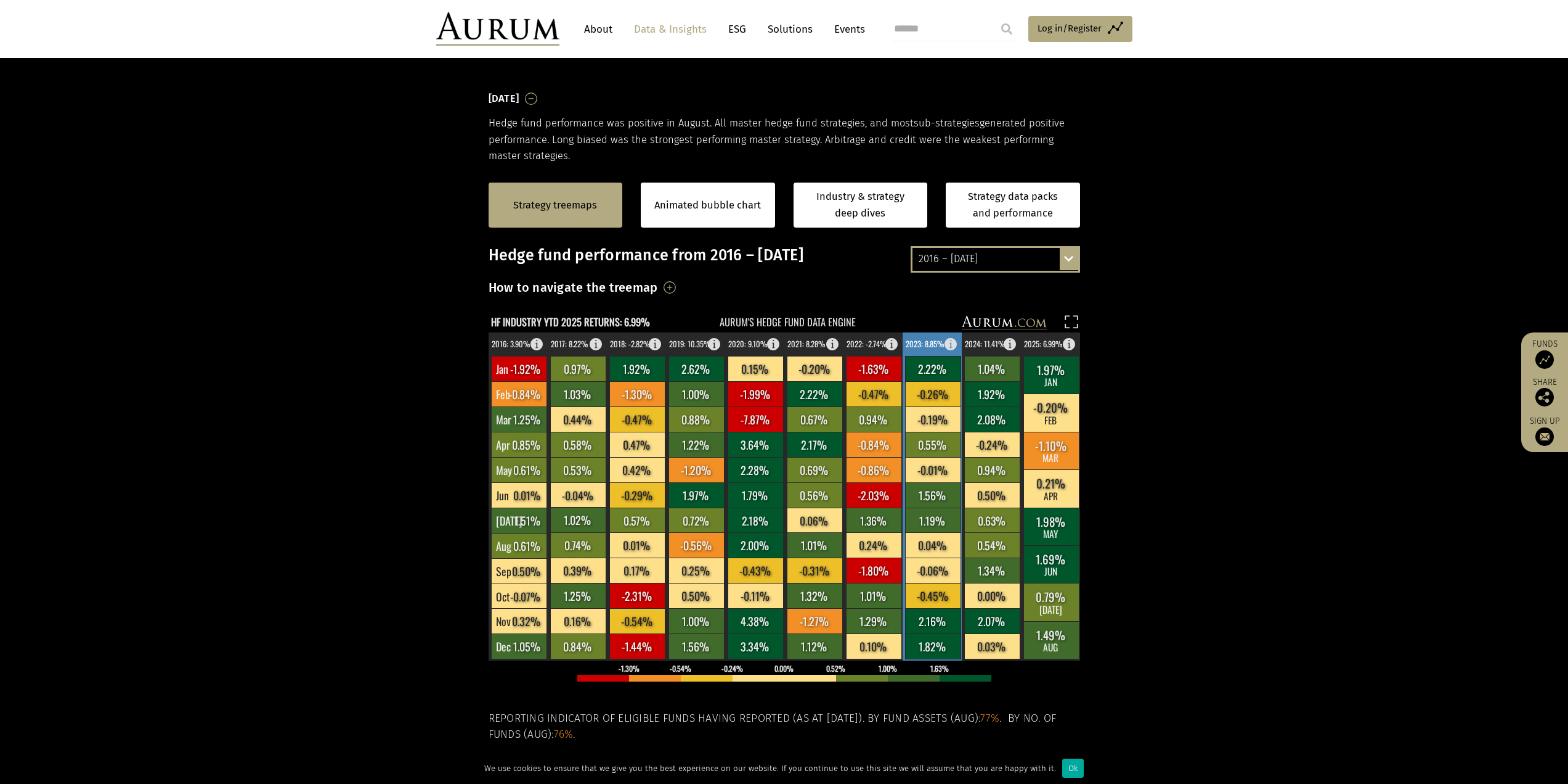
click at [954, 344] on rect at bounding box center [954, 341] width 15 height 18
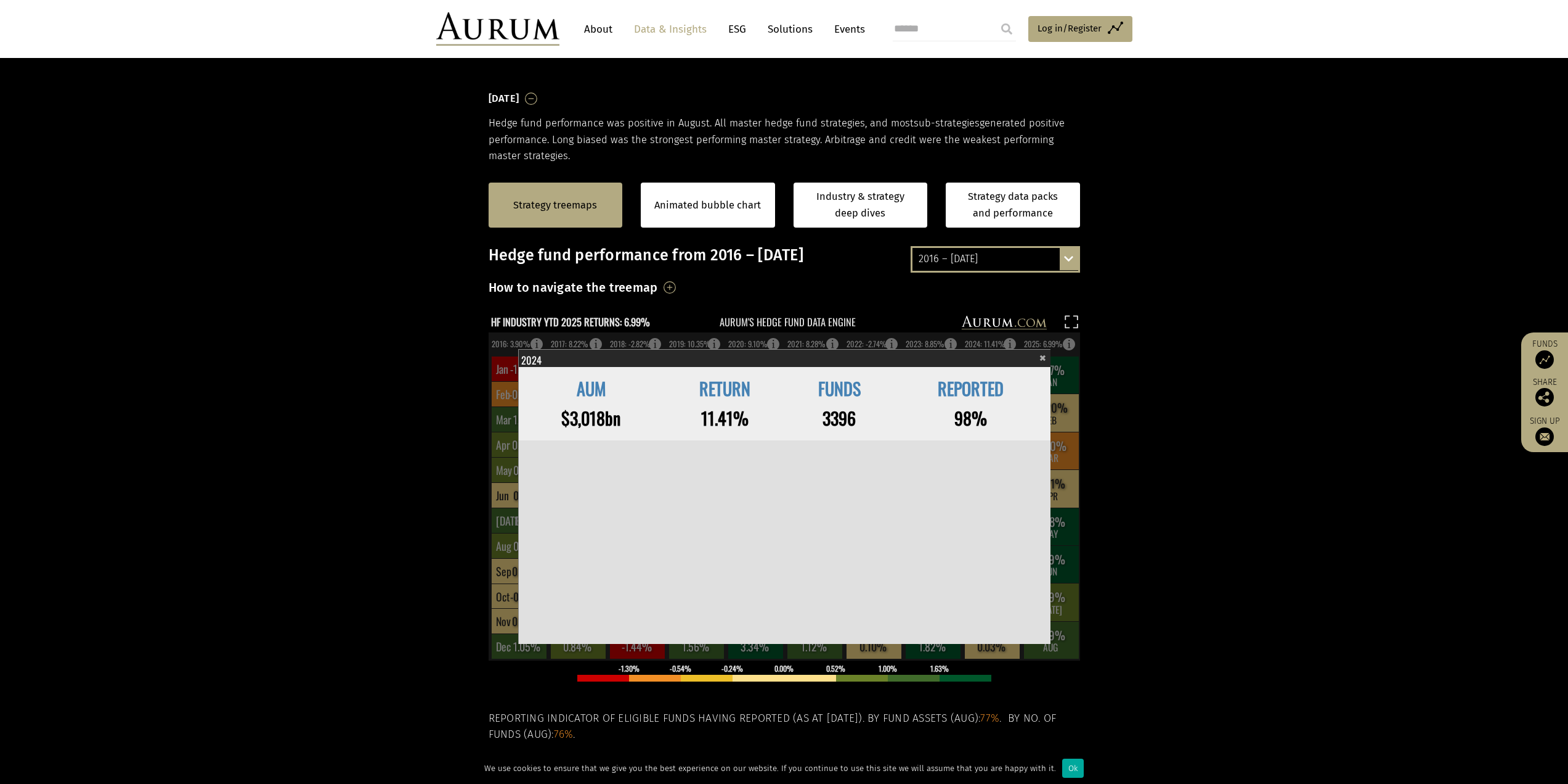
click at [1044, 359] on span "×" at bounding box center [1042, 356] width 7 height 14
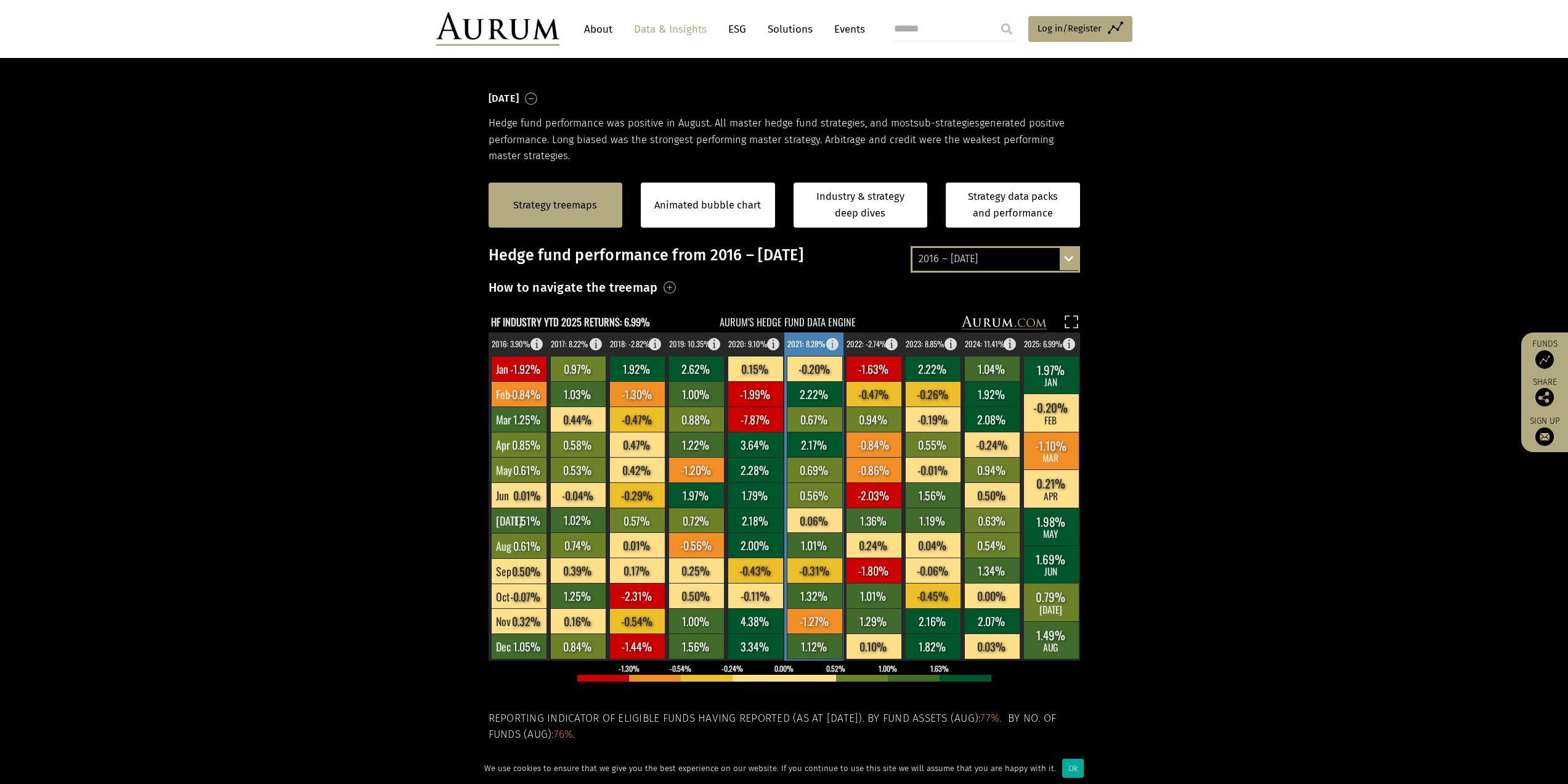
click at [837, 339] on rect at bounding box center [836, 341] width 15 height 18
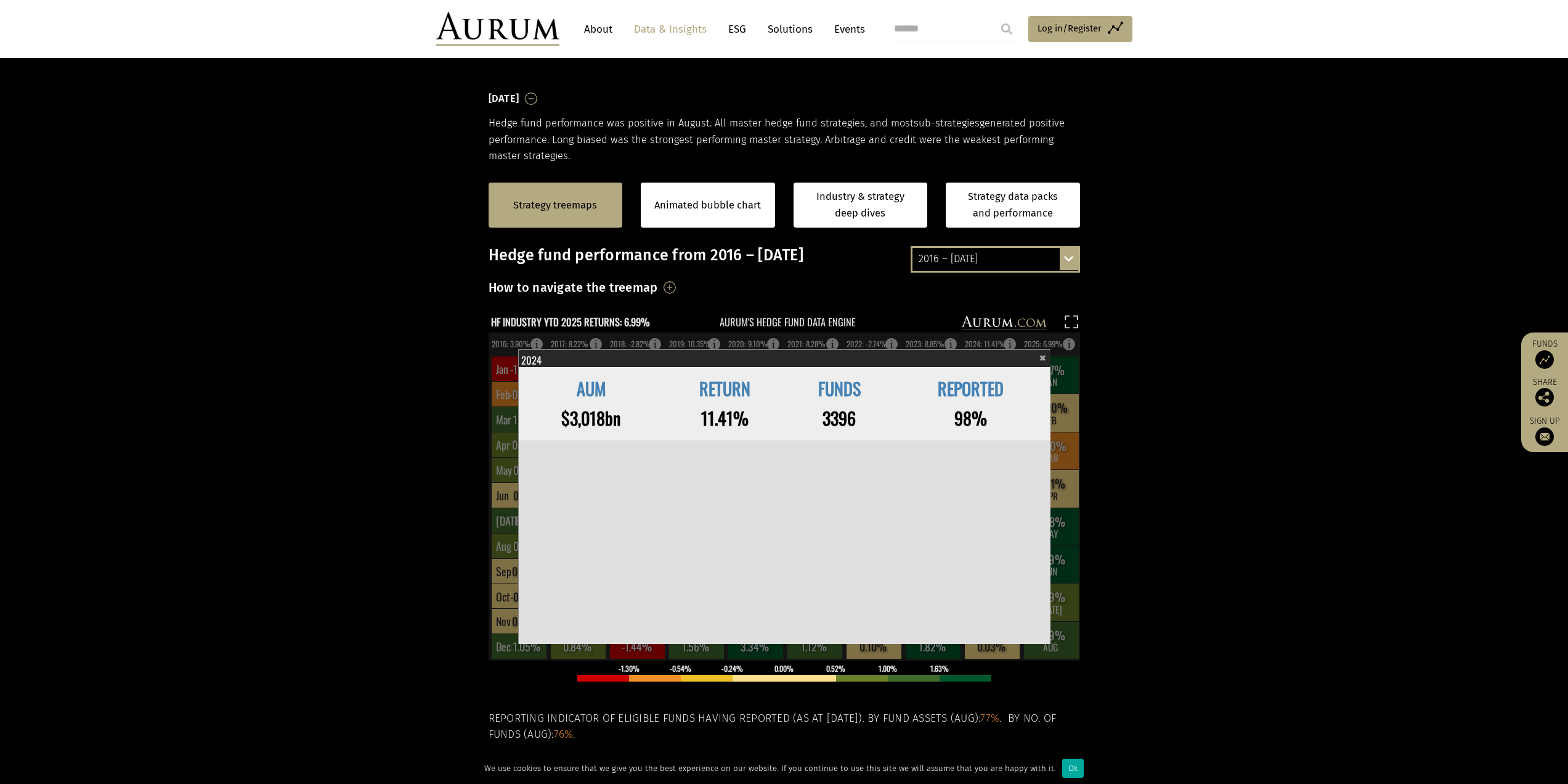
click at [1042, 358] on span "×" at bounding box center [1042, 356] width 7 height 14
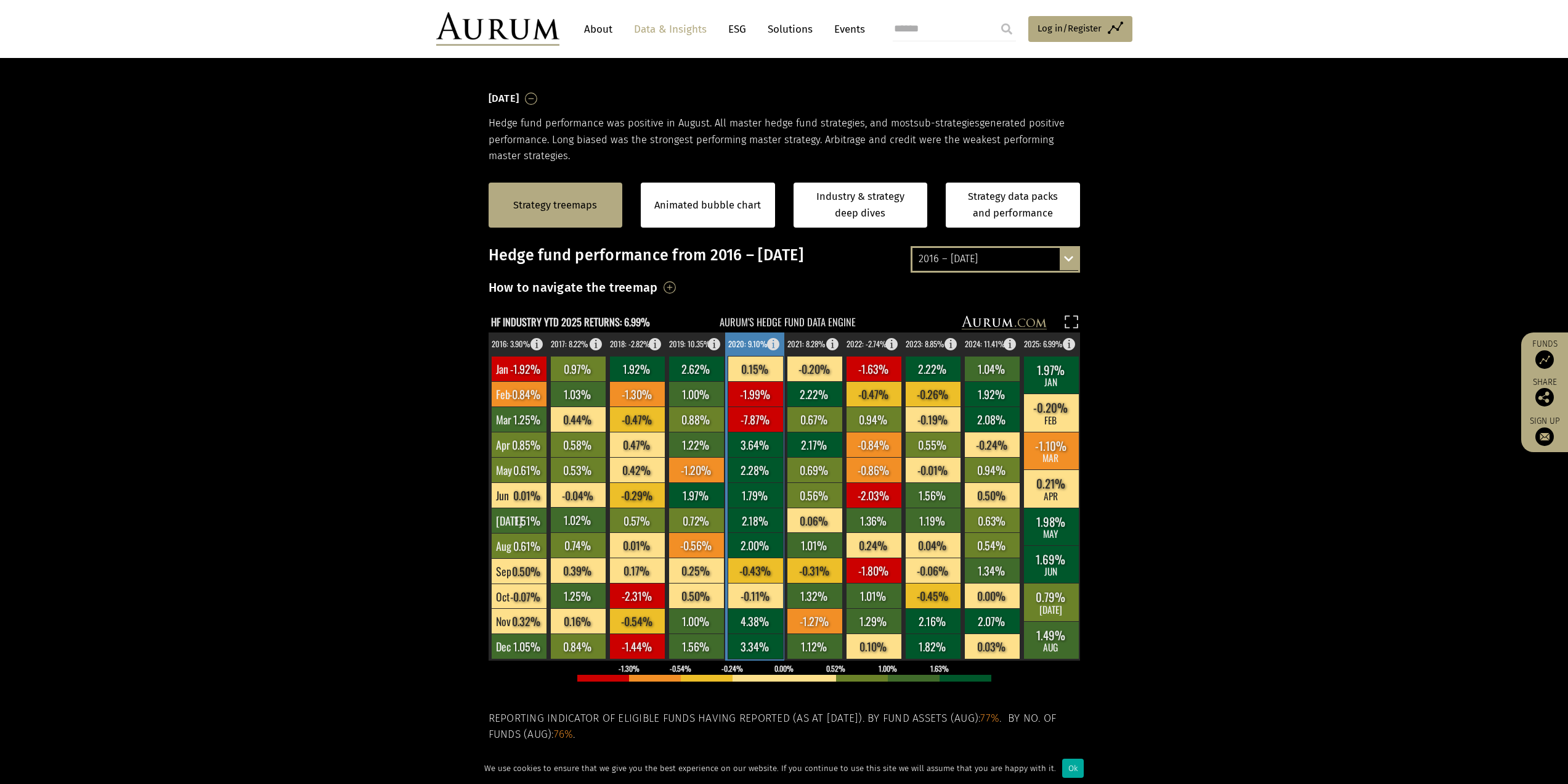
click at [772, 346] on rect at bounding box center [777, 341] width 15 height 18
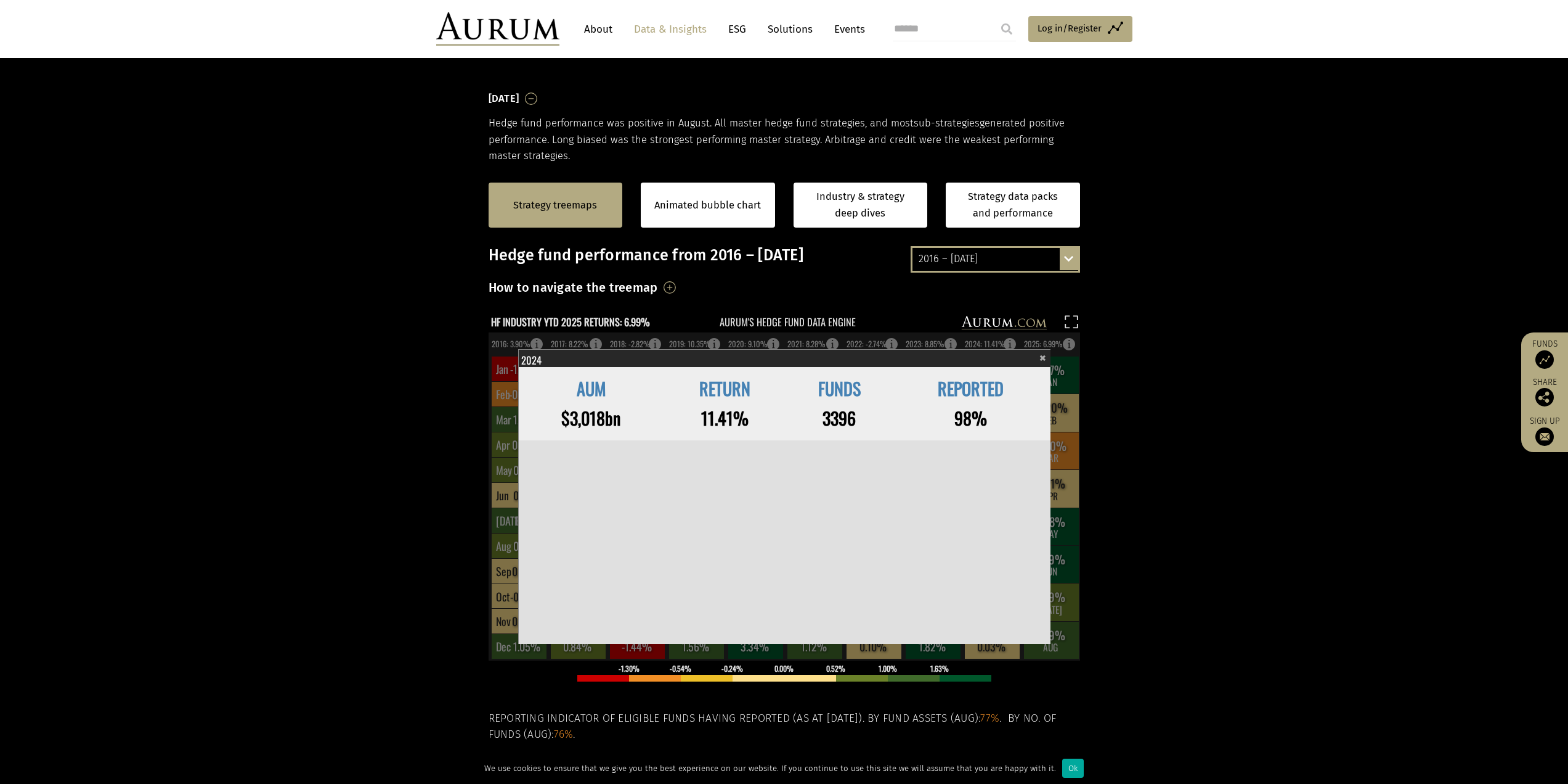
click at [1038, 359] on div "× 2020" at bounding box center [785, 358] width 533 height 18
click at [1043, 354] on span "×" at bounding box center [1042, 356] width 7 height 14
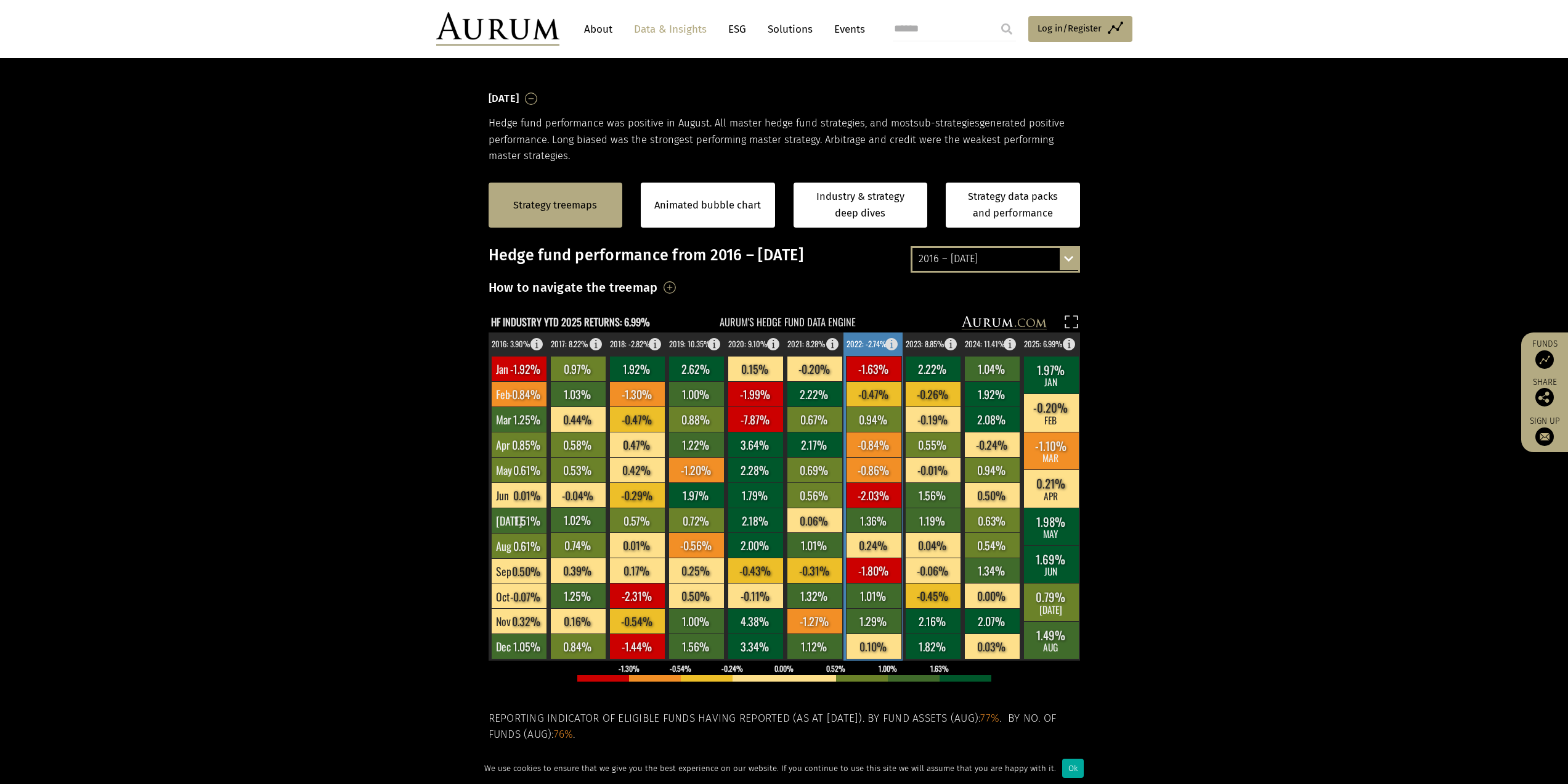
click at [887, 347] on rect at bounding box center [873, 496] width 60 height 328
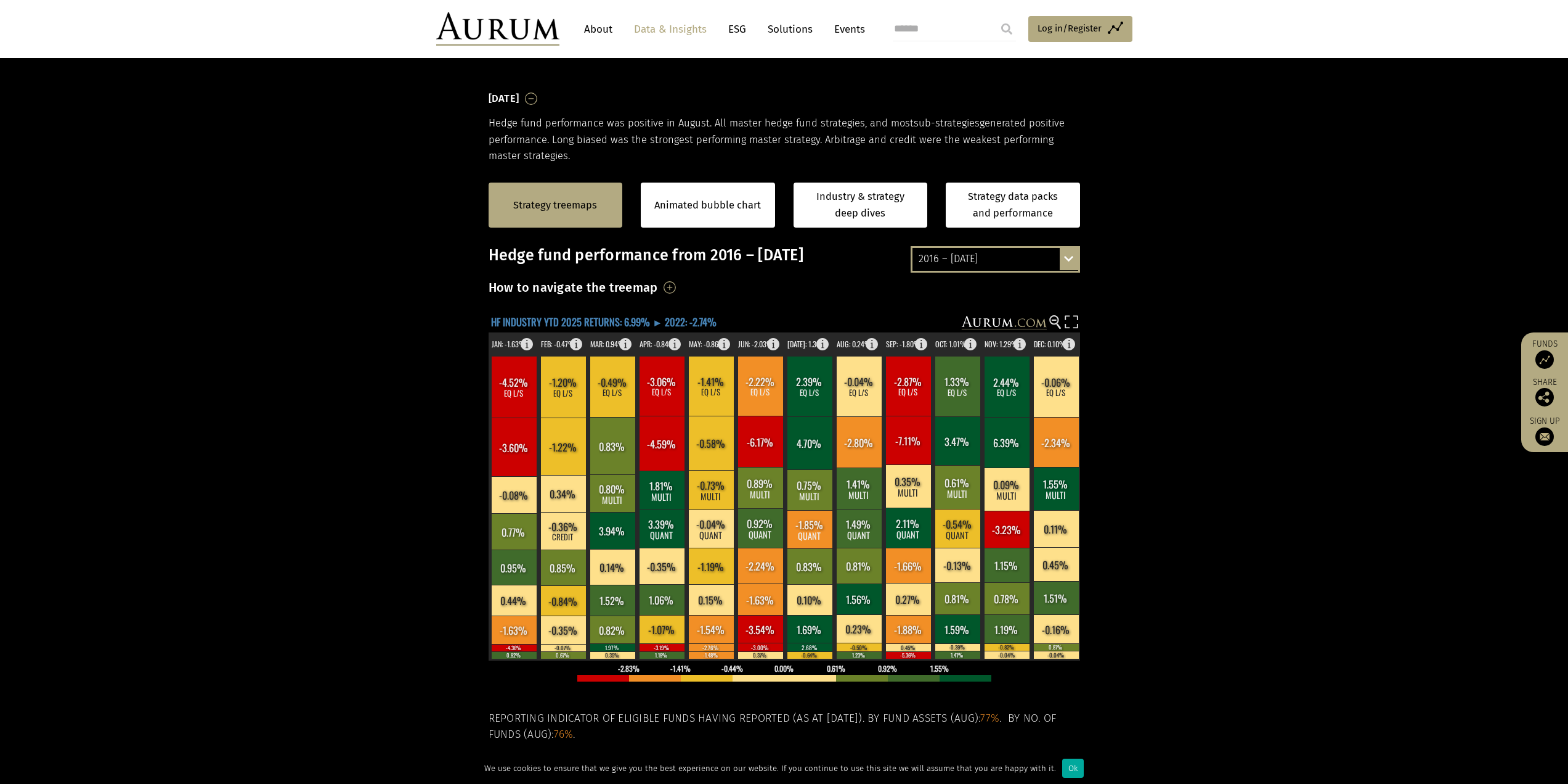
click at [633, 323] on text "HF INDUSTRY YTD 2025 RETURNS: 6.99% ► 2022: -2.74%" at bounding box center [604, 322] width 225 height 16
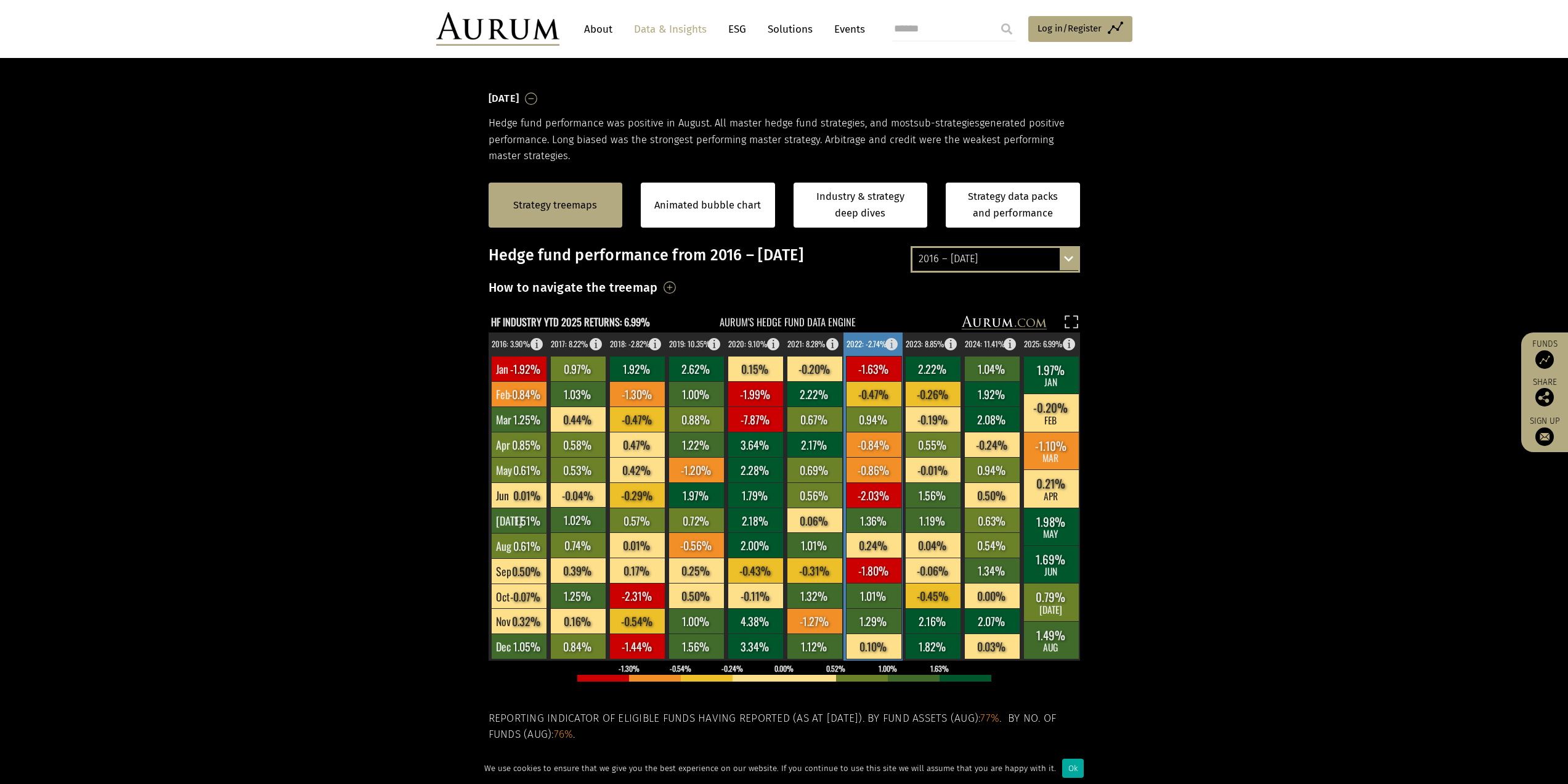
click at [893, 342] on rect at bounding box center [895, 341] width 15 height 18
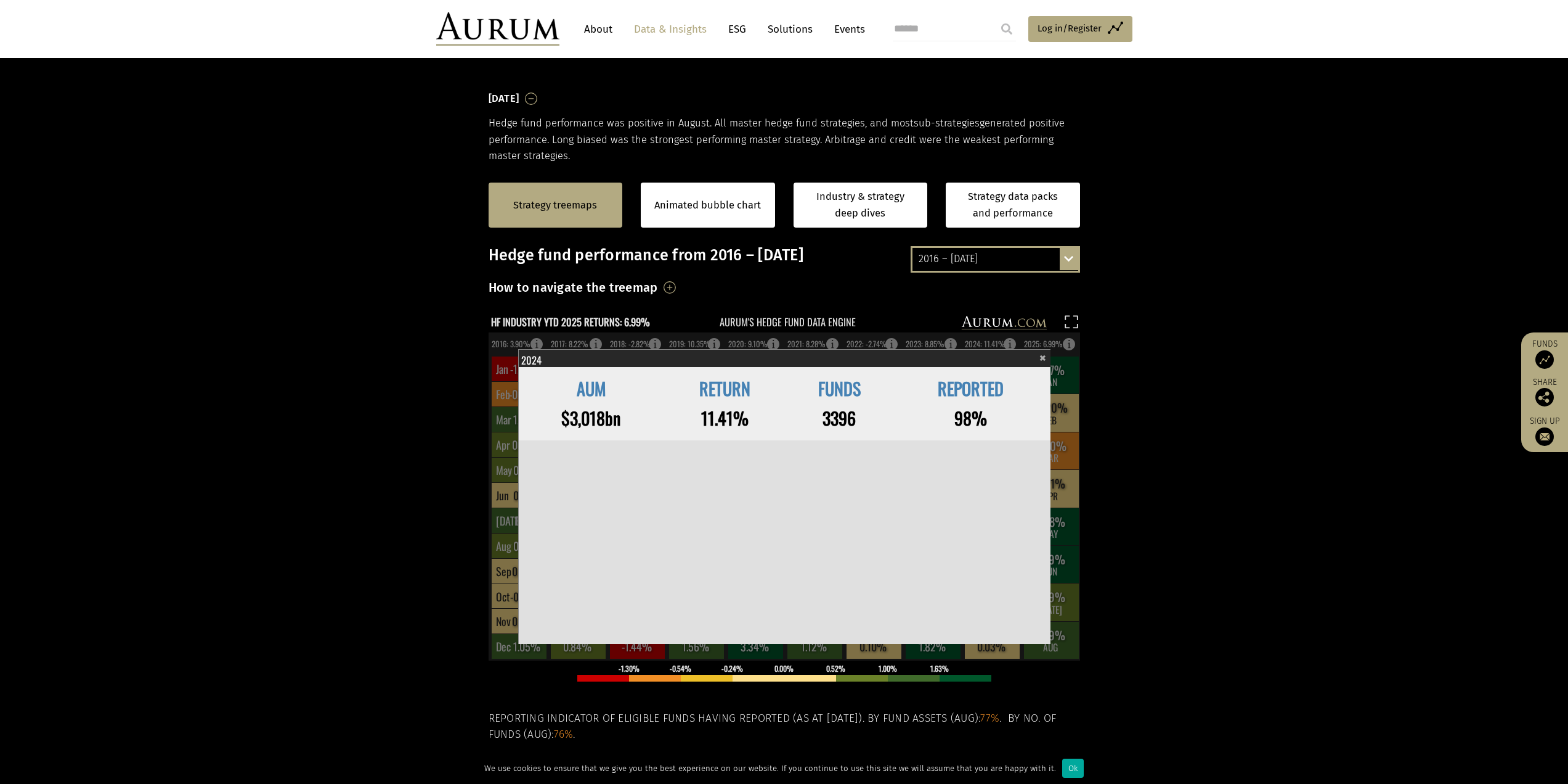
click at [1045, 351] on span "×" at bounding box center [1042, 356] width 7 height 14
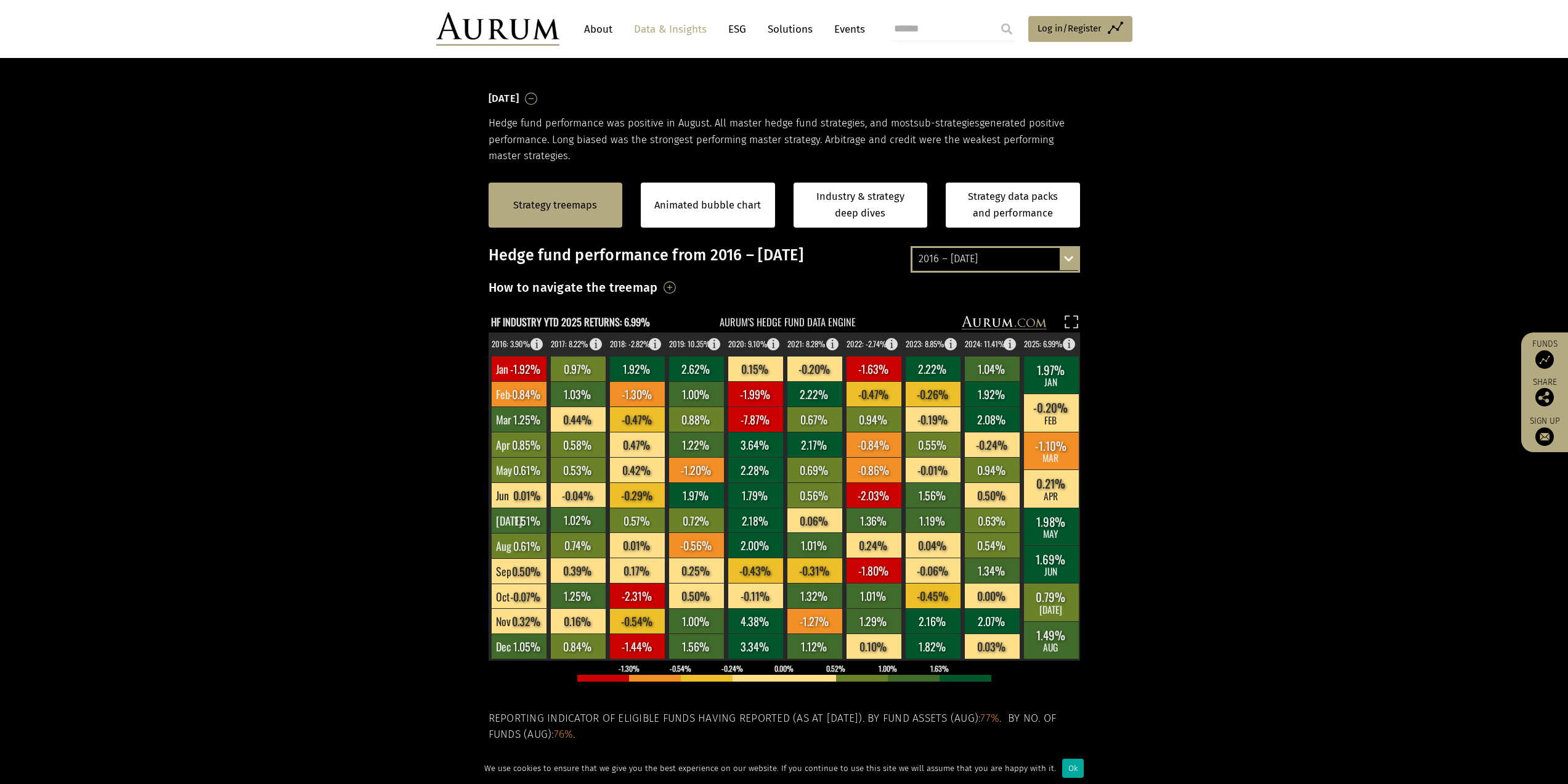
click at [658, 282] on h3 "How to navigate the treemap" at bounding box center [573, 286] width 169 height 21
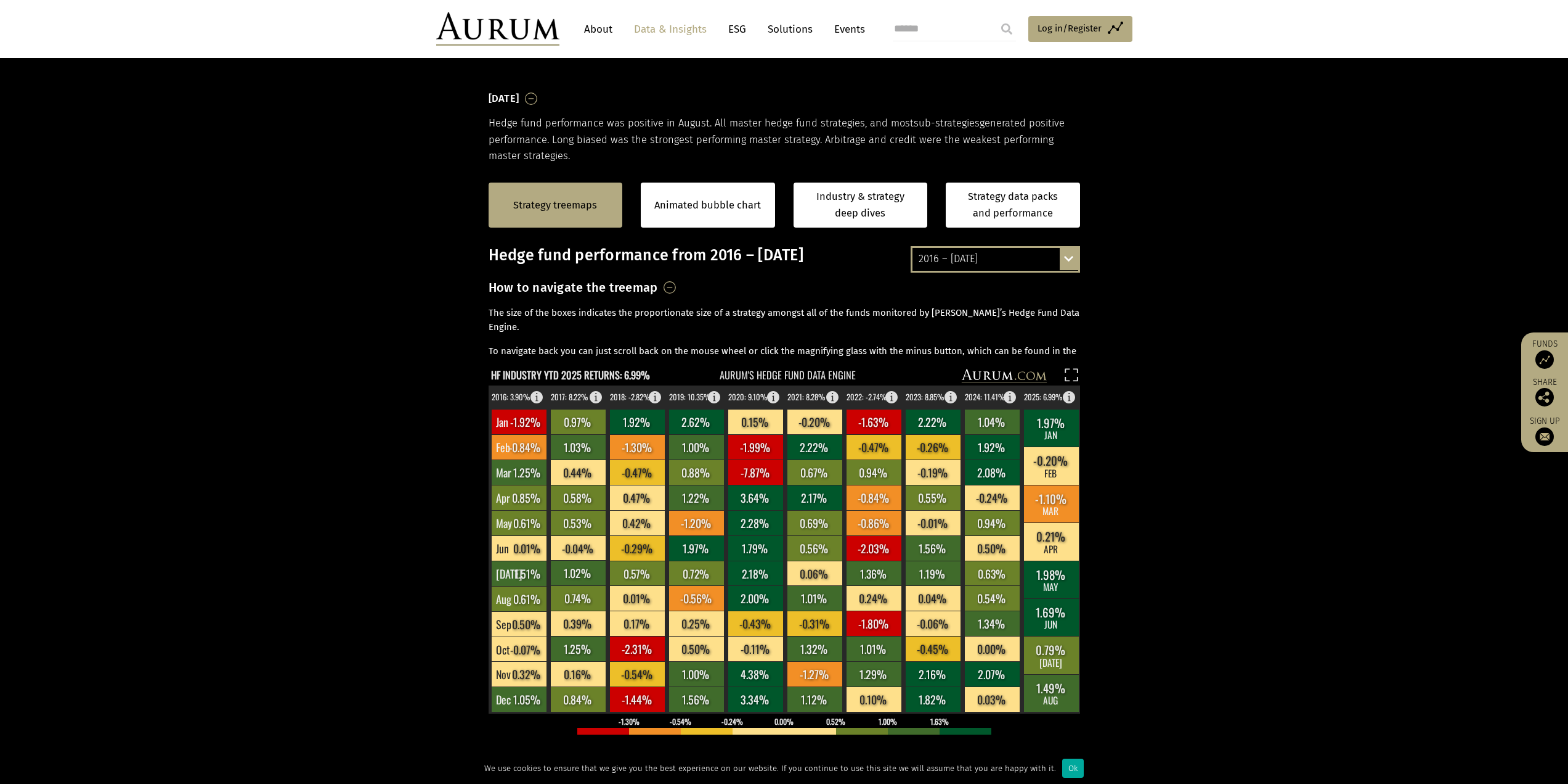
click at [658, 282] on h3 "How to navigate the treemap" at bounding box center [573, 286] width 169 height 21
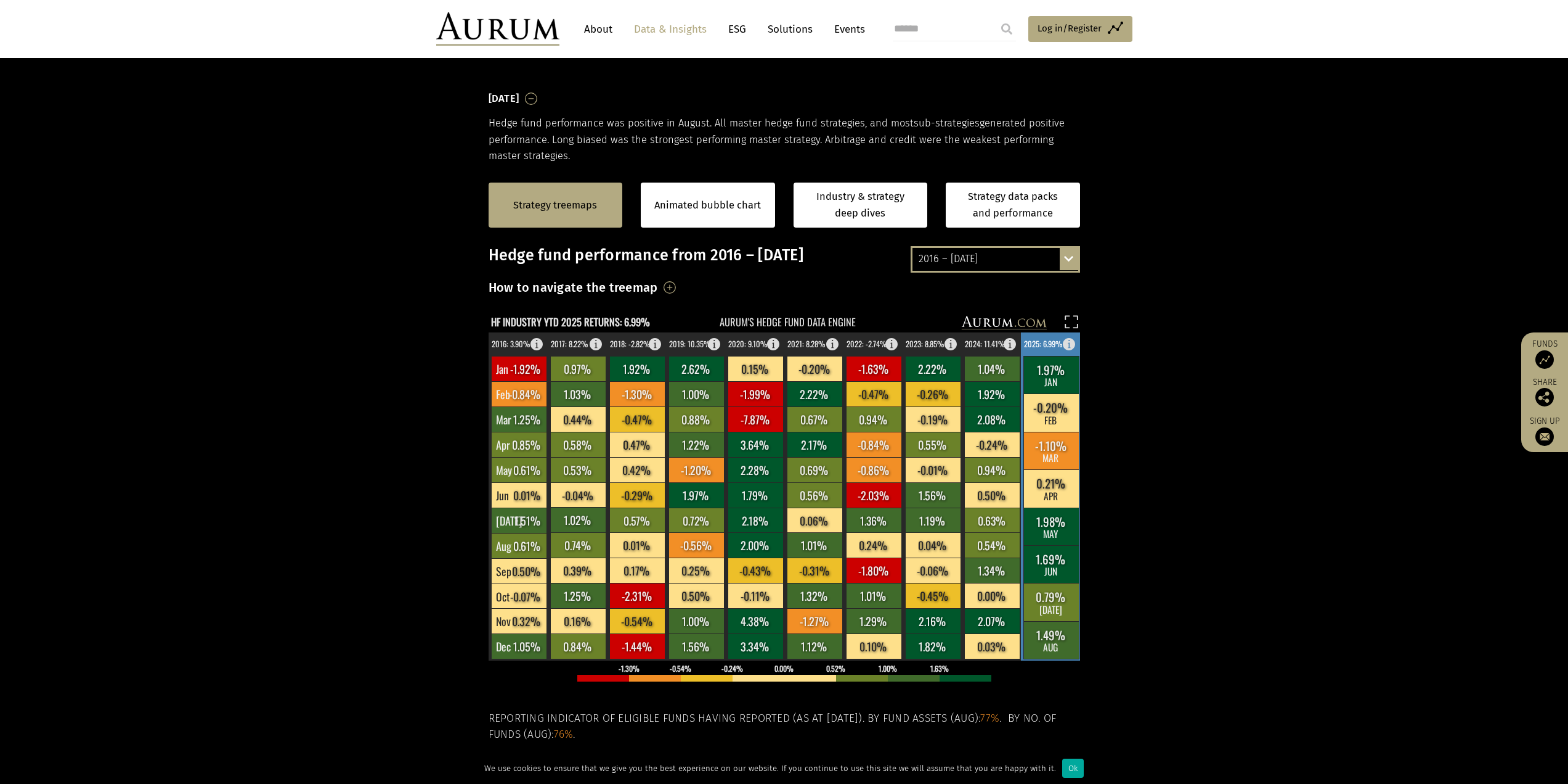
click at [1062, 340] on text "2025: 6.99%" at bounding box center [1043, 343] width 38 height 12
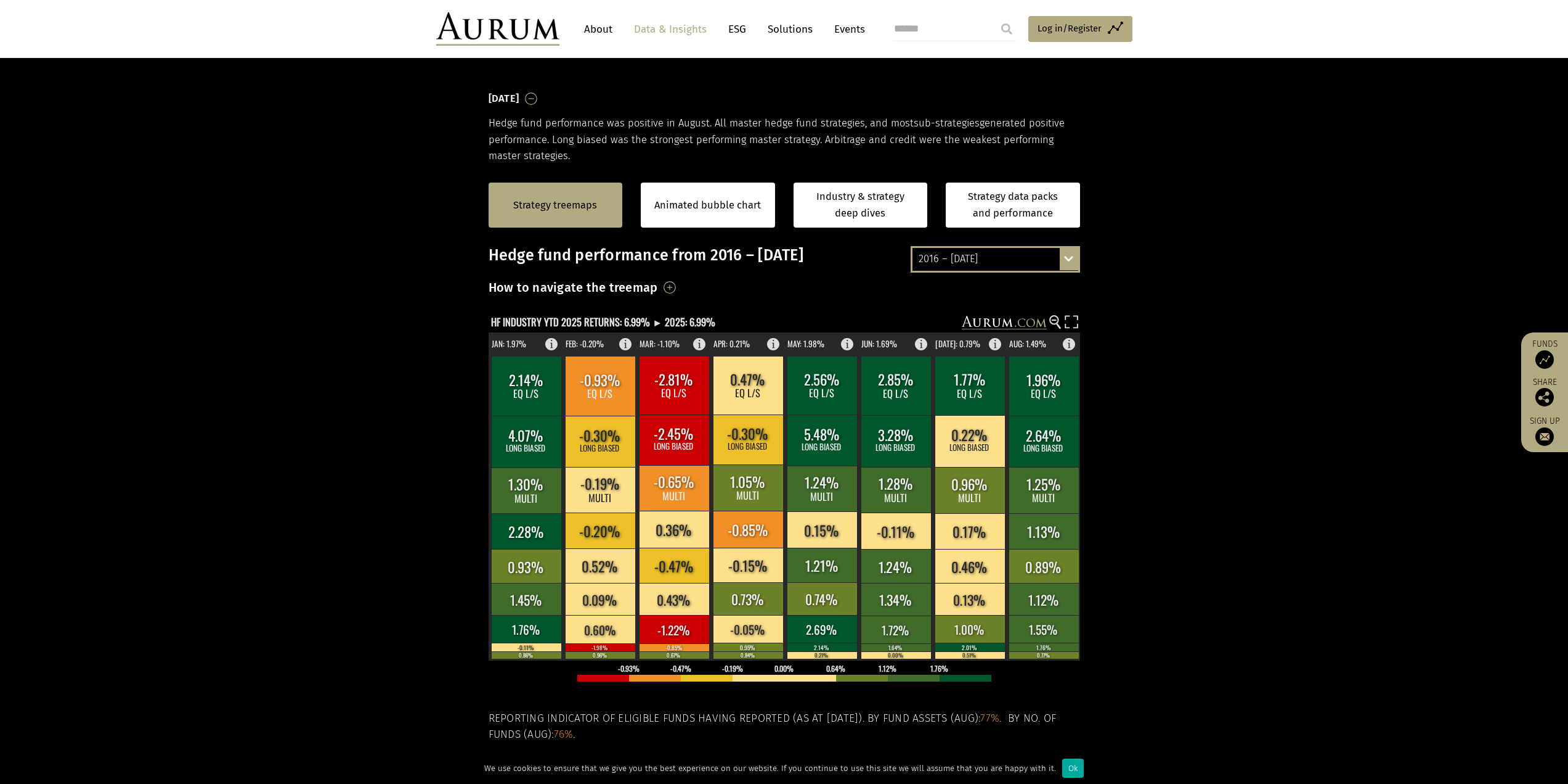
scroll to position [224, 0]
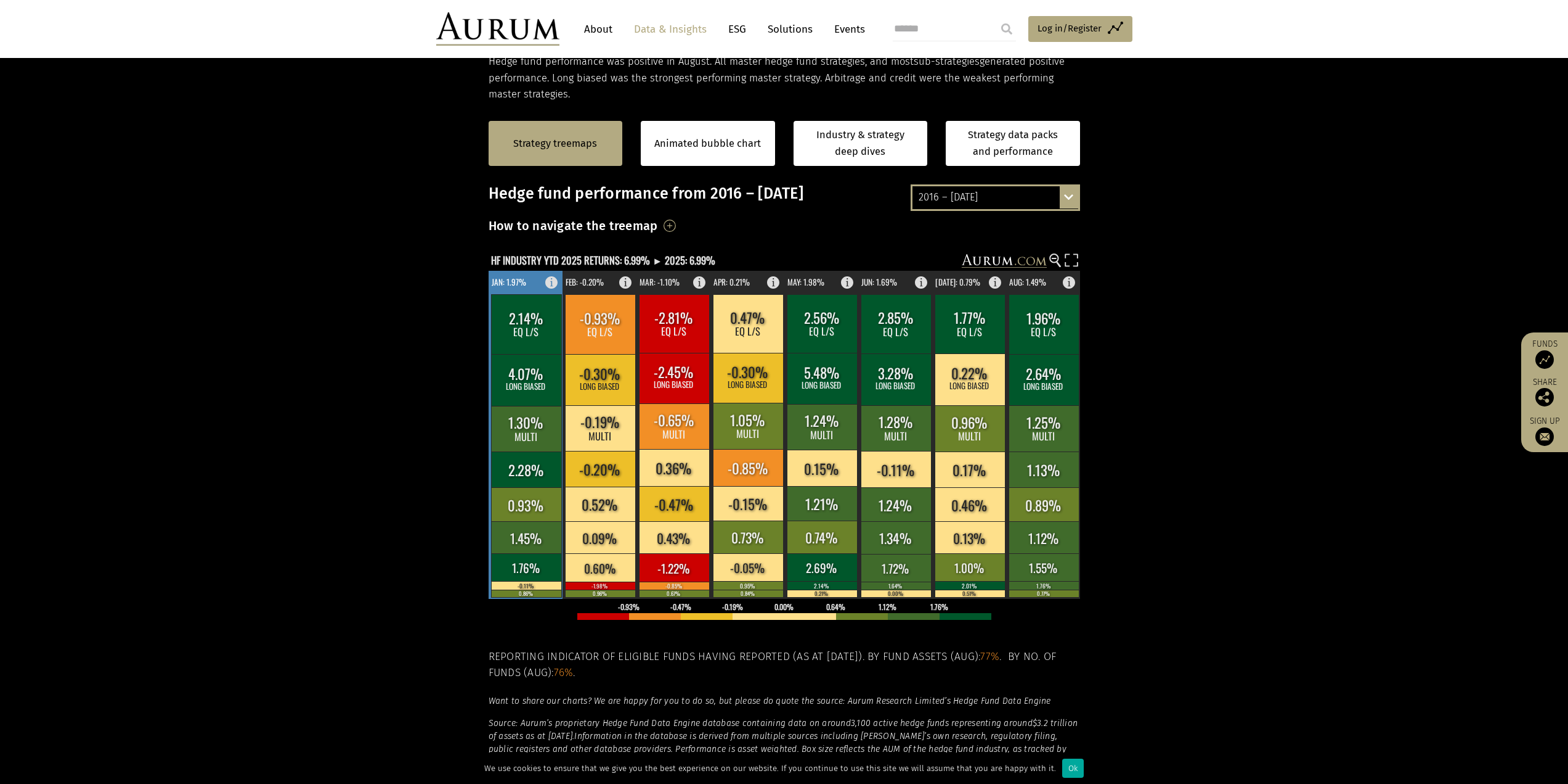
click at [503, 356] on rect at bounding box center [526, 380] width 70 height 52
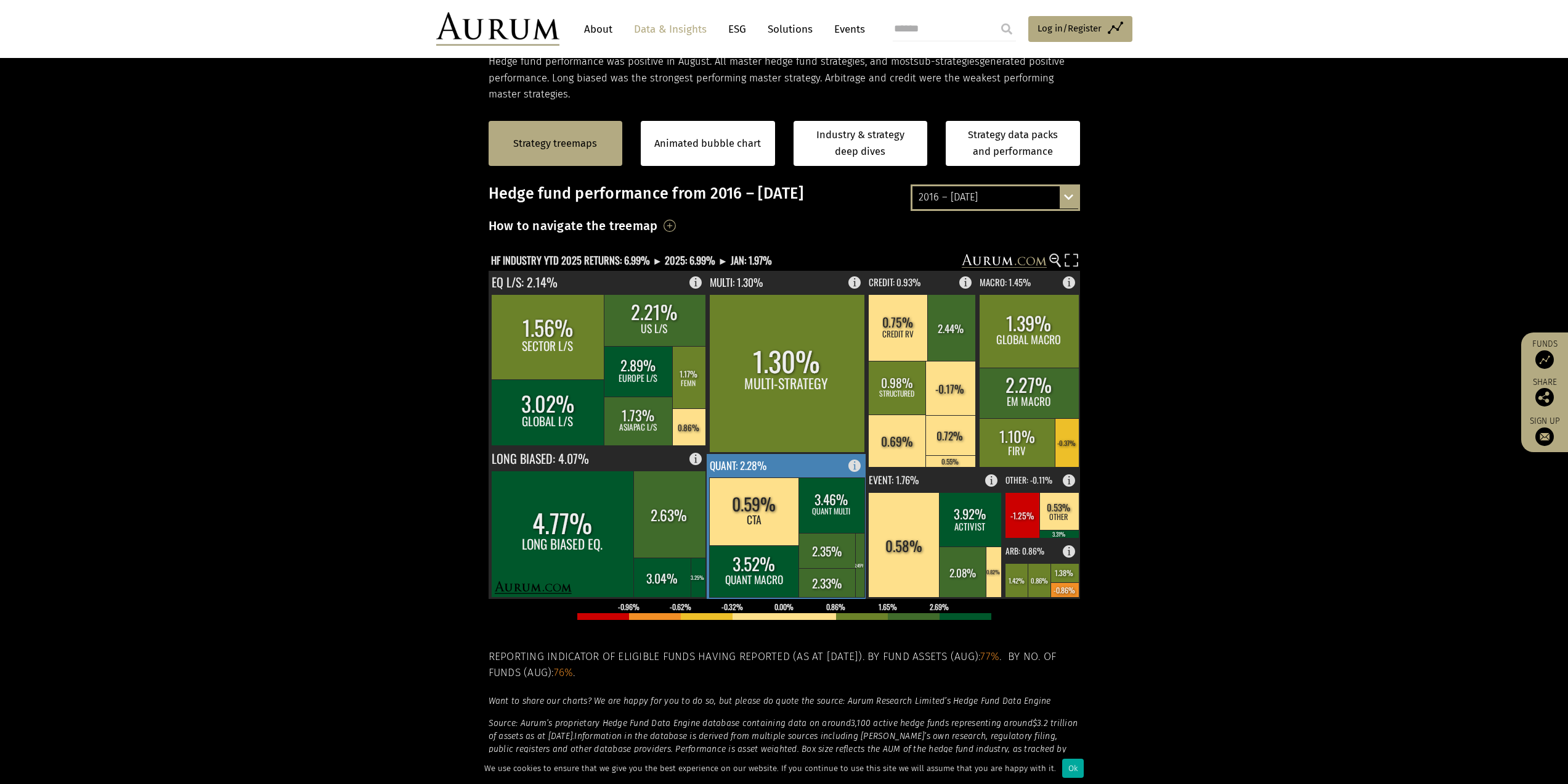
click at [856, 458] on rect at bounding box center [858, 462] width 15 height 18
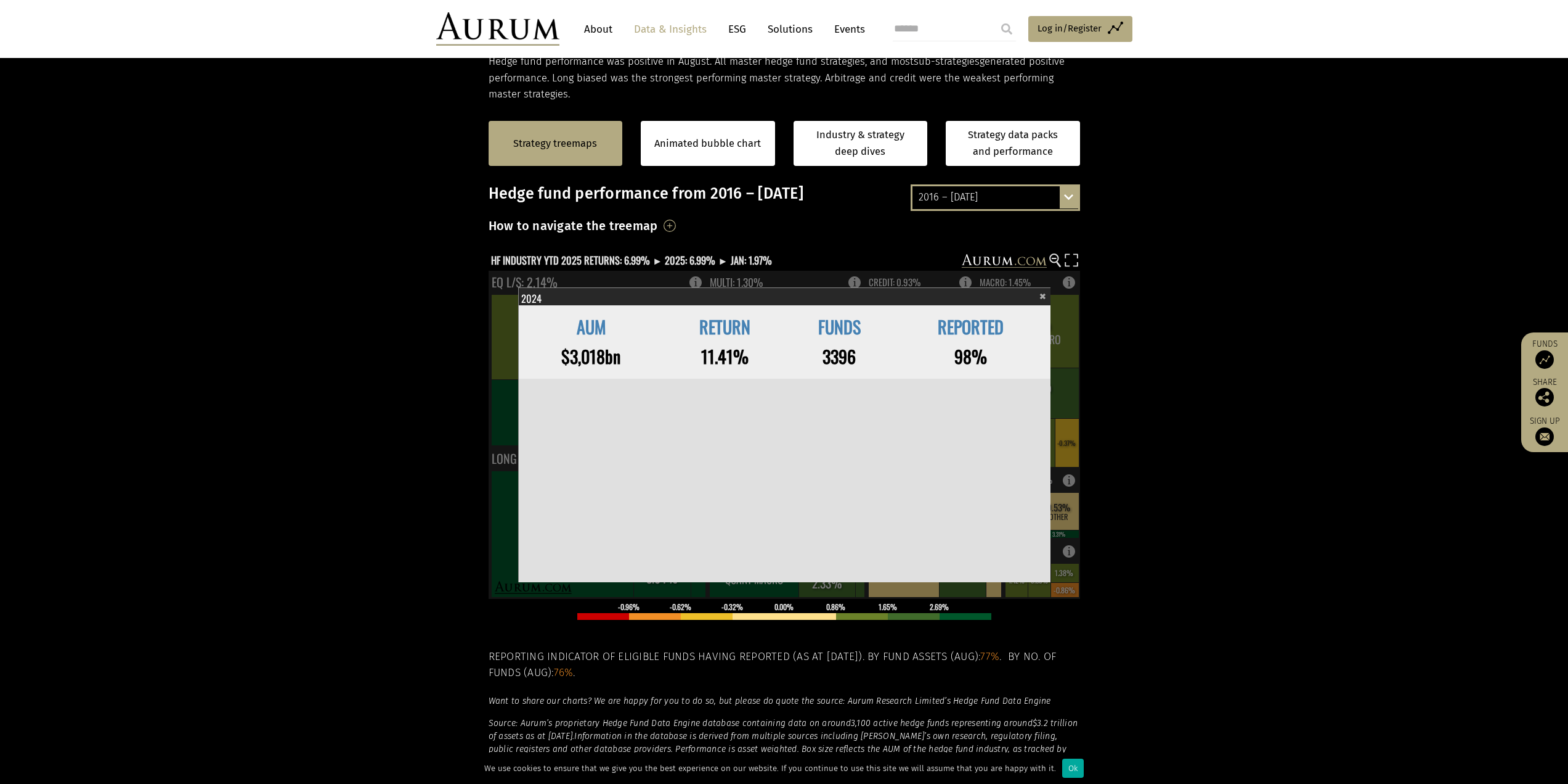
click at [1041, 296] on span "×" at bounding box center [1042, 294] width 7 height 14
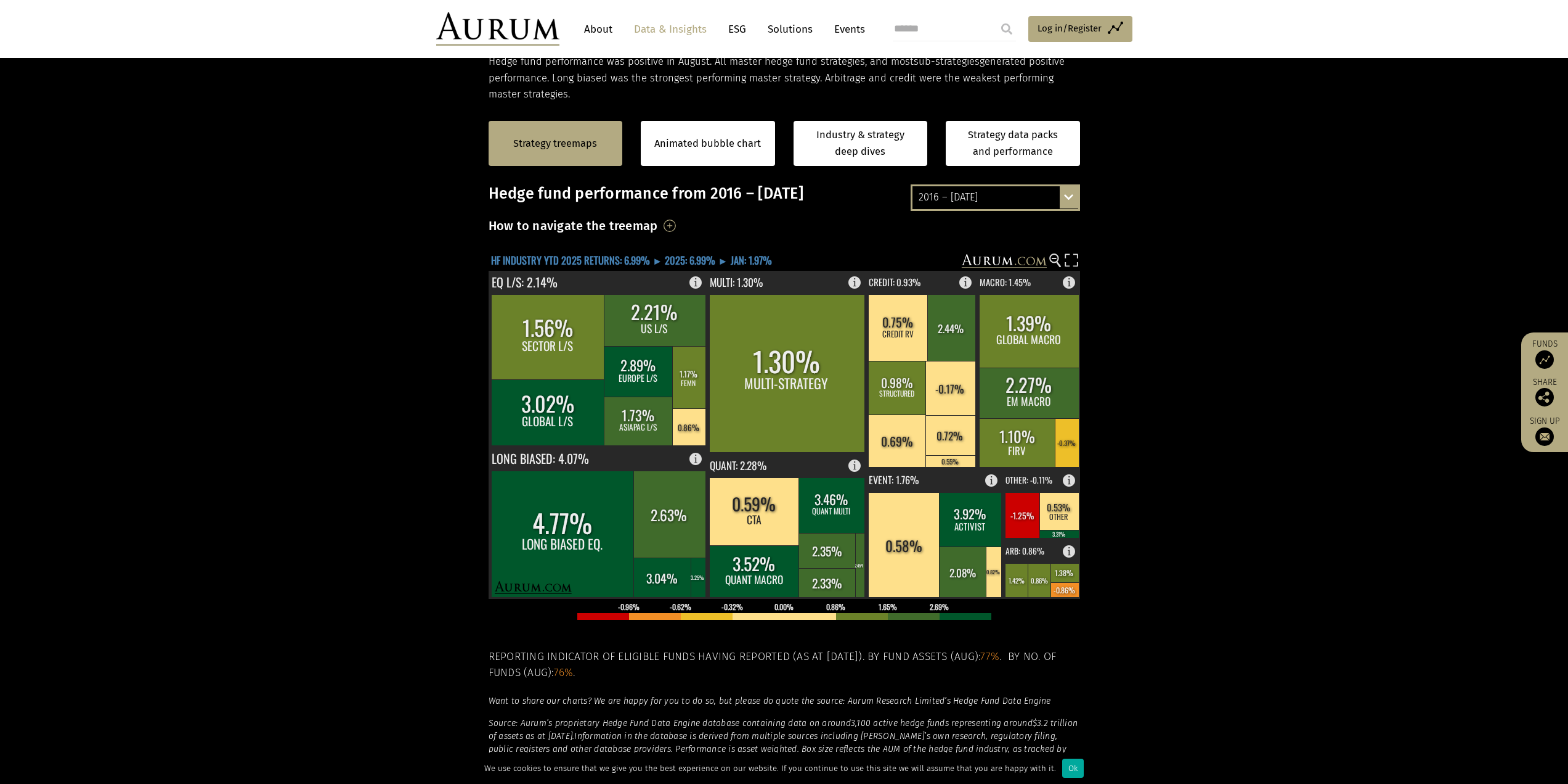
click at [702, 256] on text "HF INDUSTRY YTD 2025 RETURNS: 6.99% ► 2025: 6.99% ► JAN: 1.97%" at bounding box center [632, 260] width 281 height 16
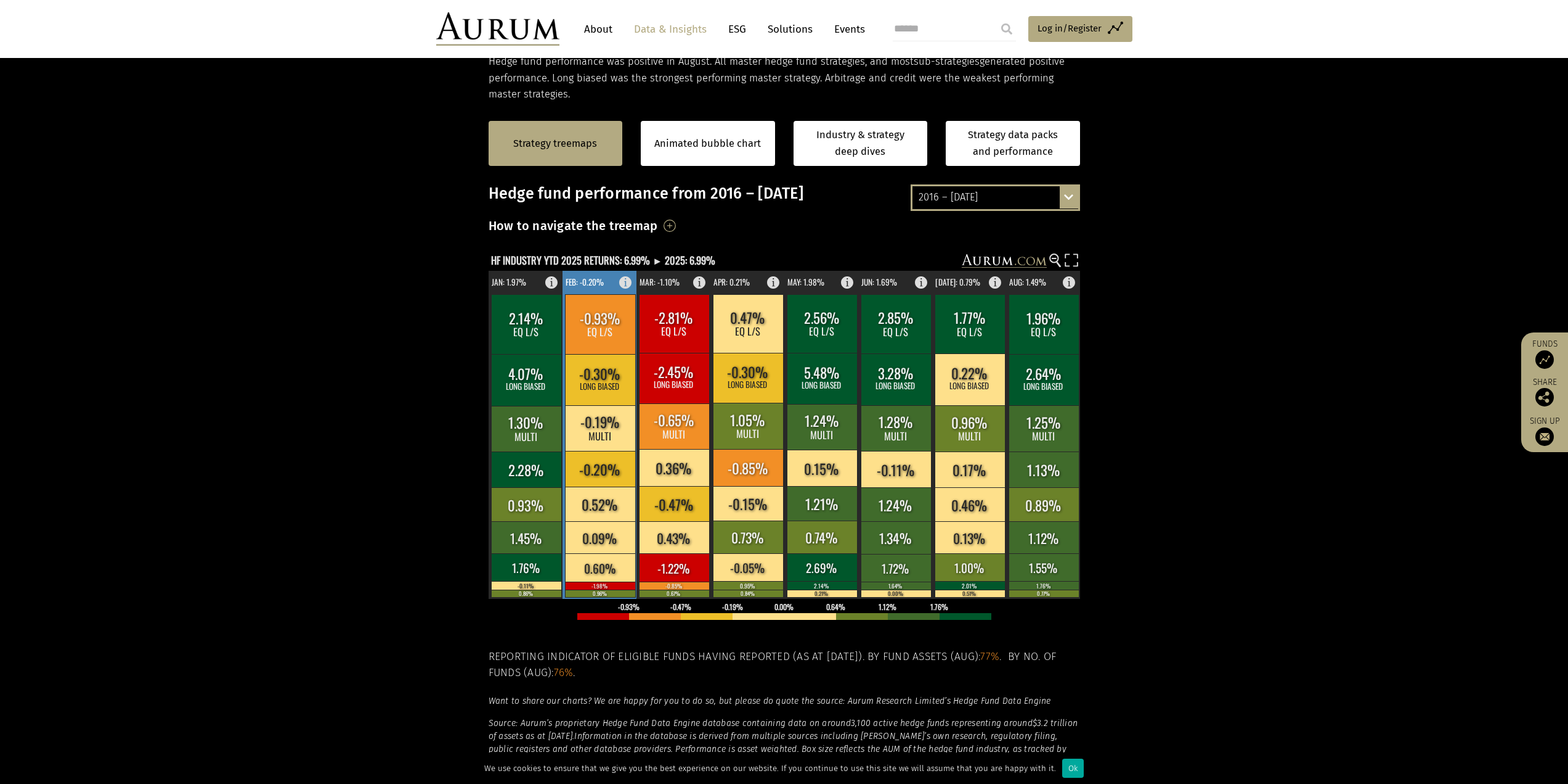
click at [617, 493] on rect at bounding box center [600, 504] width 70 height 34
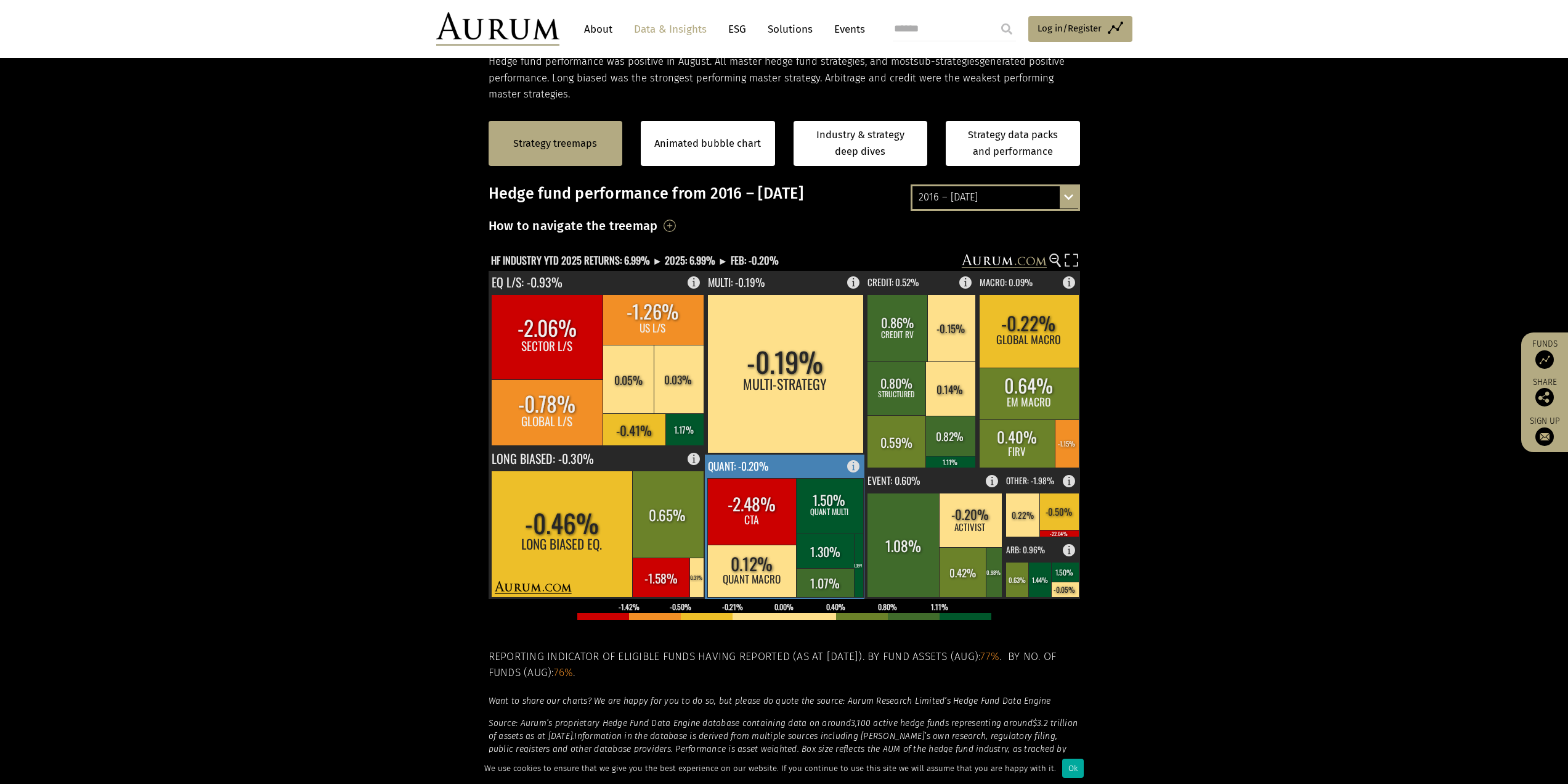
click at [848, 467] on rect at bounding box center [785, 526] width 161 height 145
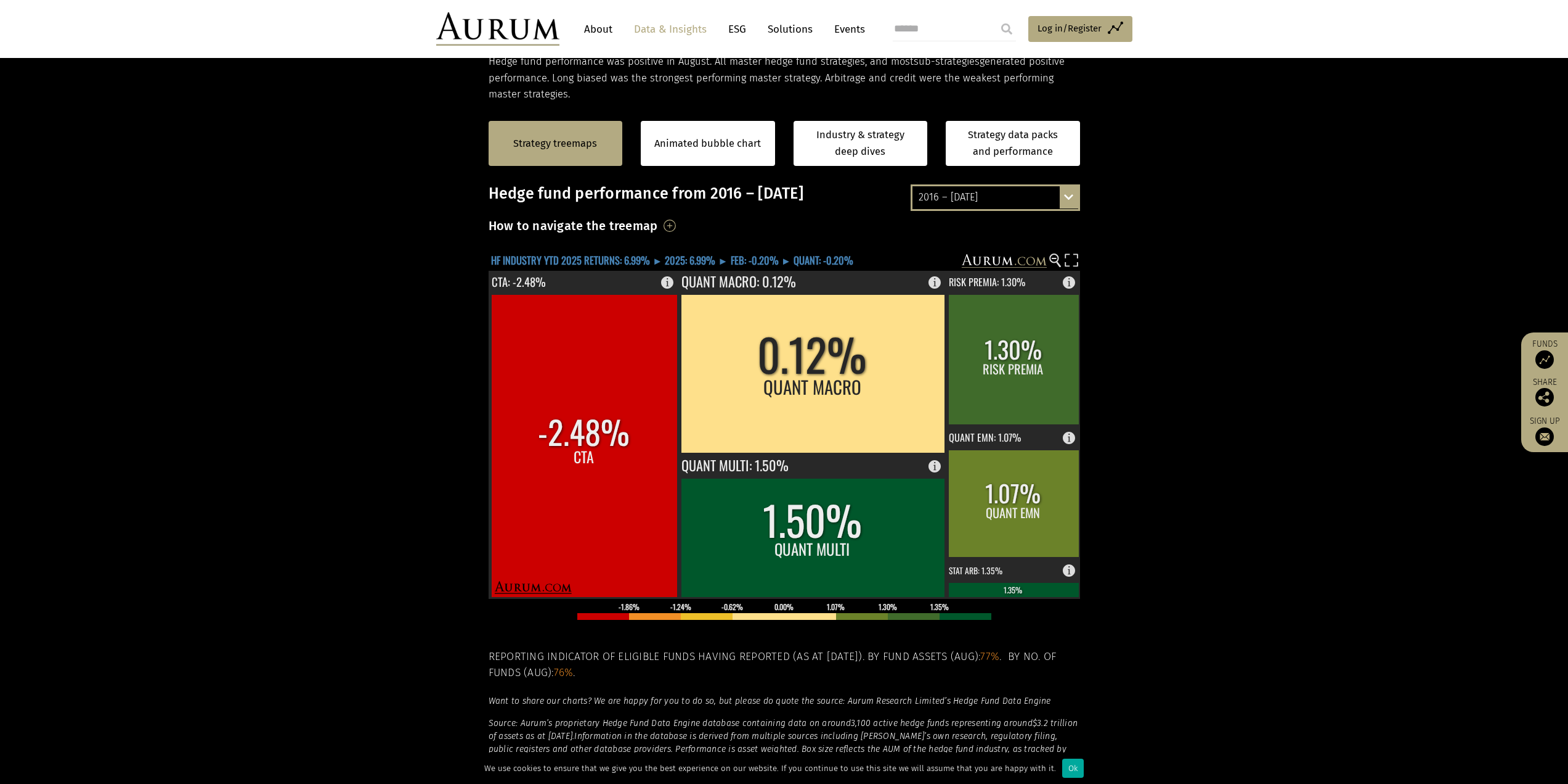
click at [749, 262] on text "HF INDUSTRY YTD 2025 RETURNS: 6.99% ► 2025: 6.99% ► FEB: -0.20% ► QUANT: -0.20%" at bounding box center [672, 260] width 363 height 16
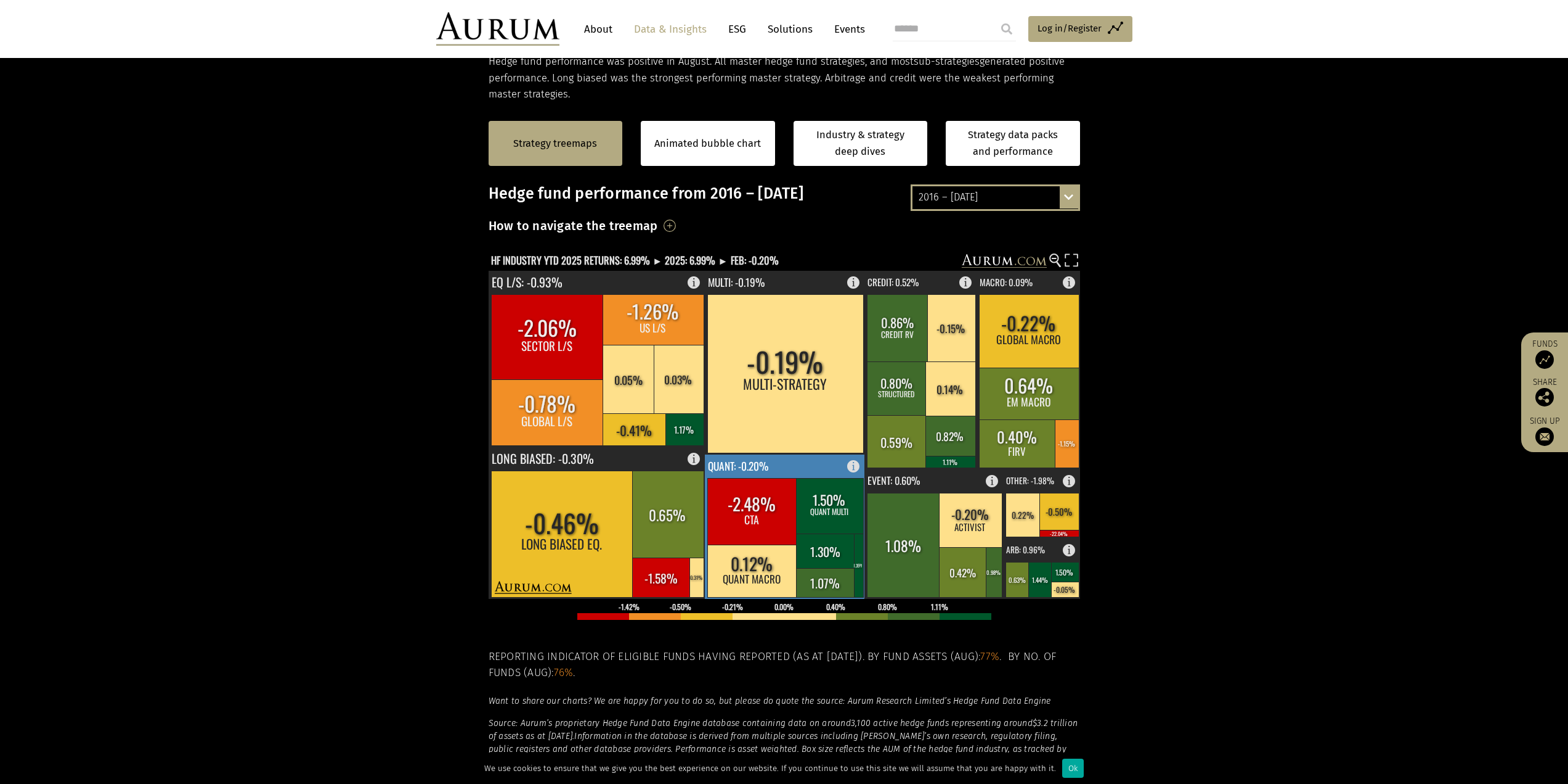
click at [854, 465] on rect at bounding box center [856, 463] width 15 height 18
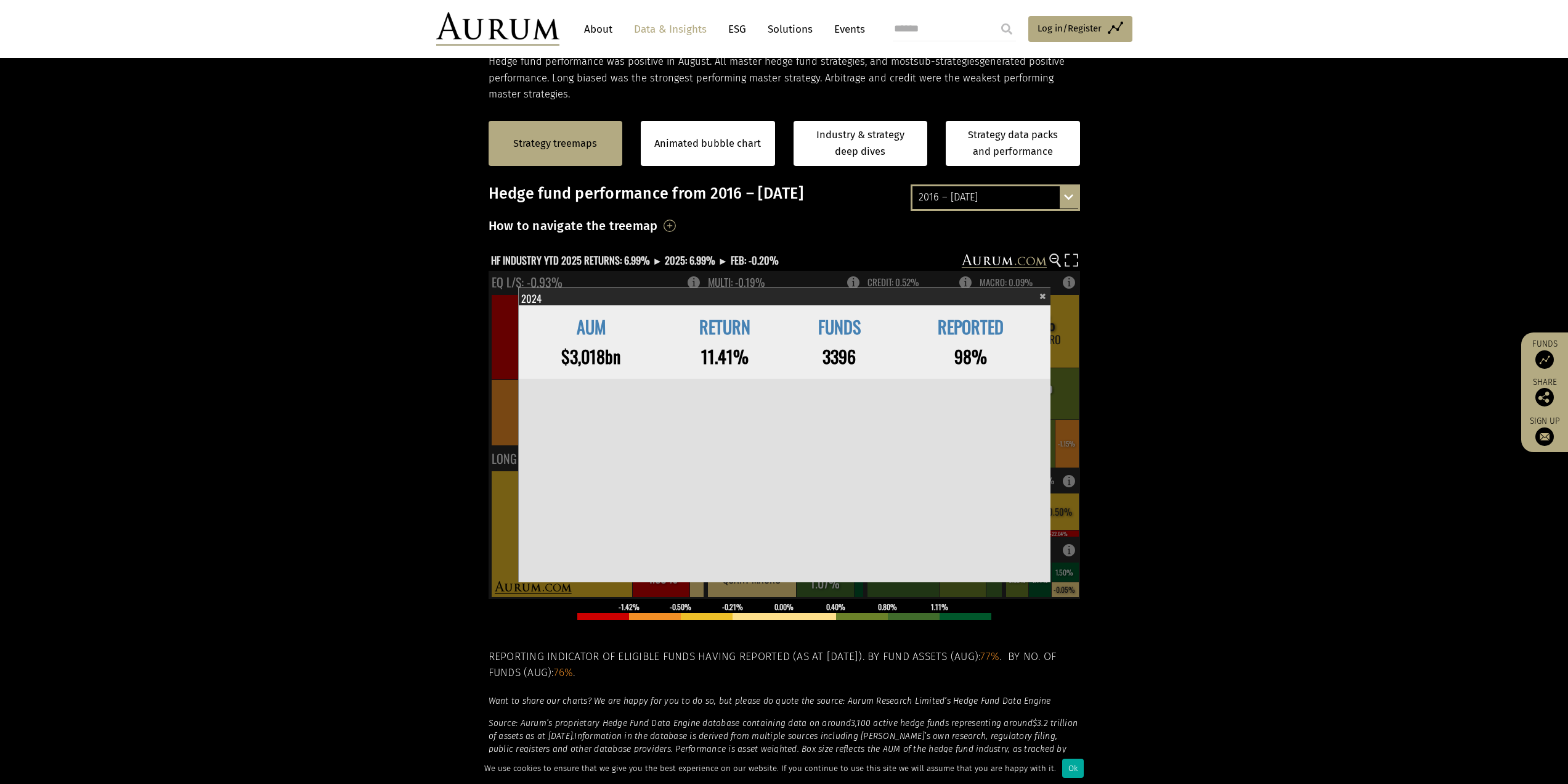
click at [1042, 298] on span "×" at bounding box center [1042, 294] width 7 height 14
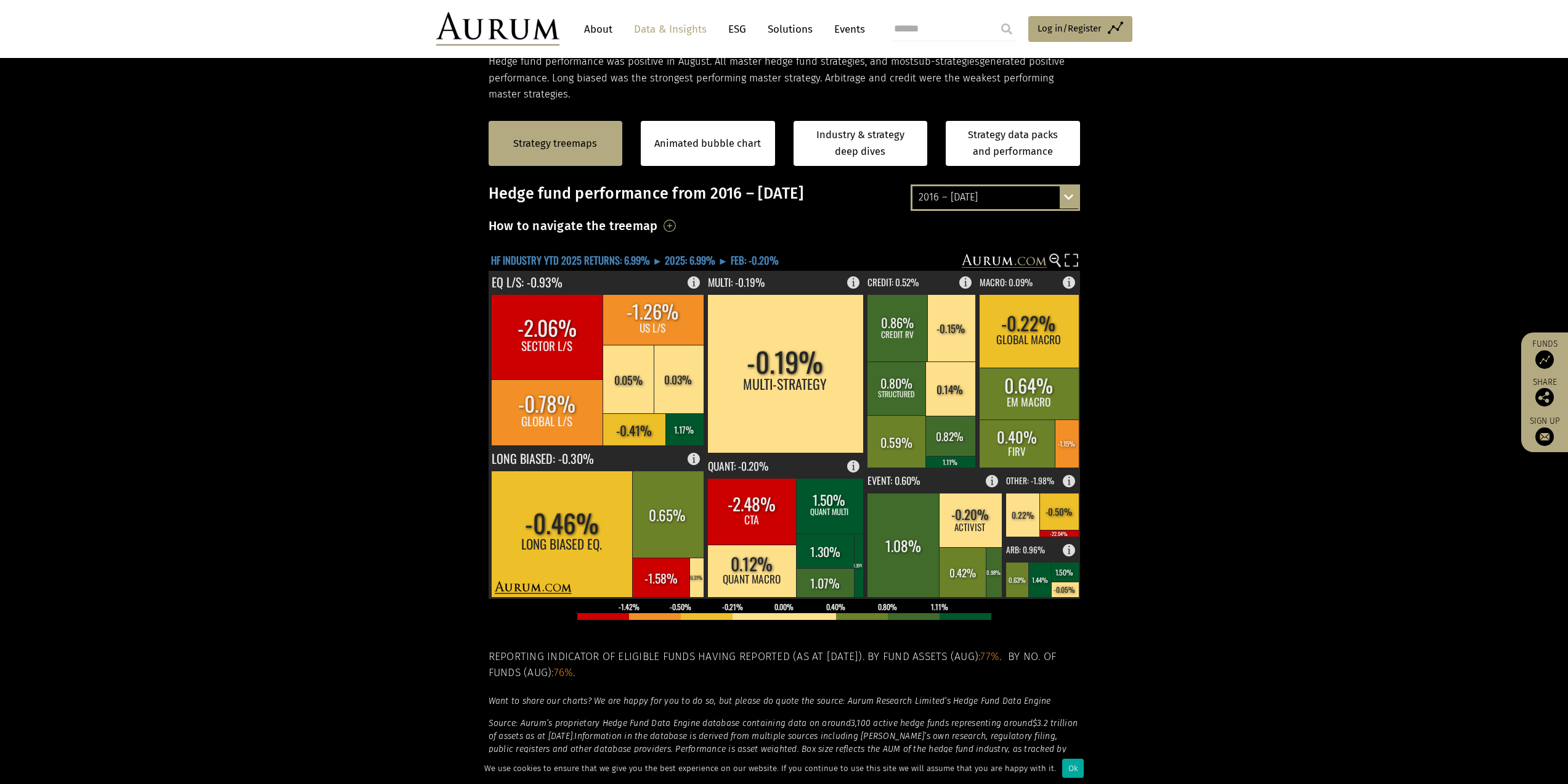
click at [694, 258] on text "HF INDUSTRY YTD 2025 RETURNS: 6.99% ► 2025: 6.99% ► FEB: -0.20%" at bounding box center [635, 260] width 288 height 16
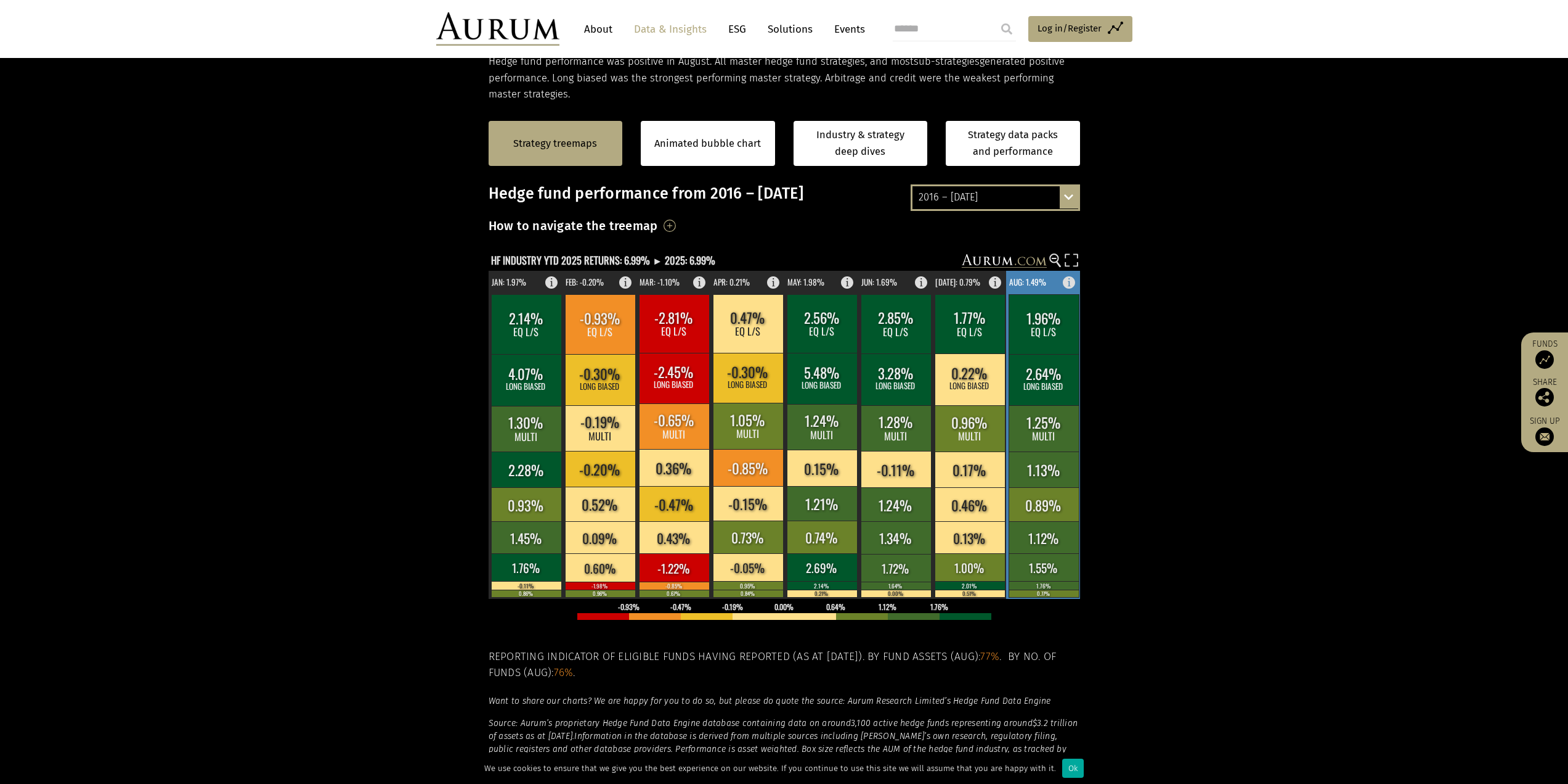
click at [1038, 531] on rect at bounding box center [1043, 537] width 70 height 32
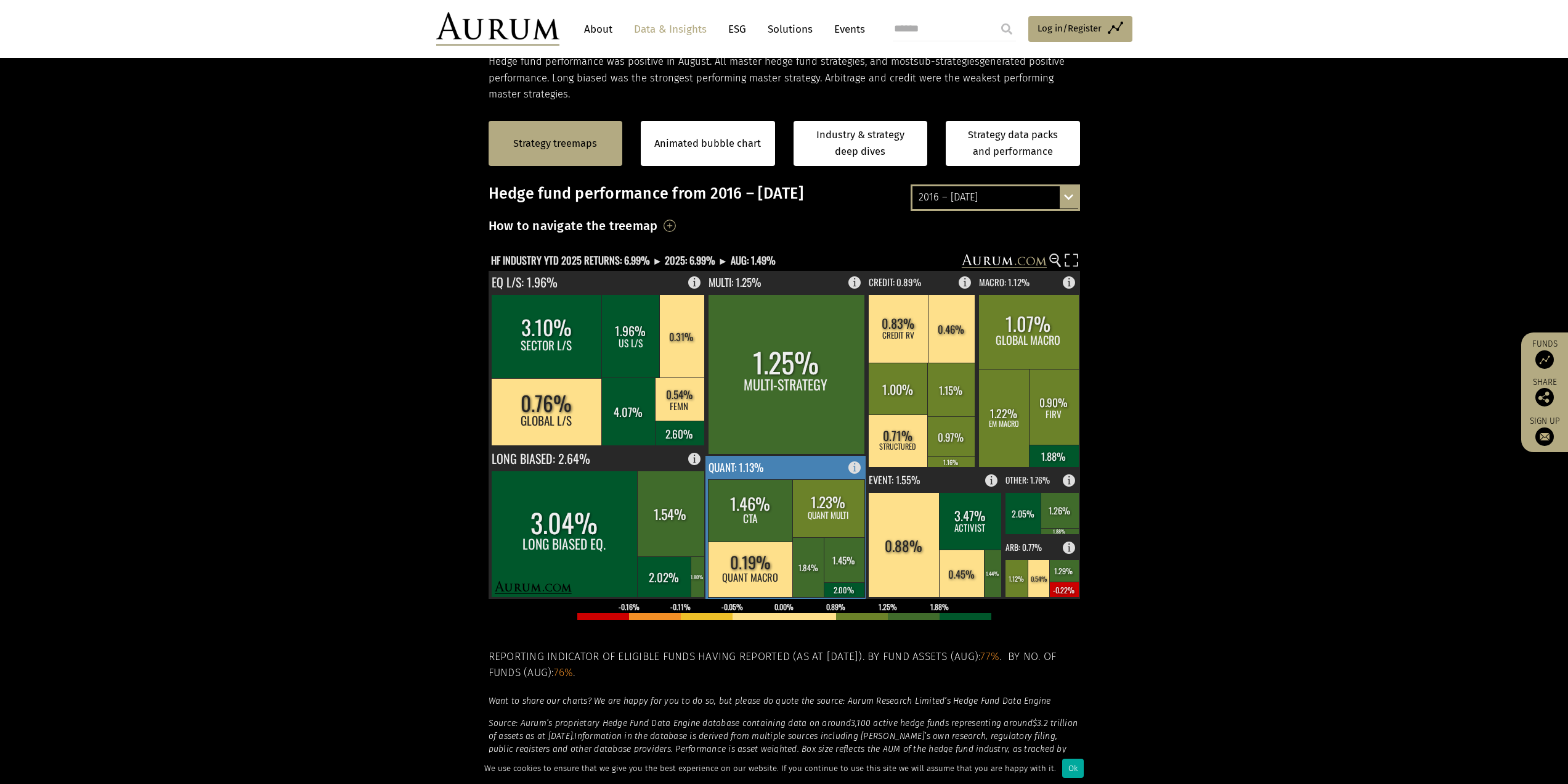
click at [858, 465] on rect at bounding box center [858, 464] width 15 height 18
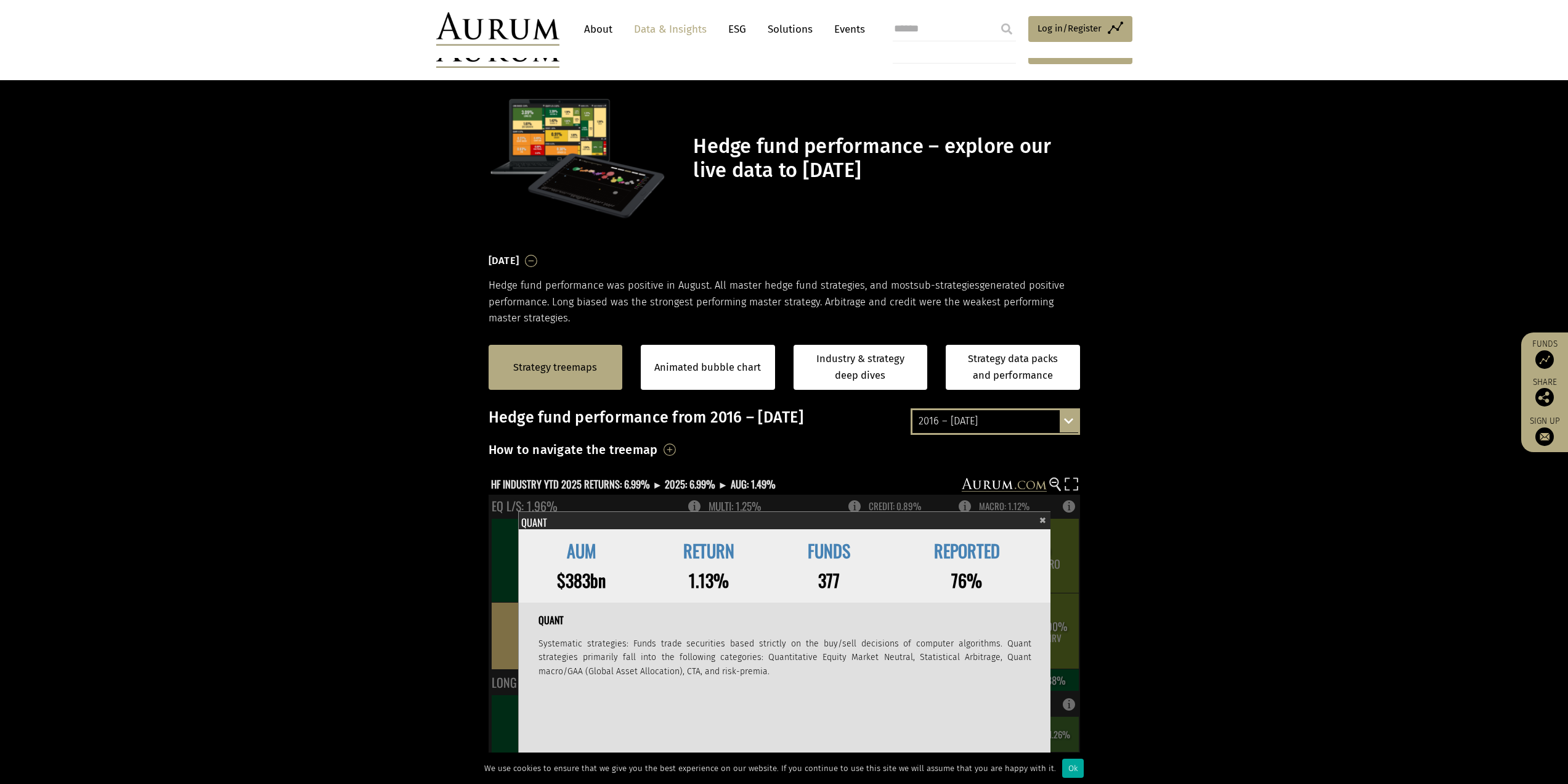
scroll to position [224, 0]
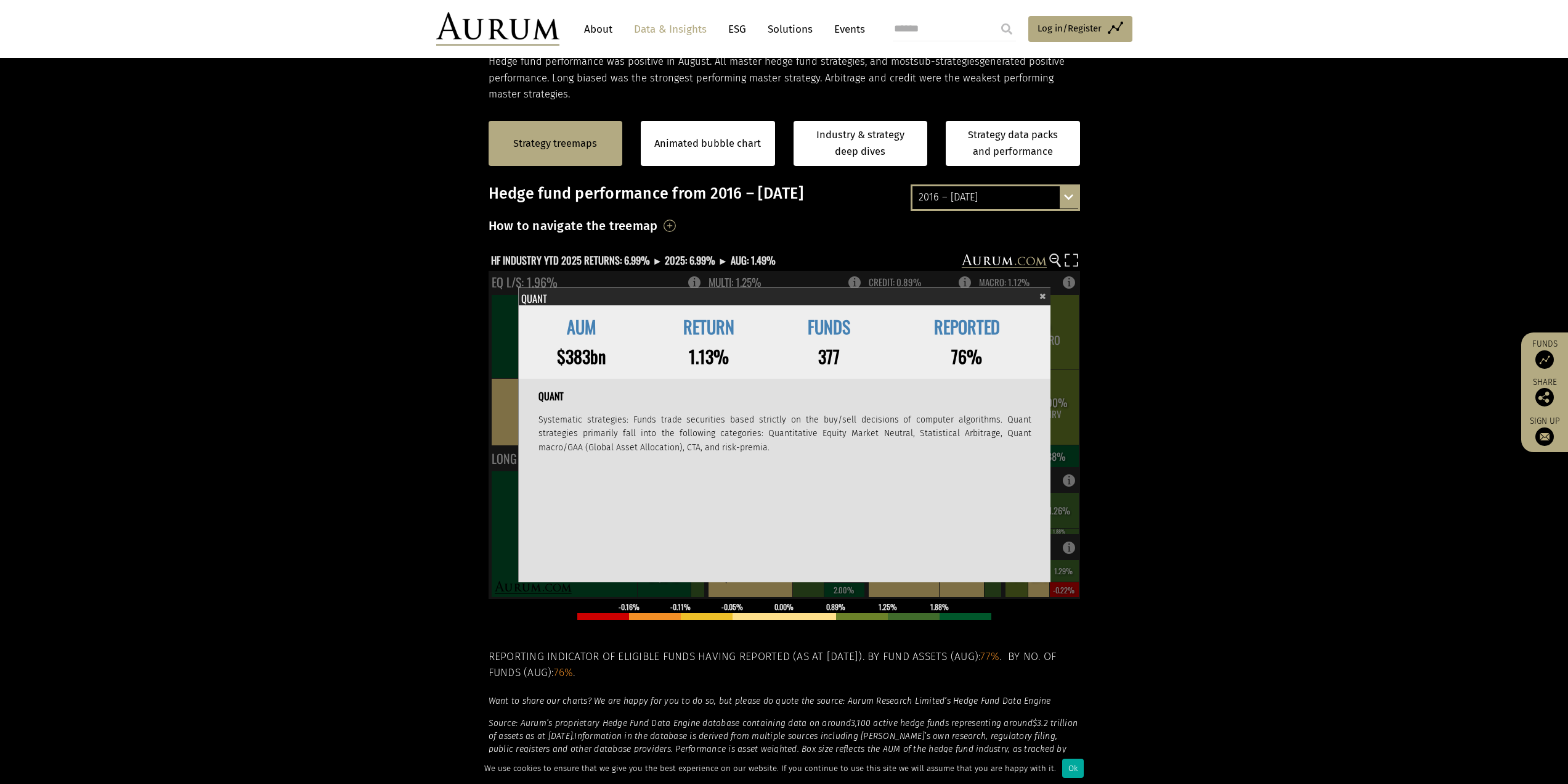
click at [1041, 296] on span "×" at bounding box center [1042, 294] width 7 height 14
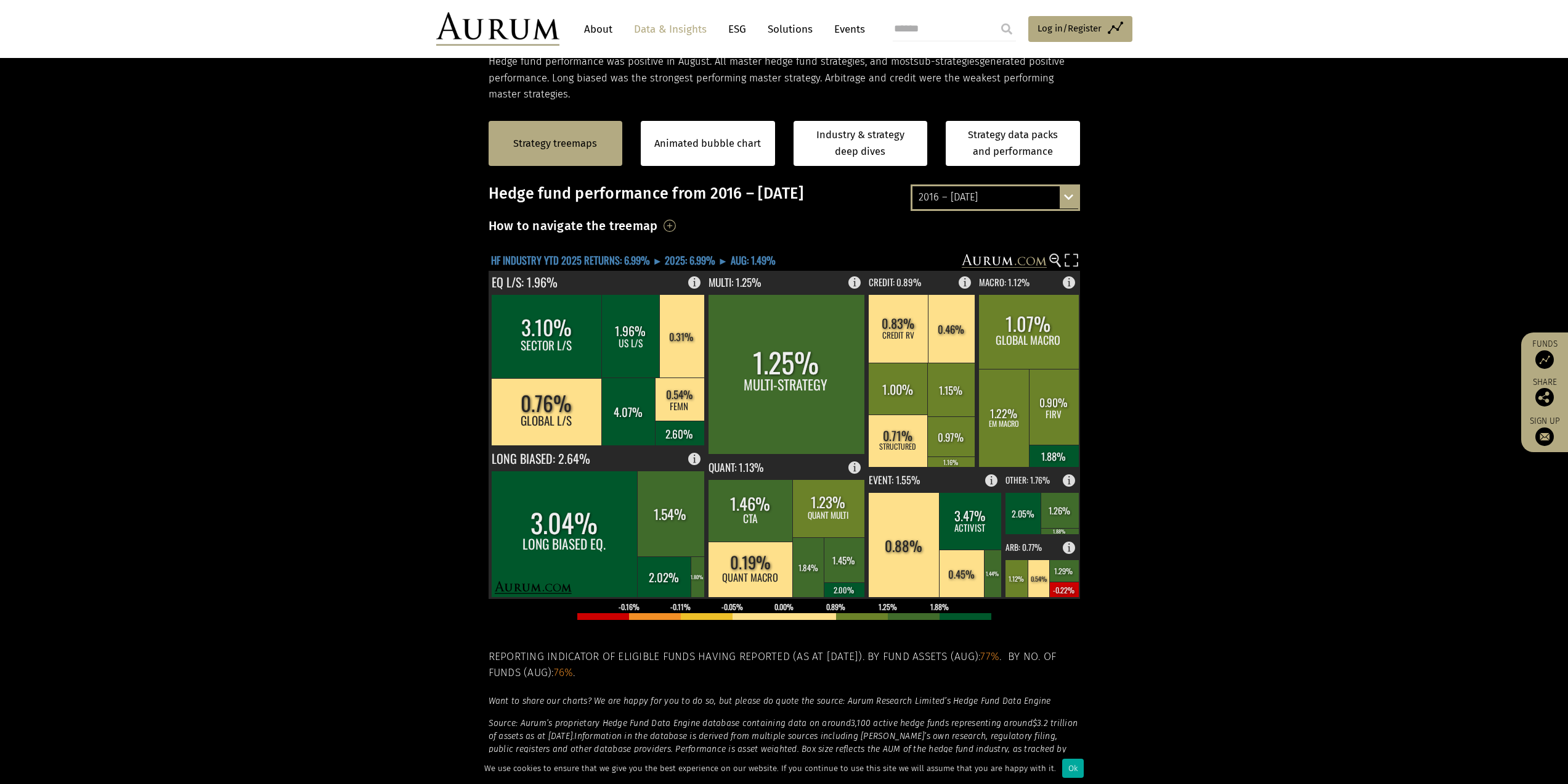
click at [709, 255] on text "HF INDUSTRY YTD 2025 RETURNS: 6.99% ► 2025: 6.99% ► AUG: 1.49%" at bounding box center [634, 260] width 285 height 16
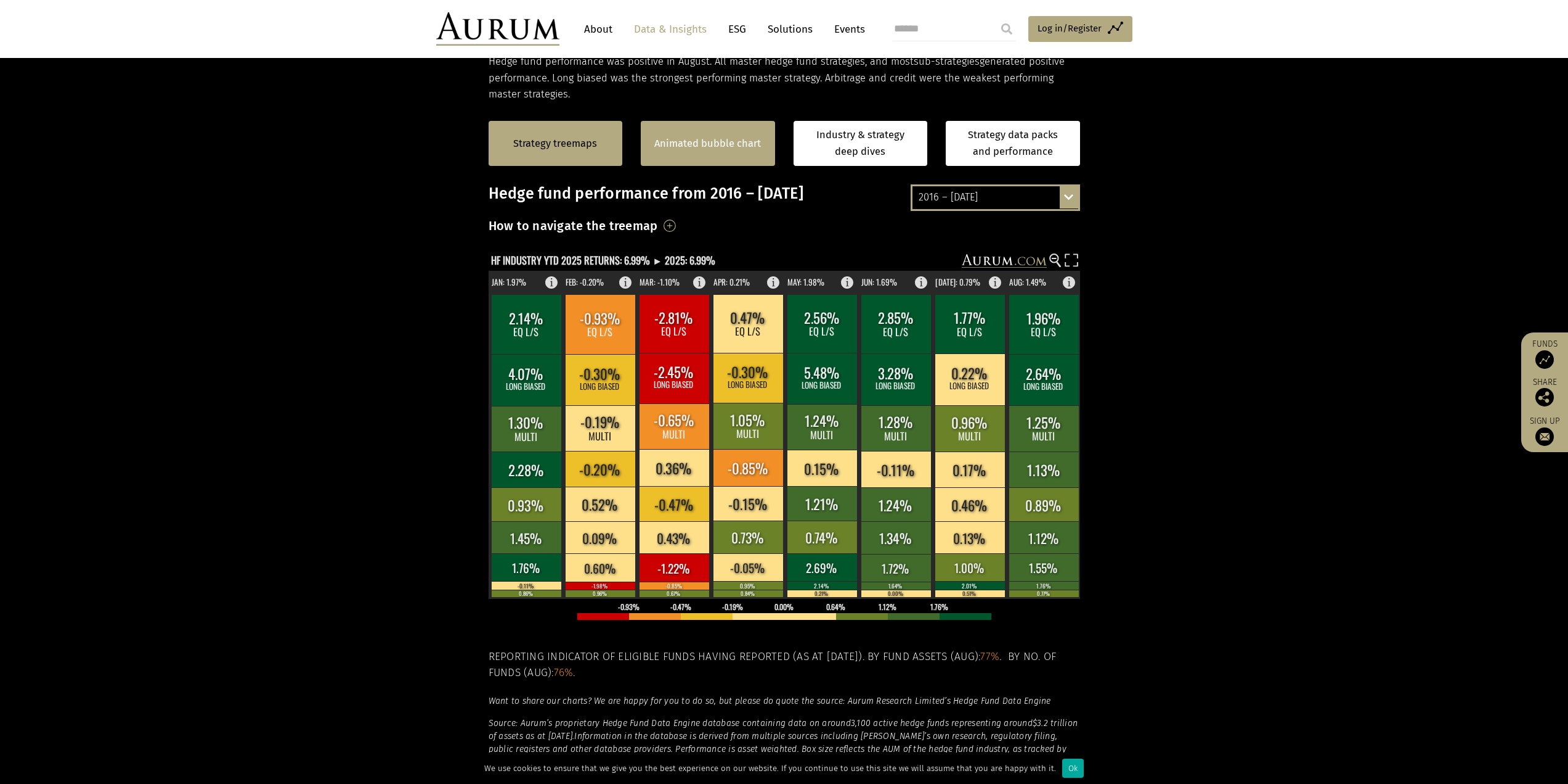
click at [724, 154] on div "Animated bubble chart" at bounding box center [708, 144] width 135 height 45
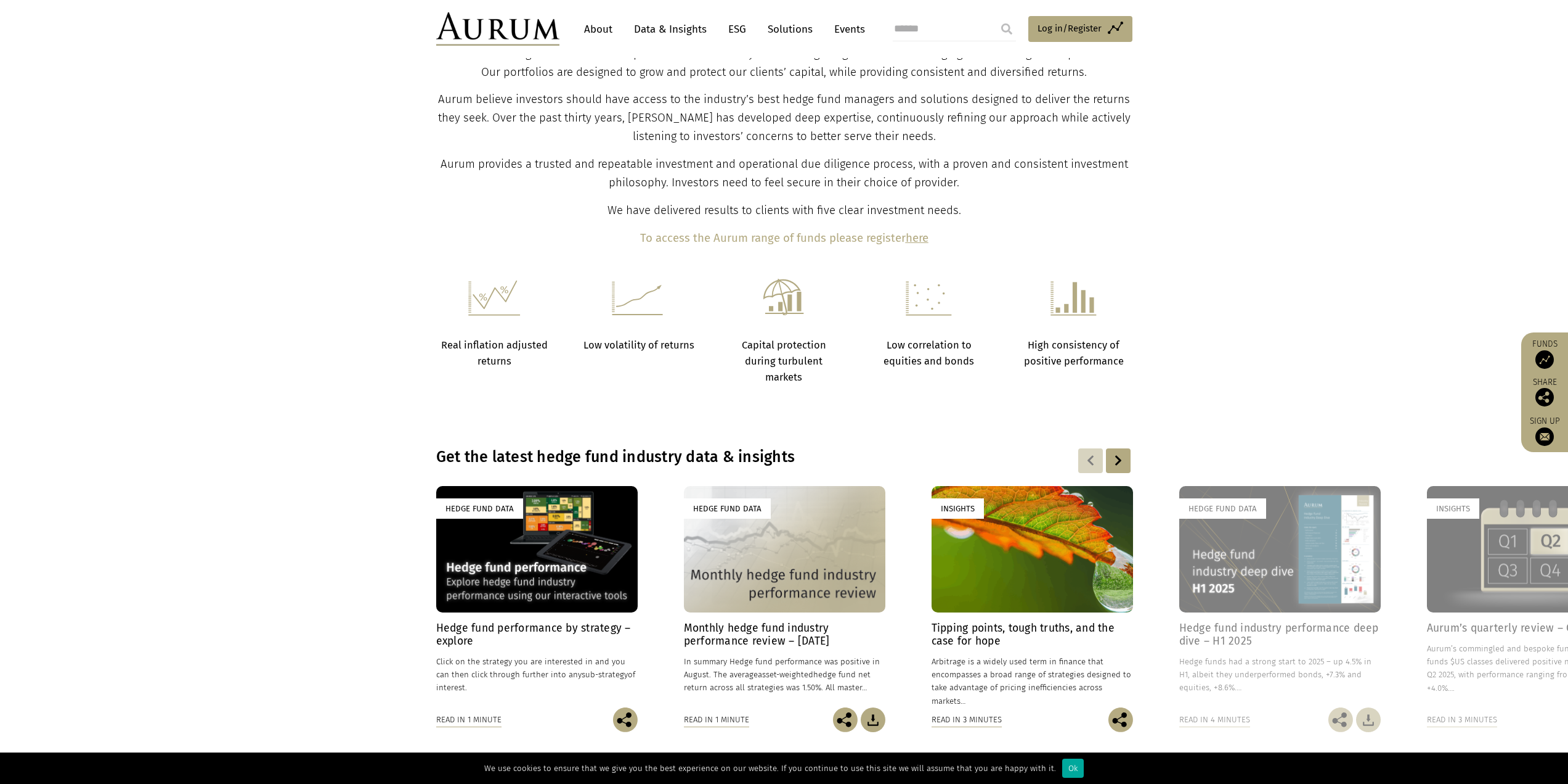
scroll to position [617, 0]
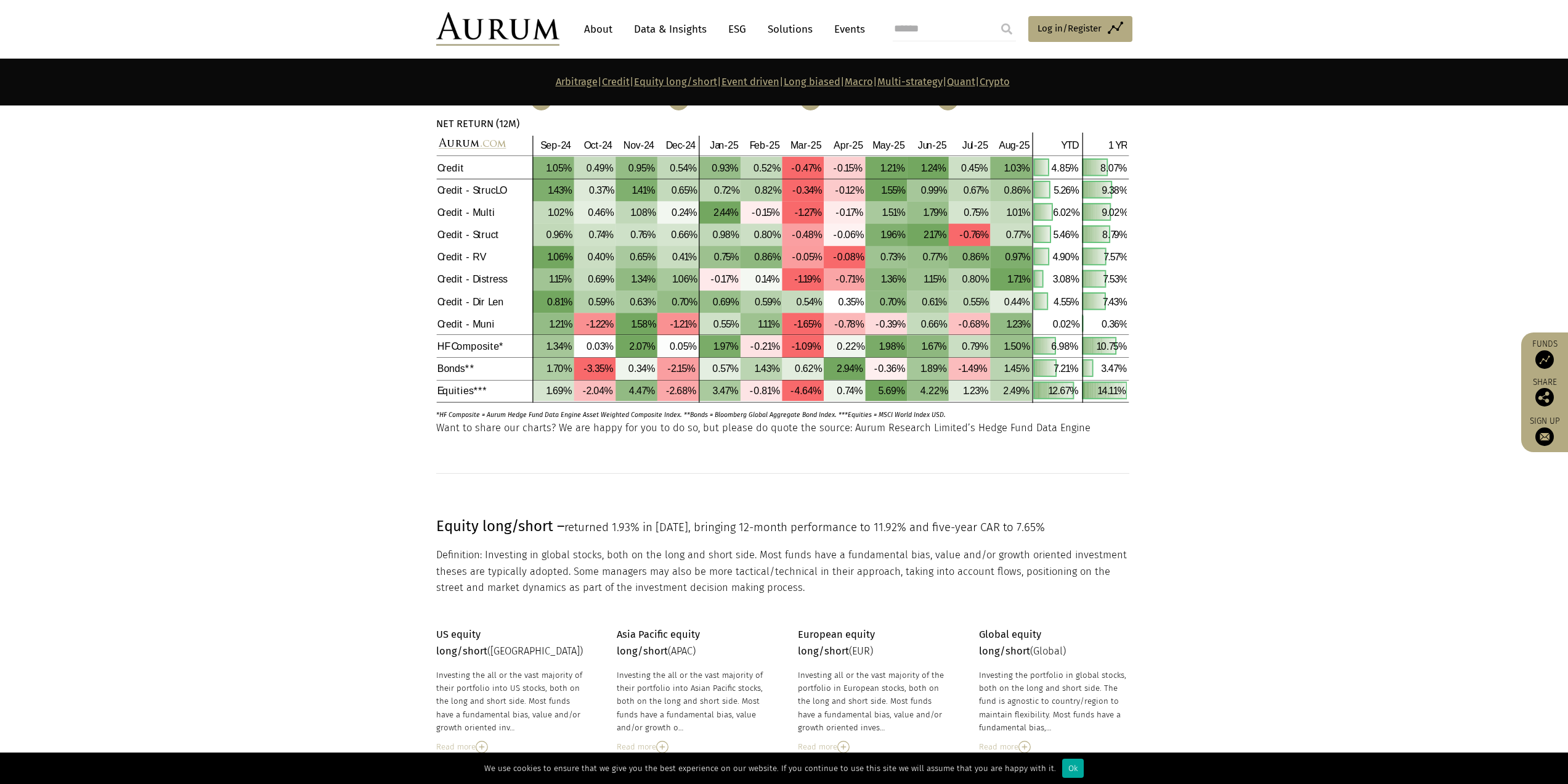
scroll to position [1049, 0]
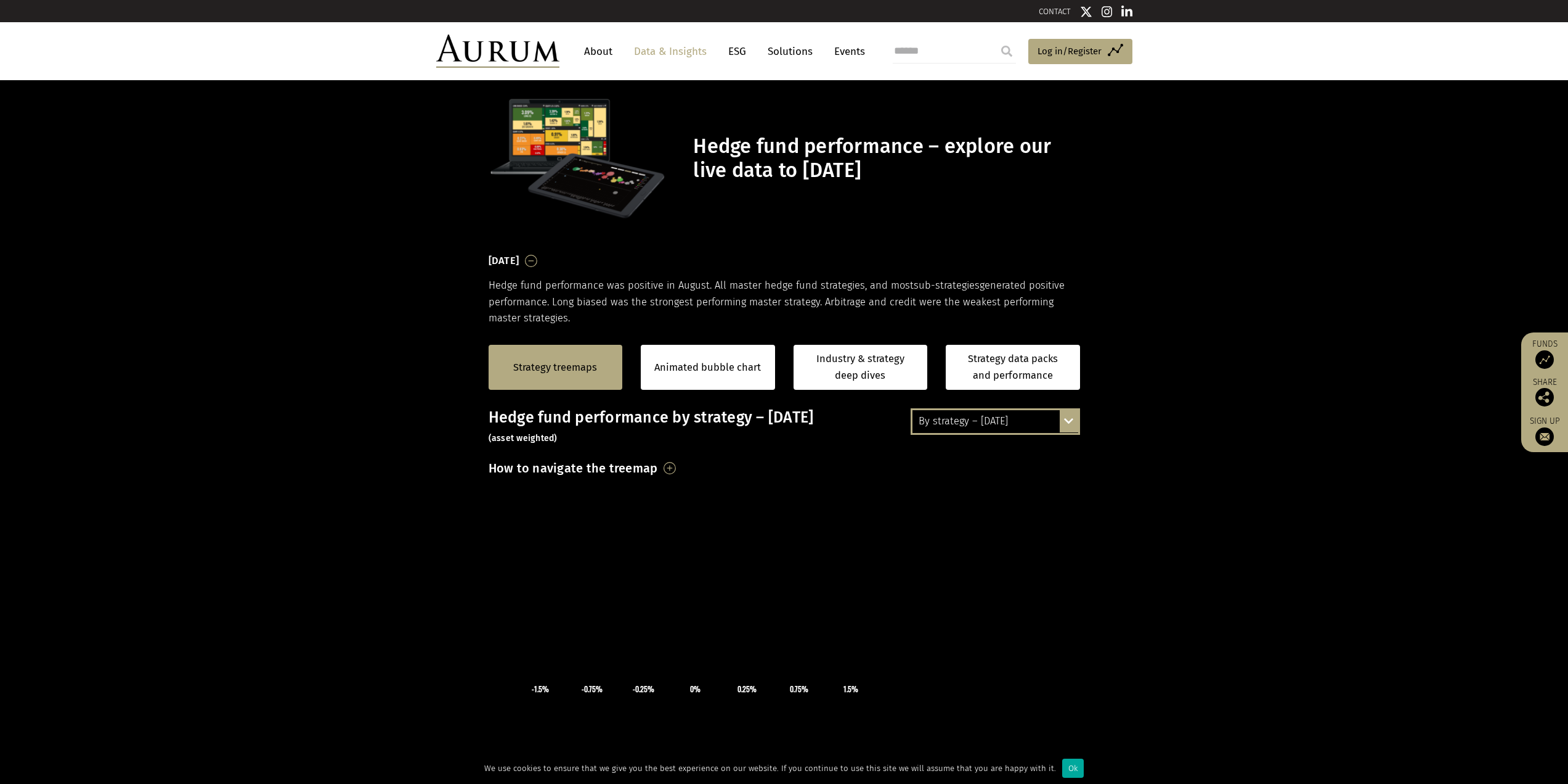
scroll to position [224, 0]
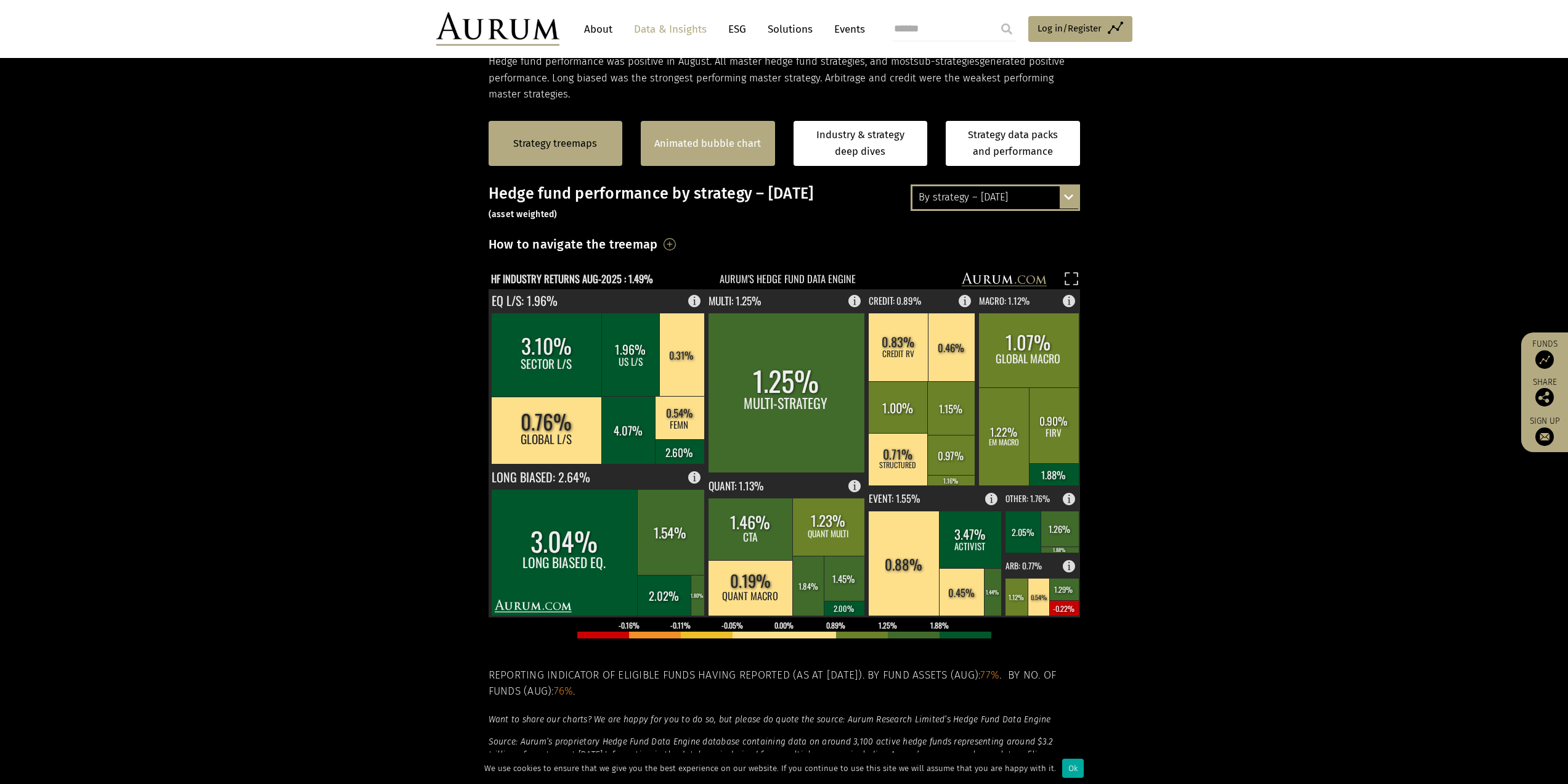
click at [701, 148] on link "Animated bubble chart" at bounding box center [708, 144] width 106 height 16
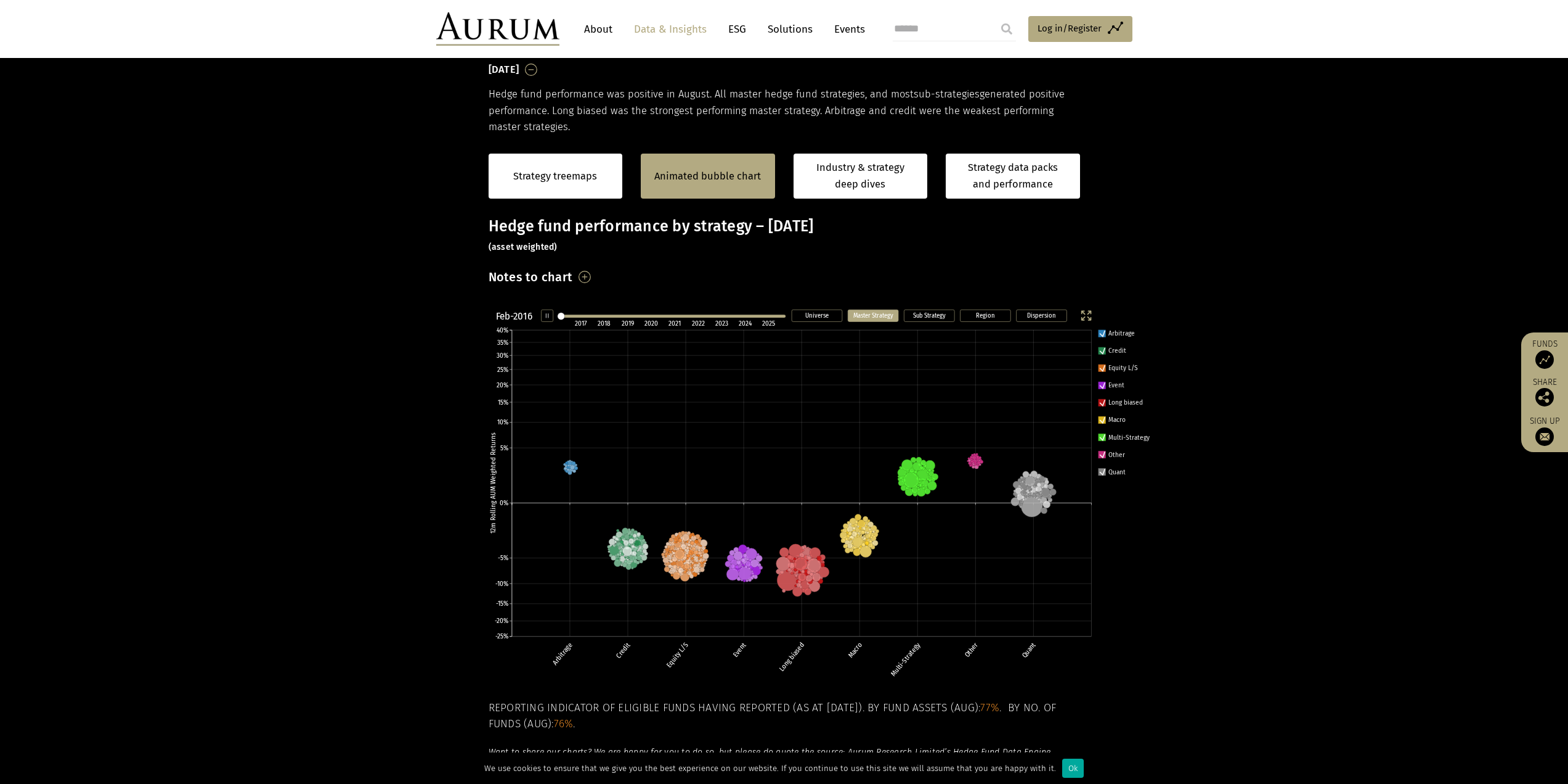
scroll to position [187, 0]
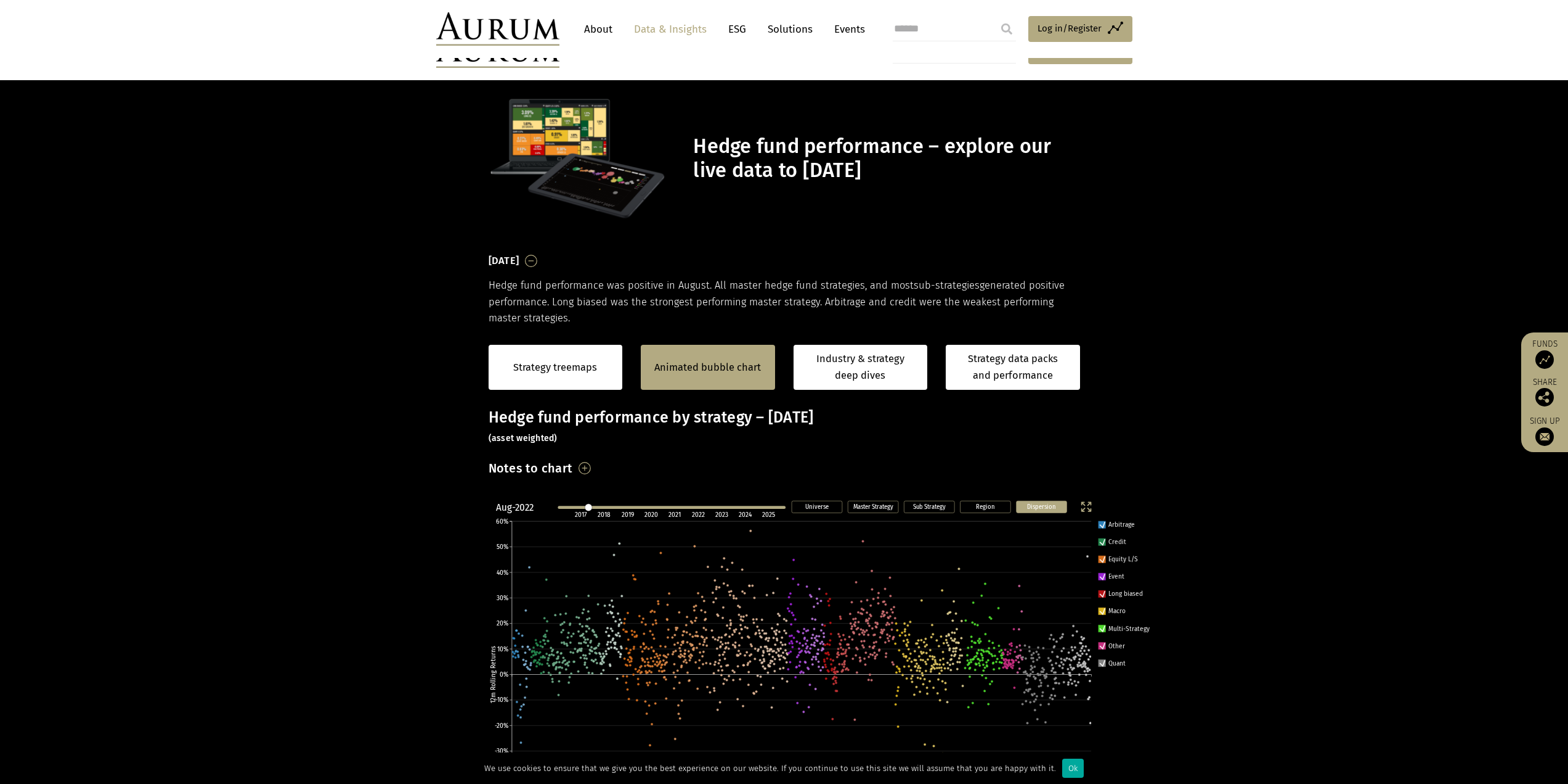
scroll to position [187, 0]
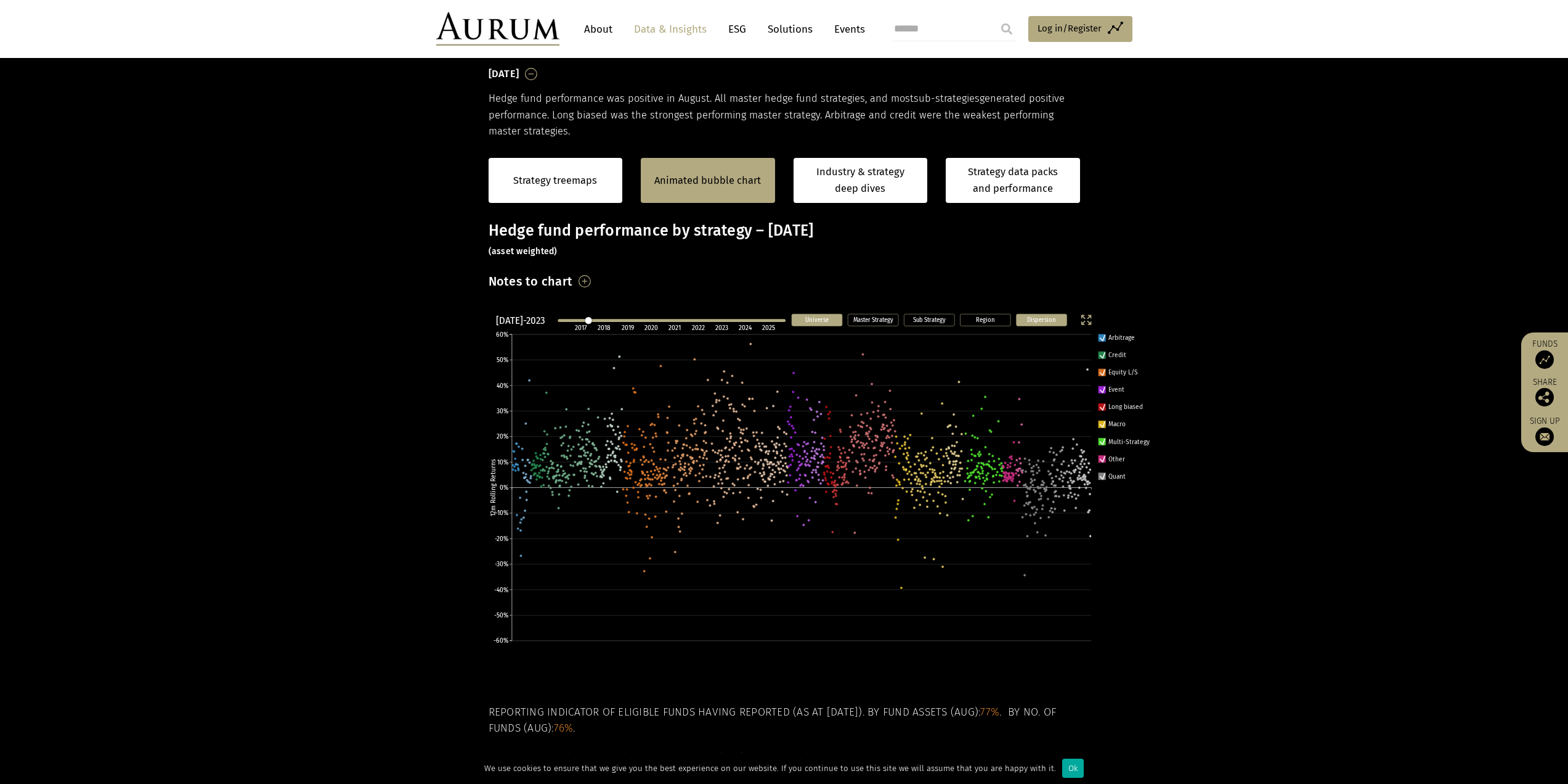
click at [821, 322] on text "Universe" at bounding box center [817, 319] width 24 height 8
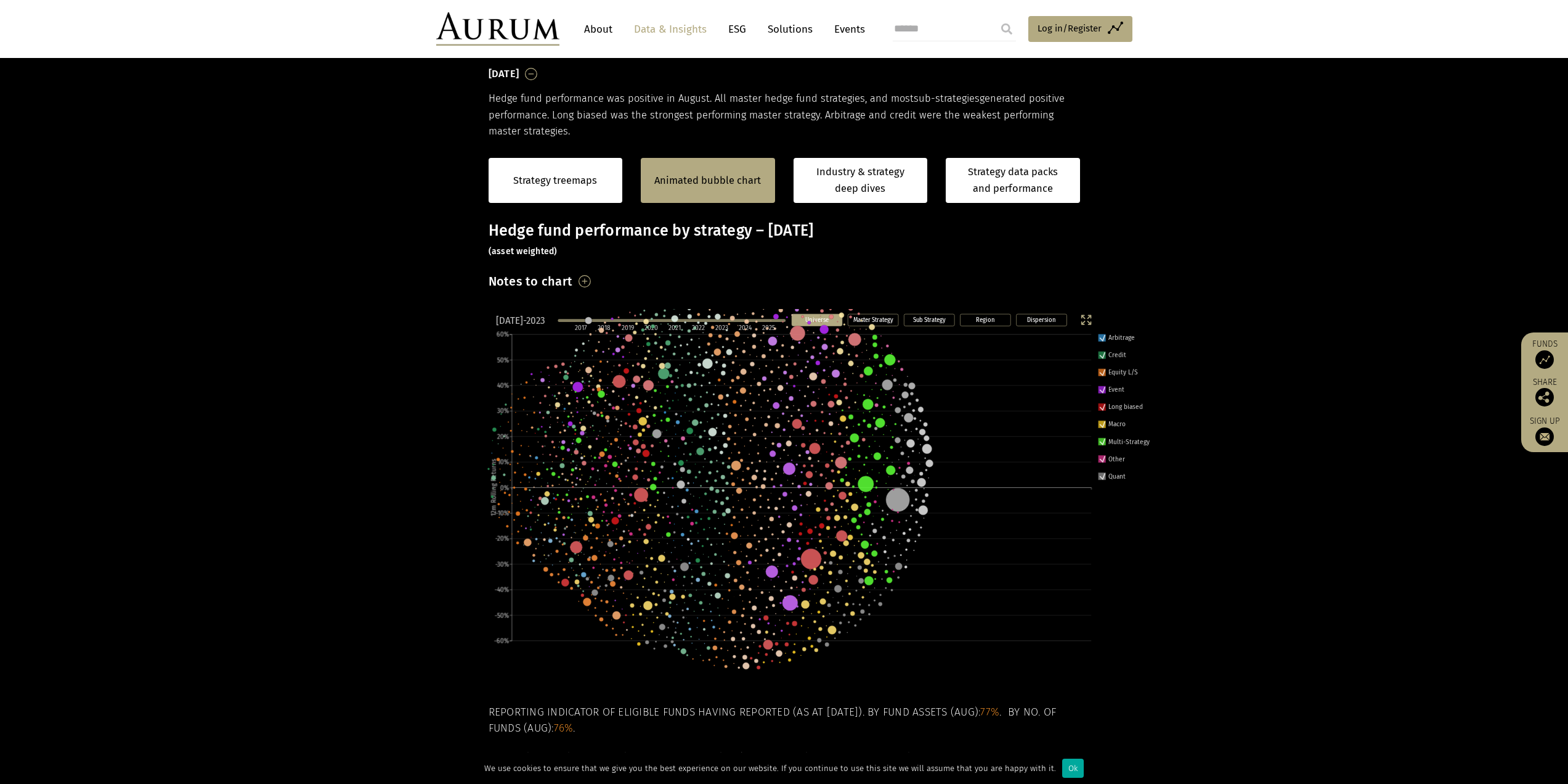
click at [861, 323] on text "Master Strategy" at bounding box center [872, 319] width 40 height 8
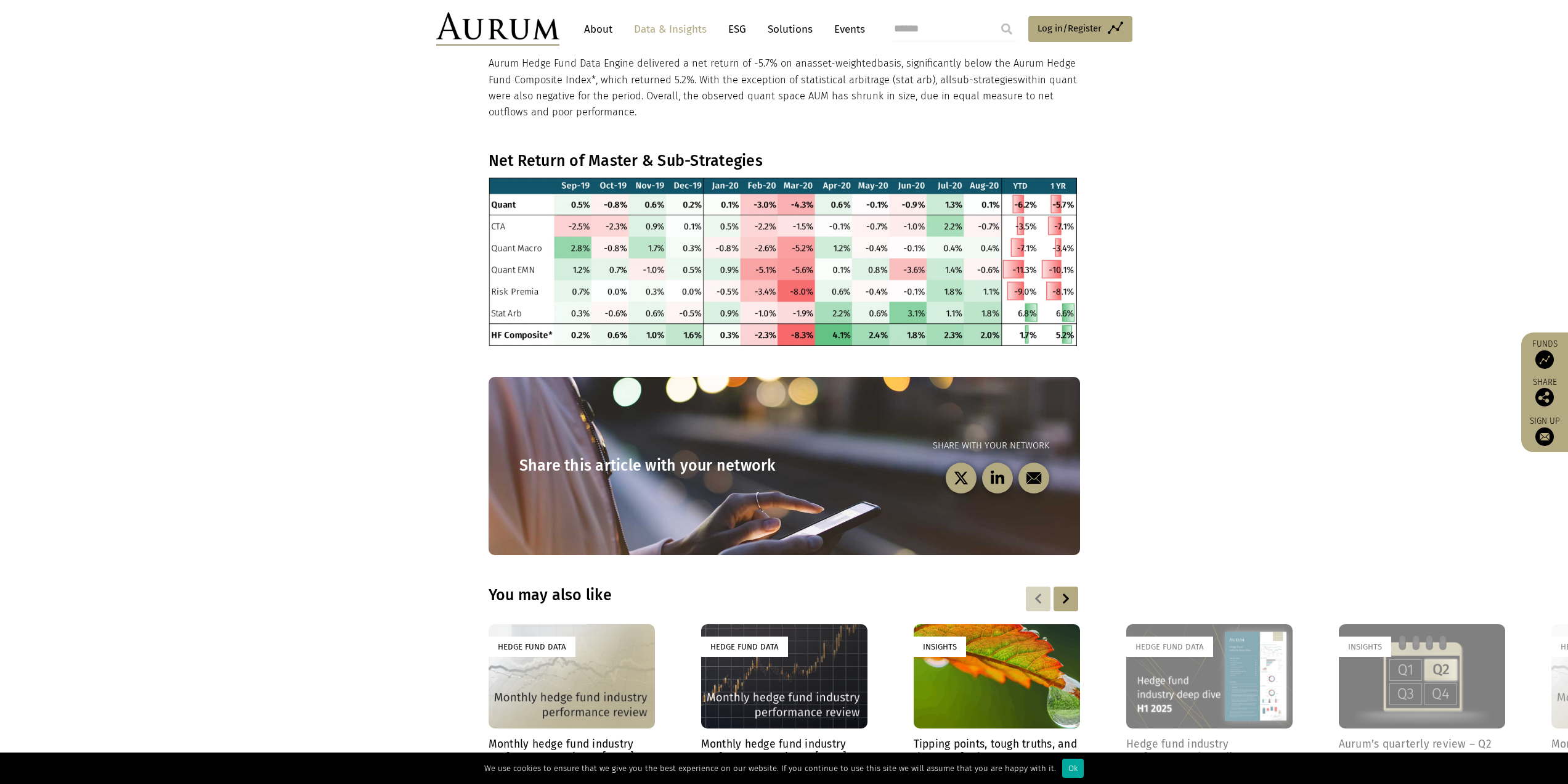
scroll to position [177, 0]
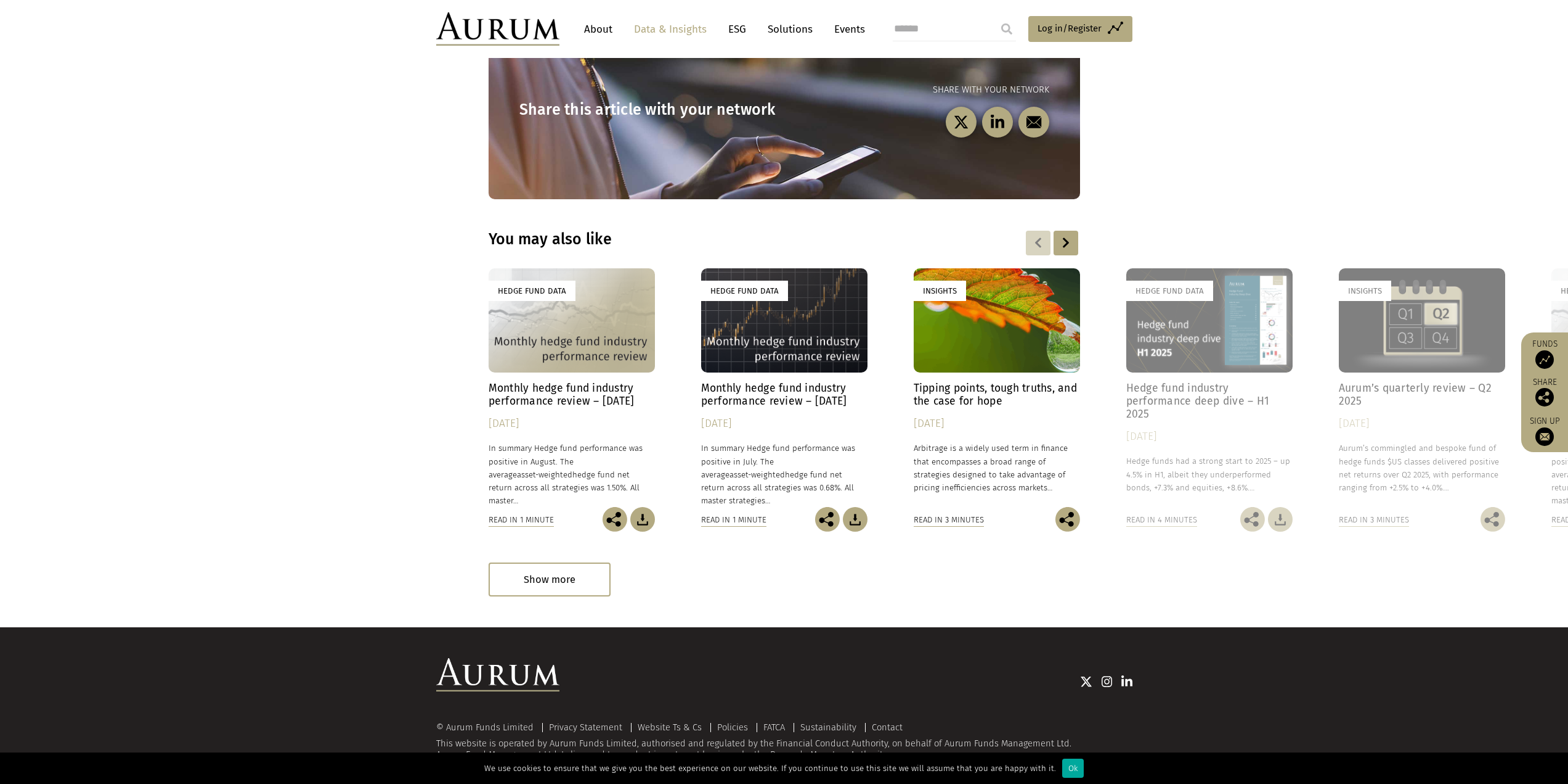
scroll to position [670, 0]
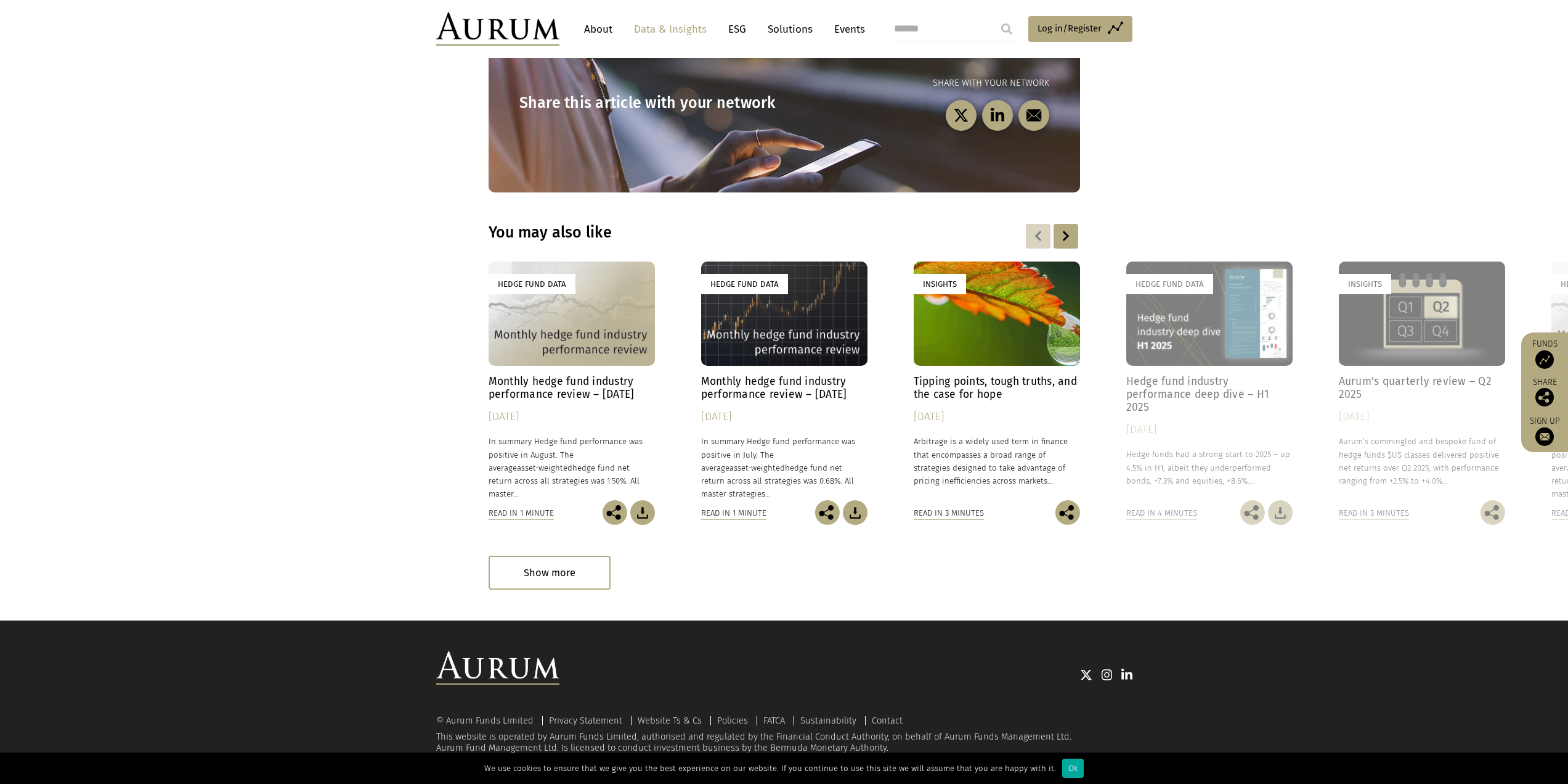
click at [1058, 237] on div at bounding box center [1066, 236] width 25 height 25
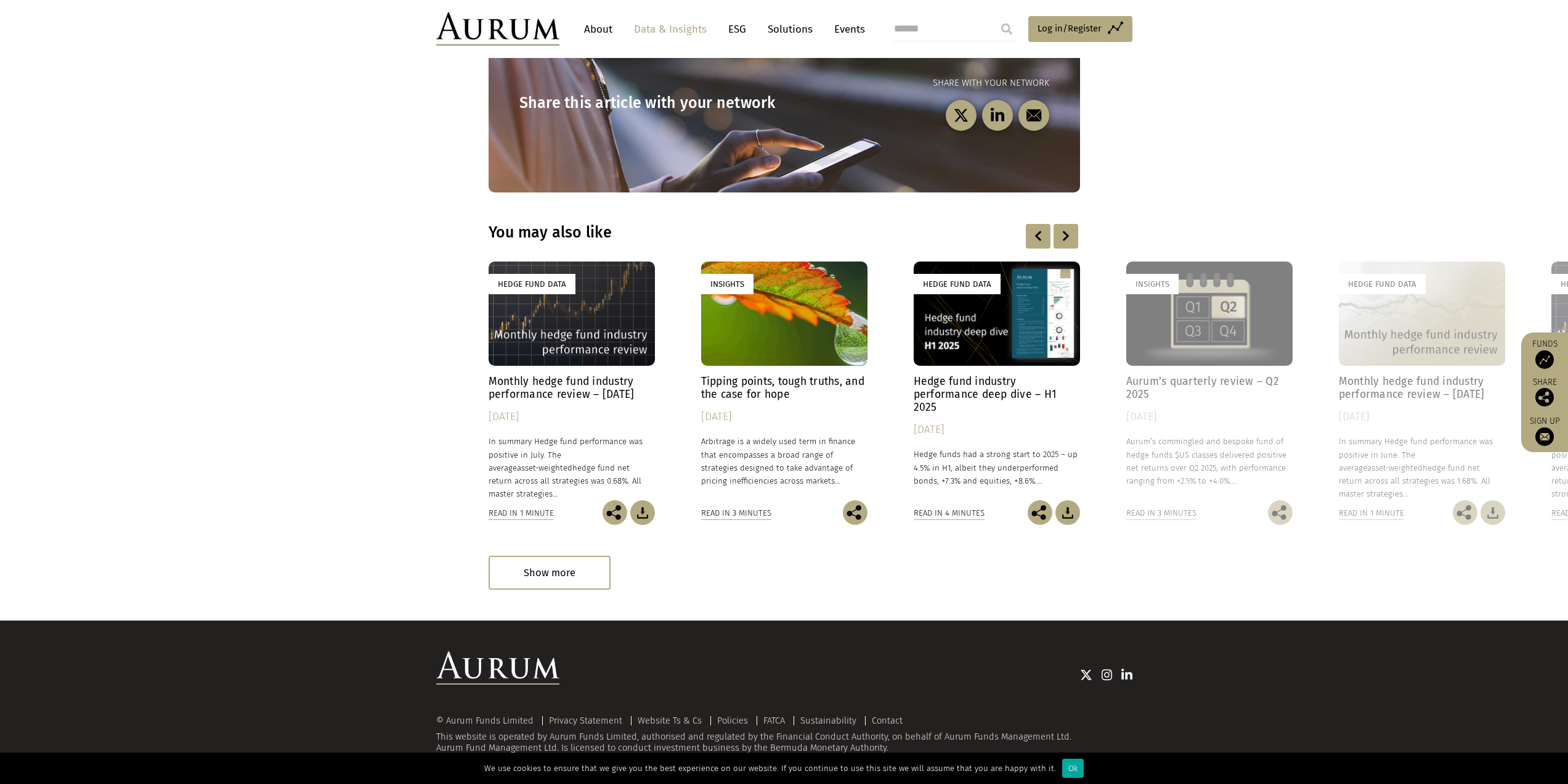
click at [1074, 240] on div at bounding box center [1066, 236] width 25 height 25
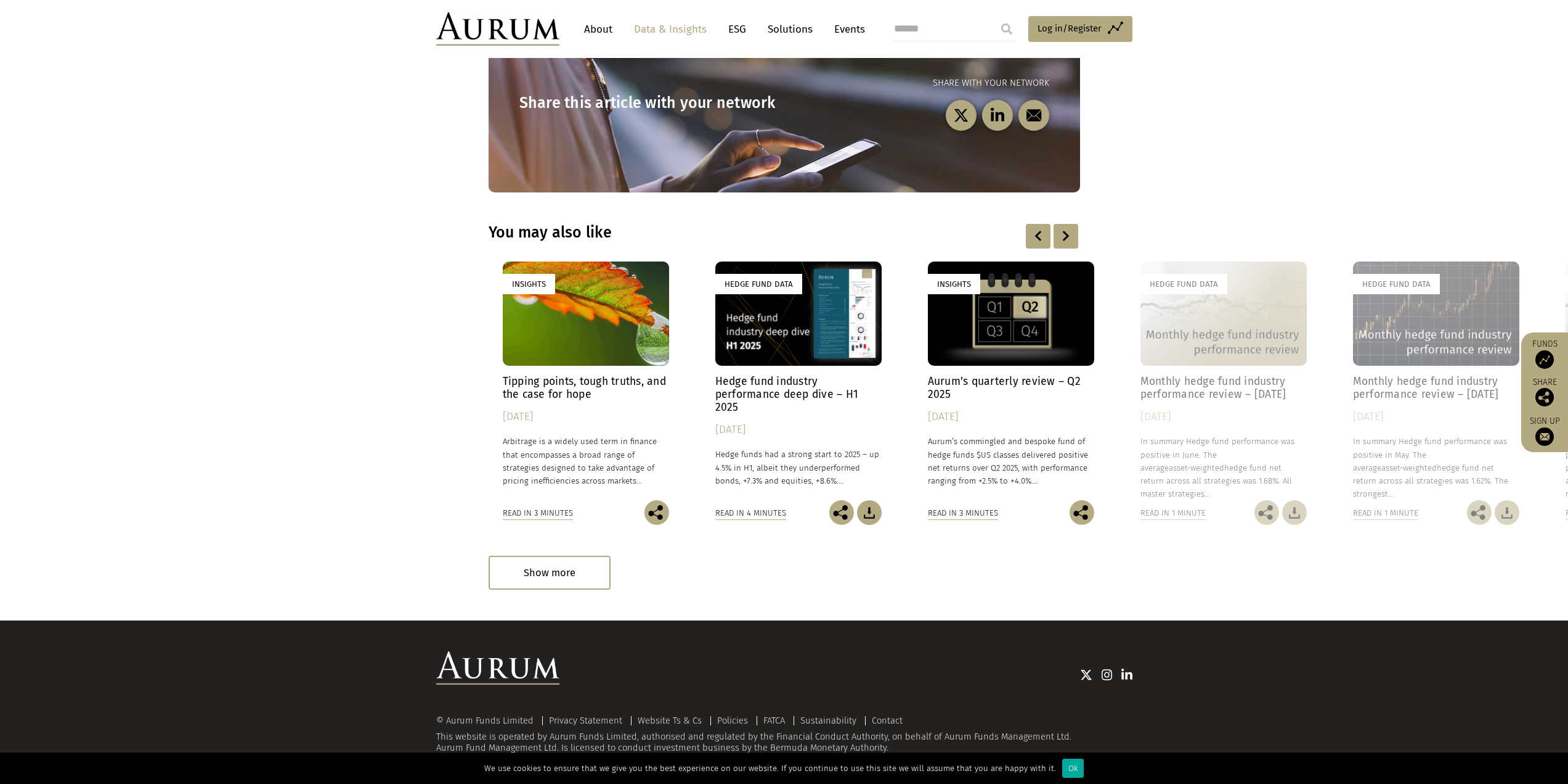
click at [1074, 241] on div at bounding box center [1066, 236] width 25 height 25
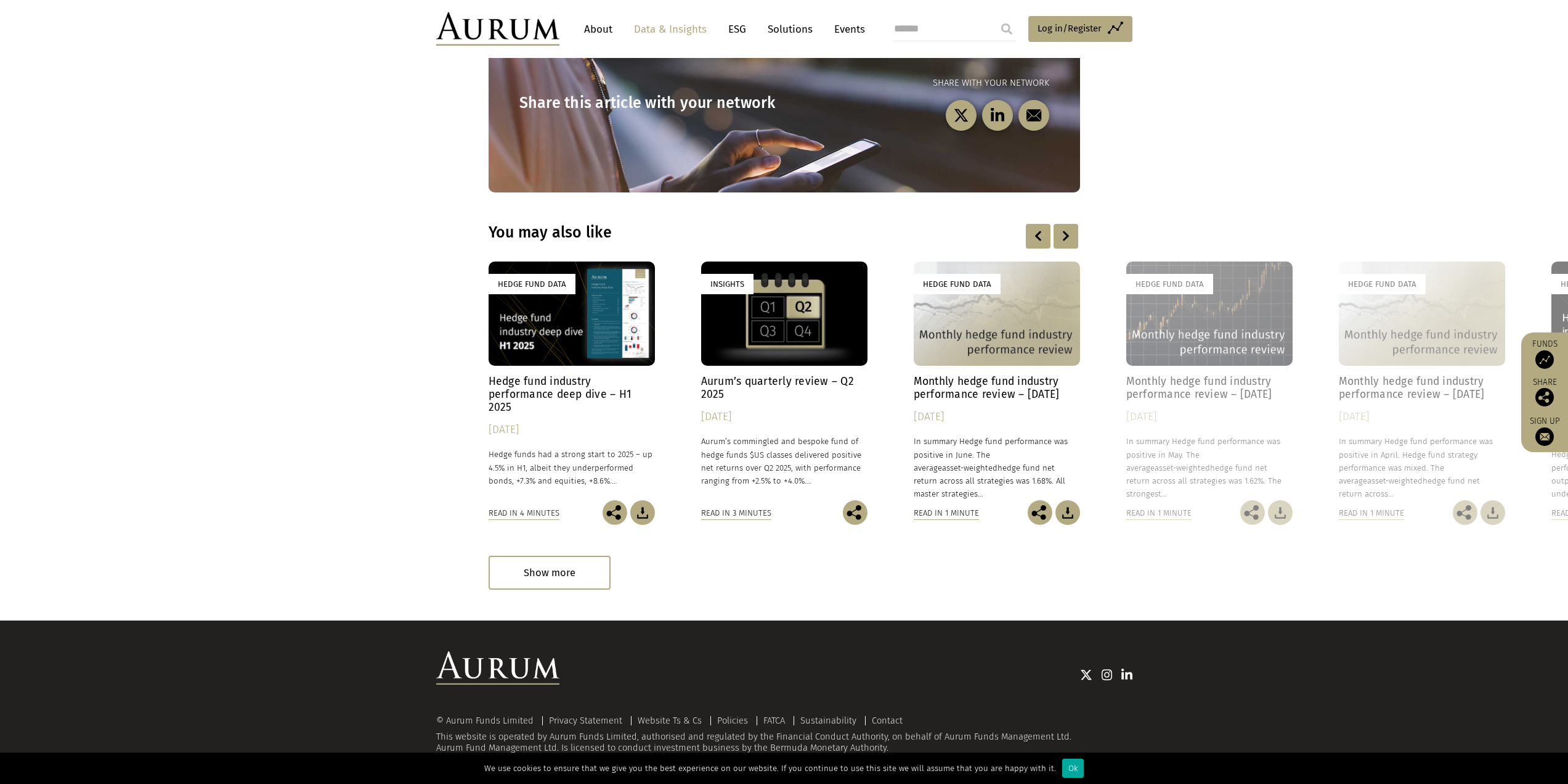
click at [1074, 241] on div at bounding box center [1066, 236] width 25 height 25
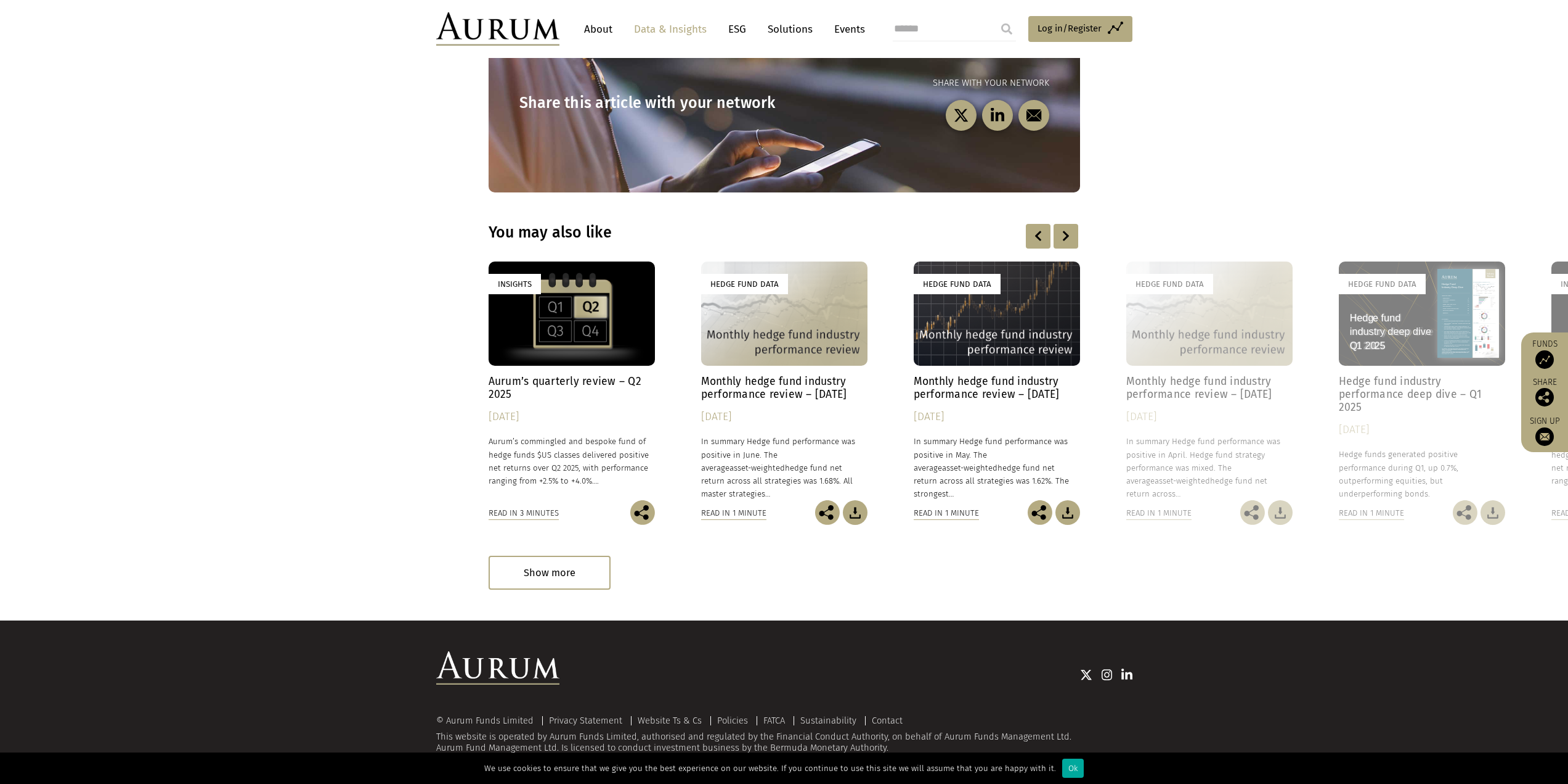
click at [1074, 241] on div at bounding box center [1066, 236] width 25 height 25
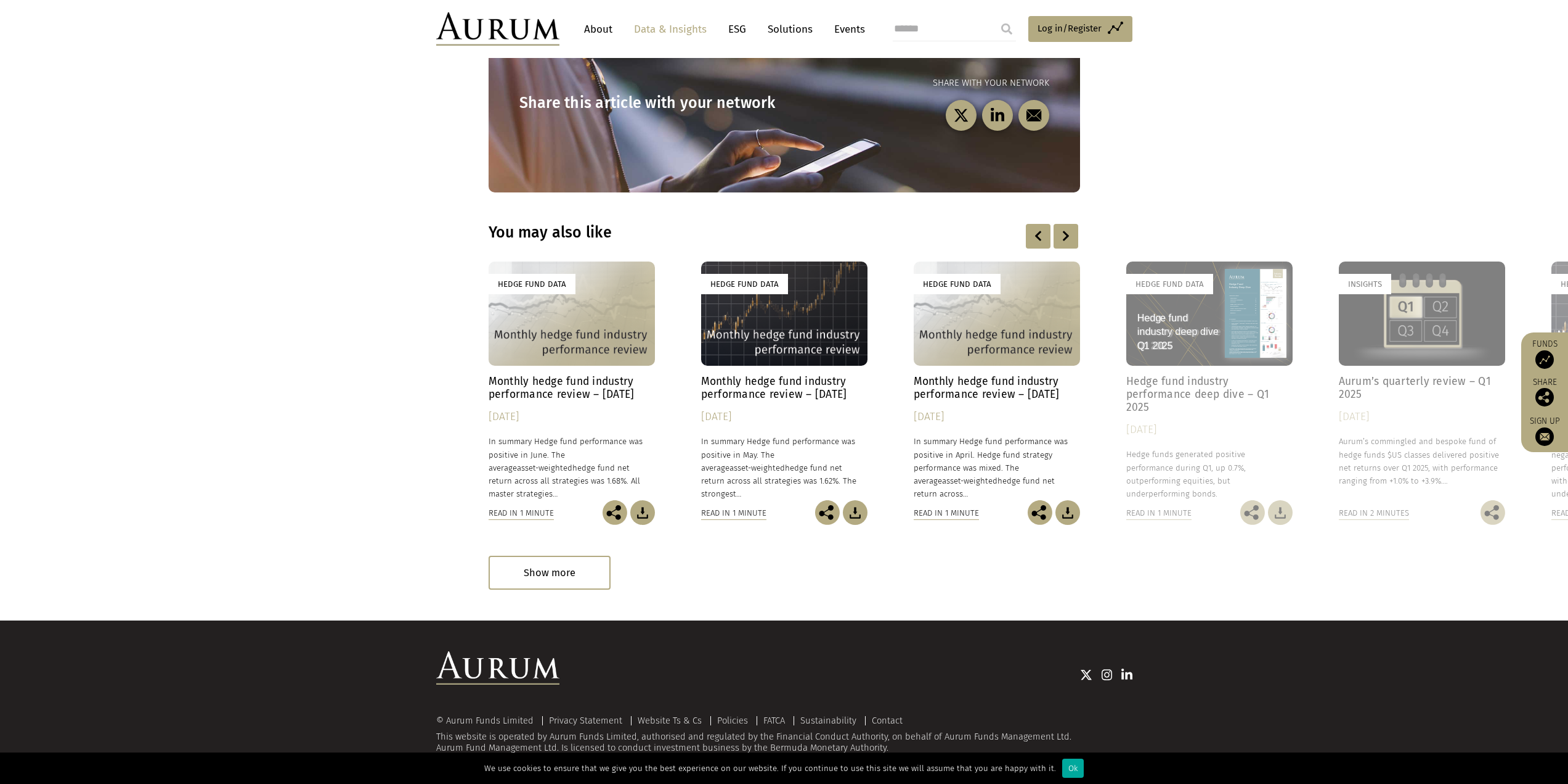
click at [1074, 241] on div at bounding box center [1066, 236] width 25 height 25
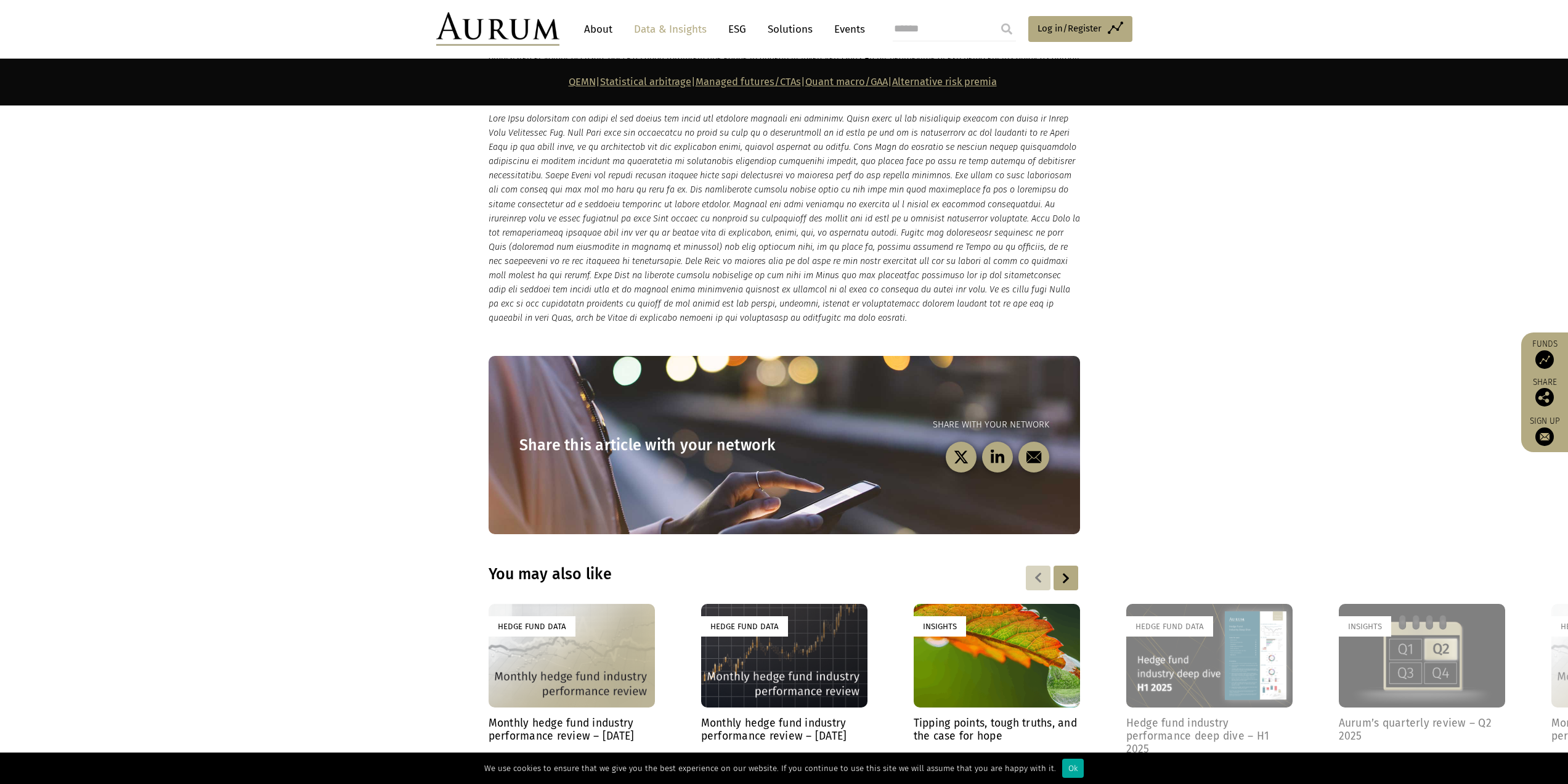
scroll to position [6166, 0]
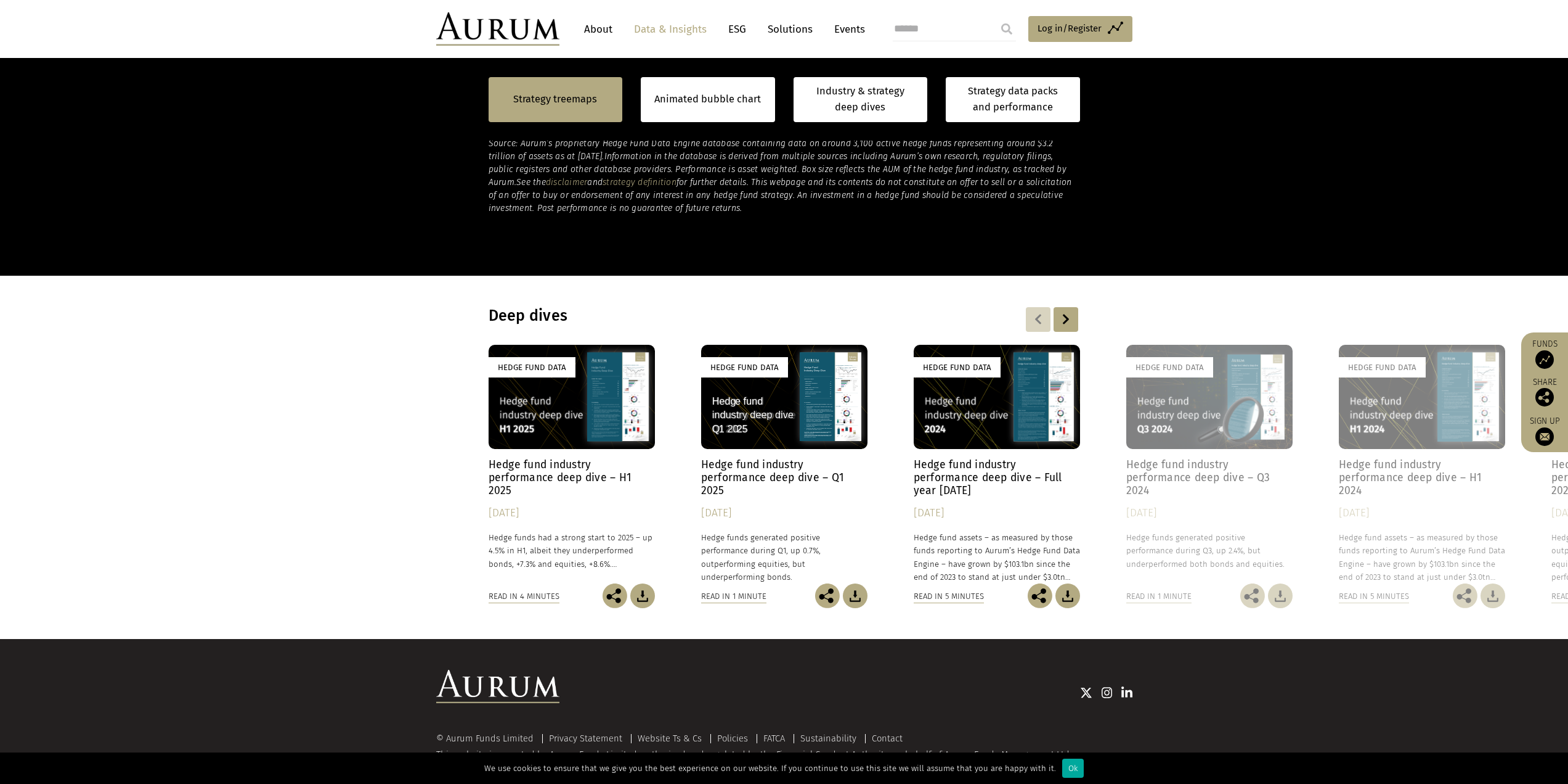
scroll to position [840, 0]
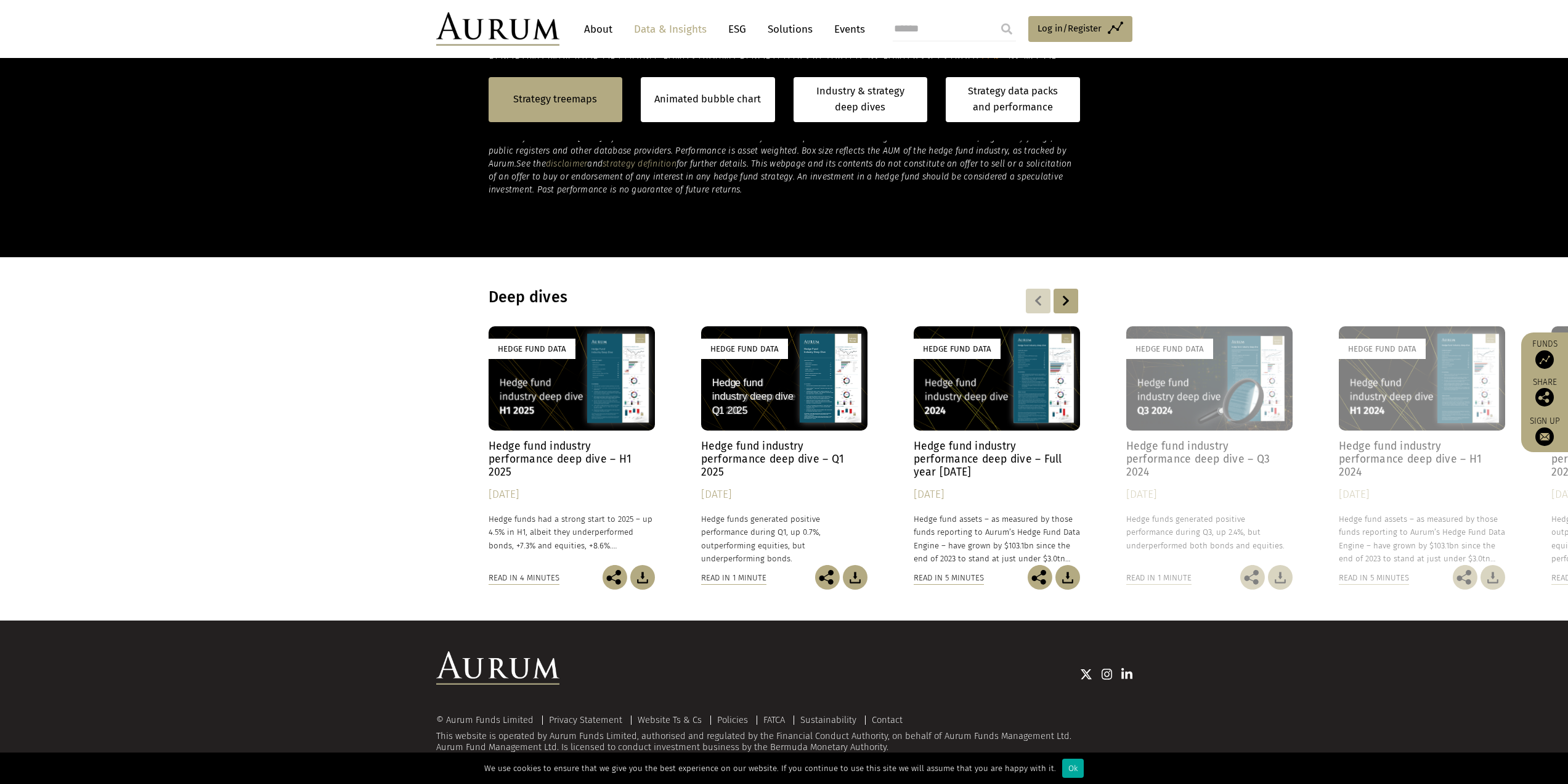
click at [1076, 303] on div at bounding box center [1066, 300] width 25 height 25
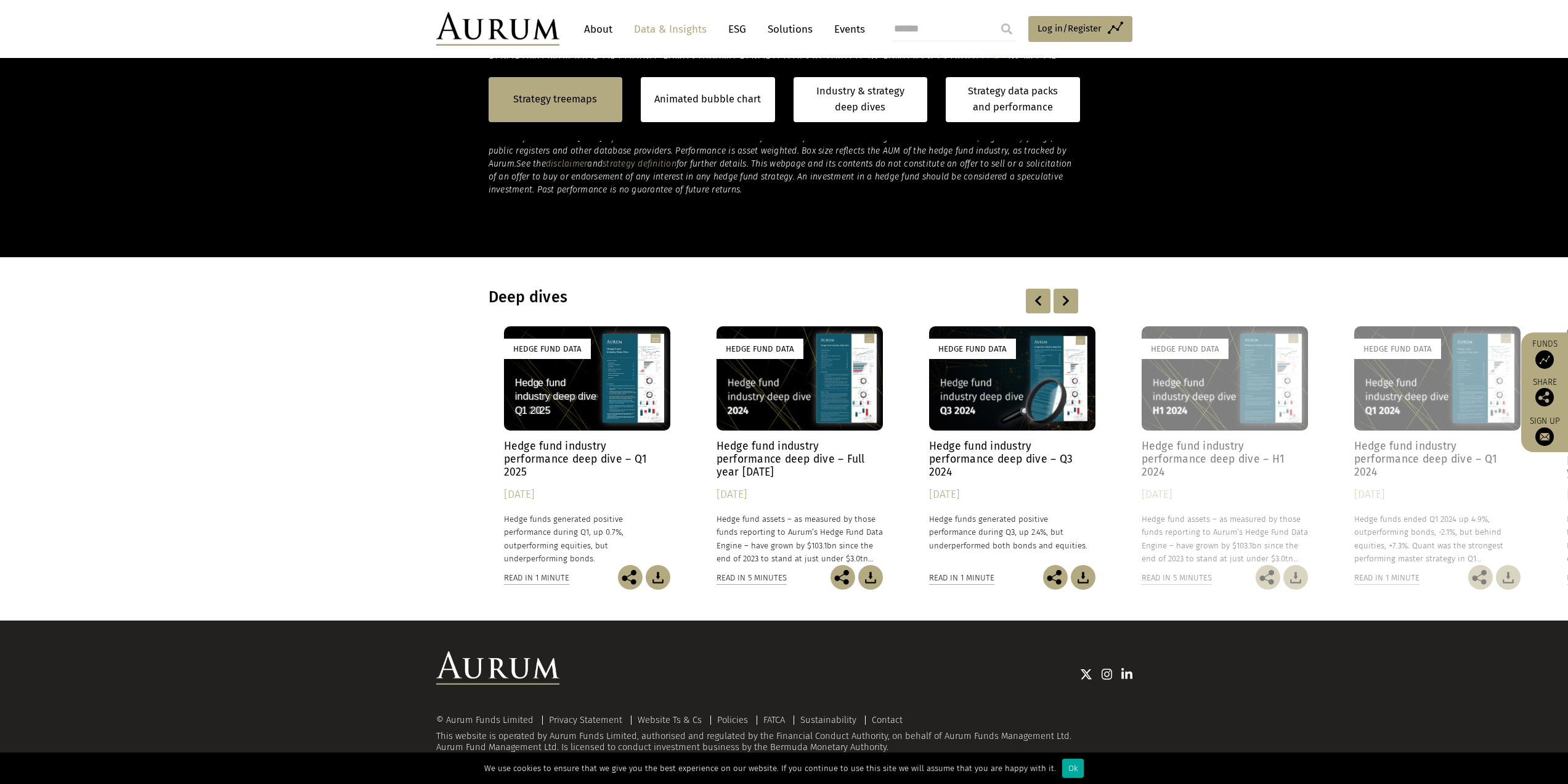
click at [1076, 303] on div at bounding box center [1066, 300] width 25 height 25
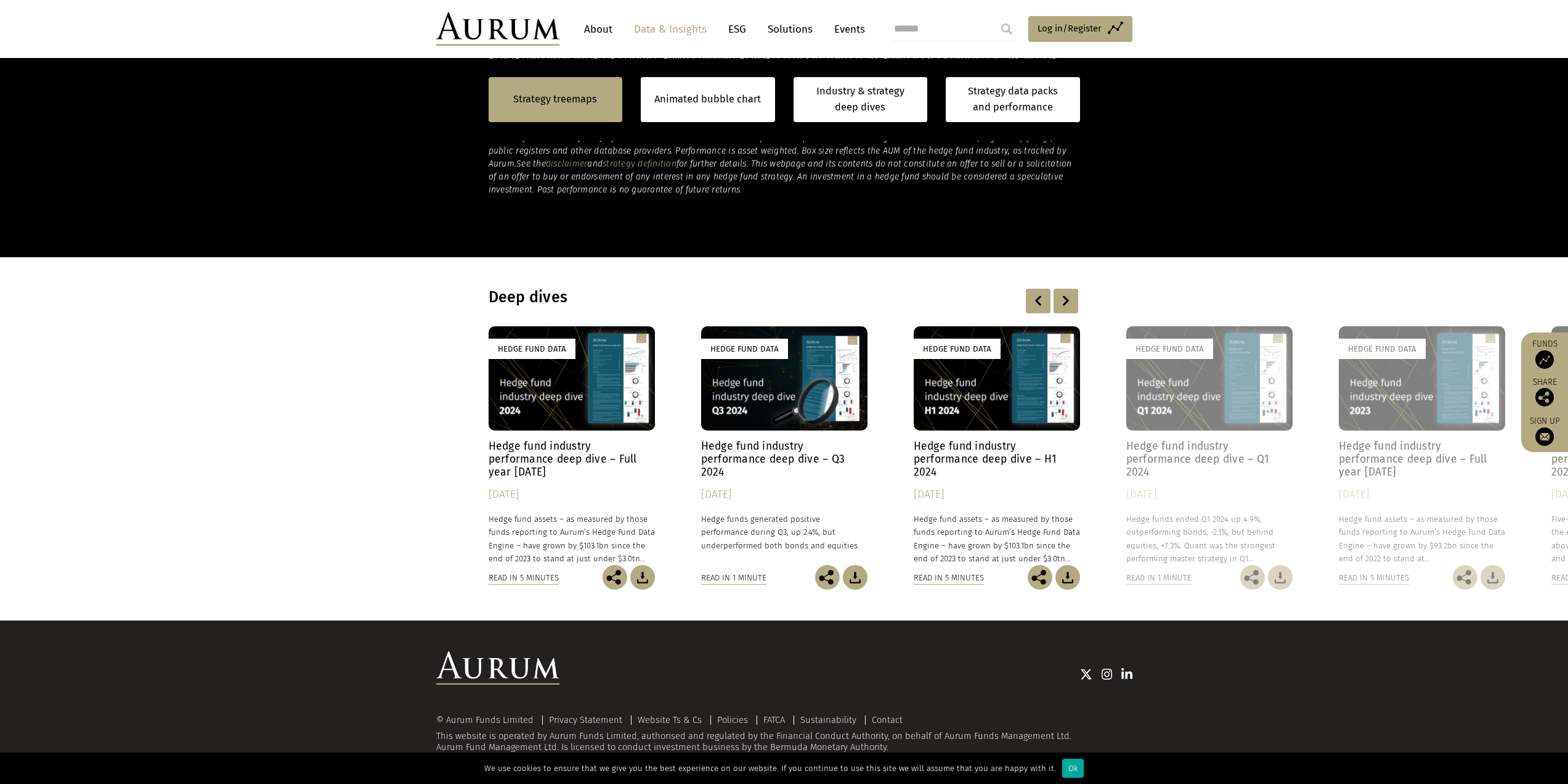
click at [1076, 303] on div at bounding box center [1066, 300] width 25 height 25
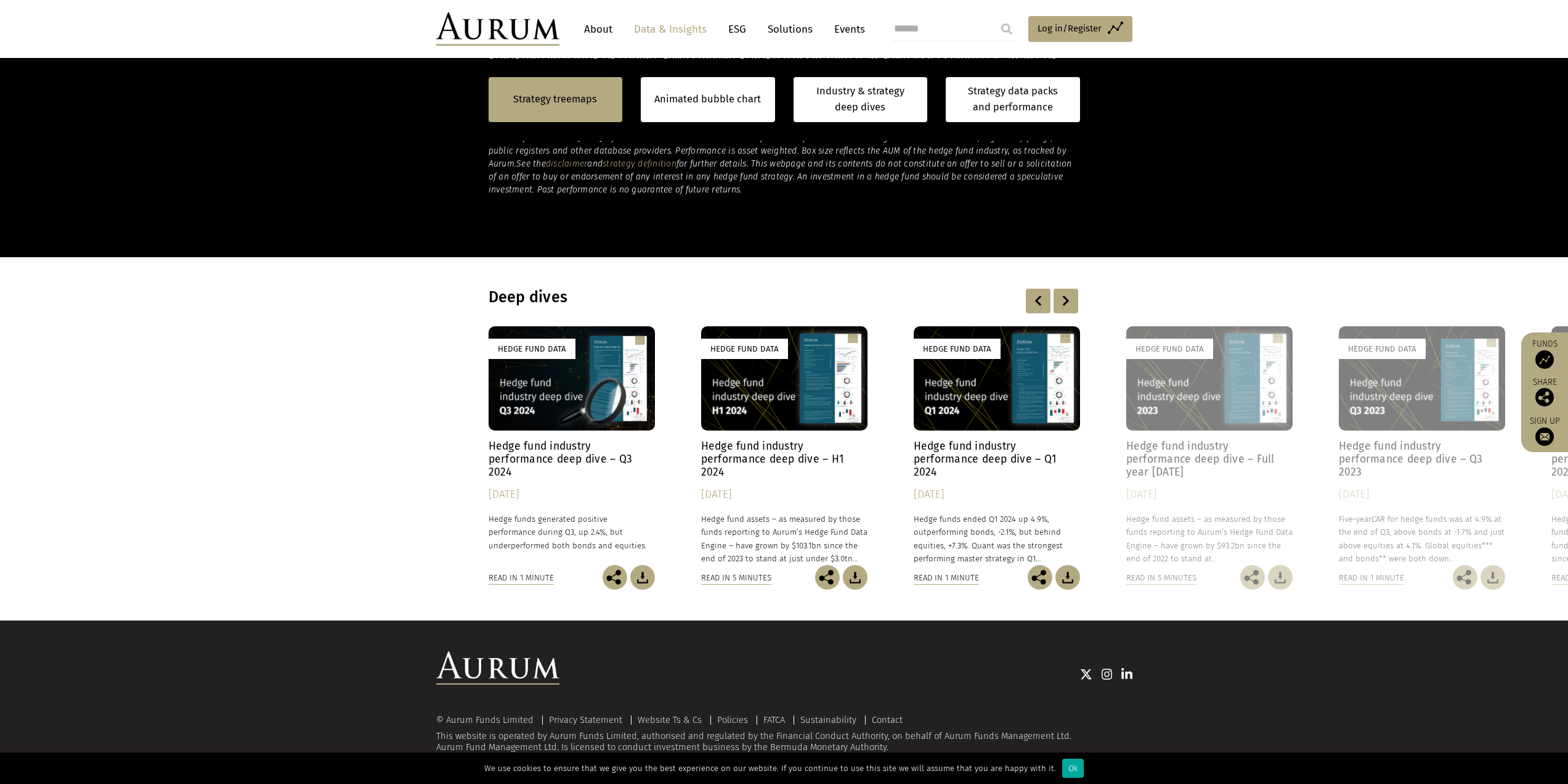
click at [1076, 303] on div at bounding box center [1066, 300] width 25 height 25
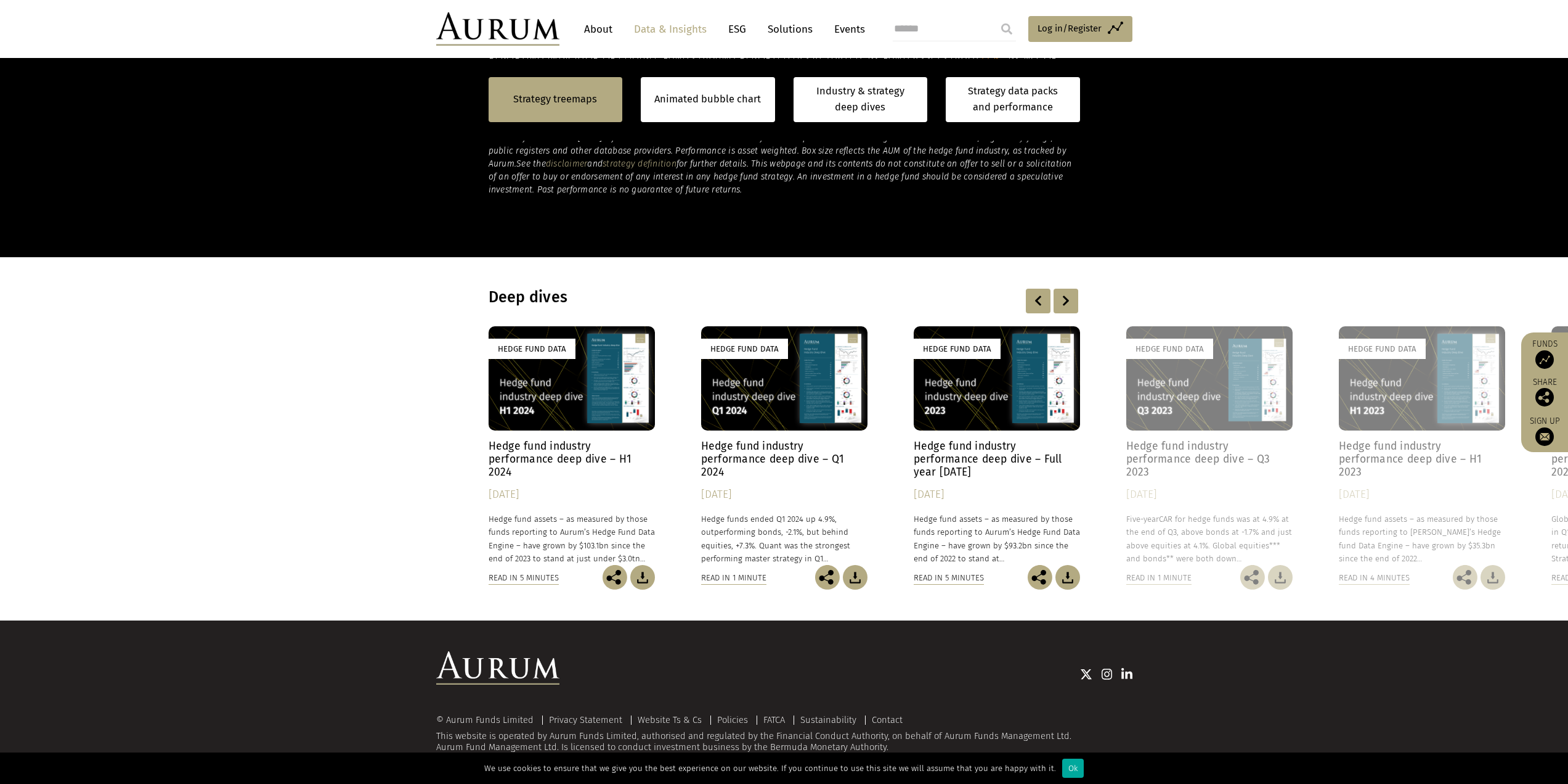
drag, startPoint x: 1075, startPoint y: 303, endPoint x: 1066, endPoint y: 300, distance: 9.5
click at [1073, 303] on div at bounding box center [1066, 300] width 25 height 25
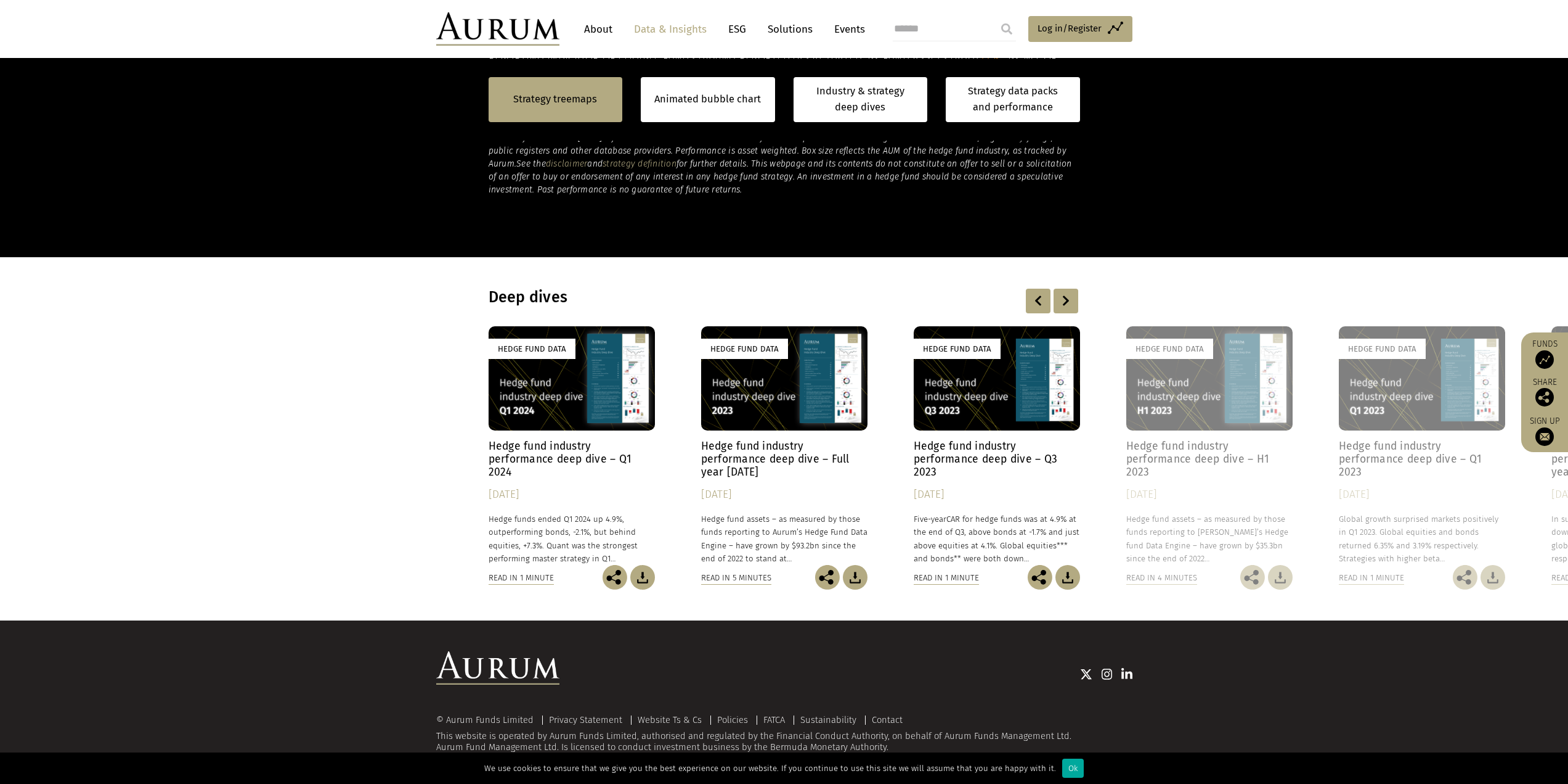
click at [1062, 295] on div at bounding box center [1066, 300] width 25 height 25
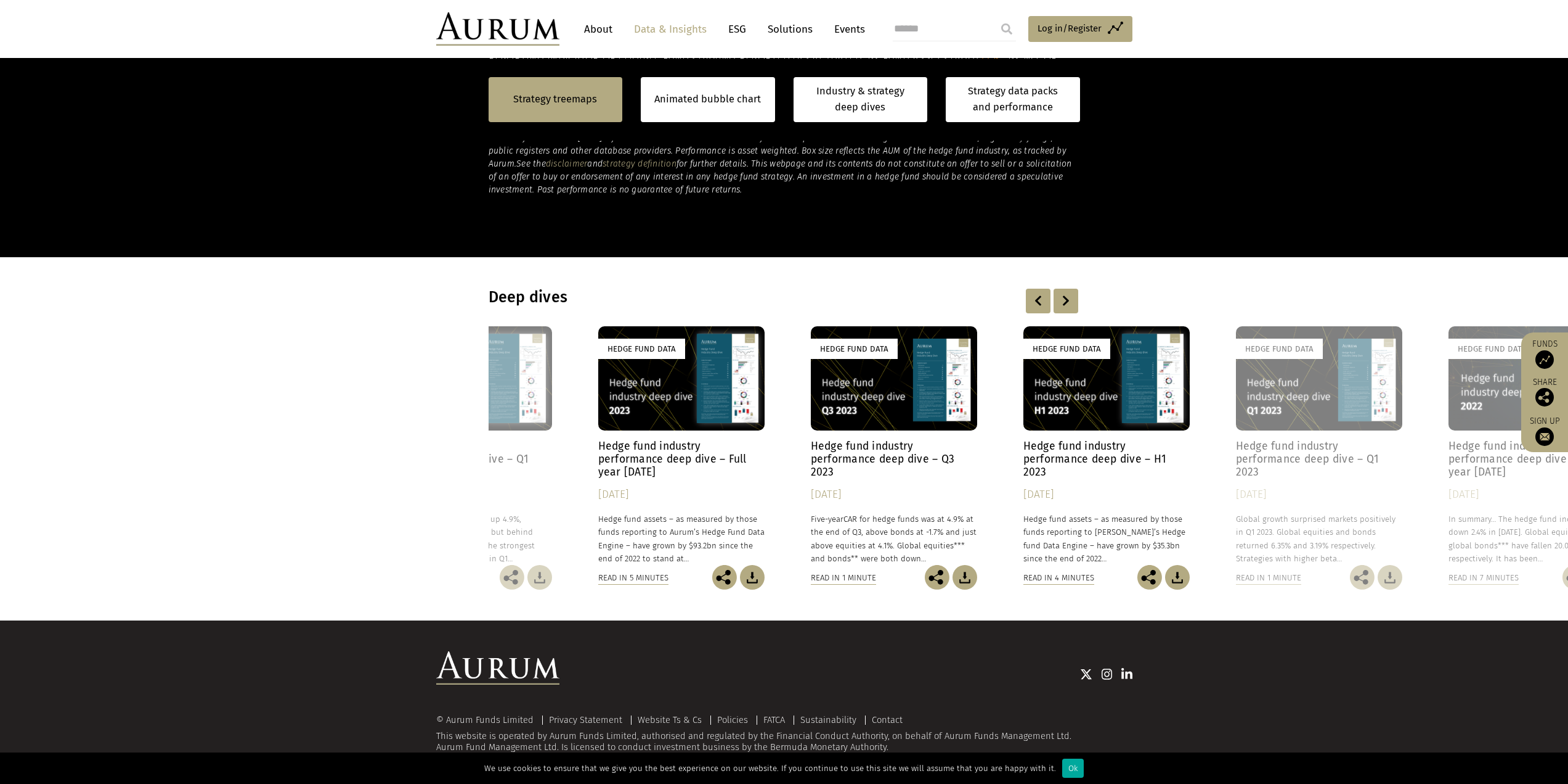
click at [1062, 295] on div at bounding box center [1066, 300] width 25 height 25
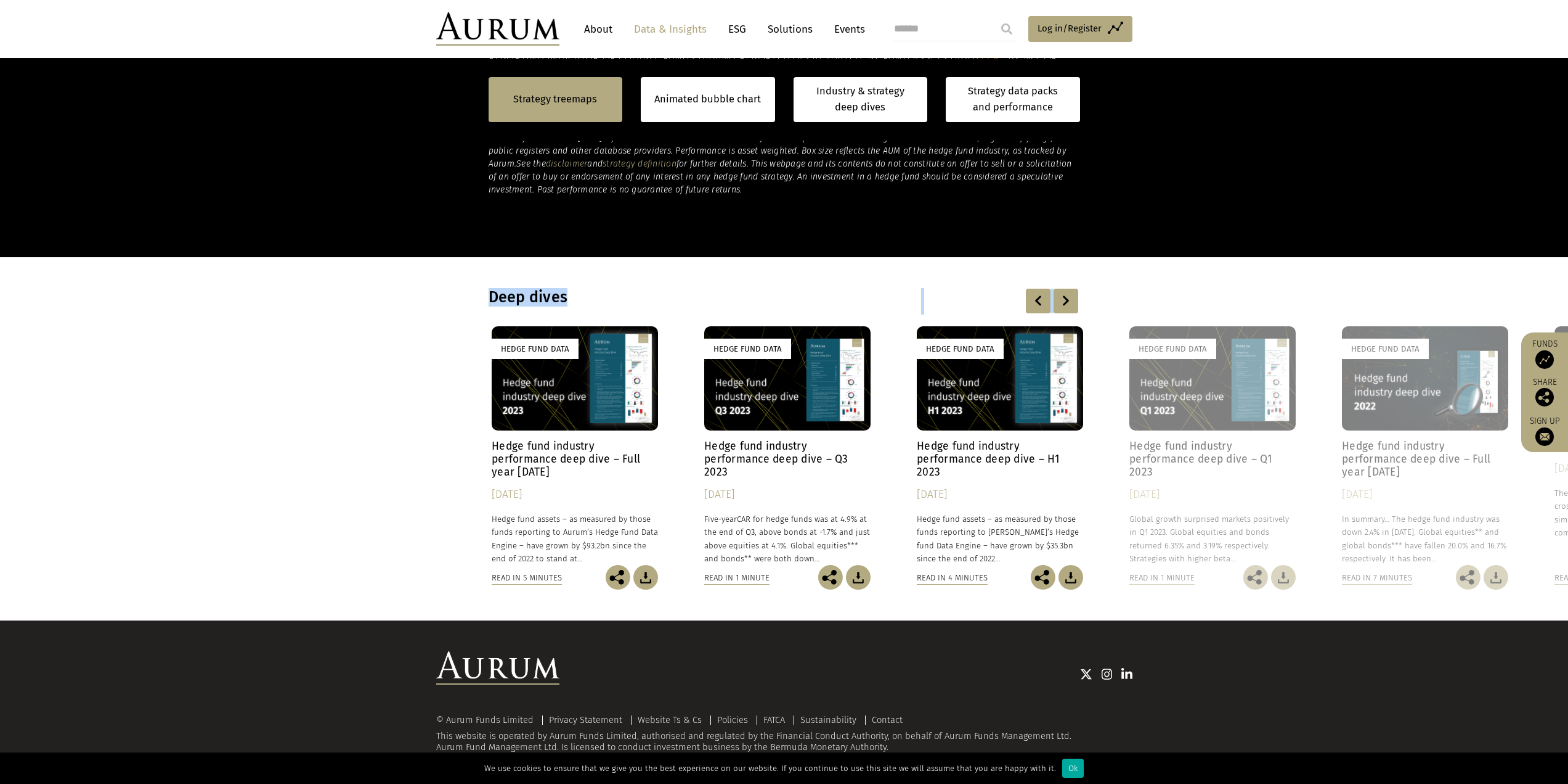
click at [1062, 295] on div at bounding box center [1066, 300] width 25 height 25
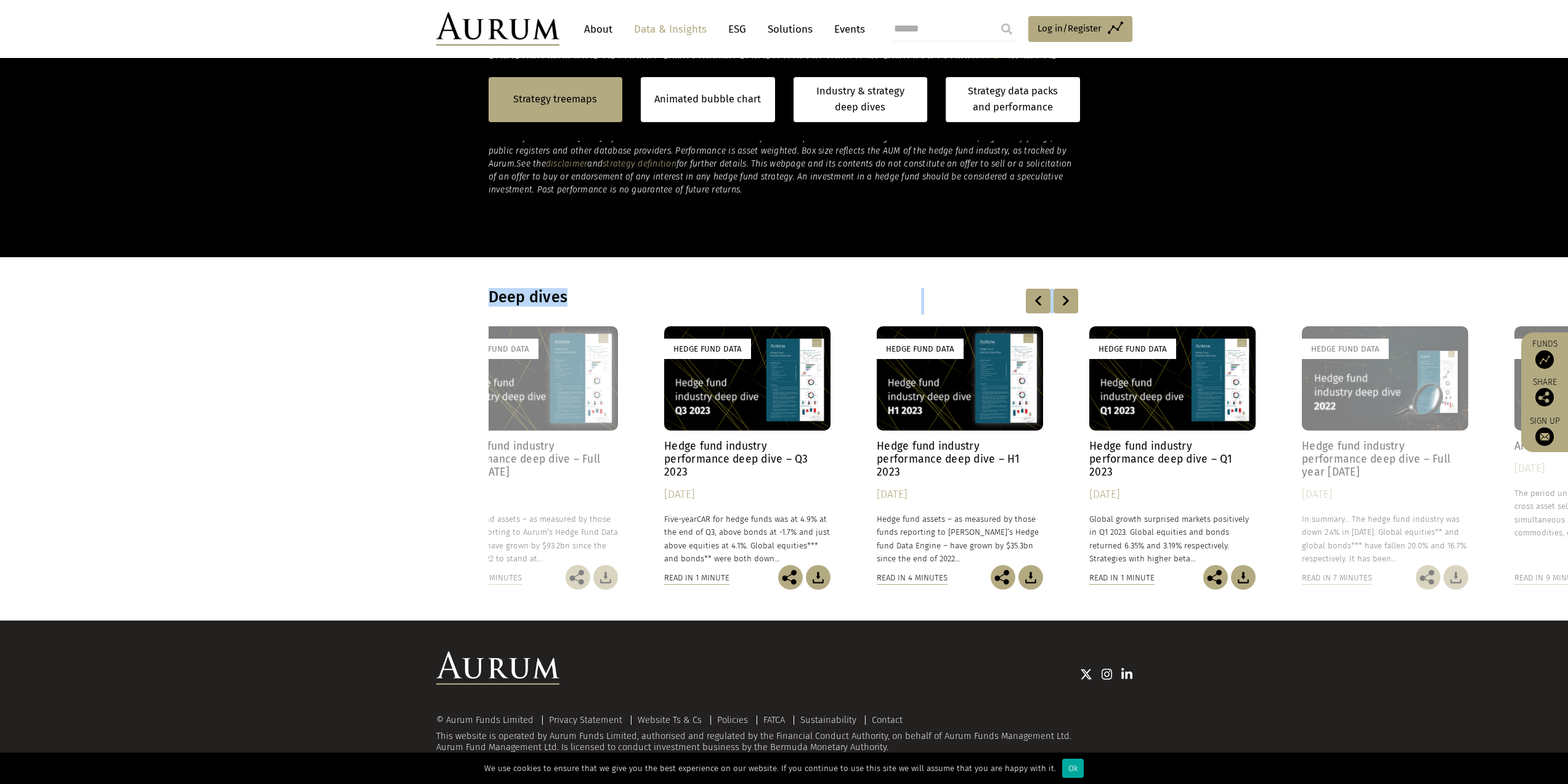
click at [1062, 295] on div at bounding box center [1066, 300] width 25 height 25
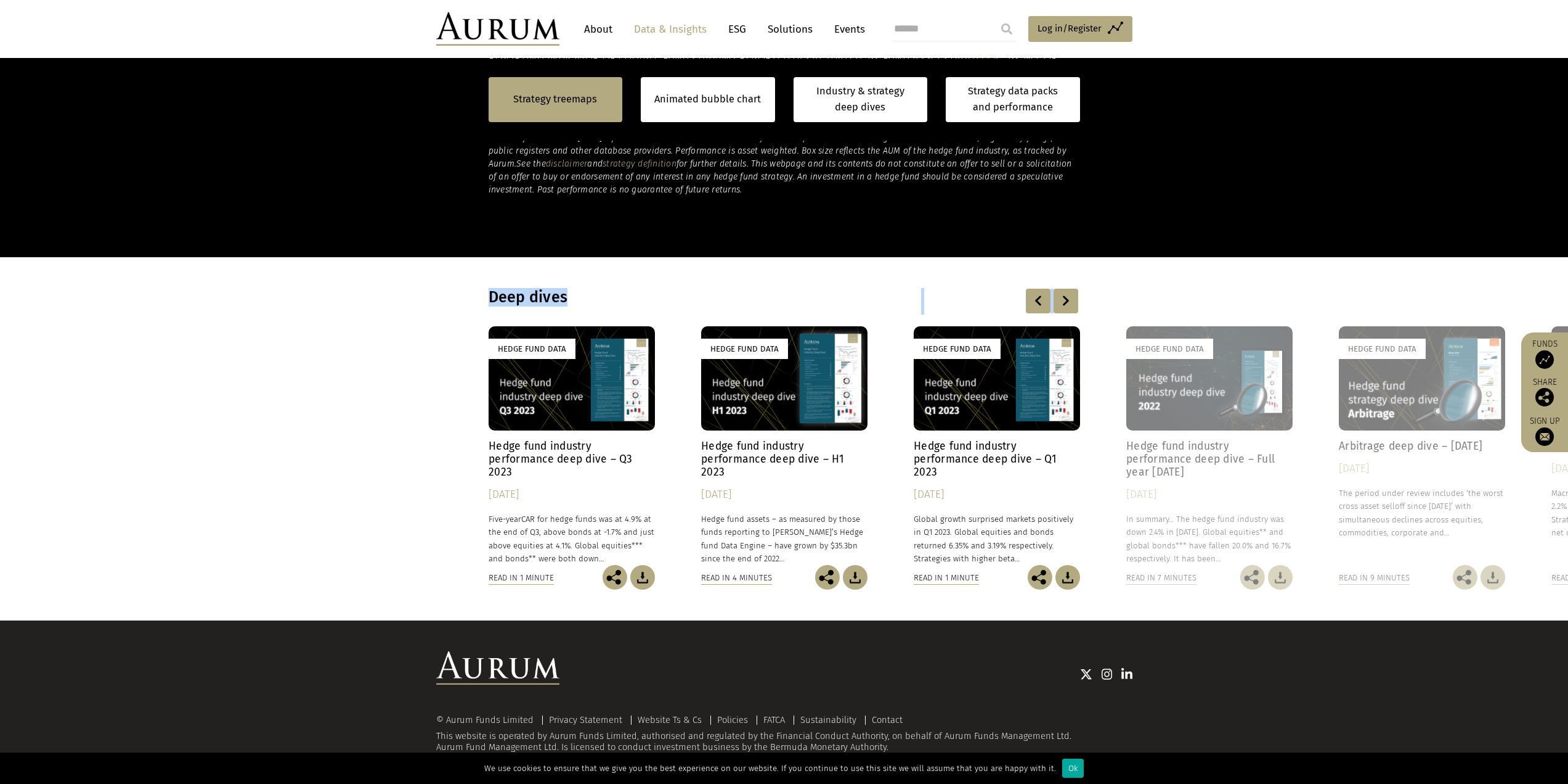
click at [1062, 295] on div at bounding box center [1066, 300] width 25 height 25
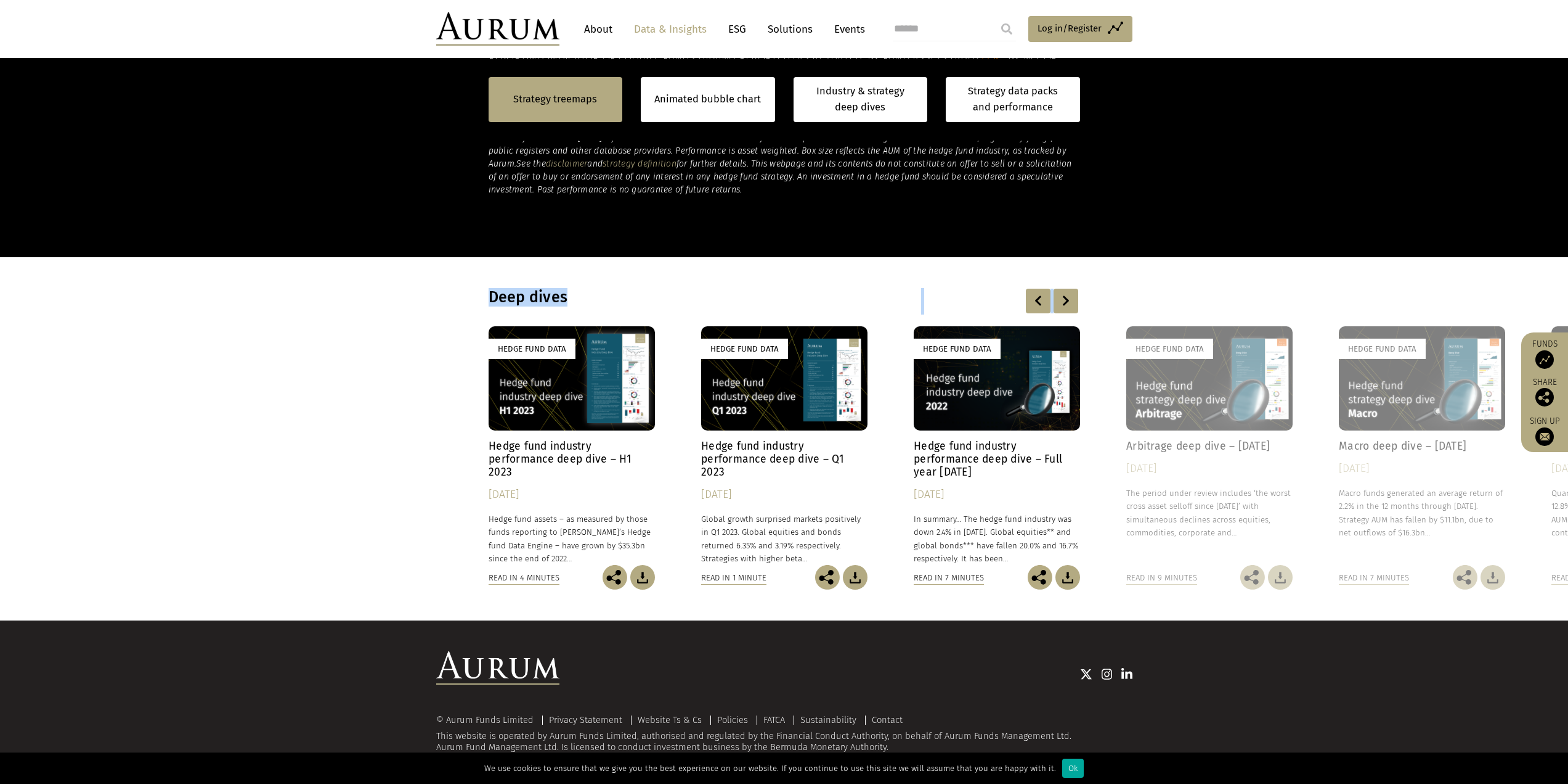
click at [1062, 295] on div at bounding box center [1066, 300] width 25 height 25
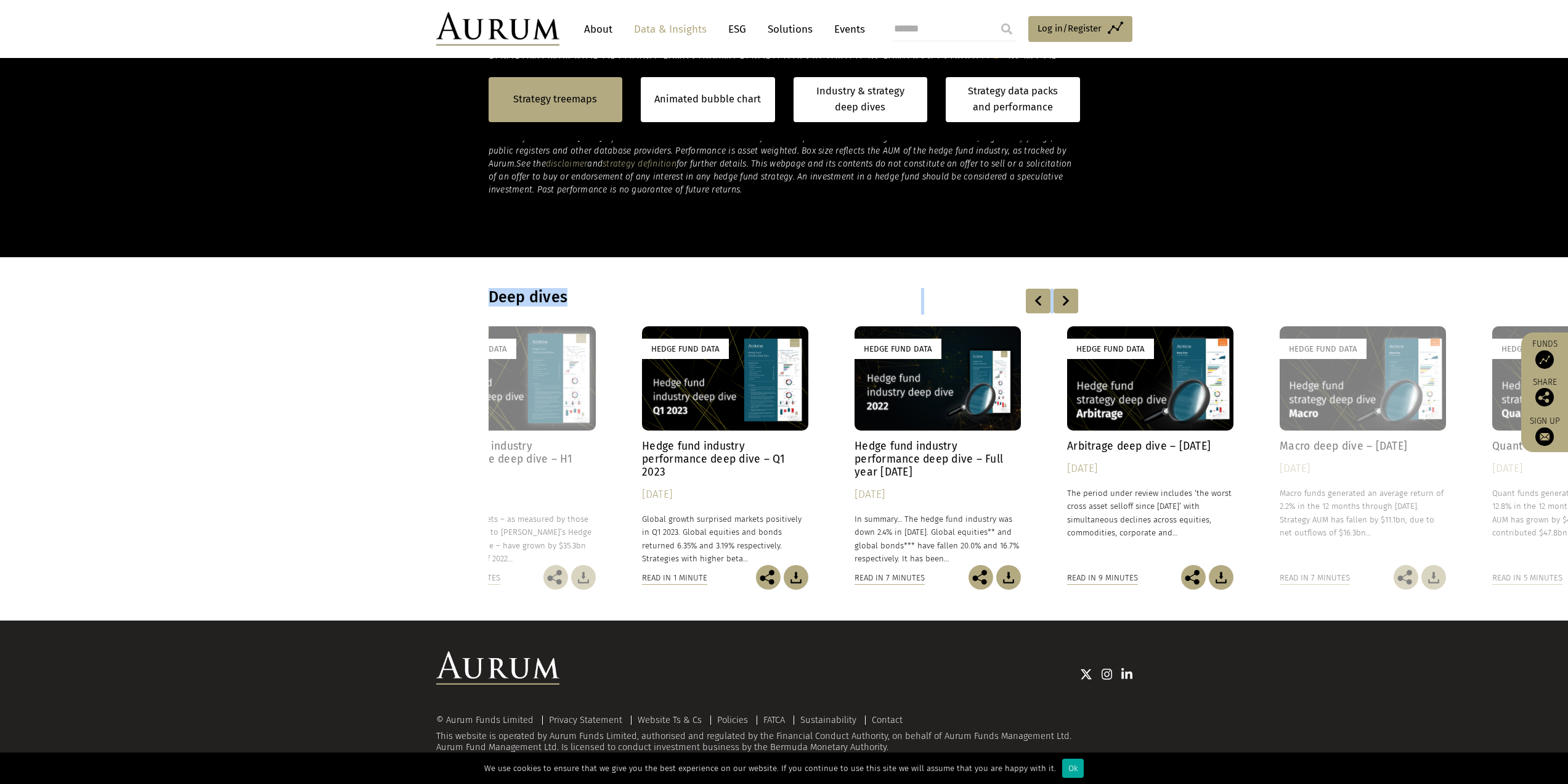
click at [1062, 295] on div at bounding box center [1066, 300] width 25 height 25
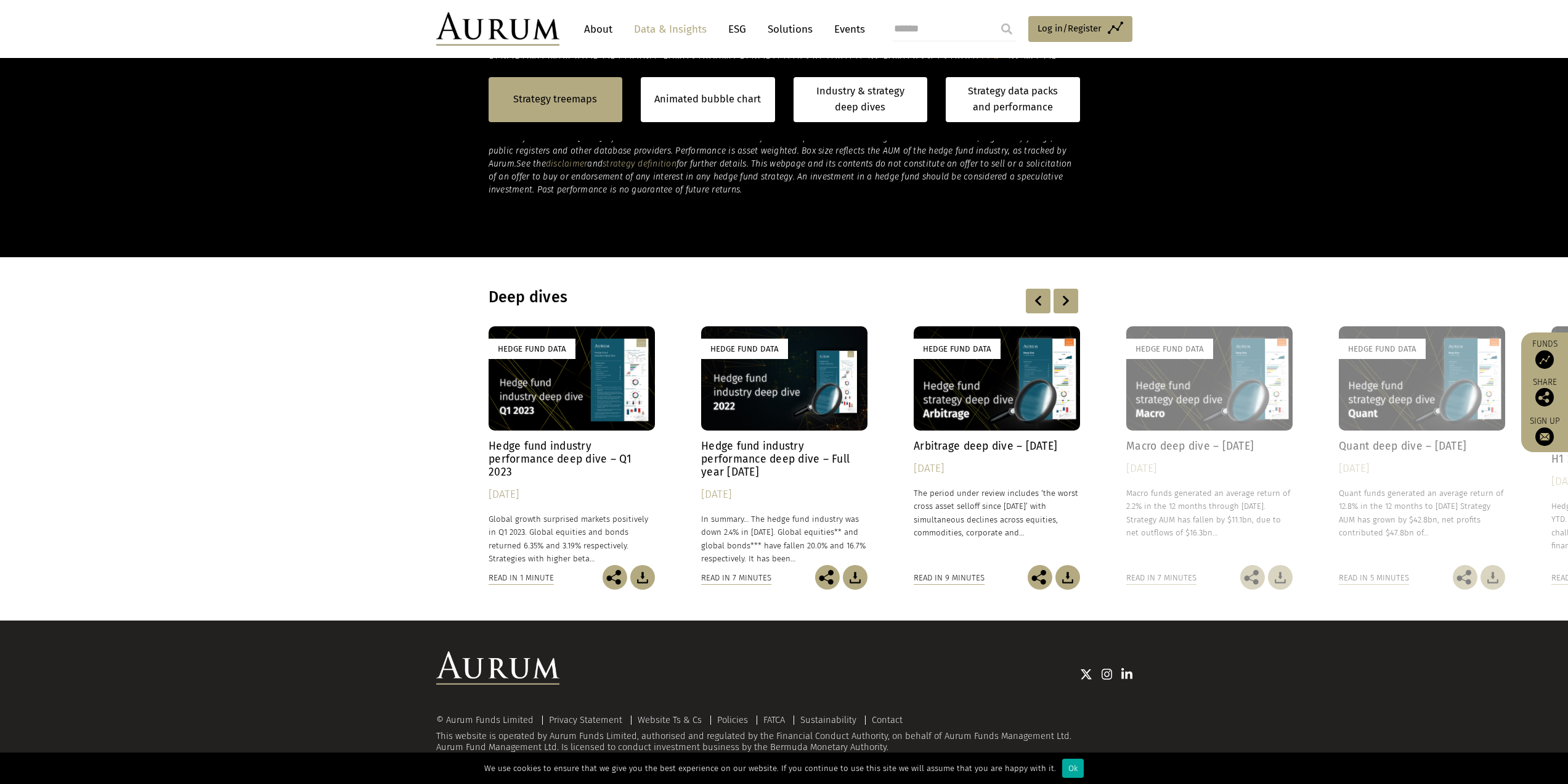
click at [1062, 295] on div at bounding box center [1066, 300] width 25 height 25
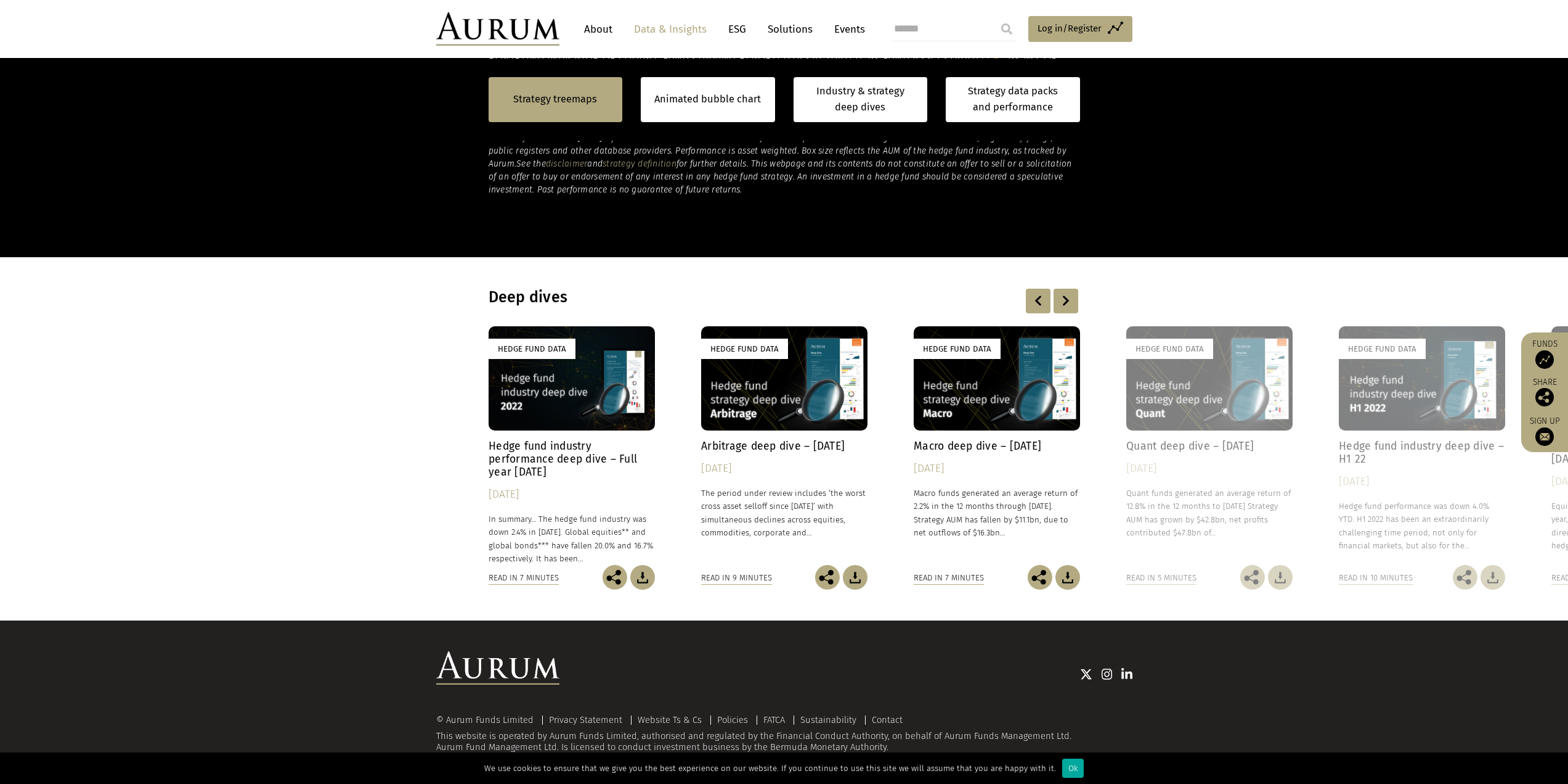
click at [1062, 295] on div at bounding box center [1066, 300] width 25 height 25
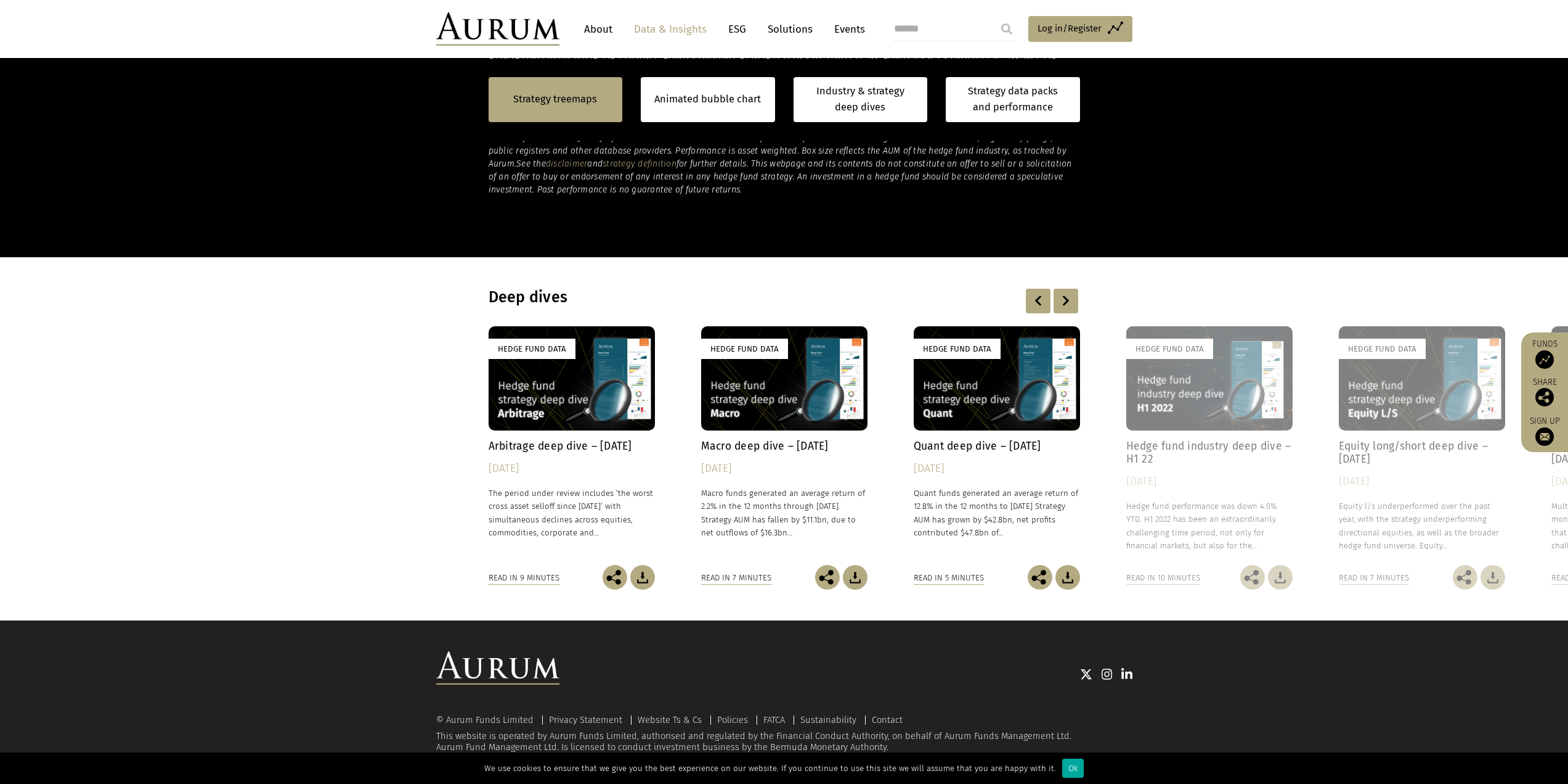
click at [998, 446] on h4 "Quant deep dive – Aug 22" at bounding box center [997, 446] width 166 height 13
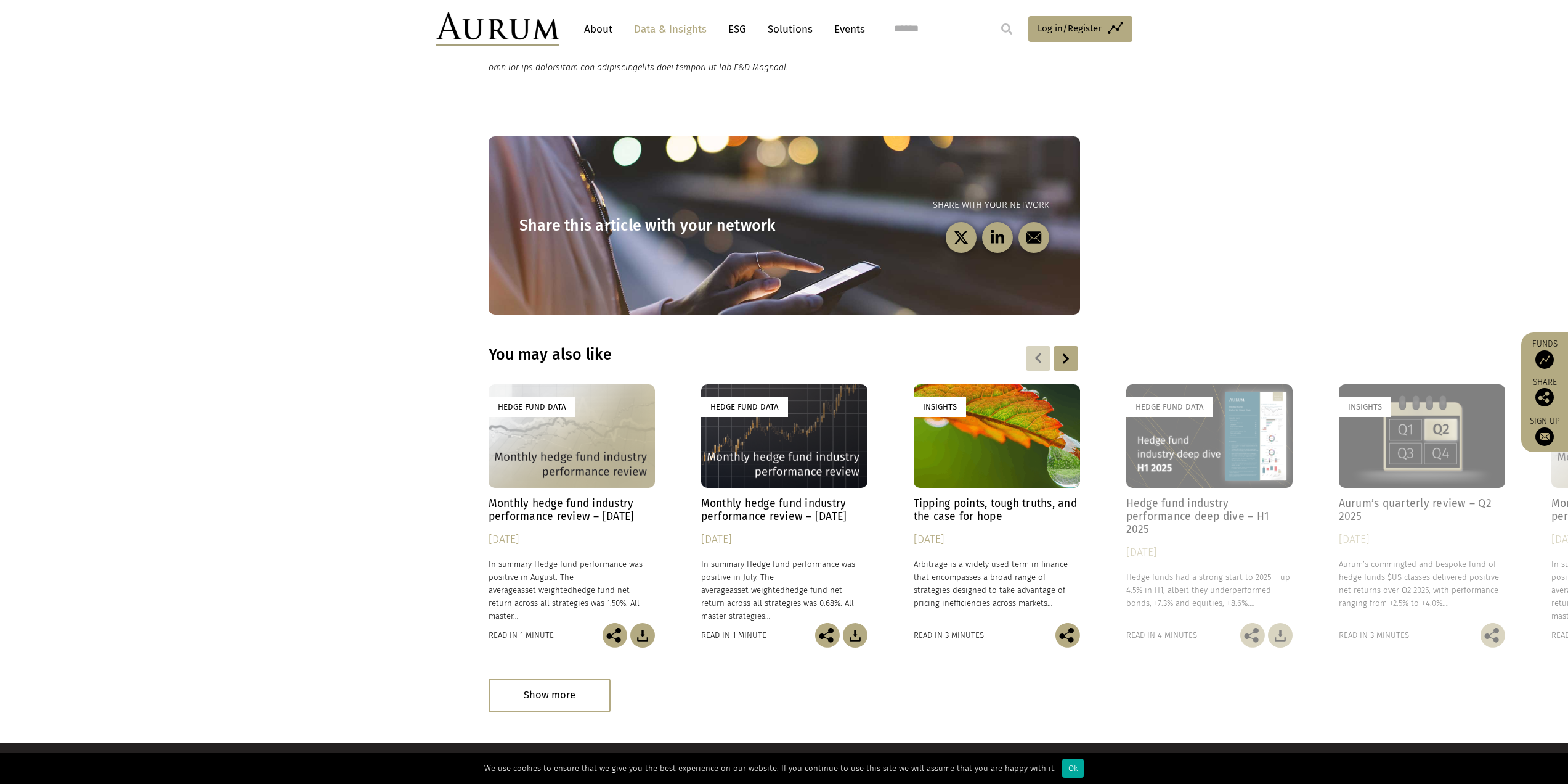
scroll to position [2713, 0]
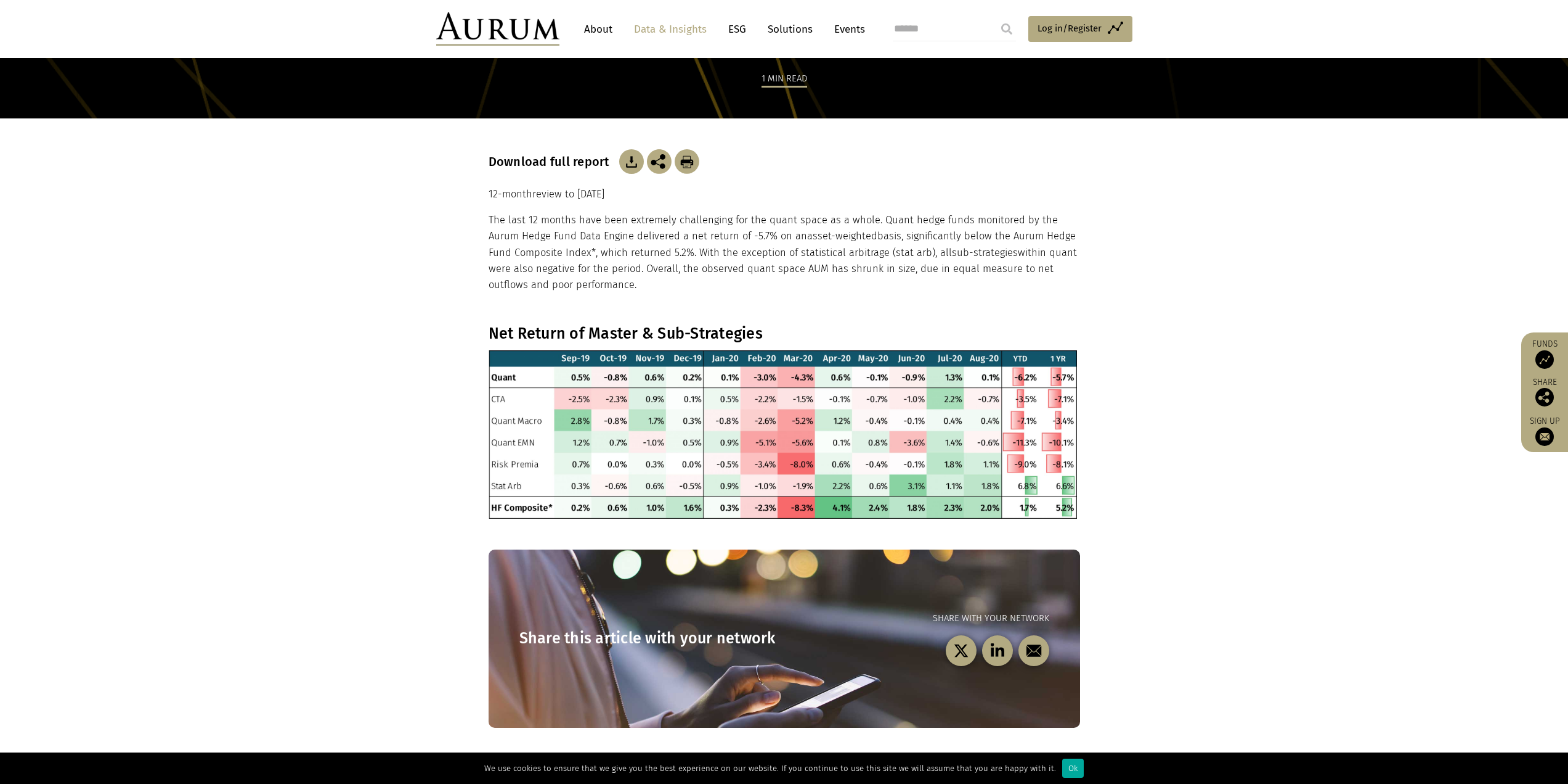
scroll to position [54, 0]
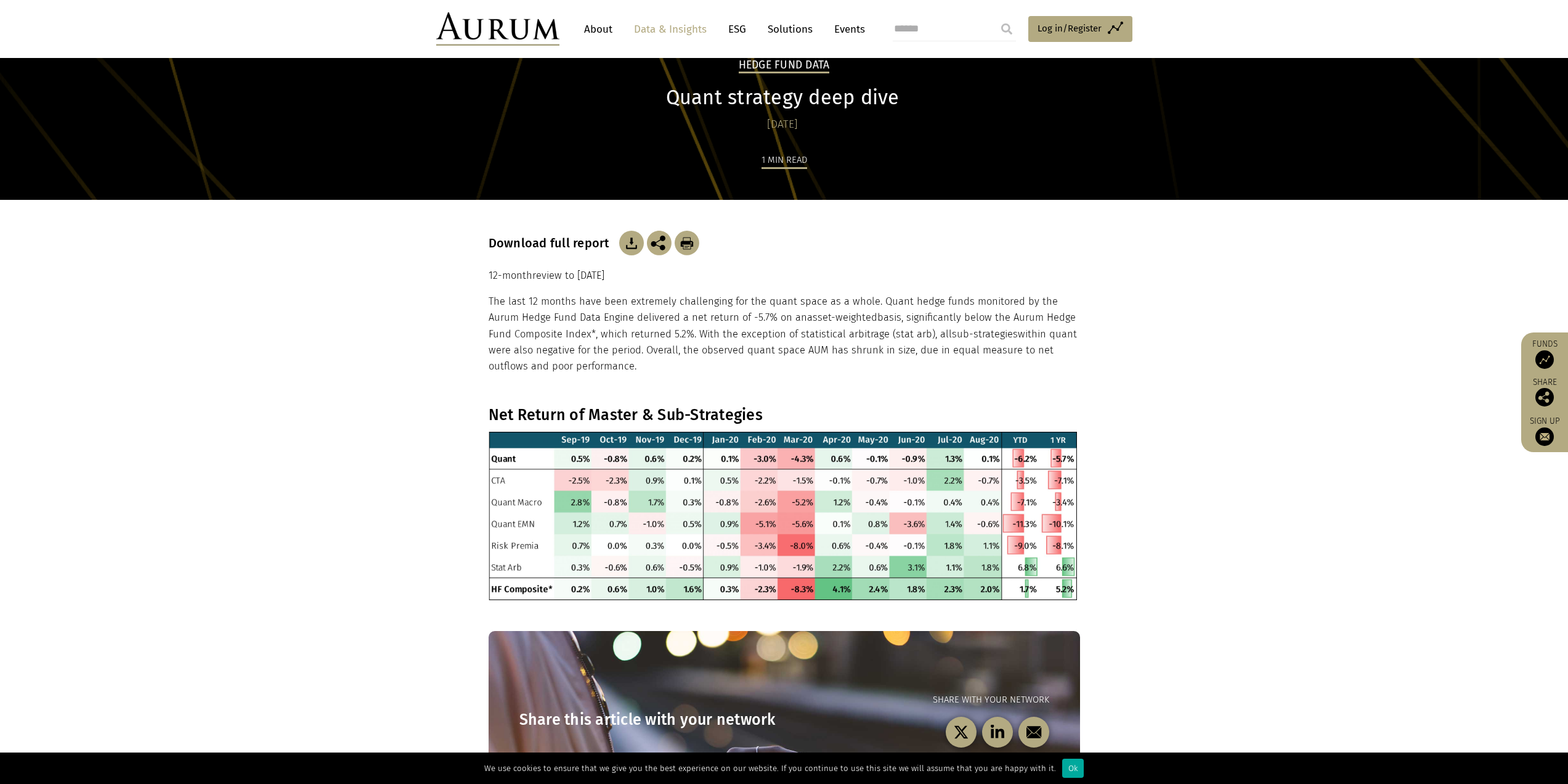
click at [621, 236] on img at bounding box center [631, 242] width 25 height 25
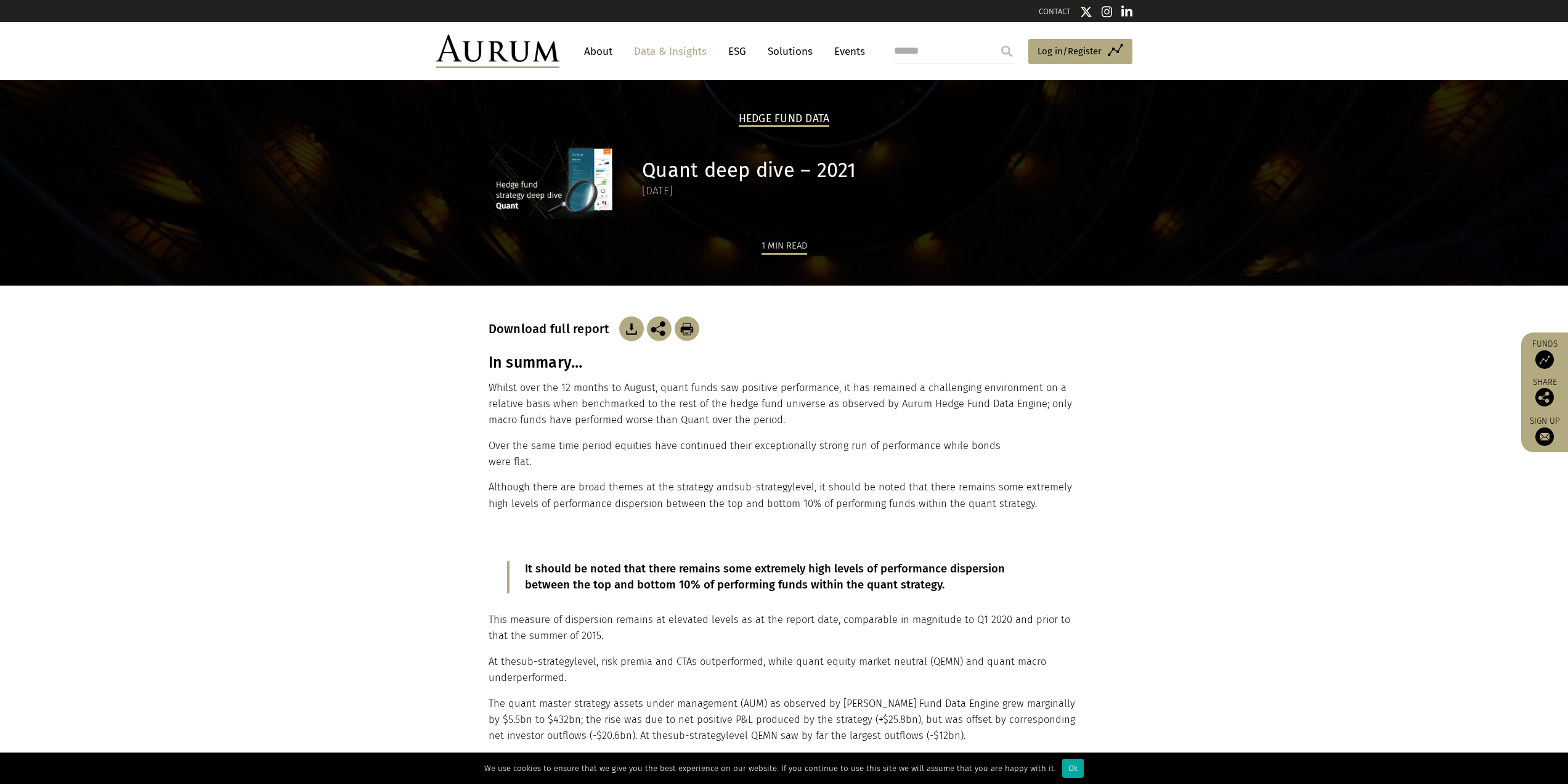
click at [622, 327] on img at bounding box center [631, 329] width 25 height 25
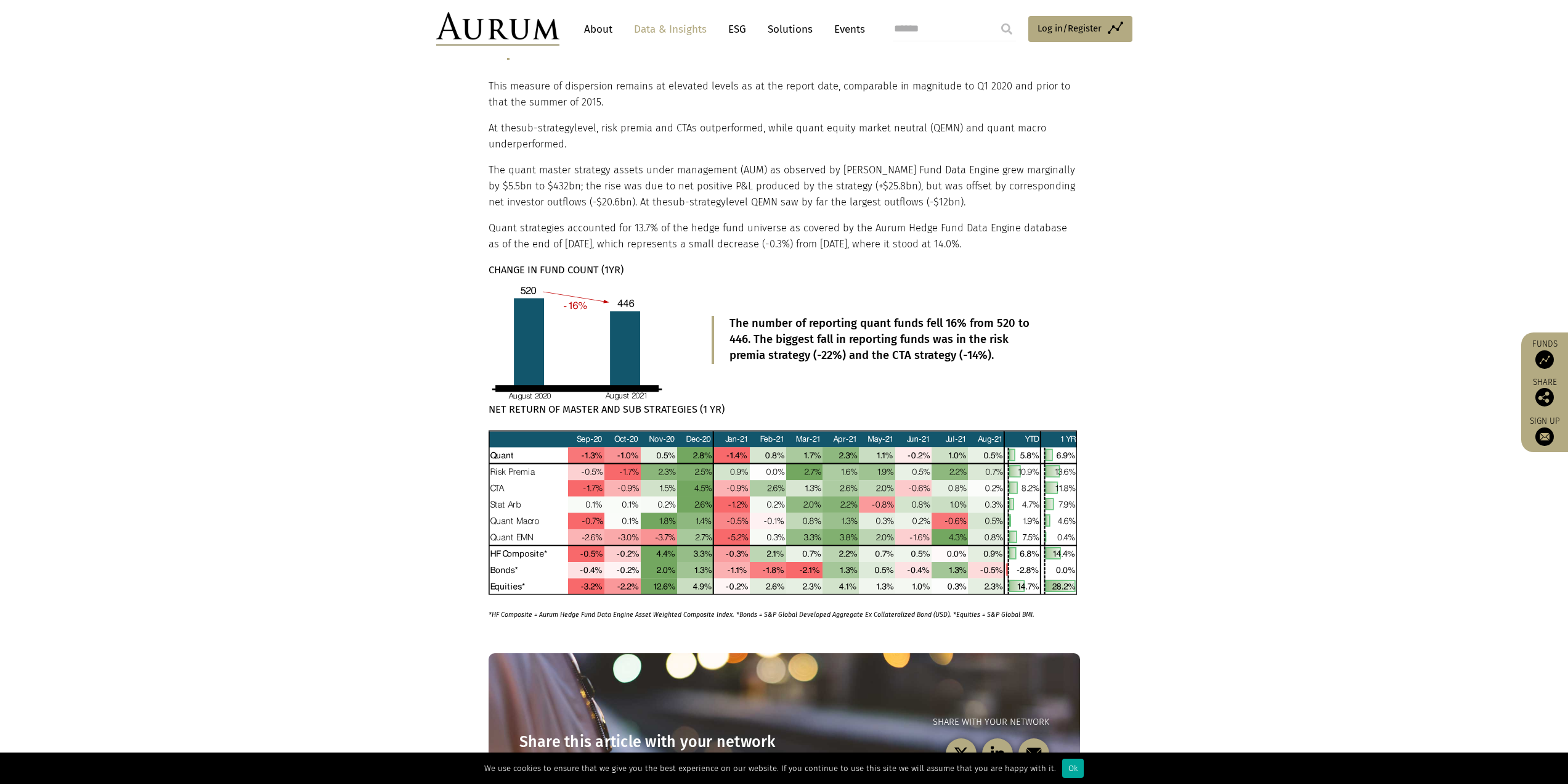
scroll to position [555, 0]
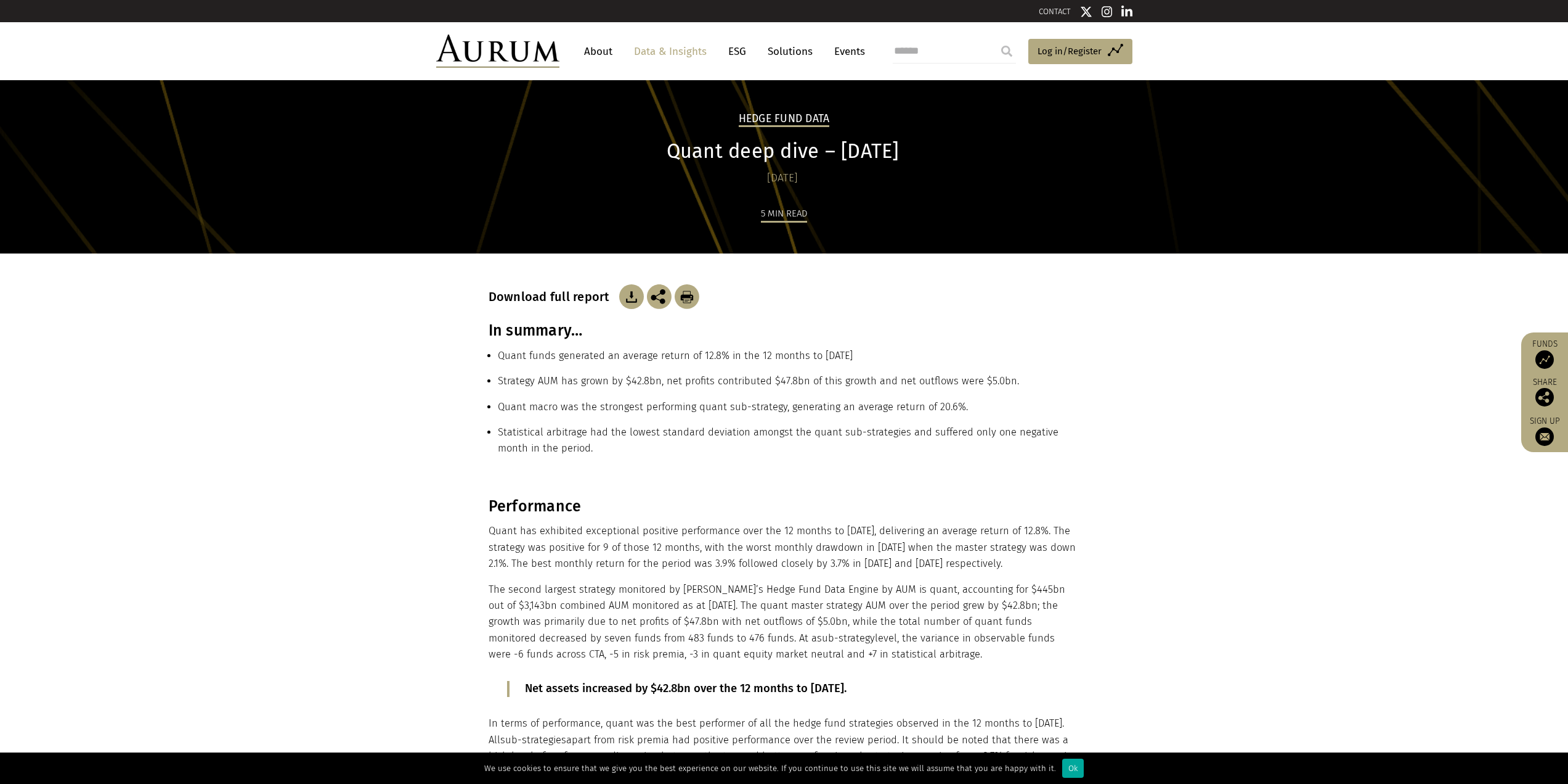
click at [521, 390] on li "Strategy AUM has grown by $42.8bn, net profits contributed $47.8bn of this grow…" at bounding box center [788, 386] width 582 height 26
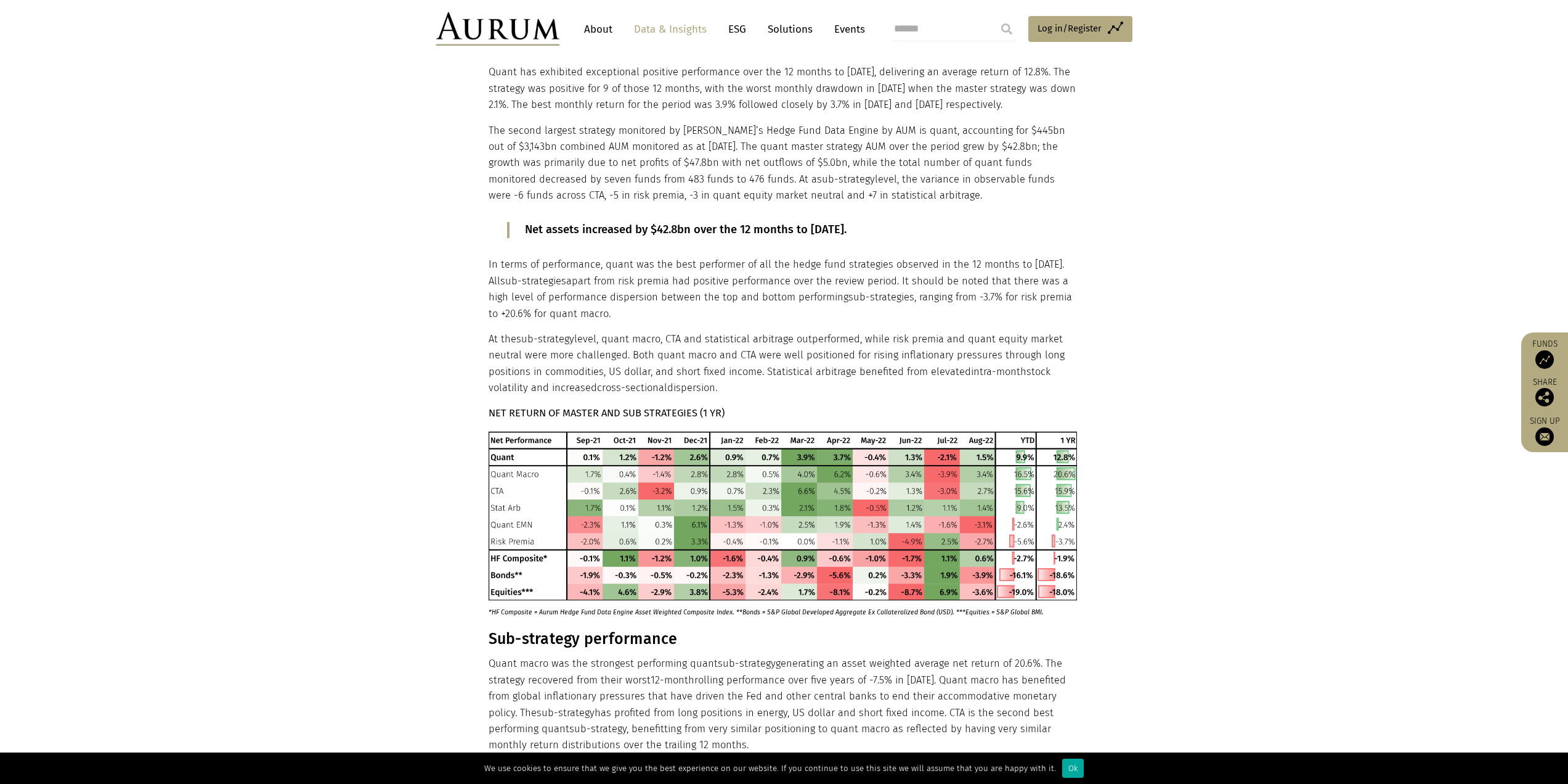
scroll to position [617, 0]
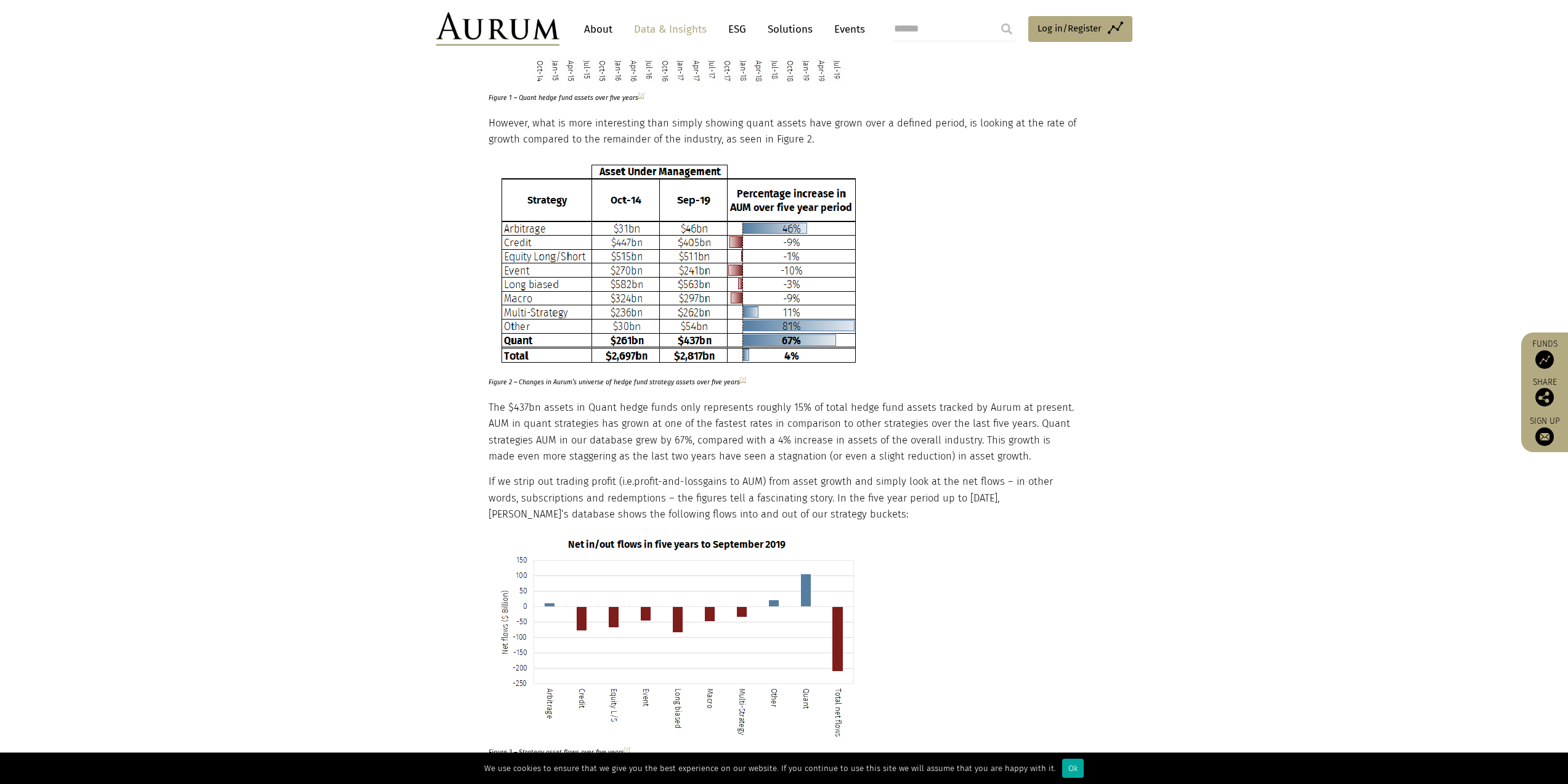
scroll to position [802, 0]
